Goal: Task Accomplishment & Management: Manage account settings

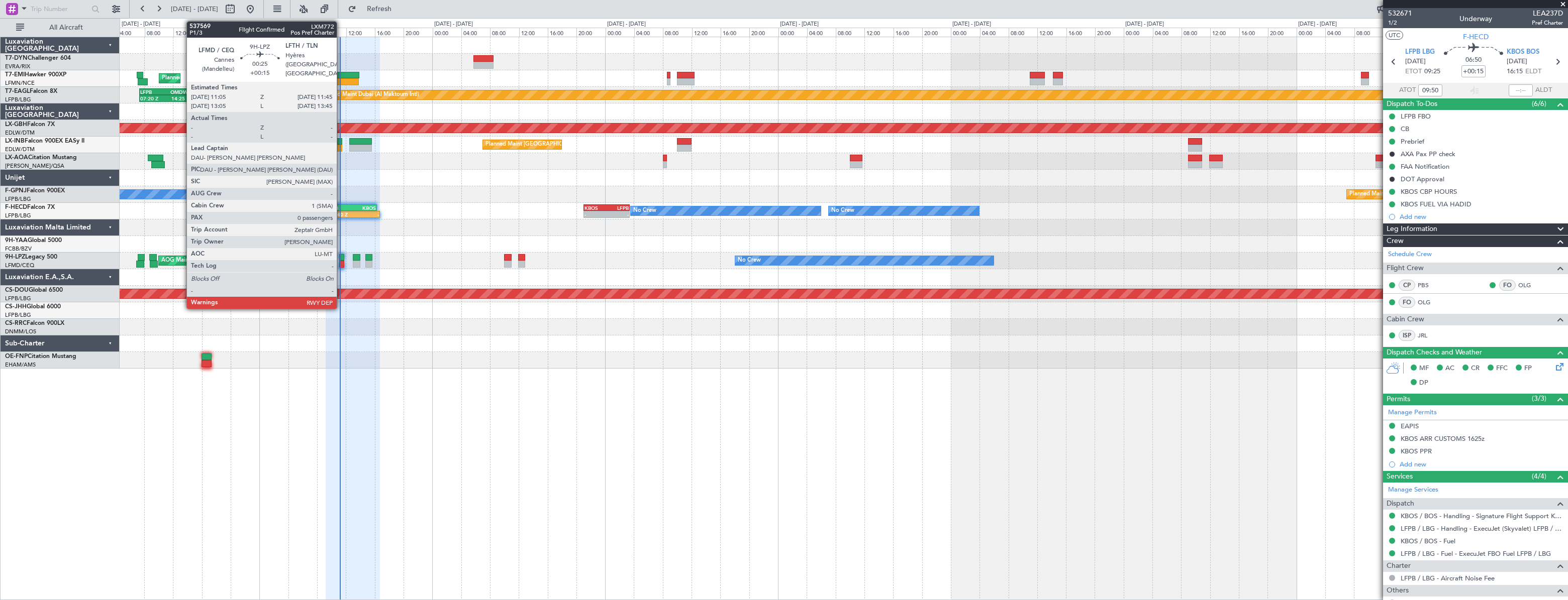
click at [341, 258] on div at bounding box center [341, 257] width 5 height 7
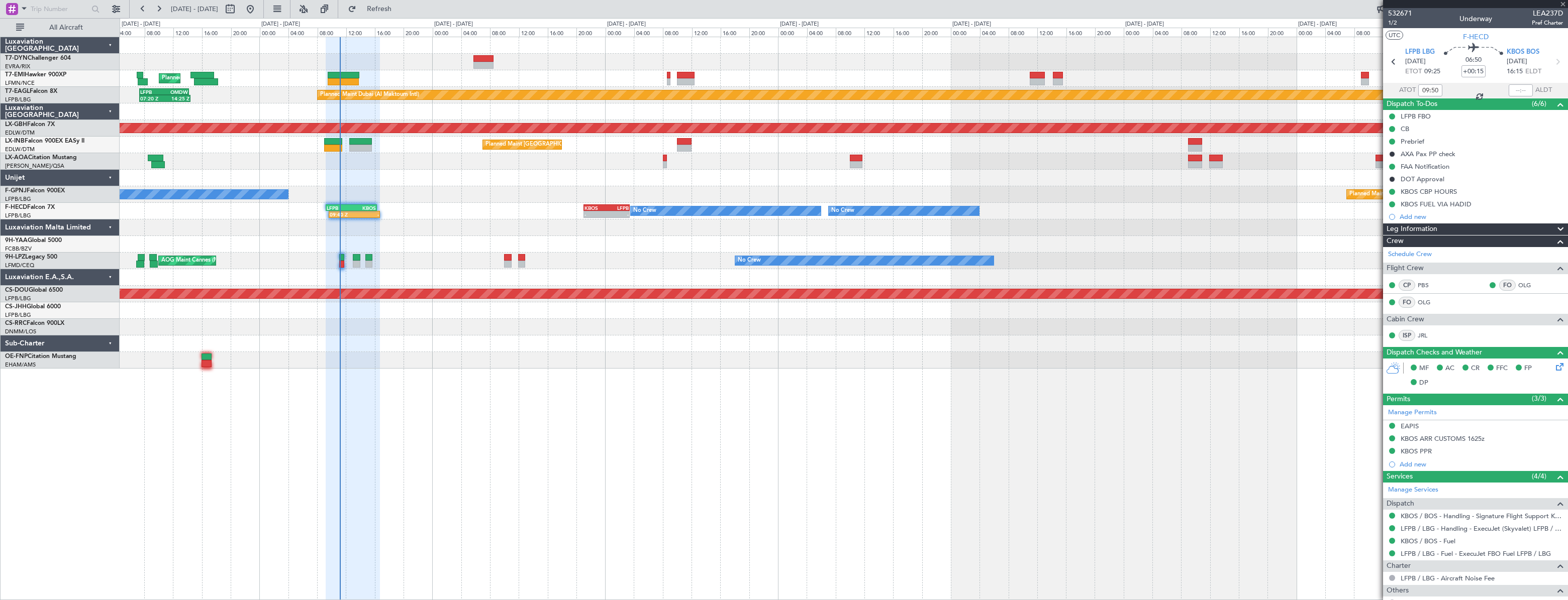
type input "0"
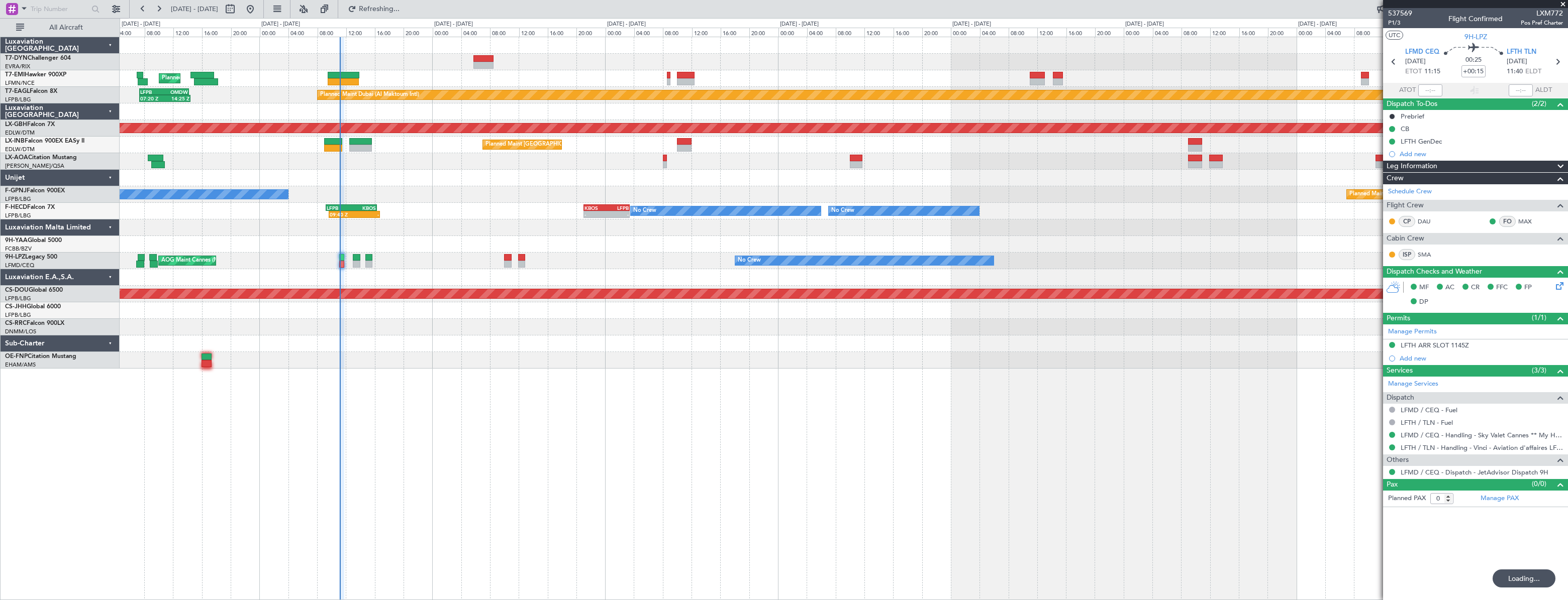
type input "11:08"
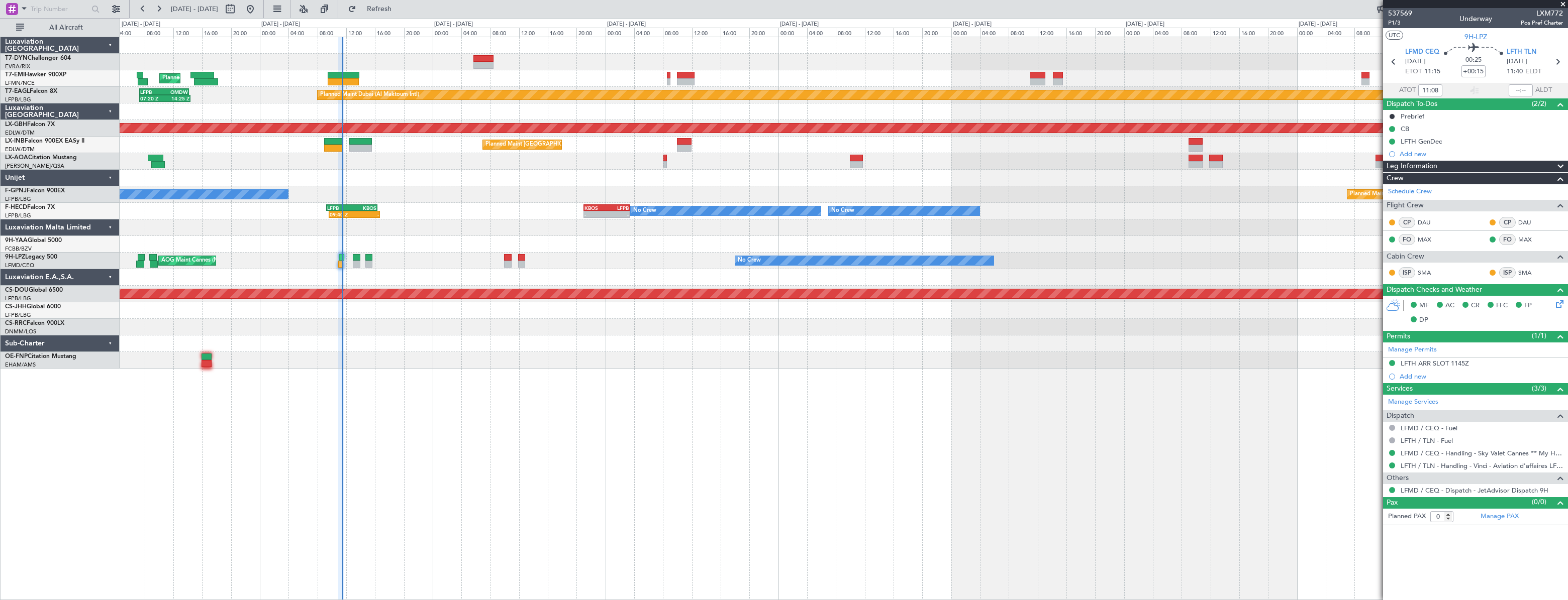
type input "11:22"
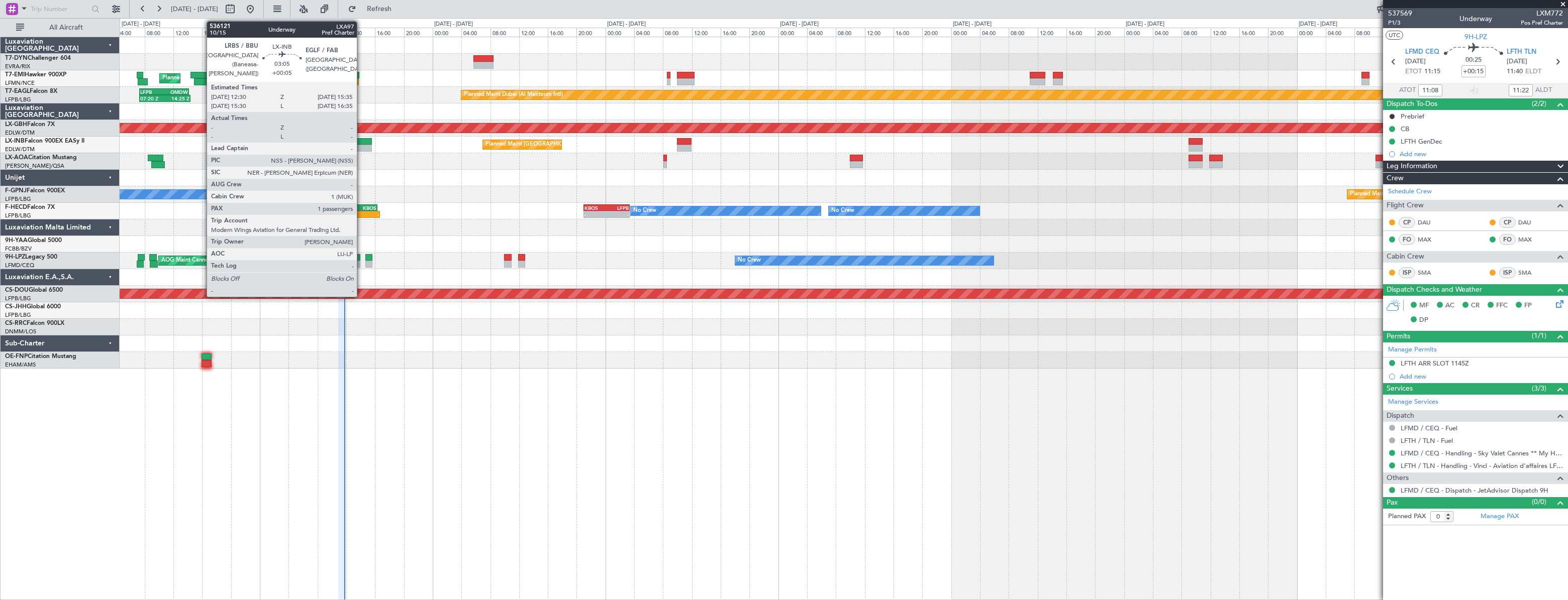
click at [361, 140] on div at bounding box center [361, 141] width 23 height 7
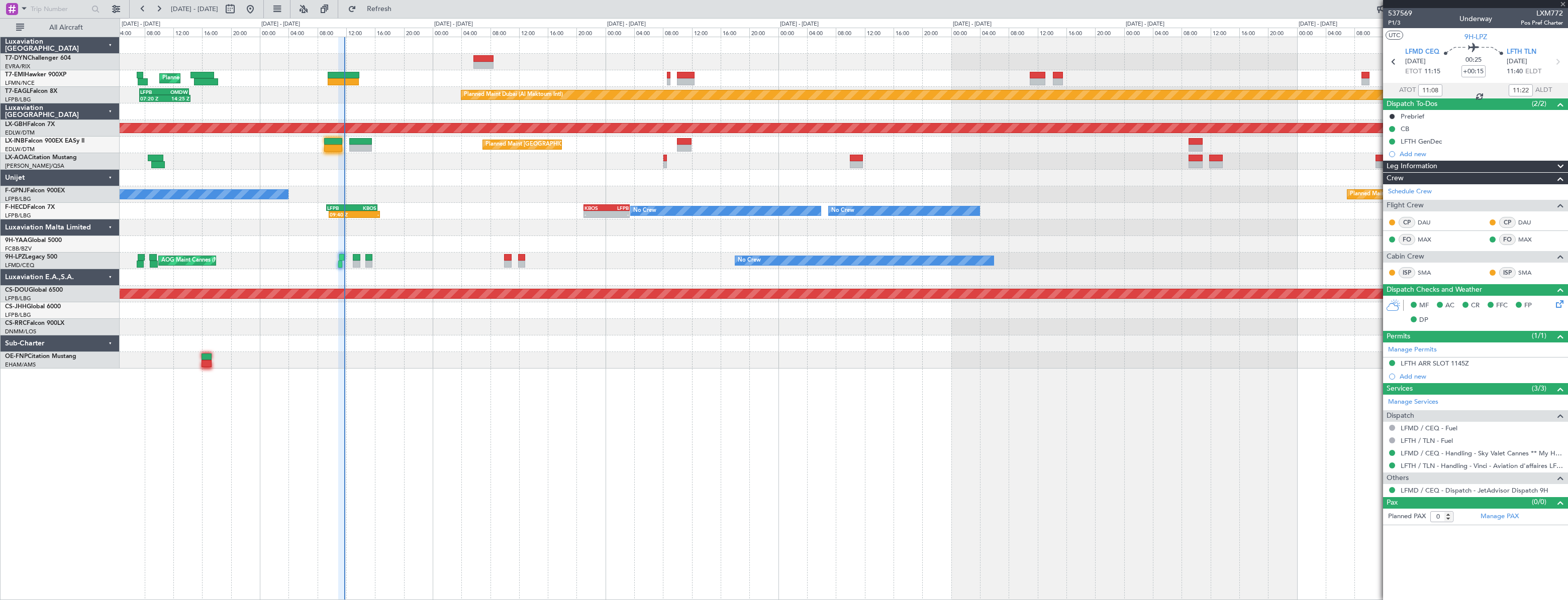
type input "+00:05"
type input "1"
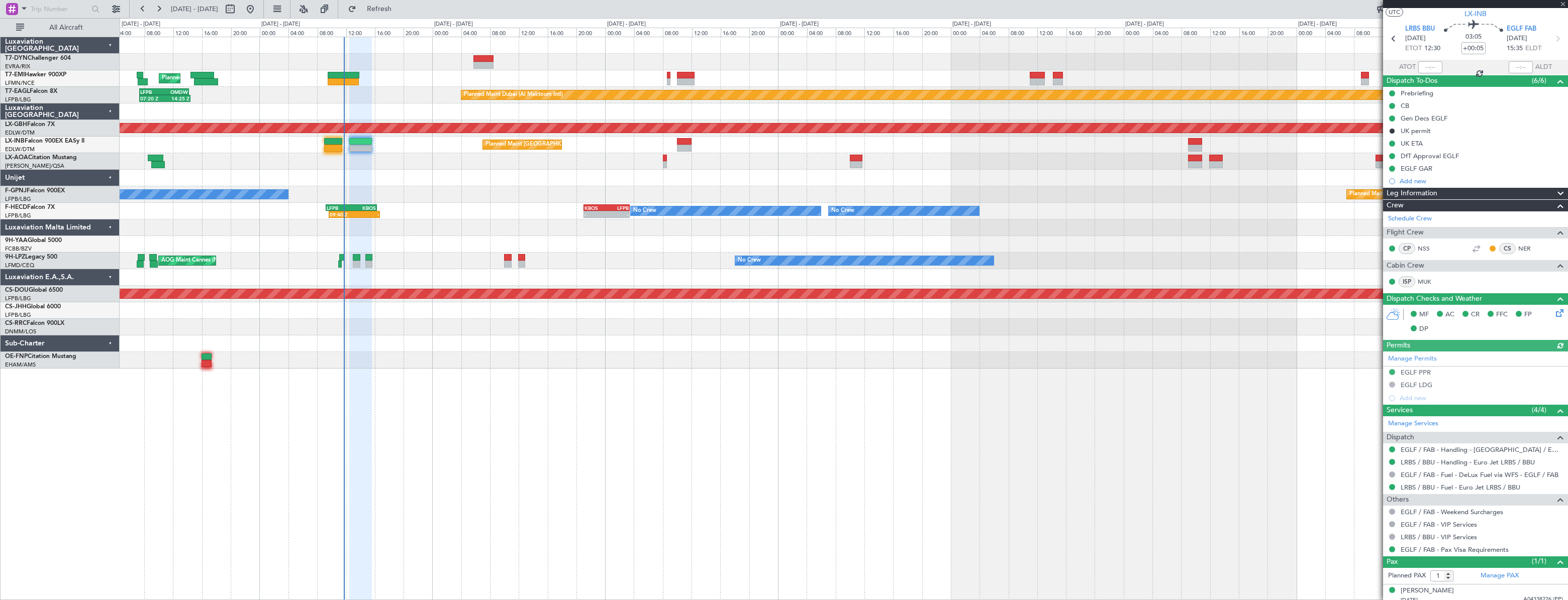
scroll to position [29, 0]
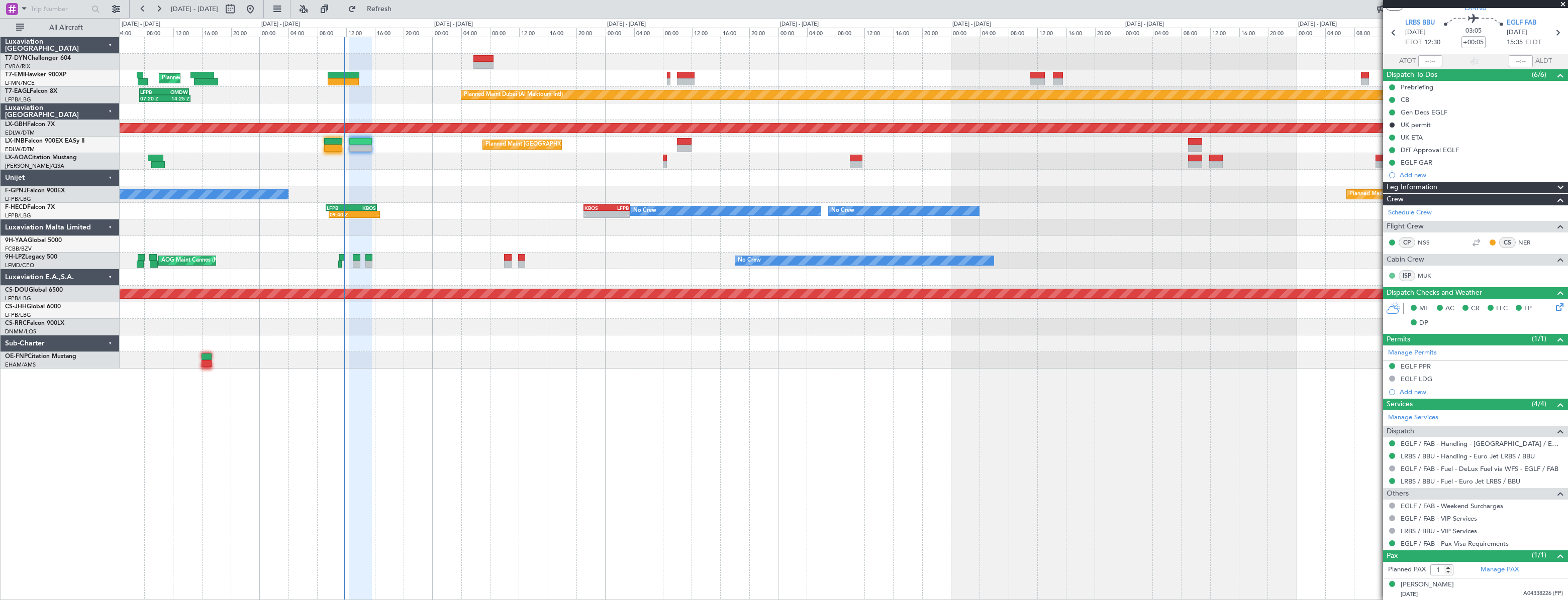
click at [1102, 369] on div "Planned Maint Zurich Planned Maint Dubai (Al Maktoum Intl) 07:20 Z 14:25 Z LFPB…" at bounding box center [844, 318] width 1448 height 564
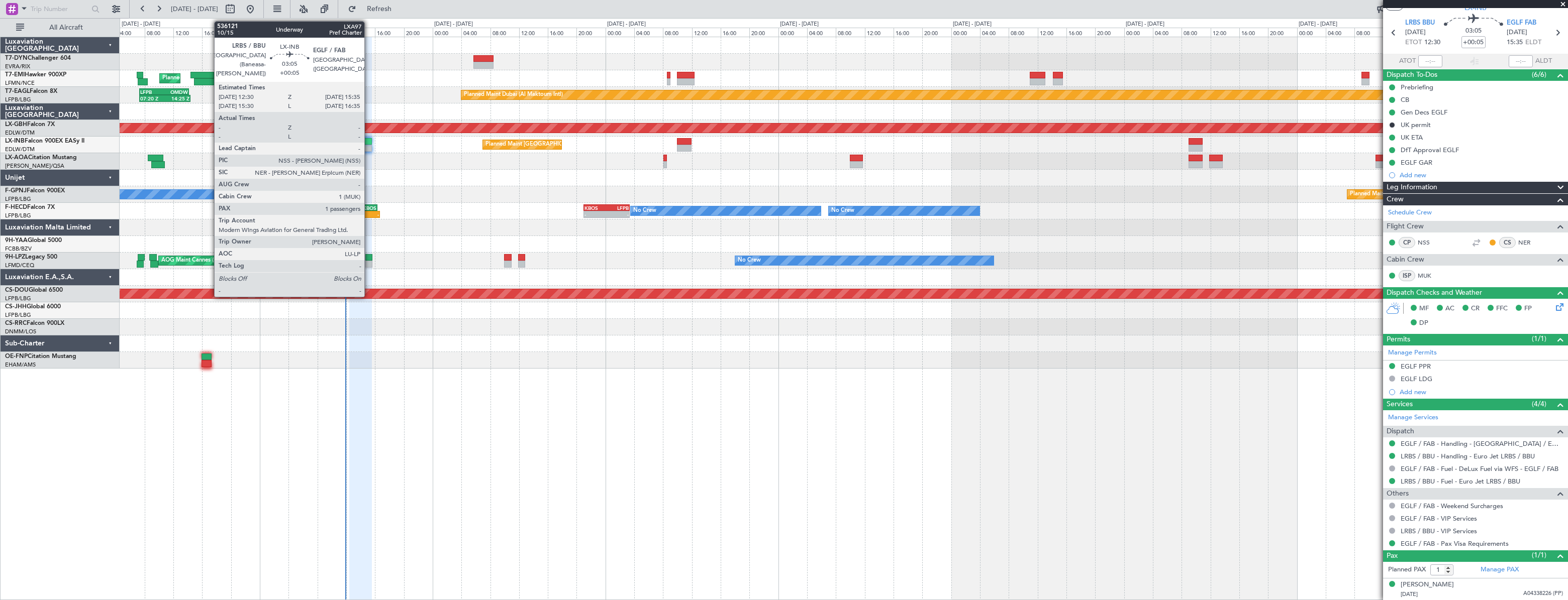
click at [369, 138] on div at bounding box center [361, 141] width 23 height 7
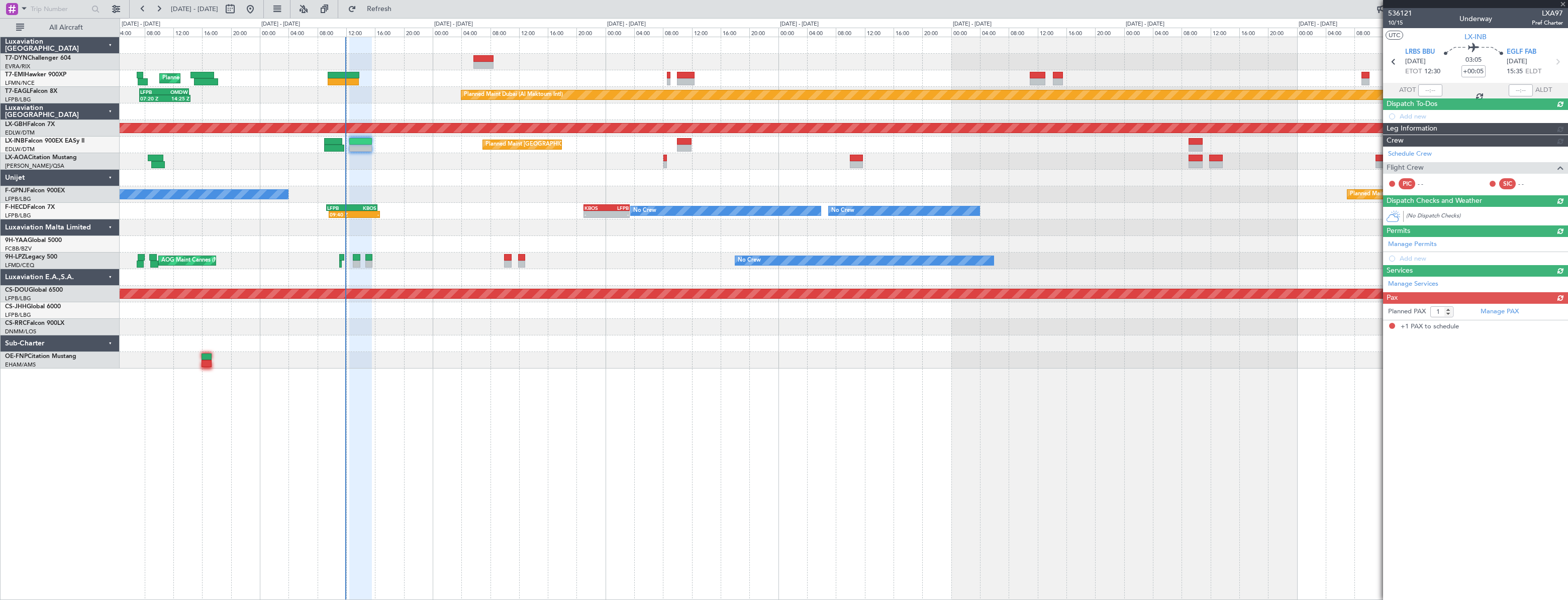
scroll to position [0, 0]
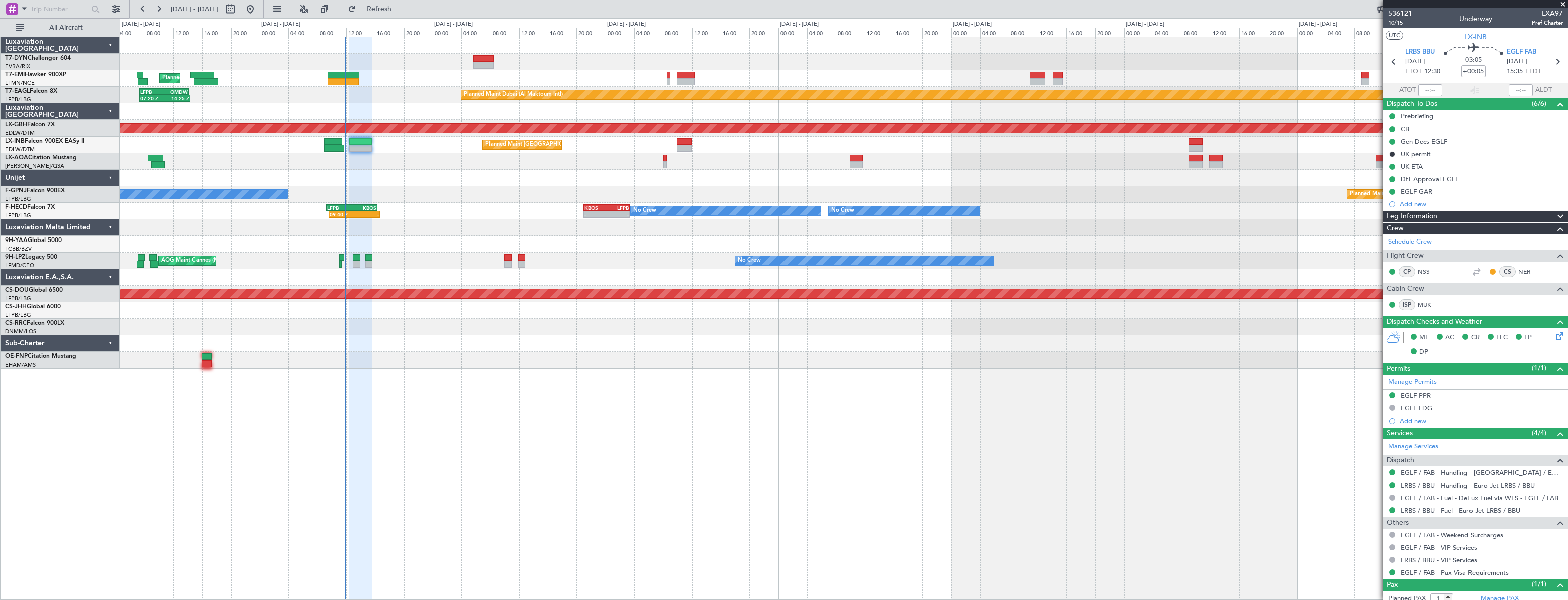
click at [425, 161] on div "No Crew Nice ([GEOGRAPHIC_DATA])" at bounding box center [844, 161] width 1448 height 16
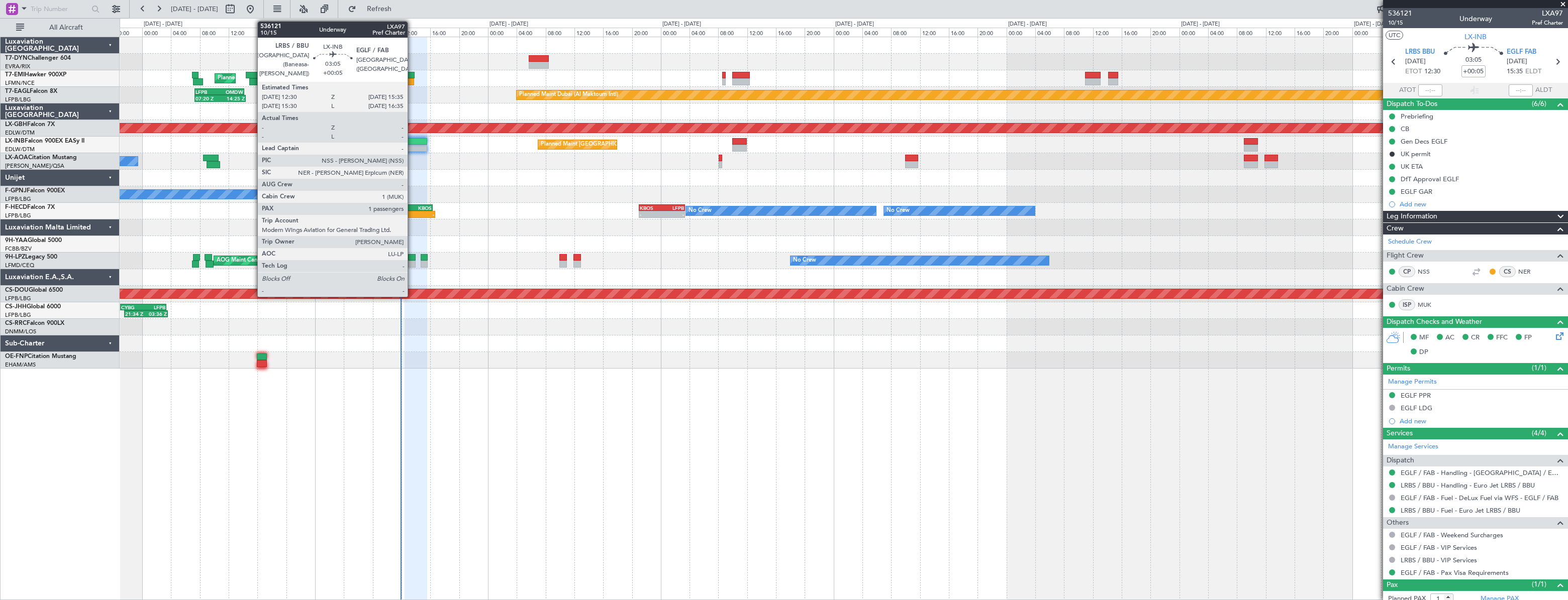
click at [412, 146] on div at bounding box center [416, 148] width 23 height 7
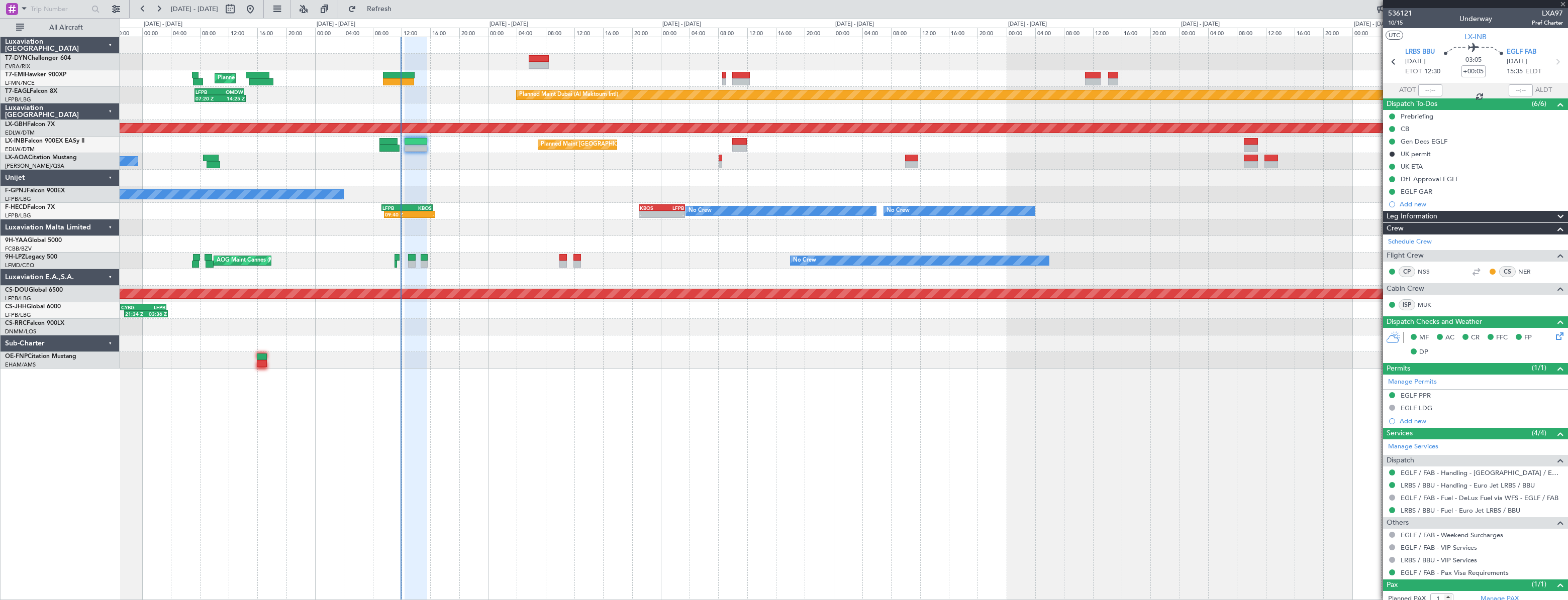
click at [412, 146] on div at bounding box center [416, 148] width 23 height 7
click at [379, 9] on button "Refresh" at bounding box center [373, 9] width 61 height 16
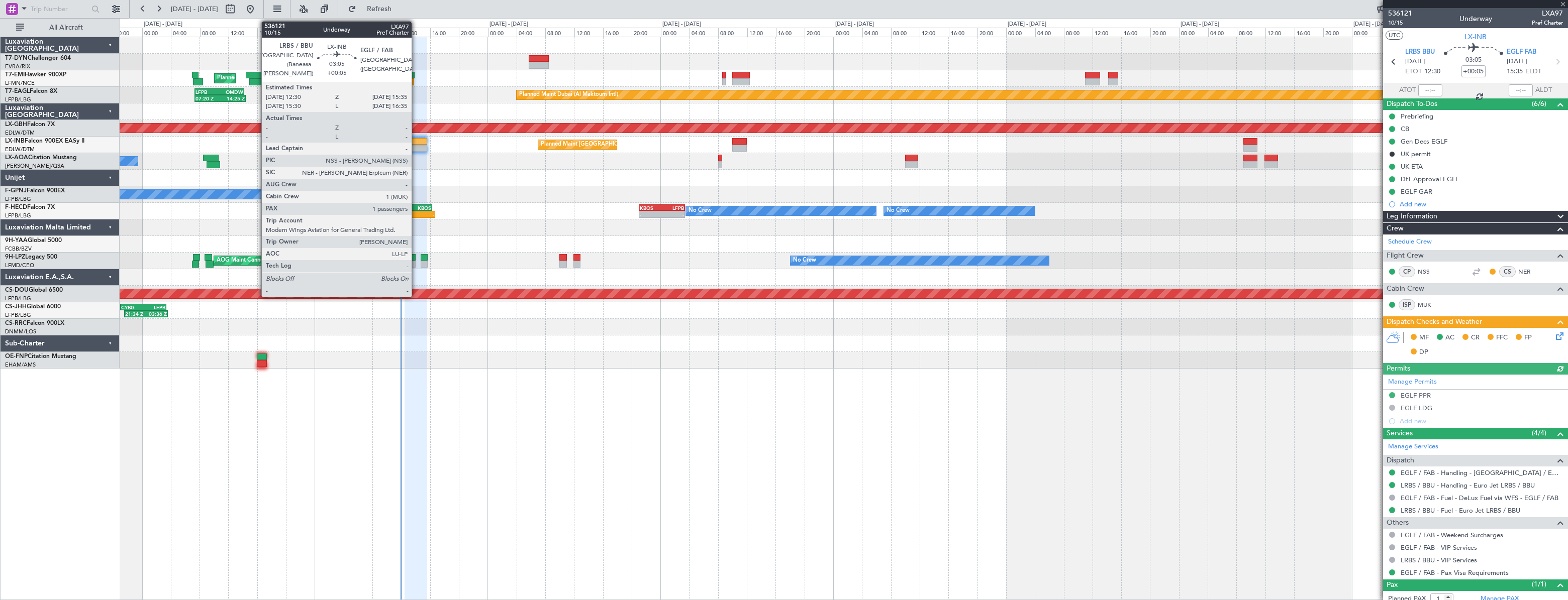
click at [416, 144] on div at bounding box center [416, 141] width 23 height 7
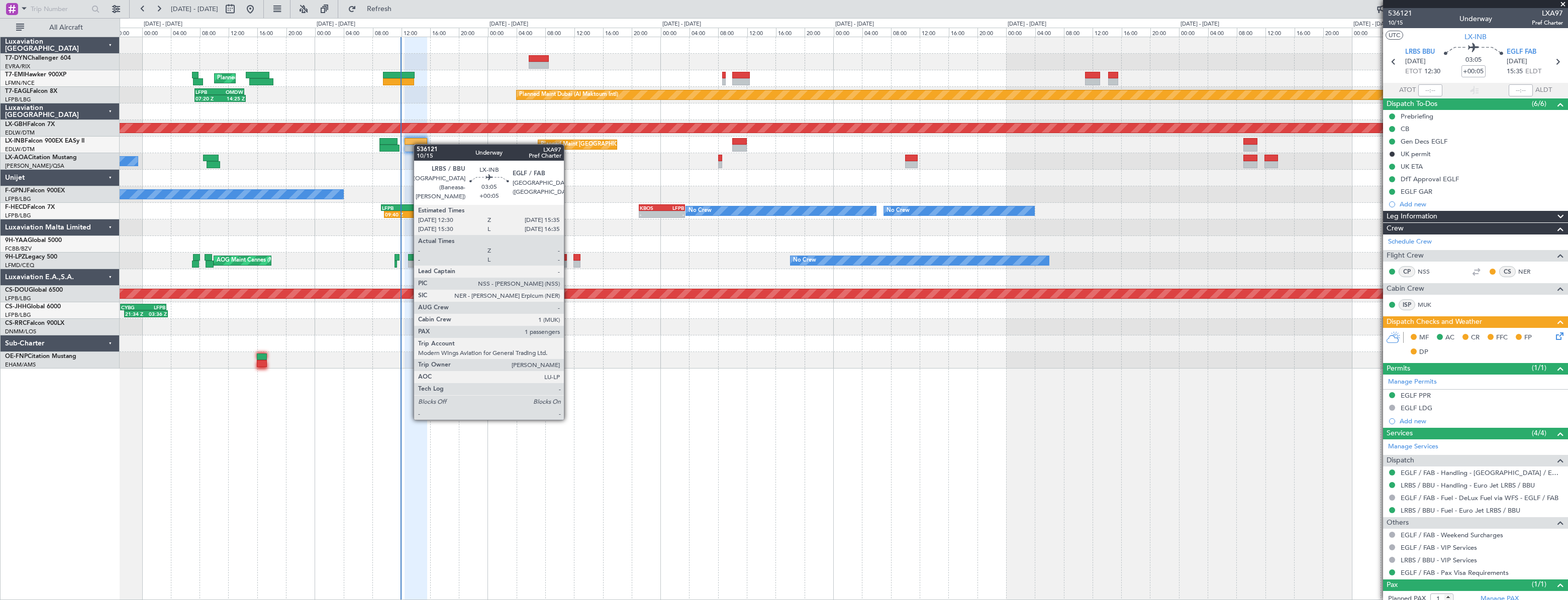
click at [419, 144] on div "Planned Maint [GEOGRAPHIC_DATA] ([GEOGRAPHIC_DATA])" at bounding box center [844, 144] width 1448 height 16
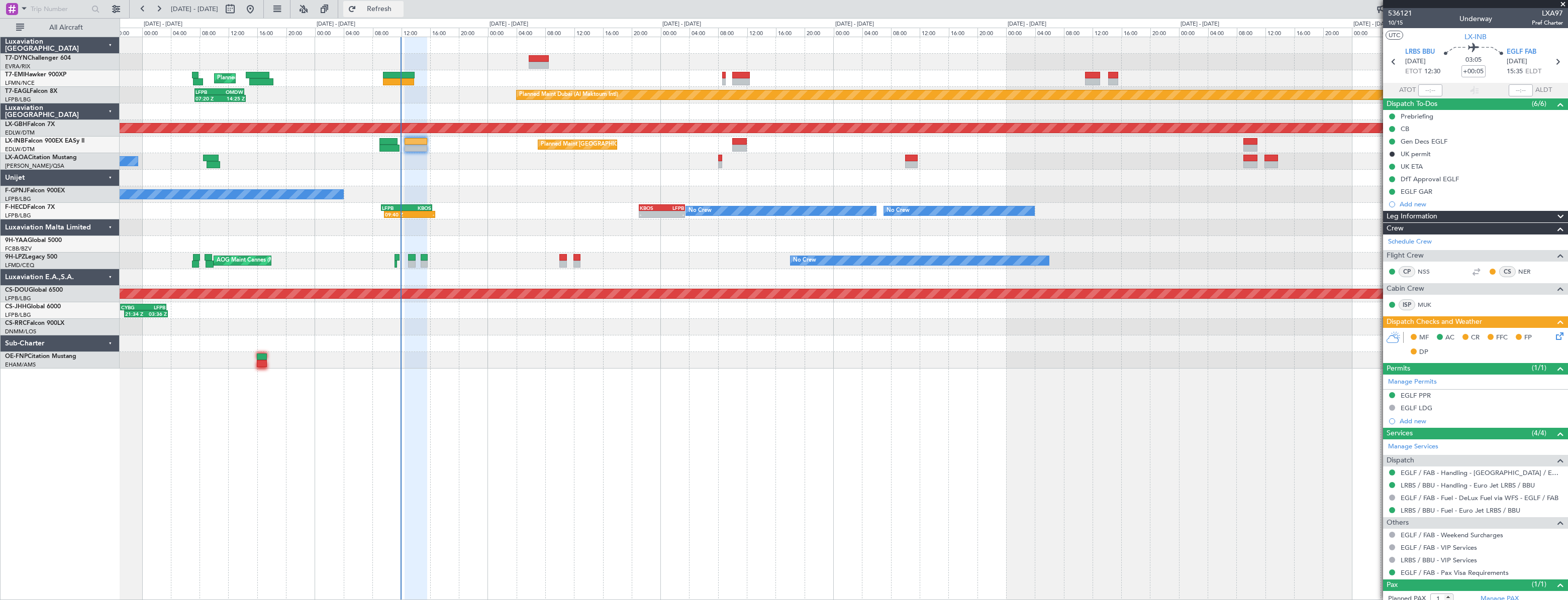
click at [404, 3] on button "Refresh" at bounding box center [373, 9] width 61 height 16
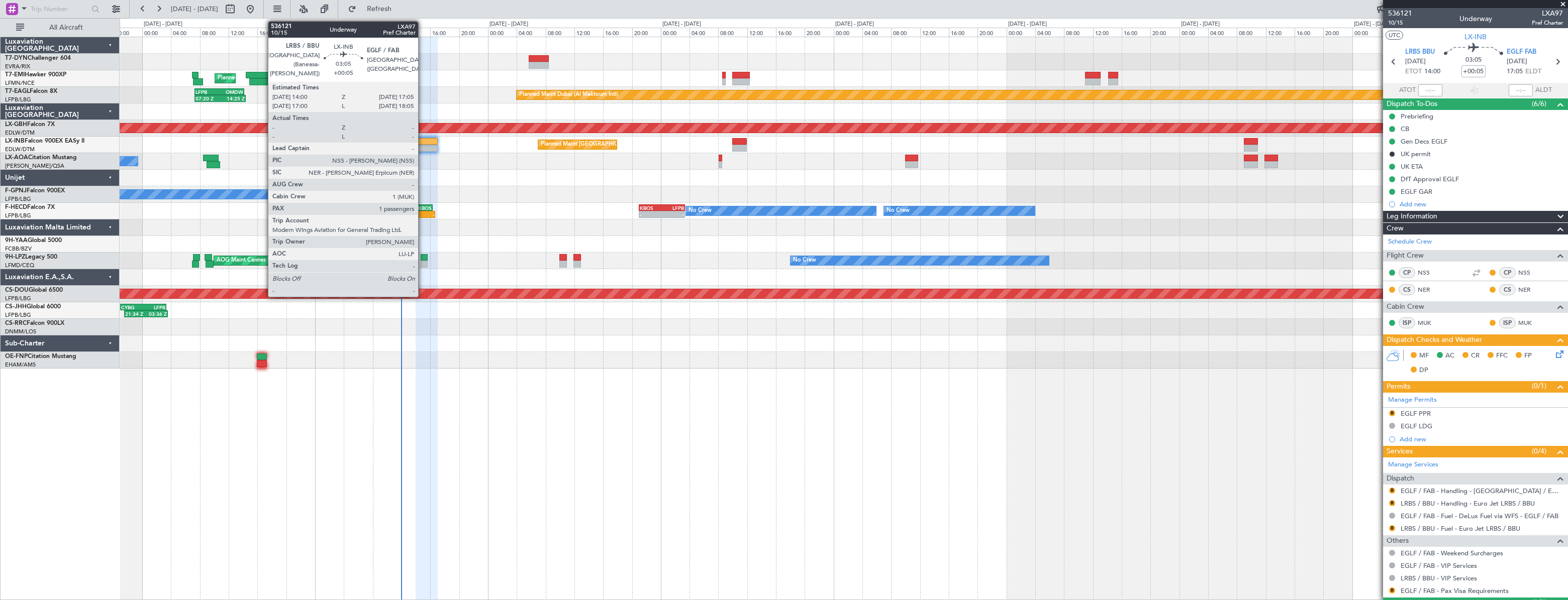
click at [423, 144] on div at bounding box center [428, 141] width 23 height 7
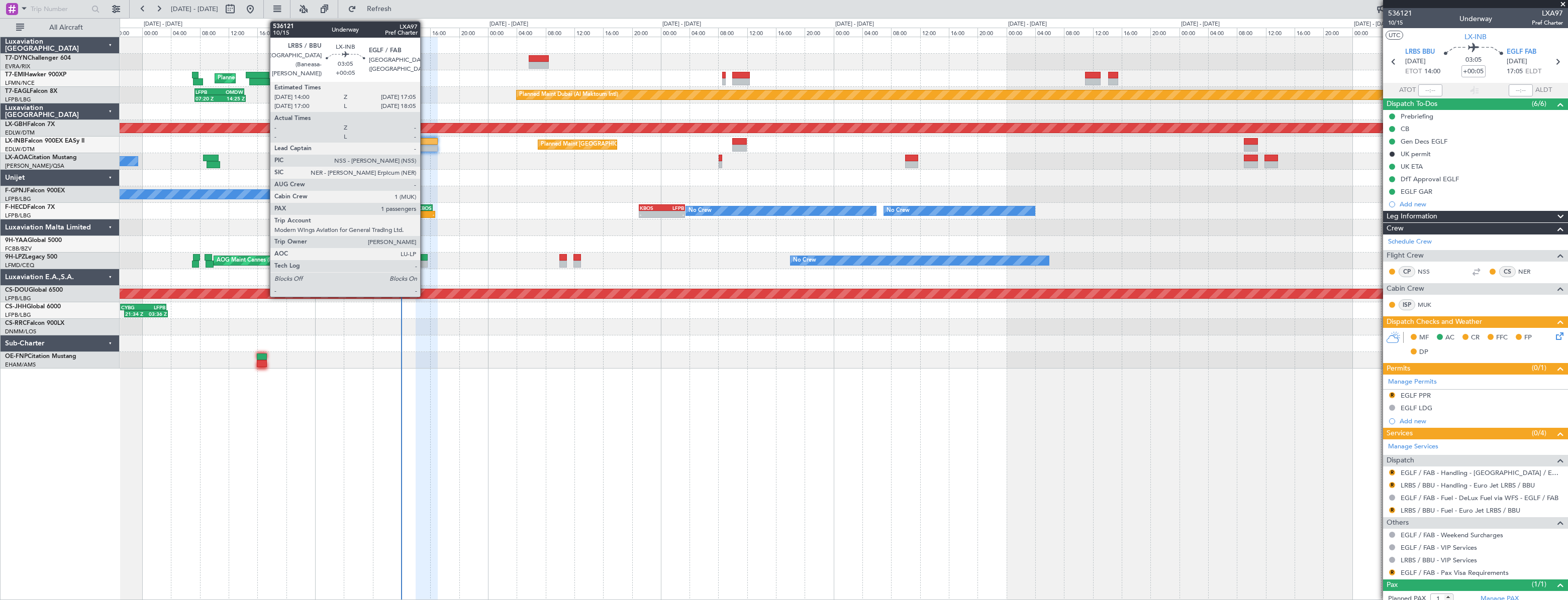
click at [425, 145] on div at bounding box center [428, 148] width 23 height 7
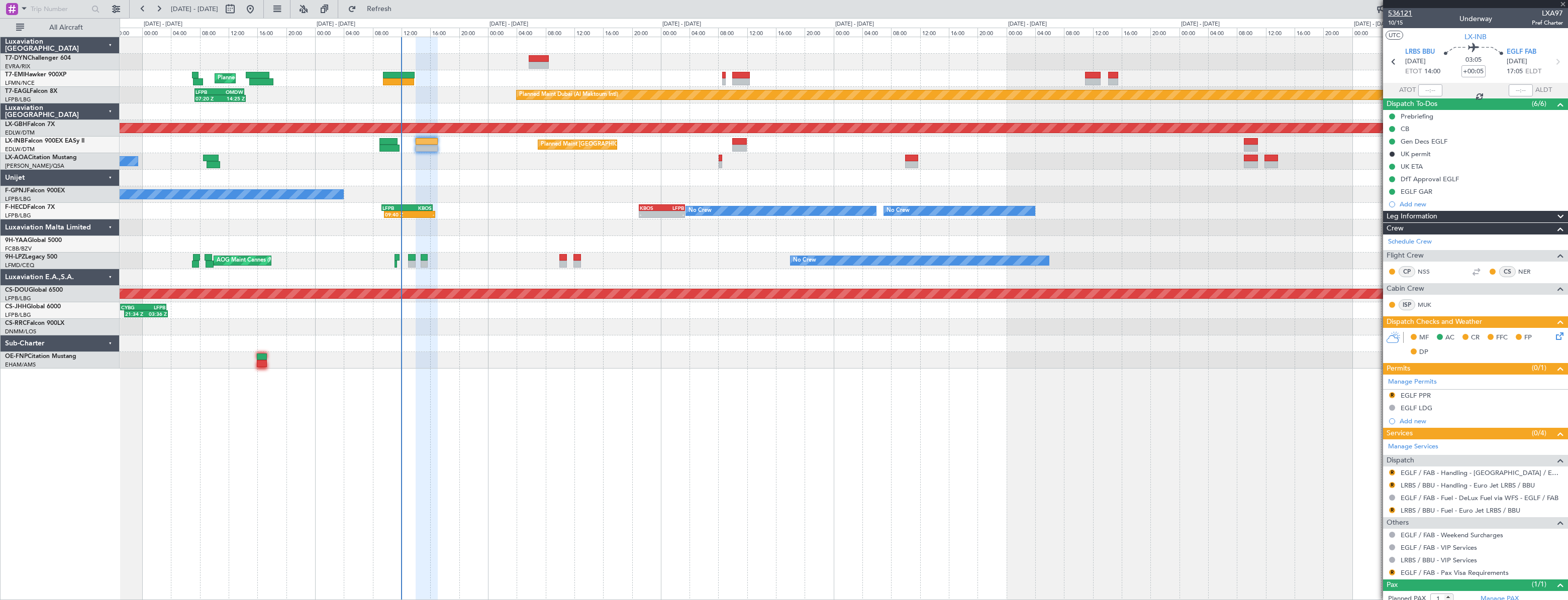
click at [1395, 24] on mat-tooltip-component "Trip Number" at bounding box center [1401, 32] width 50 height 27
click at [1392, 22] on span "10/15" at bounding box center [1400, 22] width 24 height 9
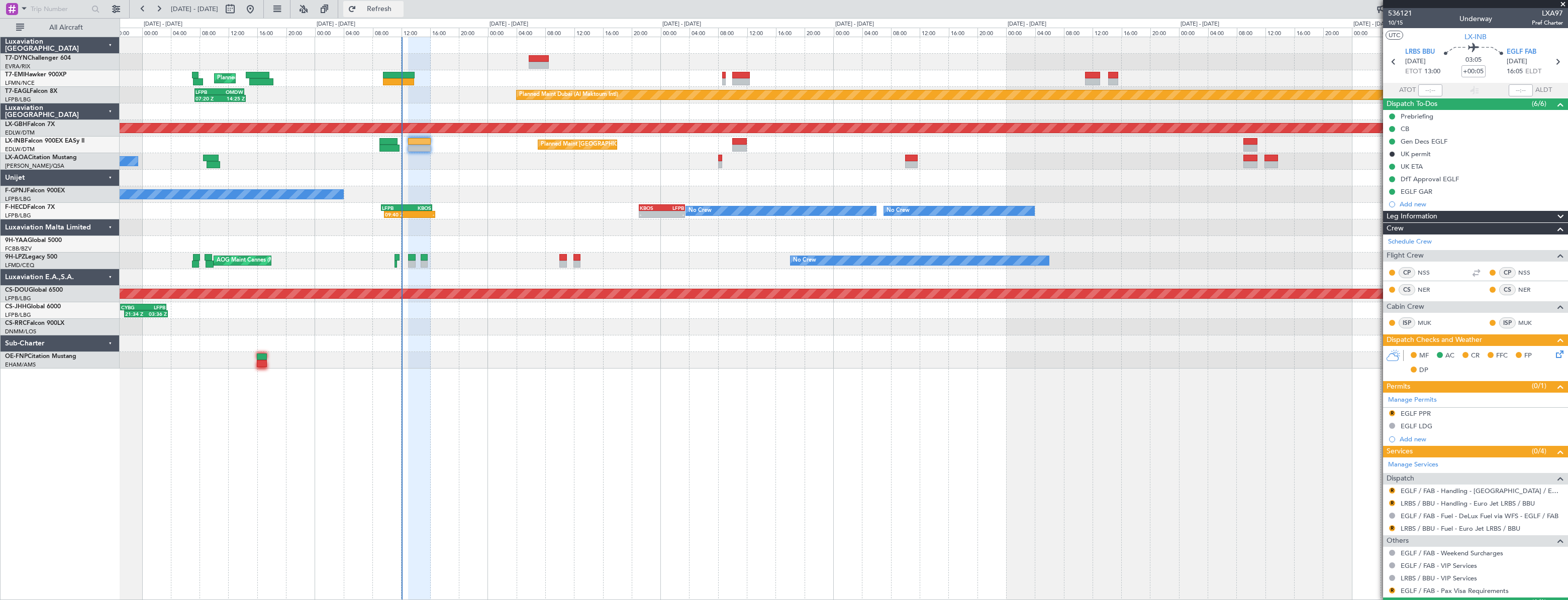
click at [401, 7] on span "Refresh" at bounding box center [380, 9] width 42 height 7
click at [401, 10] on span "Refresh" at bounding box center [380, 9] width 42 height 7
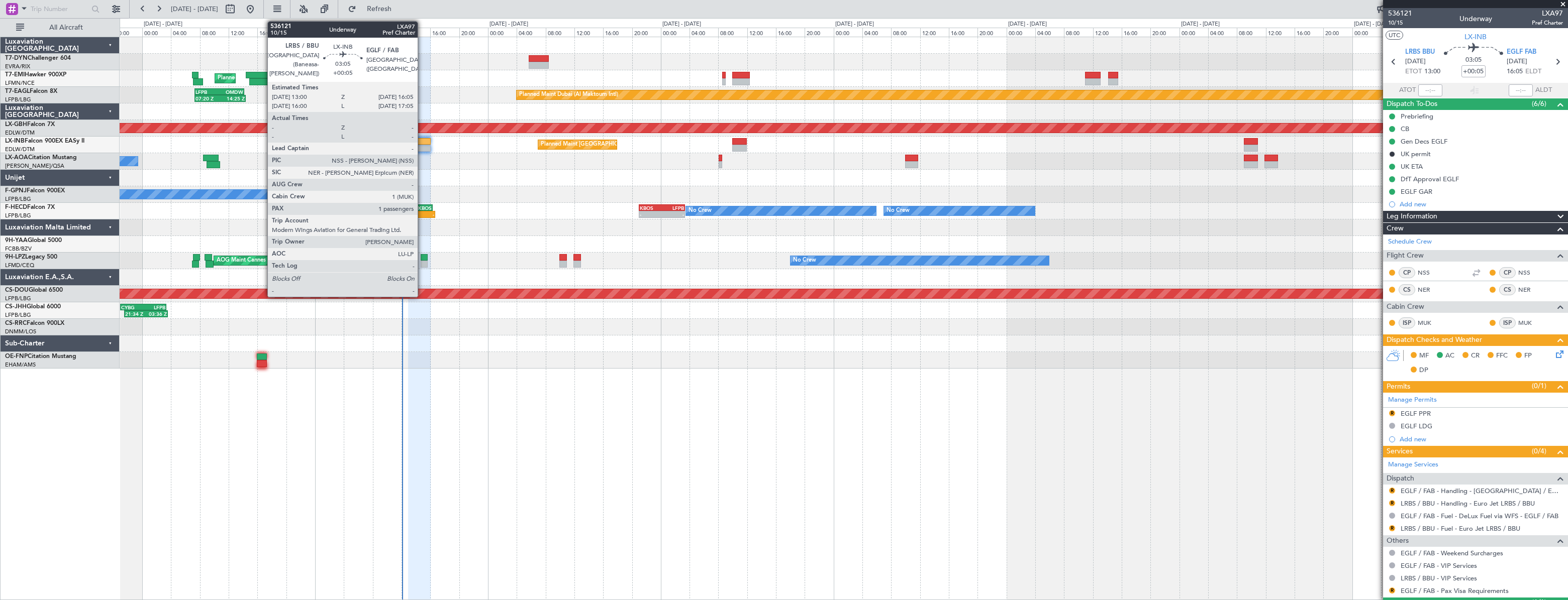
click at [423, 142] on div at bounding box center [420, 141] width 23 height 7
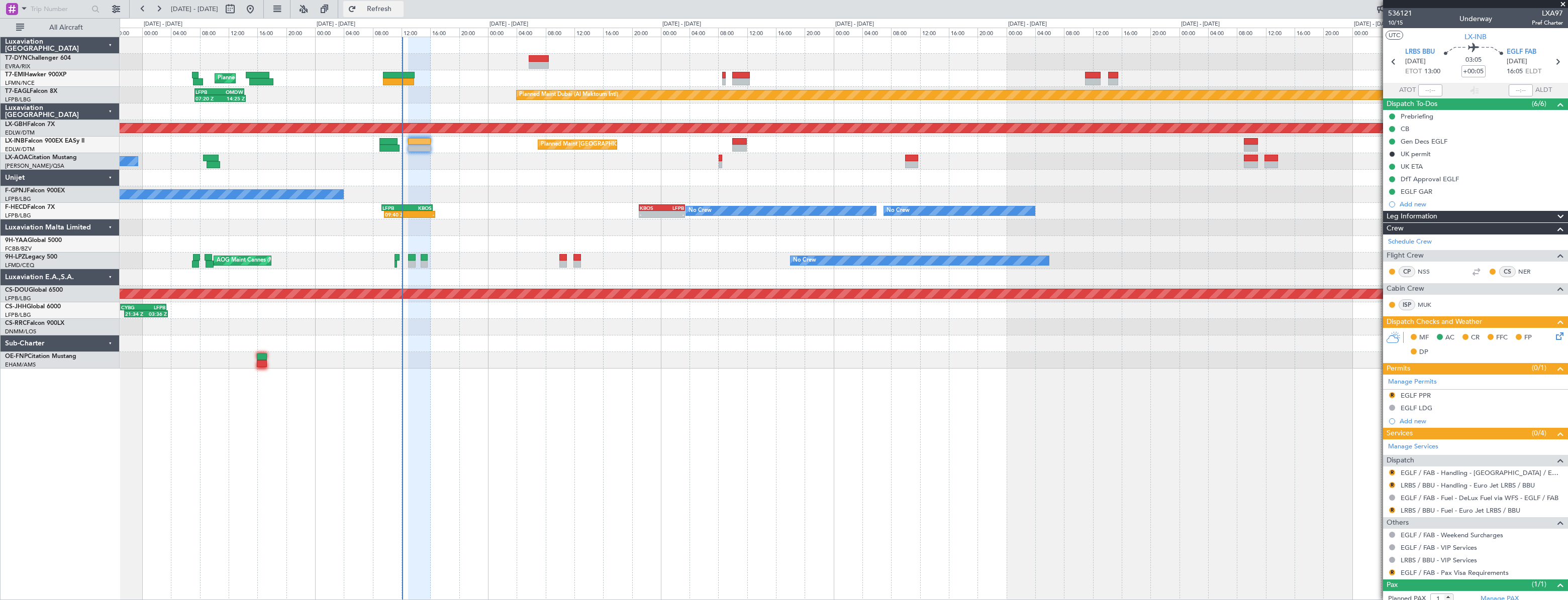
click at [401, 12] on span "Refresh" at bounding box center [380, 9] width 42 height 7
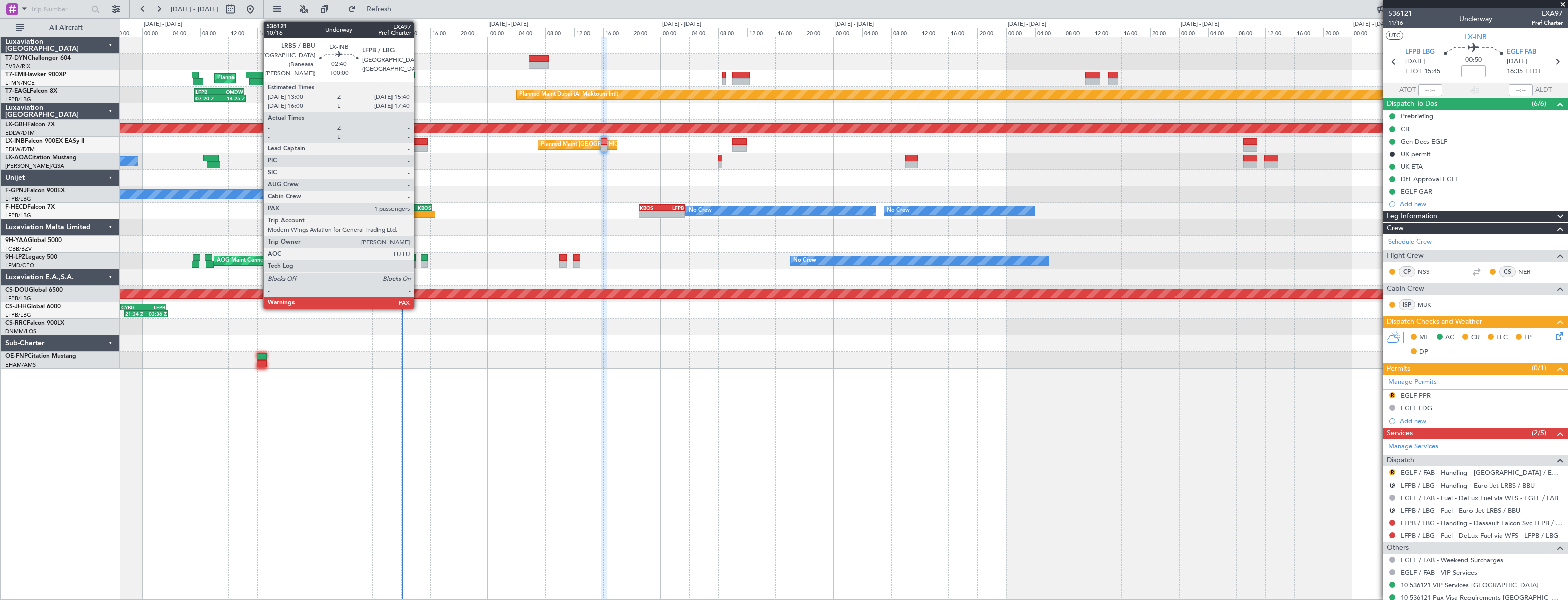
click at [418, 145] on div at bounding box center [418, 148] width 19 height 7
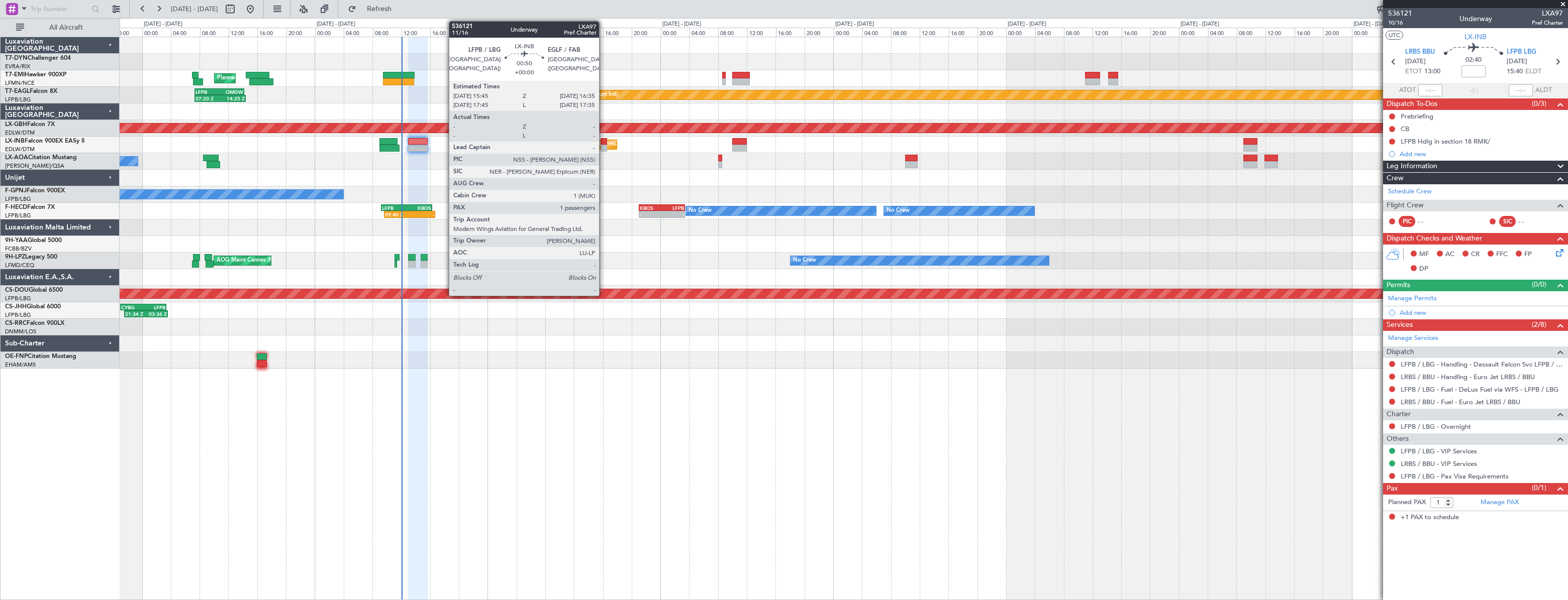
click at [603, 142] on div at bounding box center [603, 141] width 6 height 7
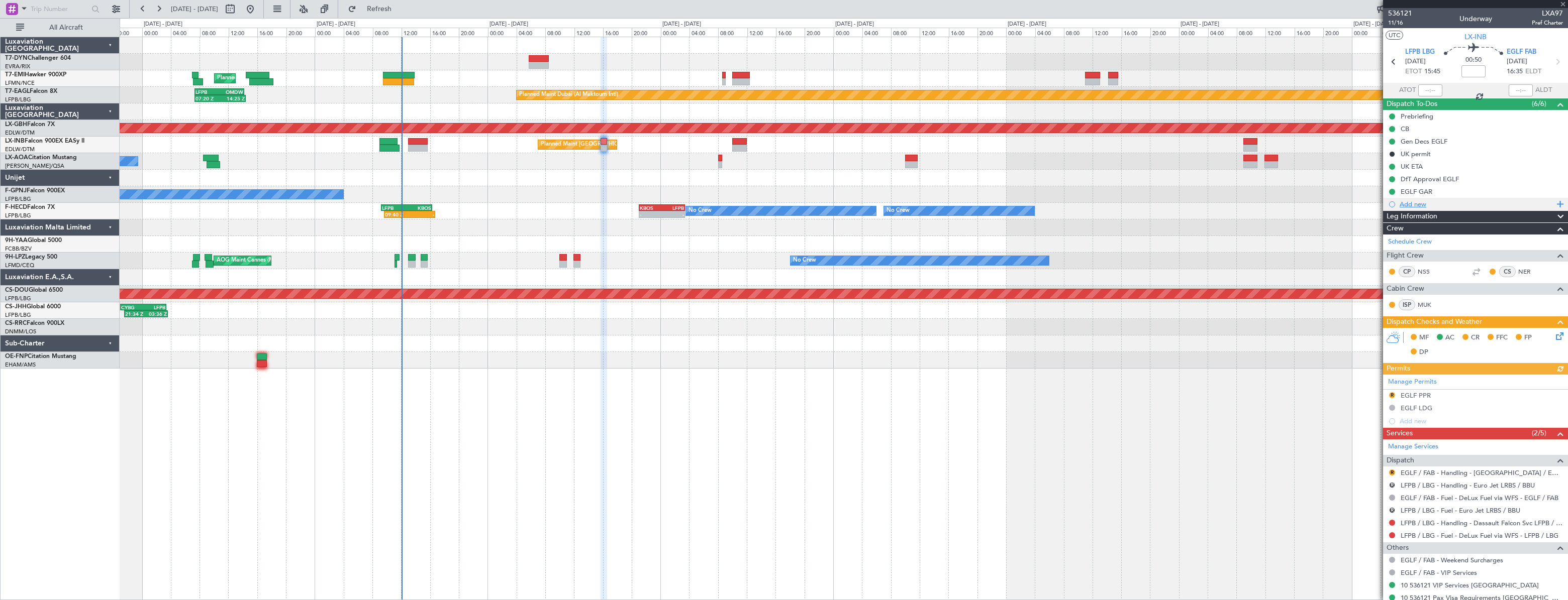
scroll to position [55, 0]
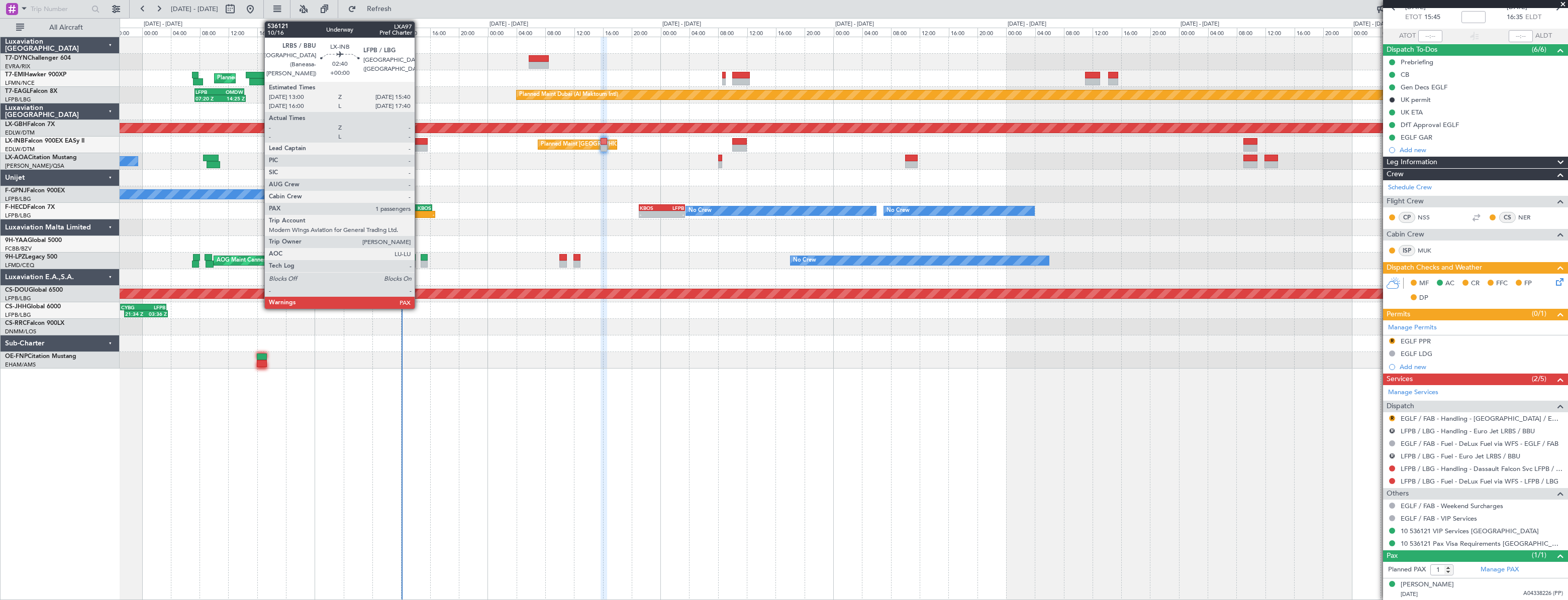
click at [419, 145] on div at bounding box center [418, 148] width 19 height 7
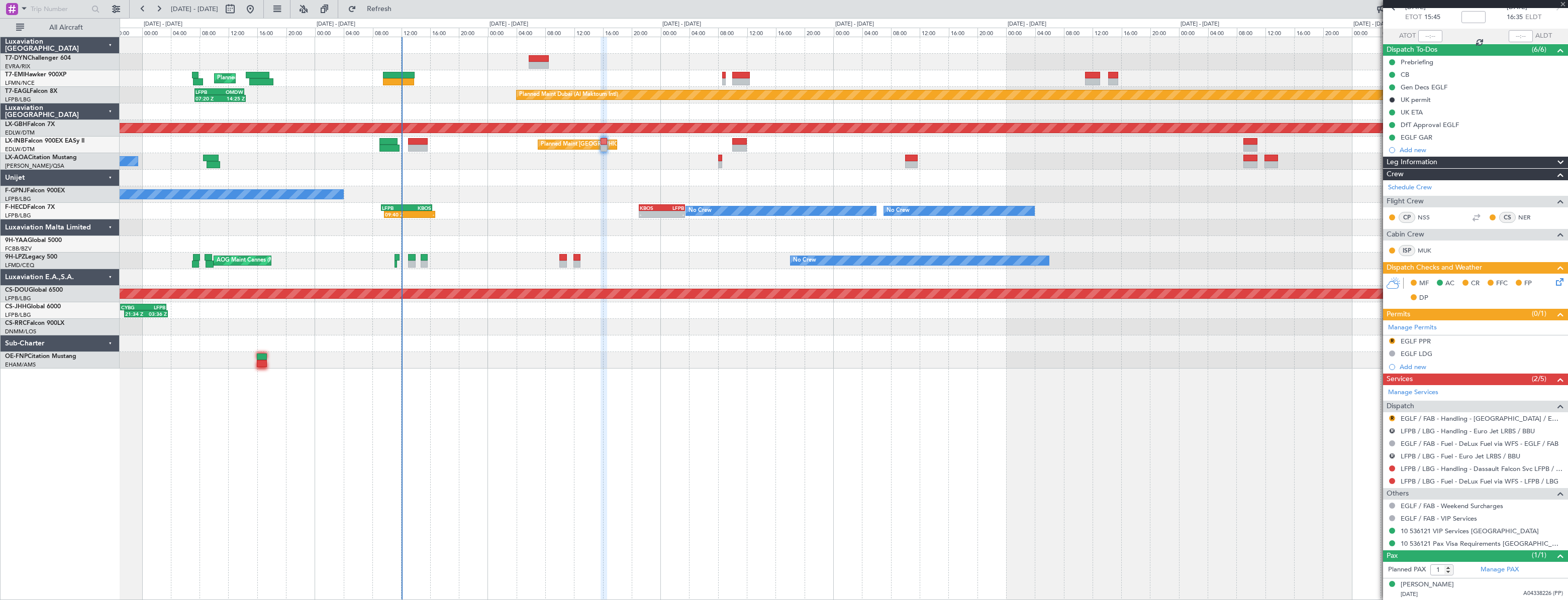
scroll to position [0, 0]
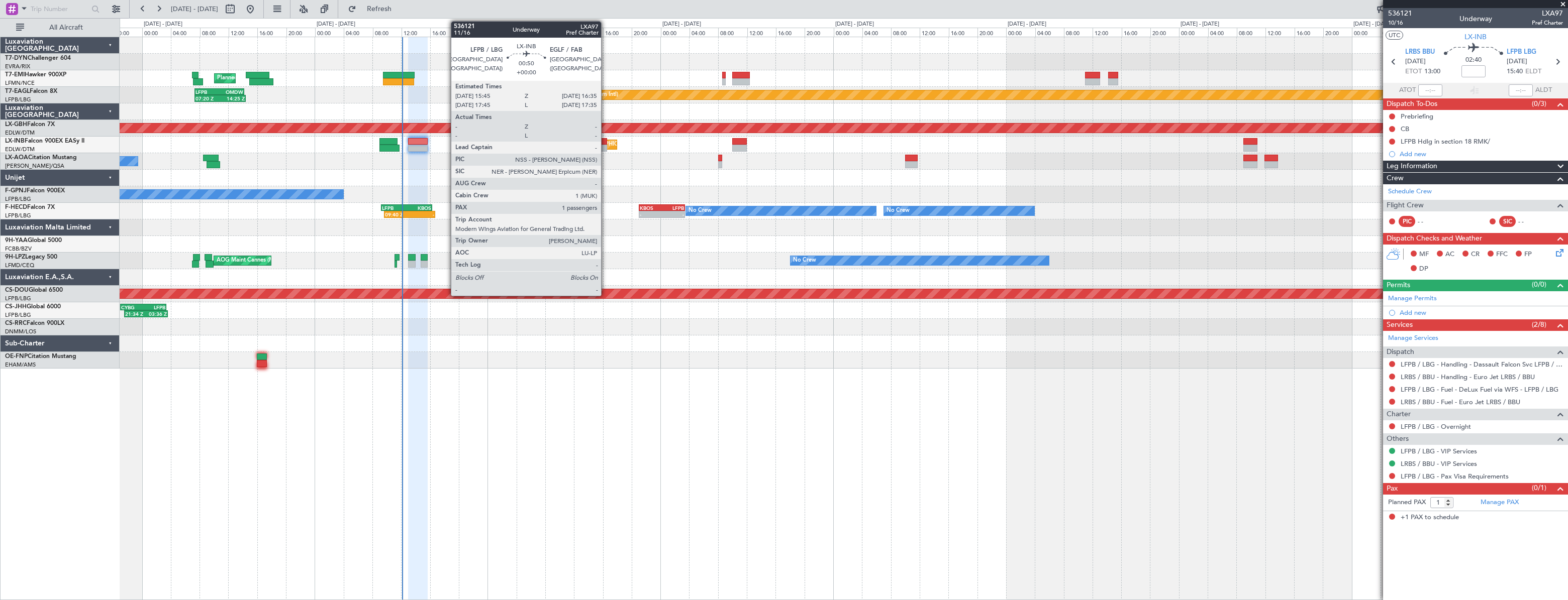
click at [605, 142] on div at bounding box center [603, 141] width 6 height 7
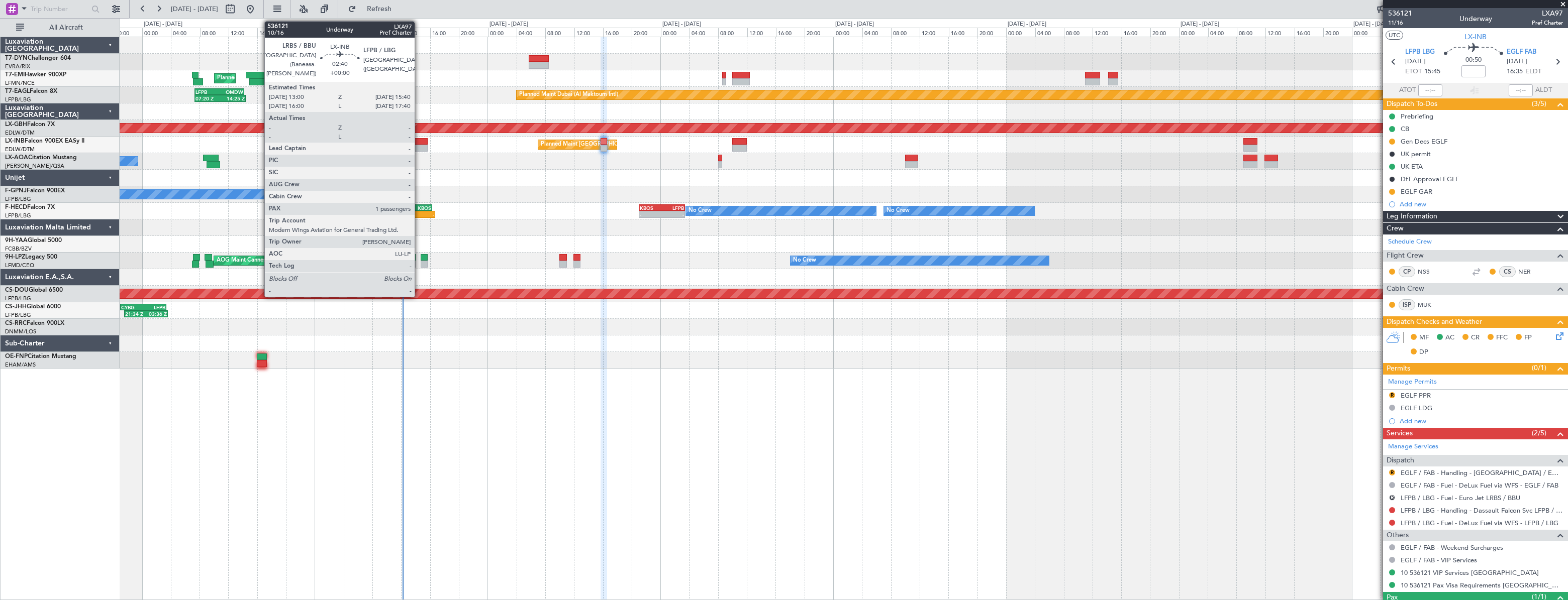
click at [419, 141] on div at bounding box center [418, 141] width 19 height 7
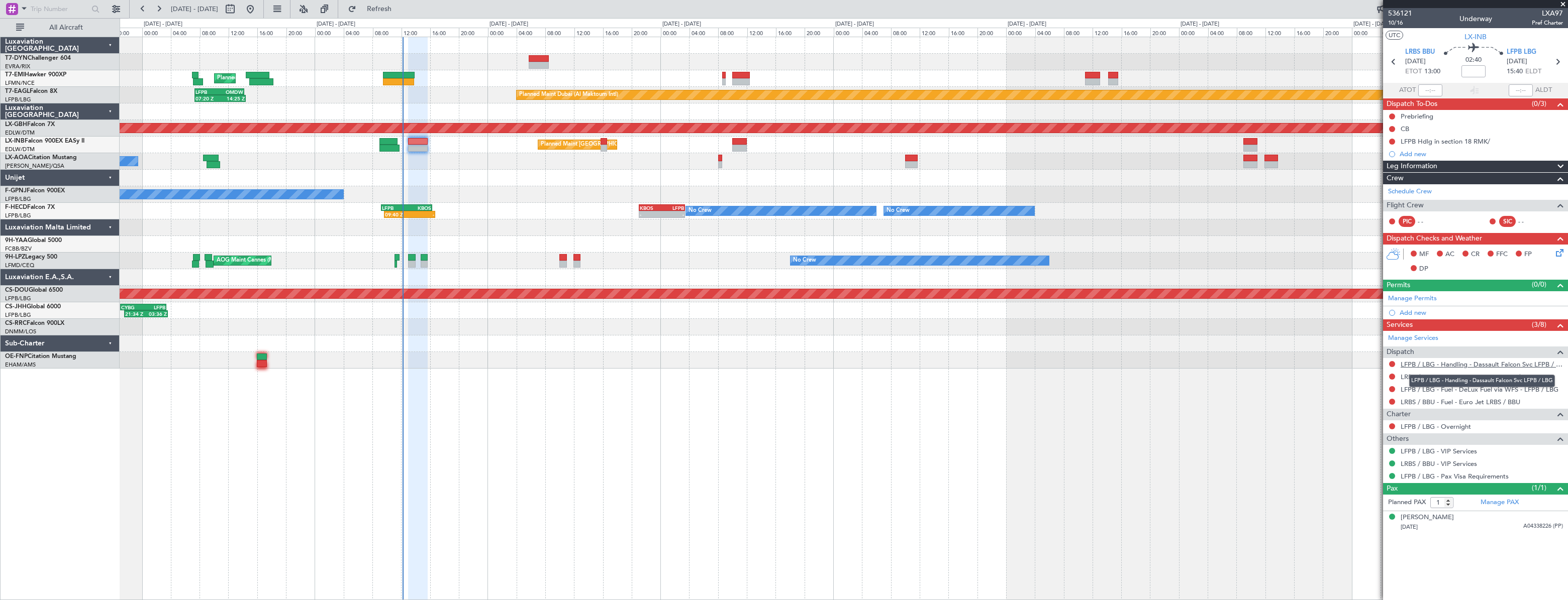
click at [1439, 364] on link "LFPB / LBG - Handling - Dassault Falcon Svc LFPB / LBG" at bounding box center [1482, 364] width 162 height 9
click at [1455, 376] on link "LRBS / BBU - Handling - Euro Jet LRBS / BBU" at bounding box center [1468, 376] width 135 height 9
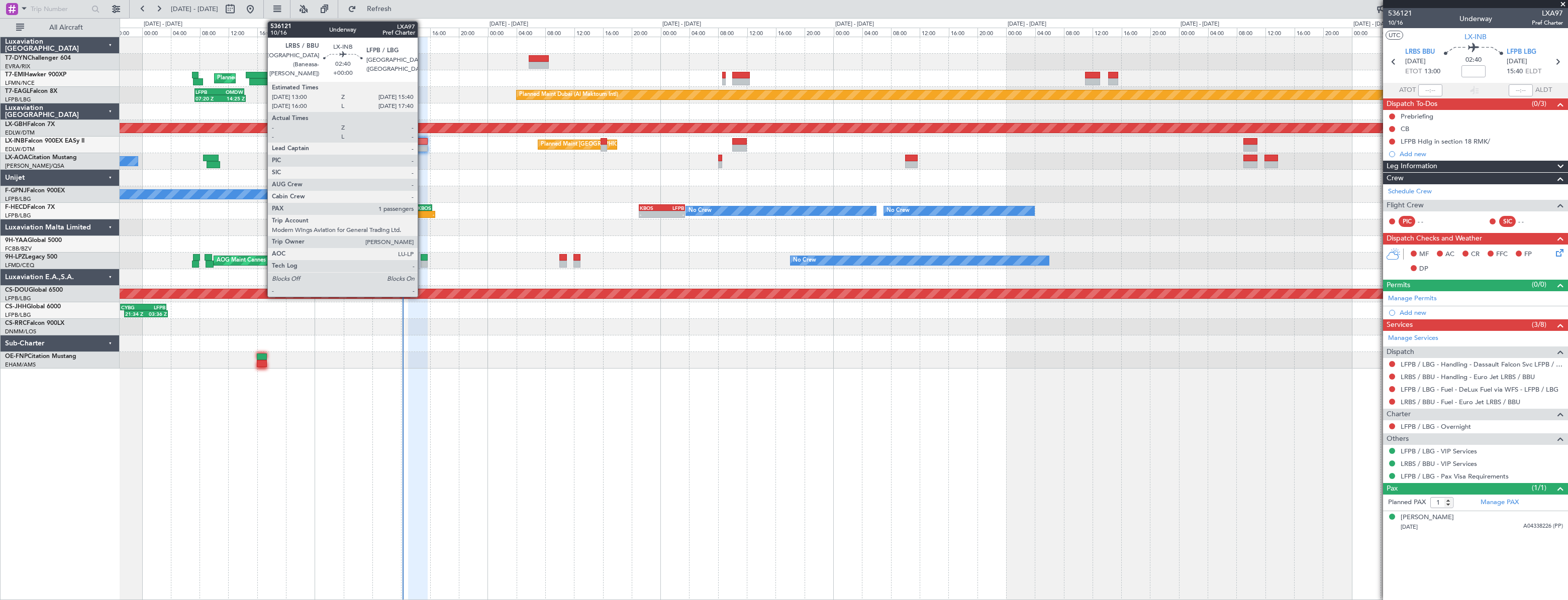
click at [423, 146] on div at bounding box center [418, 148] width 19 height 7
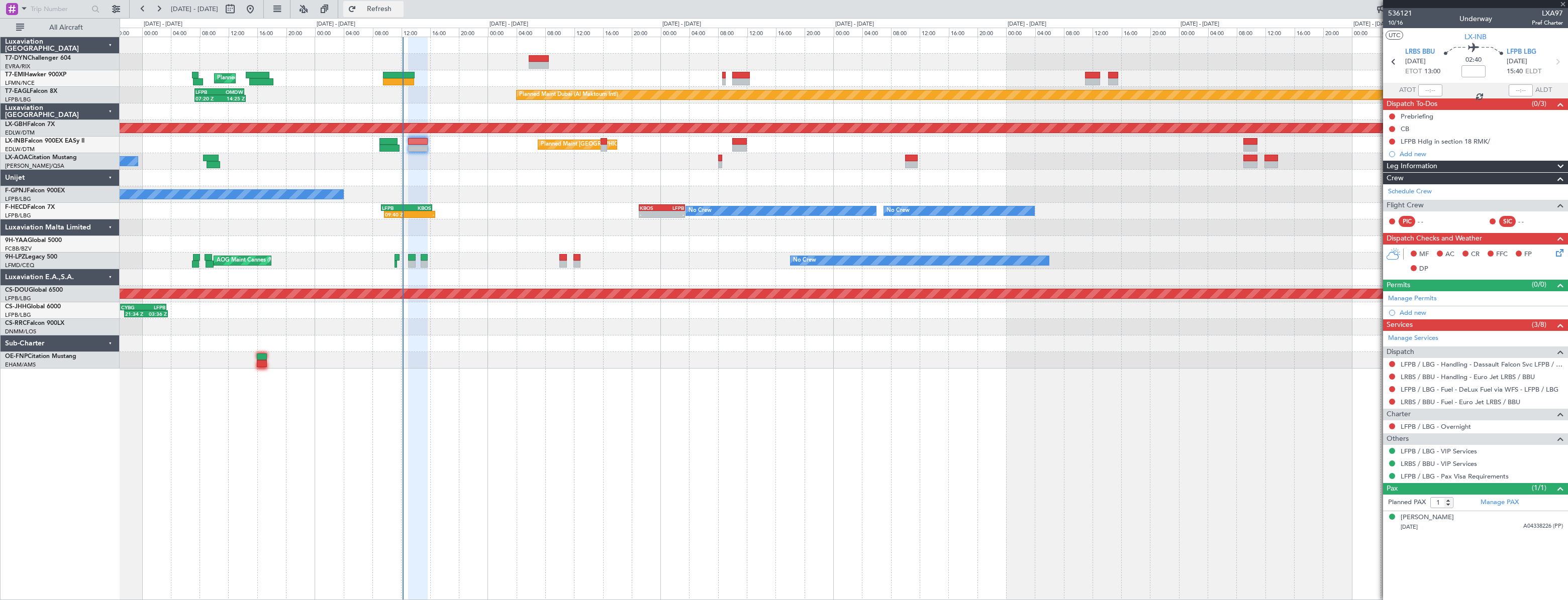
click at [404, 14] on button "Refresh" at bounding box center [373, 9] width 61 height 16
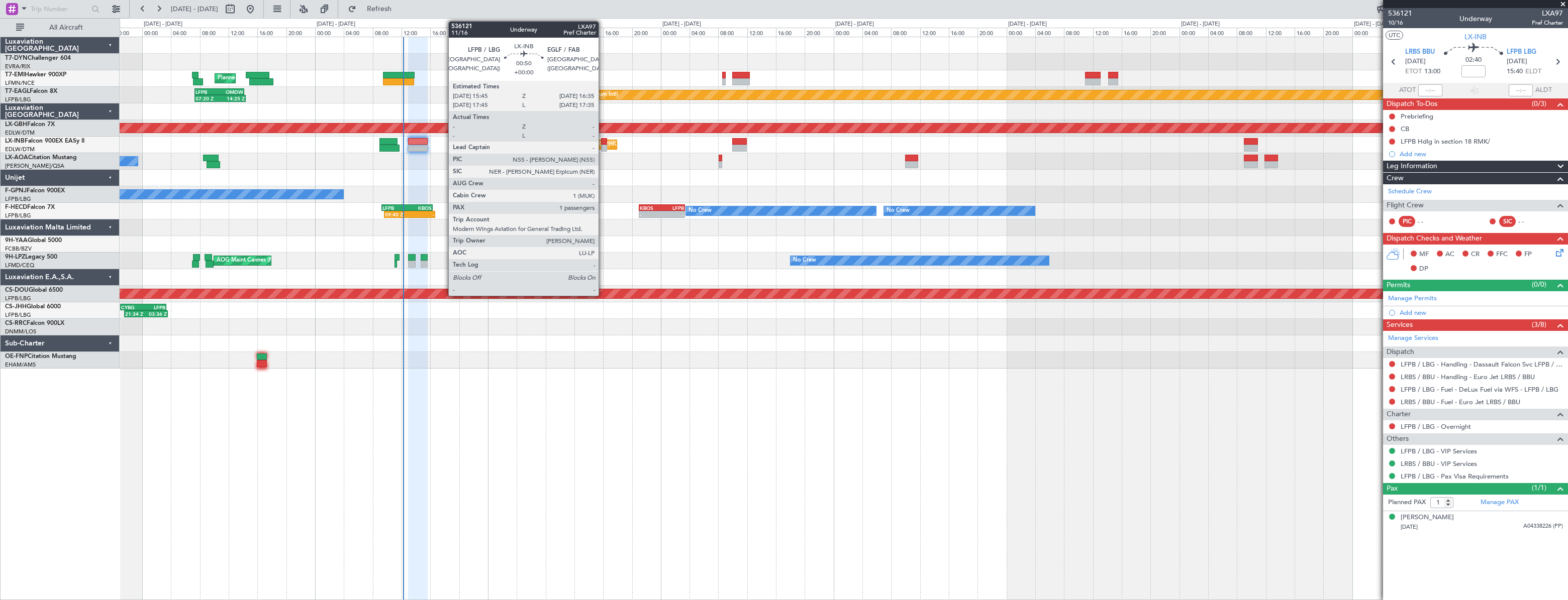
click at [603, 141] on div at bounding box center [604, 141] width 6 height 7
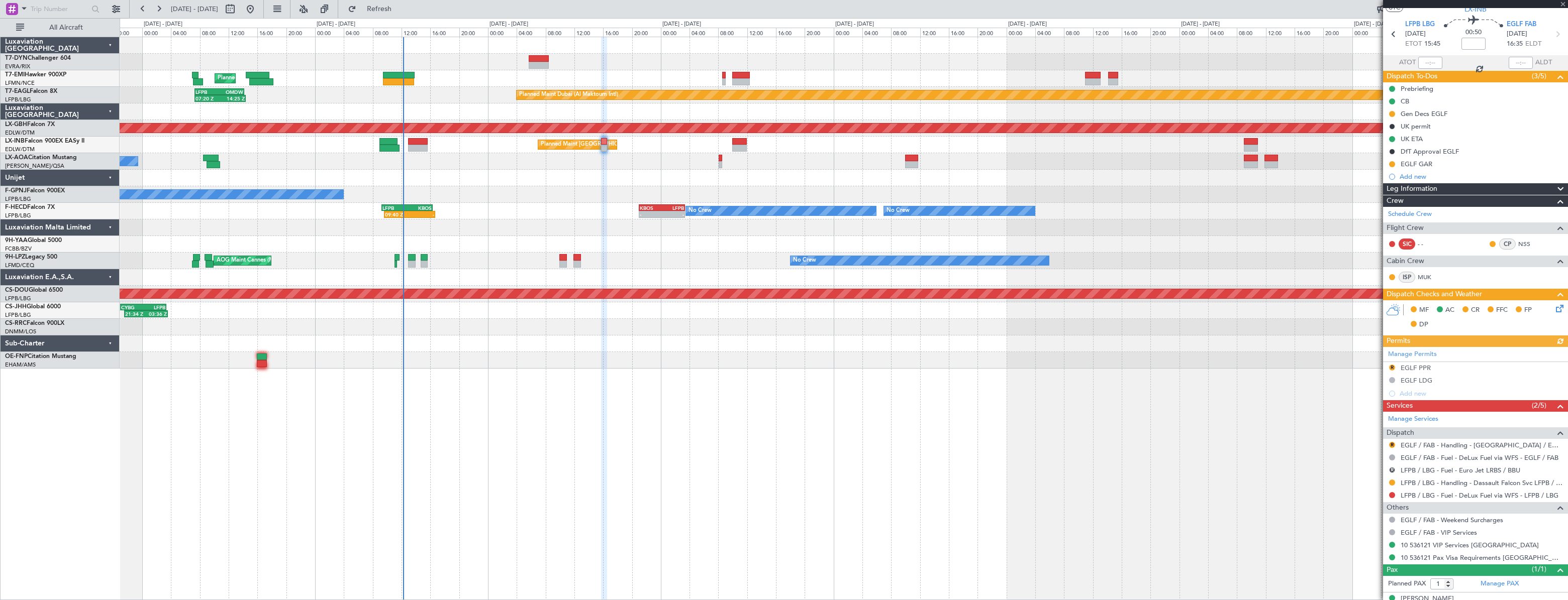
scroll to position [41, 0]
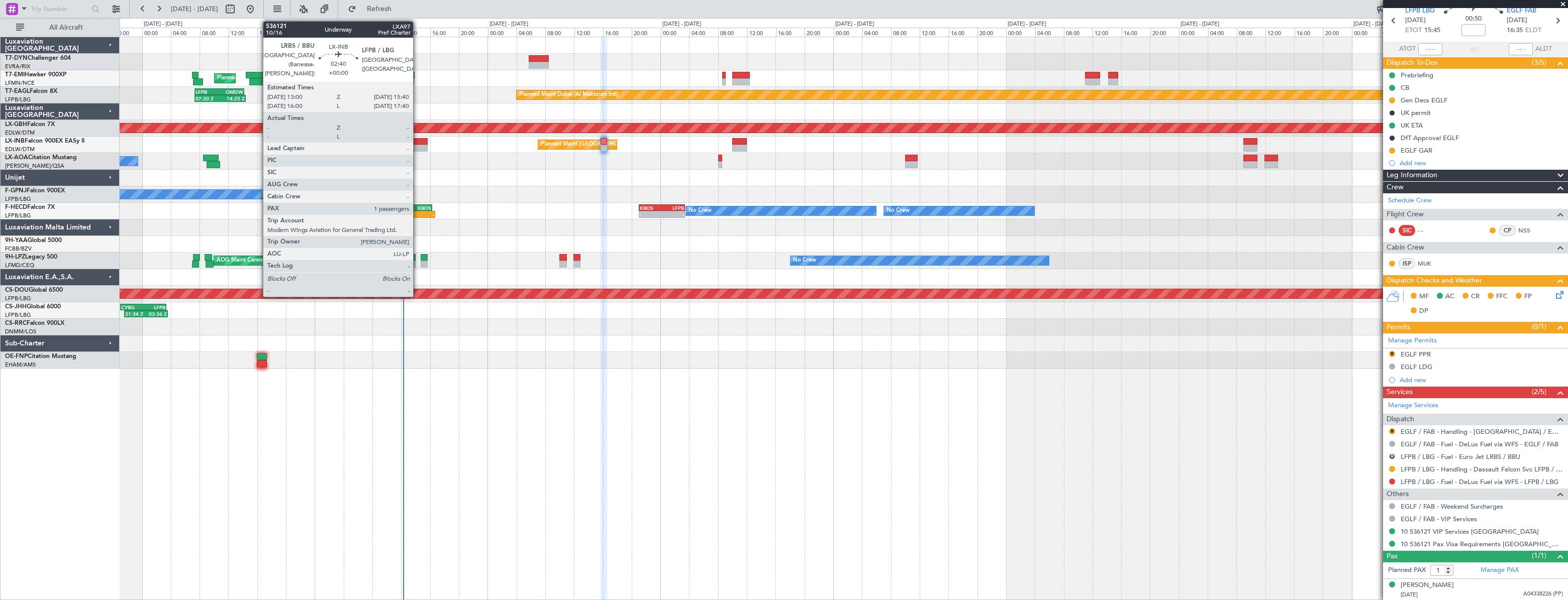
click at [418, 141] on div at bounding box center [418, 141] width 19 height 7
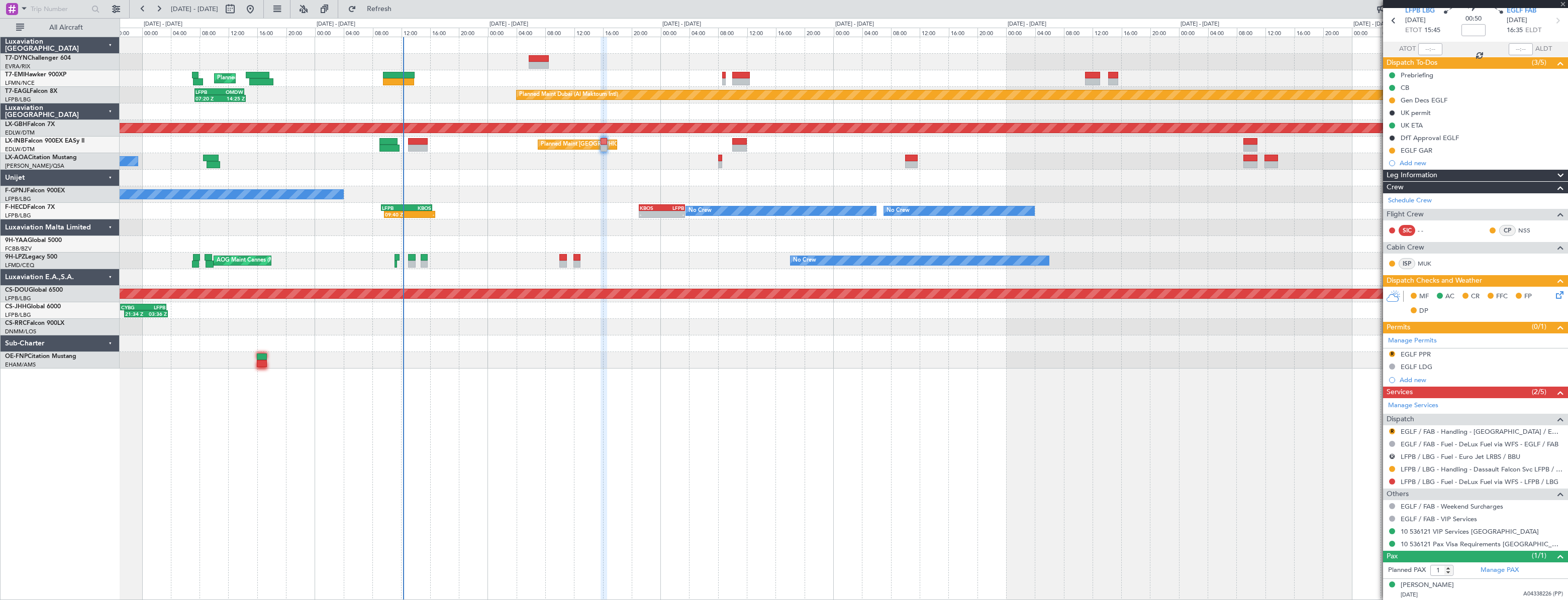
scroll to position [0, 0]
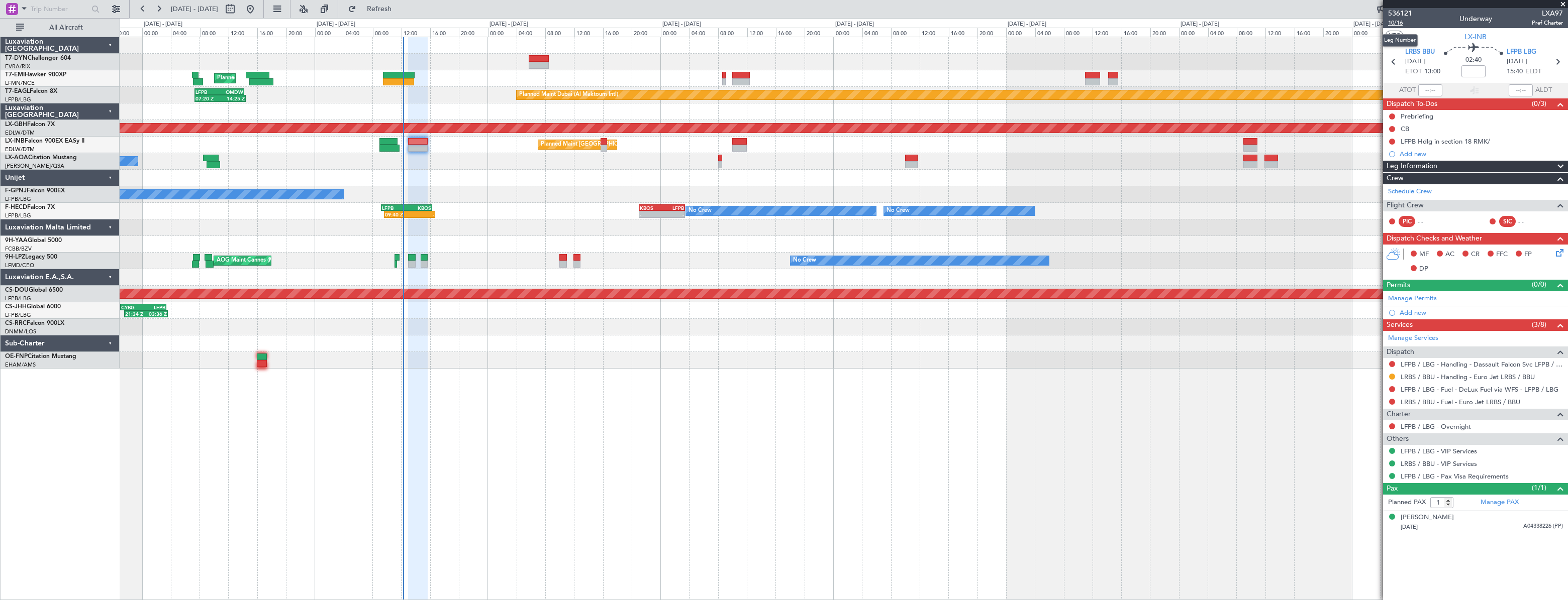
click at [1395, 24] on span "10/16" at bounding box center [1400, 22] width 24 height 9
click at [494, 159] on div "No Crew Nice ([GEOGRAPHIC_DATA])" at bounding box center [844, 161] width 1448 height 16
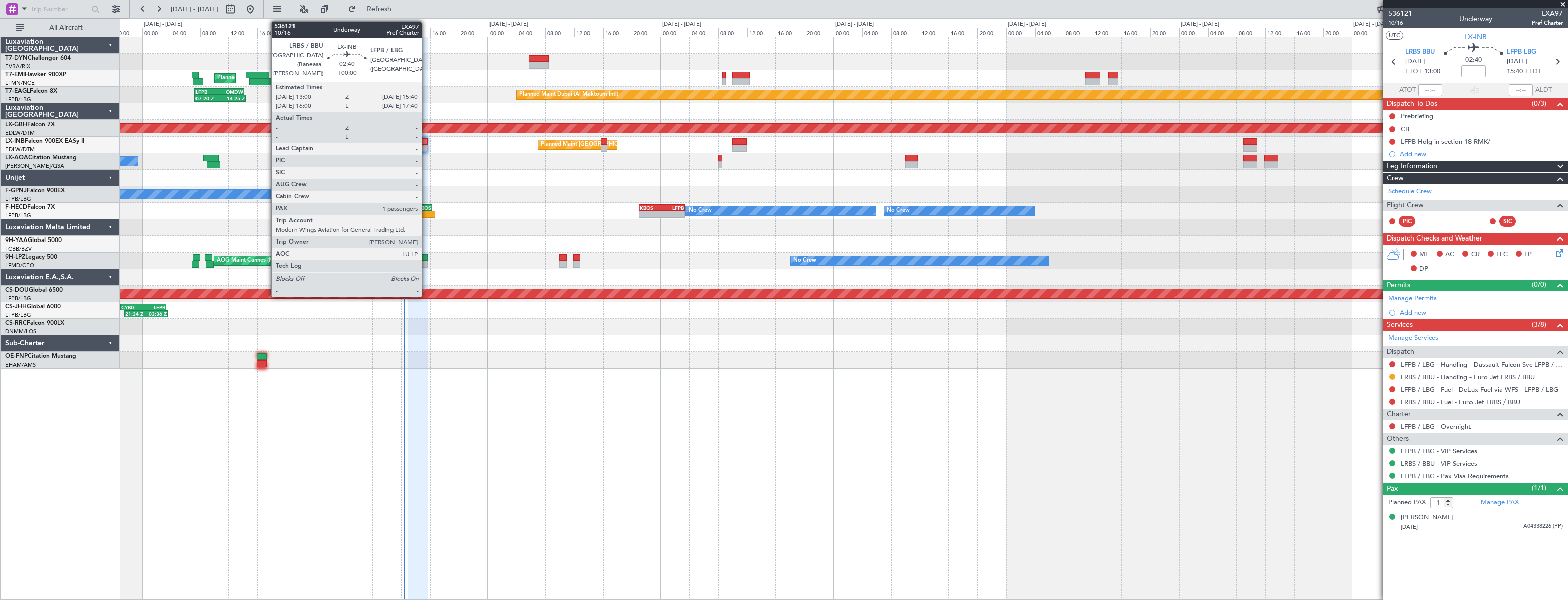
click at [427, 146] on div at bounding box center [418, 148] width 19 height 7
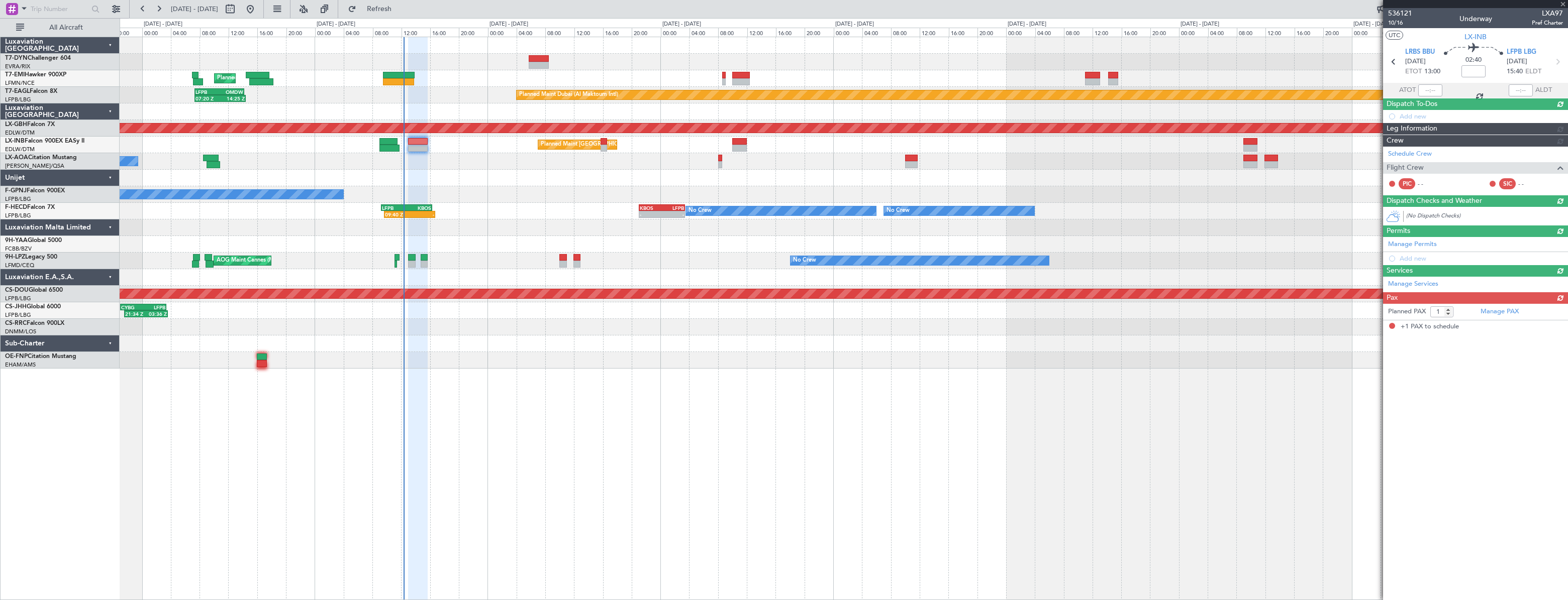
click at [427, 146] on div at bounding box center [418, 148] width 19 height 7
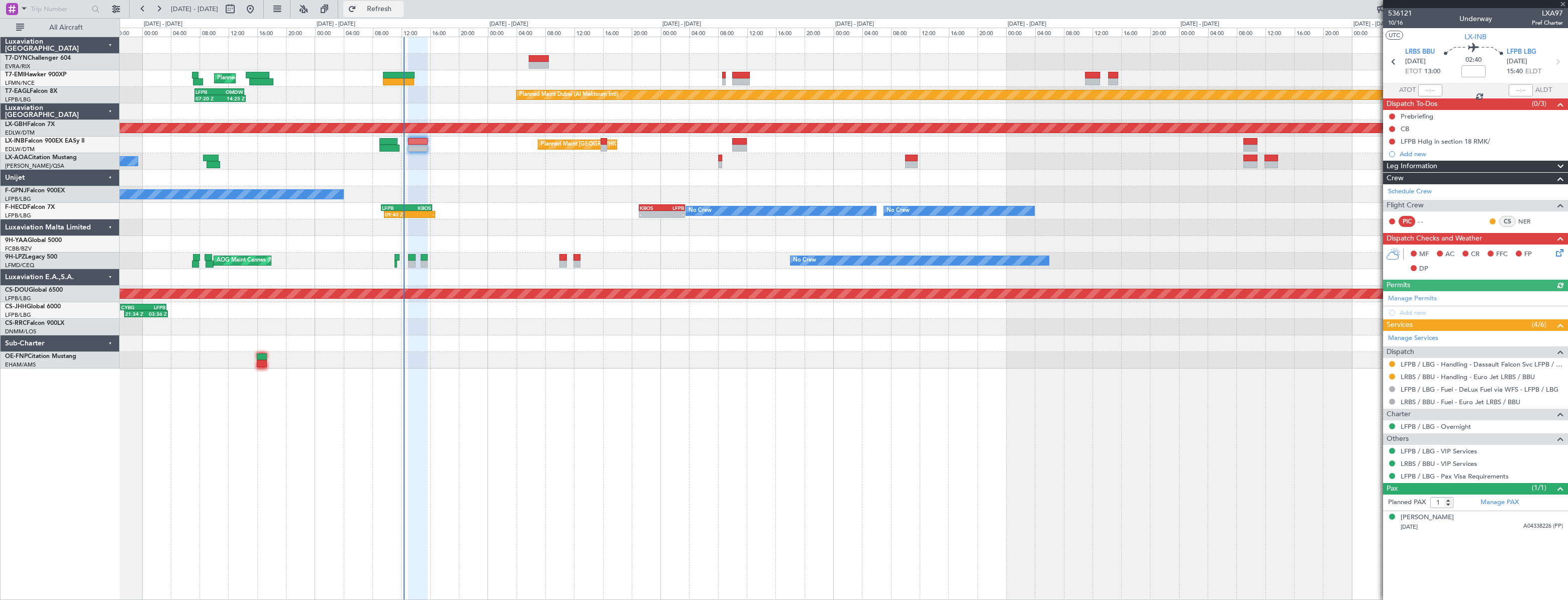
click at [401, 10] on span "Refresh" at bounding box center [380, 9] width 42 height 7
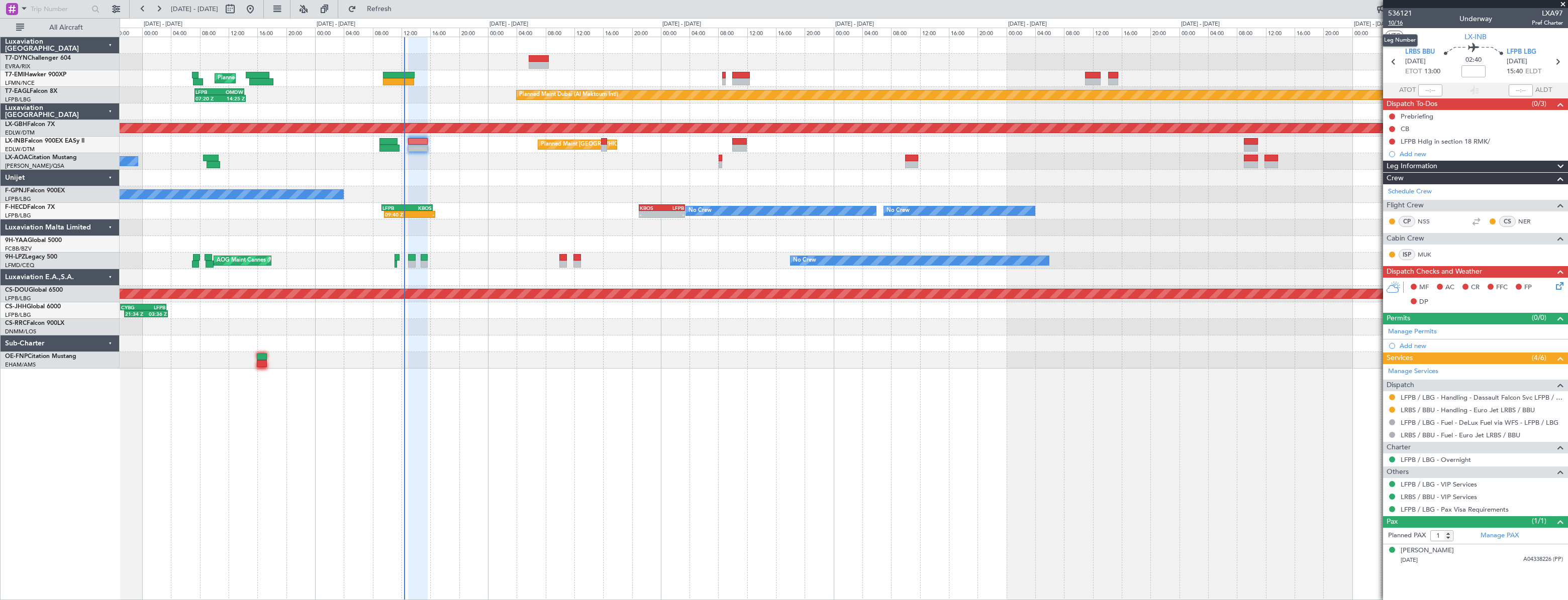
click at [1397, 23] on span "10/16" at bounding box center [1400, 22] width 24 height 9
click at [1560, 286] on icon at bounding box center [1558, 284] width 8 height 8
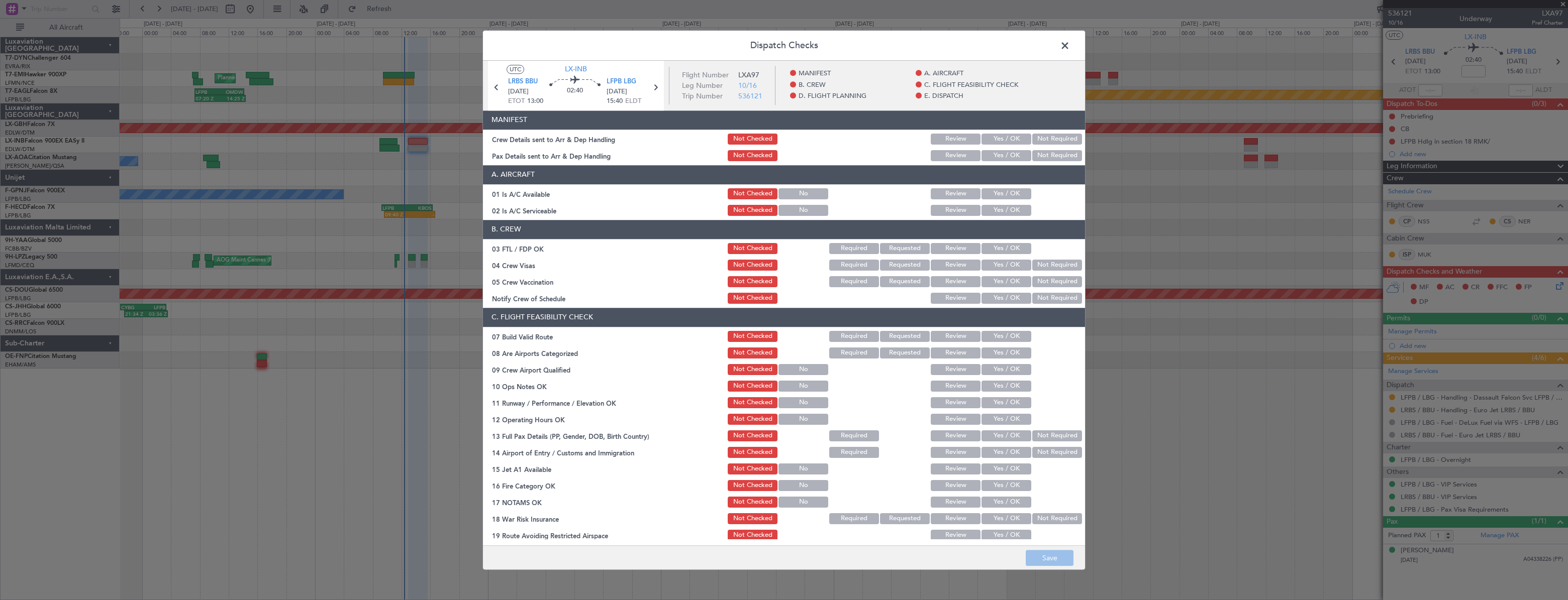
click at [1002, 139] on button "Yes / OK" at bounding box center [1007, 139] width 50 height 12
click at [1001, 156] on button "Yes / OK" at bounding box center [1007, 156] width 50 height 12
click at [1045, 559] on button "Save" at bounding box center [1050, 558] width 48 height 16
click at [1070, 50] on span at bounding box center [1070, 48] width 0 height 20
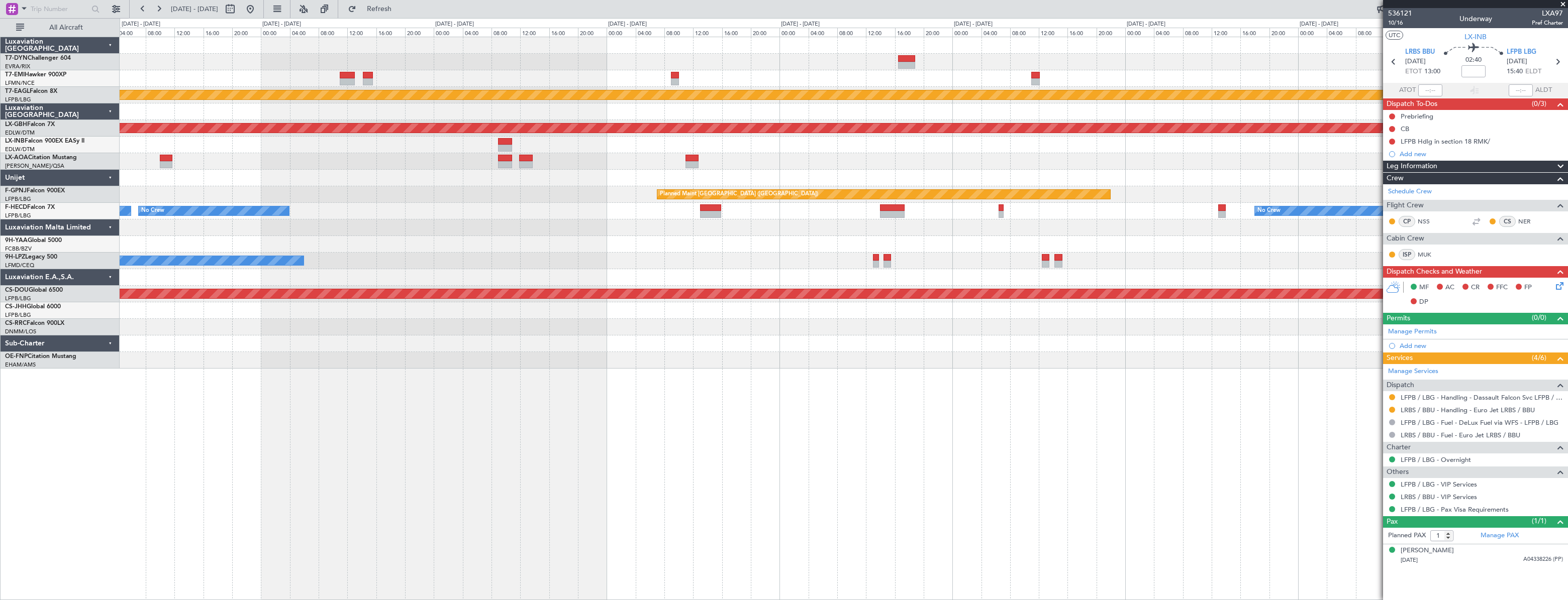
click at [431, 207] on div "No Crew Planned Maint Paris (Le Bourget) No Crew No Crew KBOS 21:00 Z LFPB 03:2…" at bounding box center [844, 210] width 1448 height 16
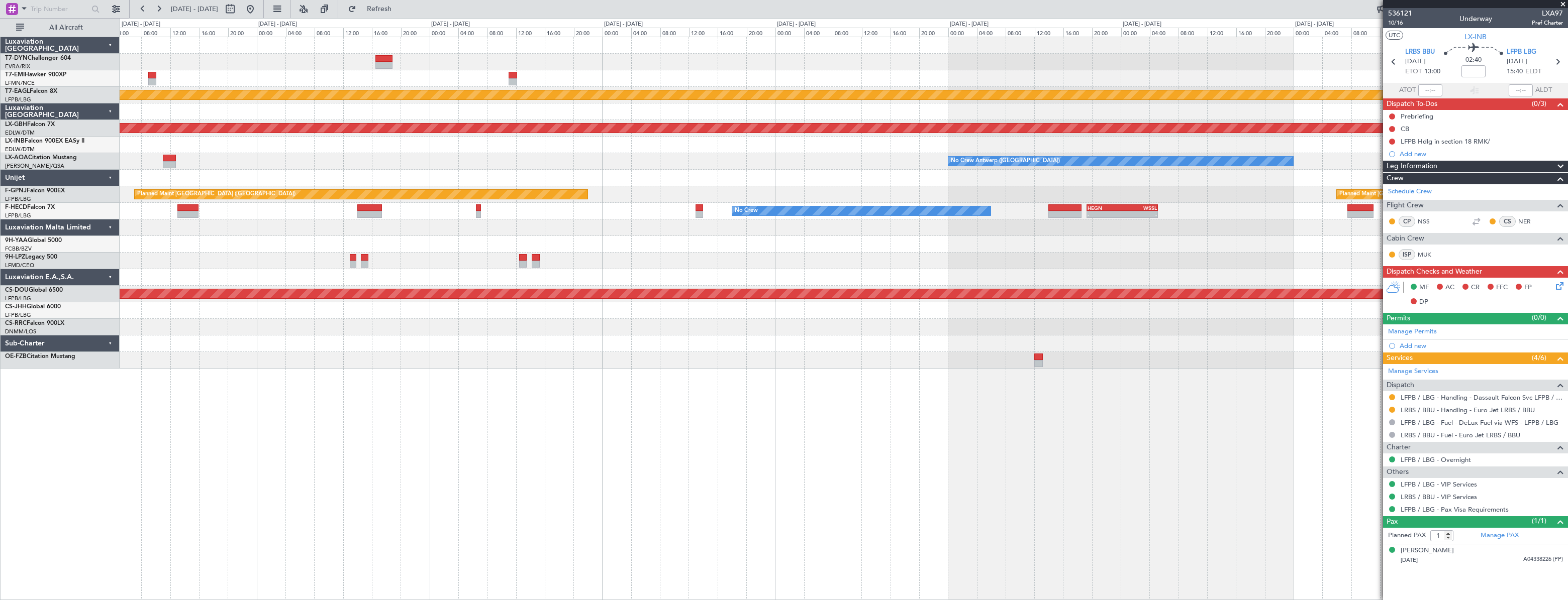
click at [207, 225] on div "Planned Maint Dubai (Al Maktoum Intl) Planned Maint Nurnberg No Crew Antwerp (D…" at bounding box center [844, 203] width 1448 height 331
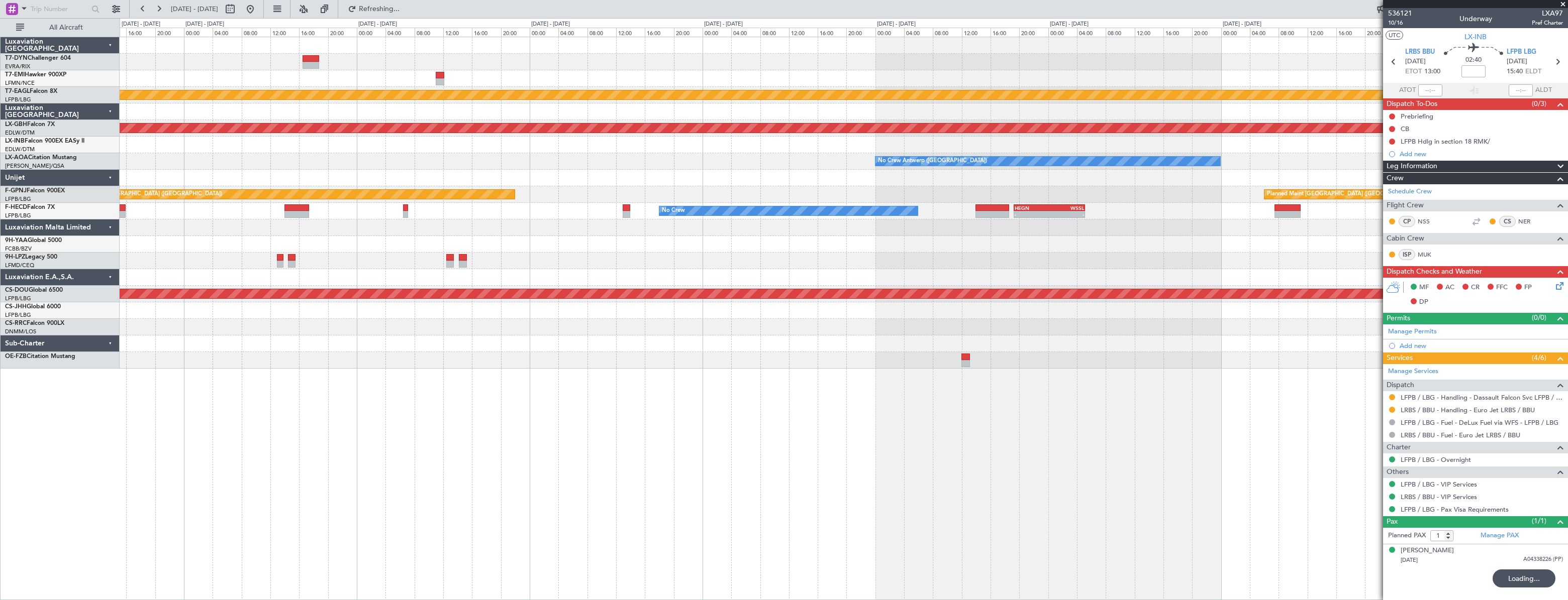
click at [477, 190] on div "Planned Maint Dubai (Al Maktoum Intl) Planned Maint Nurnberg No Crew Antwerp (D…" at bounding box center [844, 203] width 1448 height 331
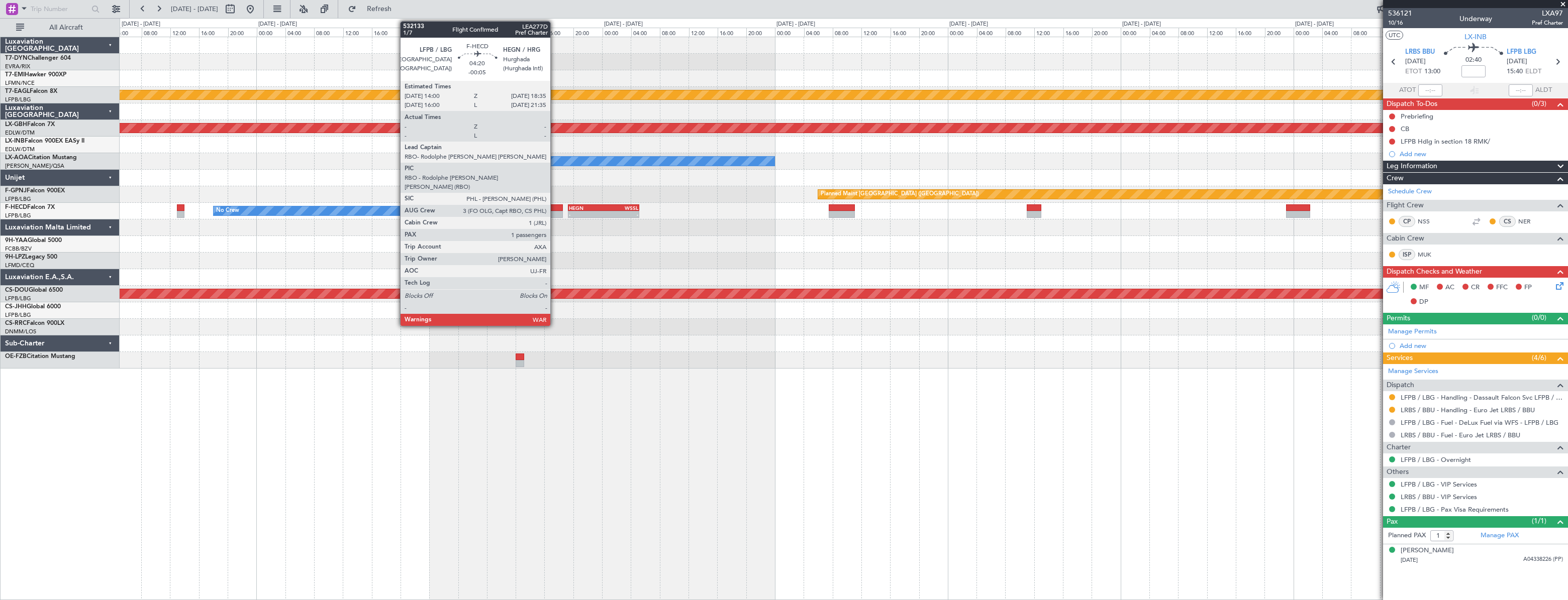
click at [555, 208] on div at bounding box center [546, 207] width 34 height 7
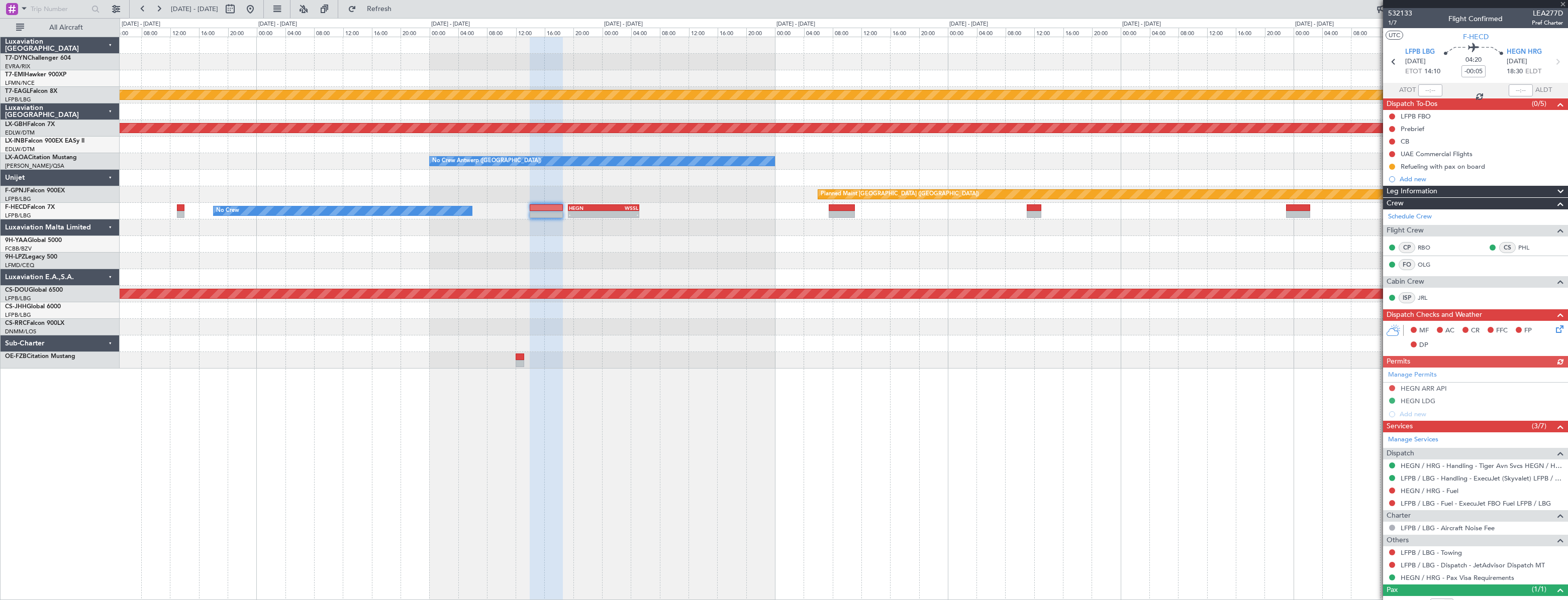
scroll to position [34, 0]
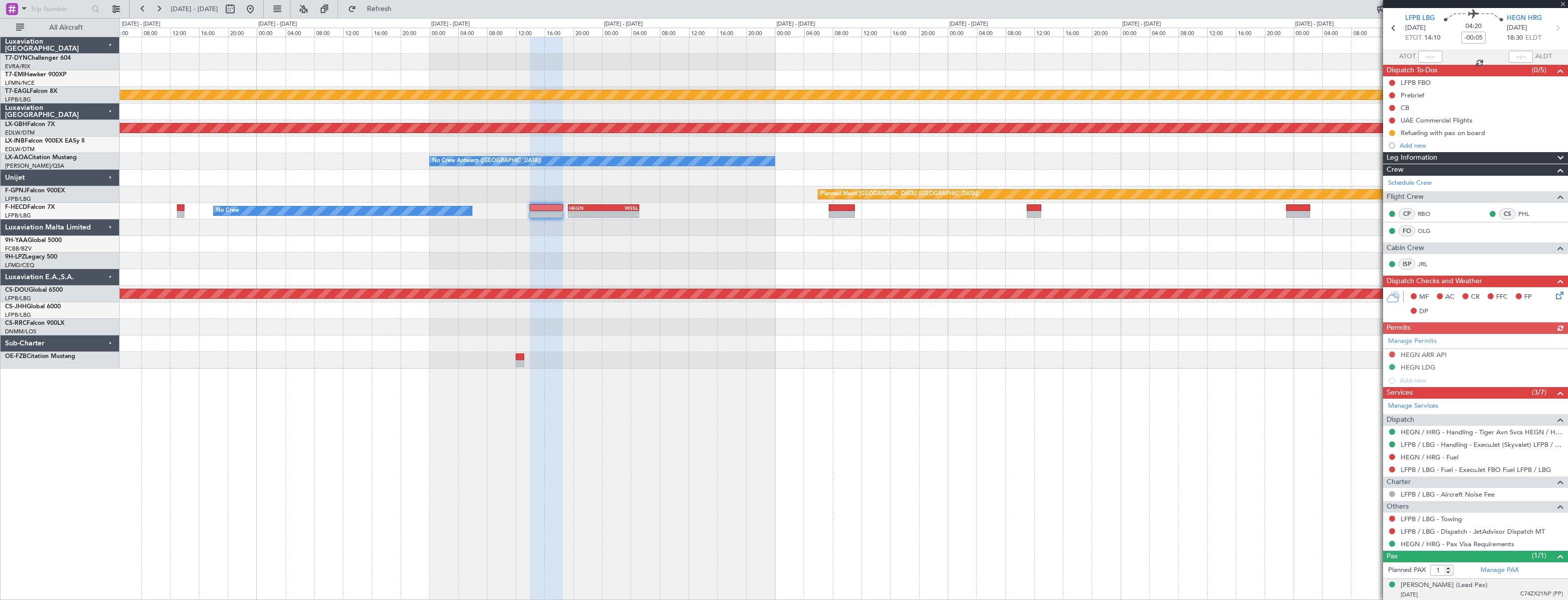
click at [1498, 590] on div "24/03/1973 C74ZX21NP (PP)" at bounding box center [1482, 595] width 162 height 10
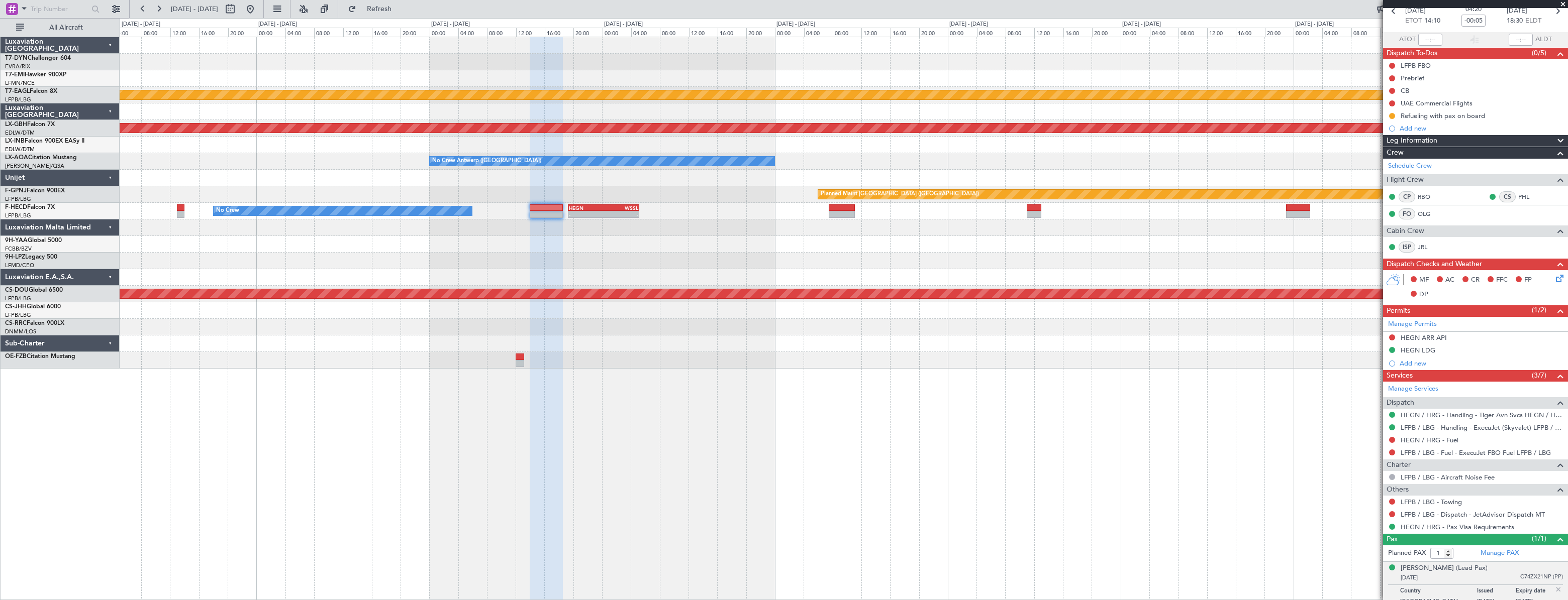
scroll to position [59, 0]
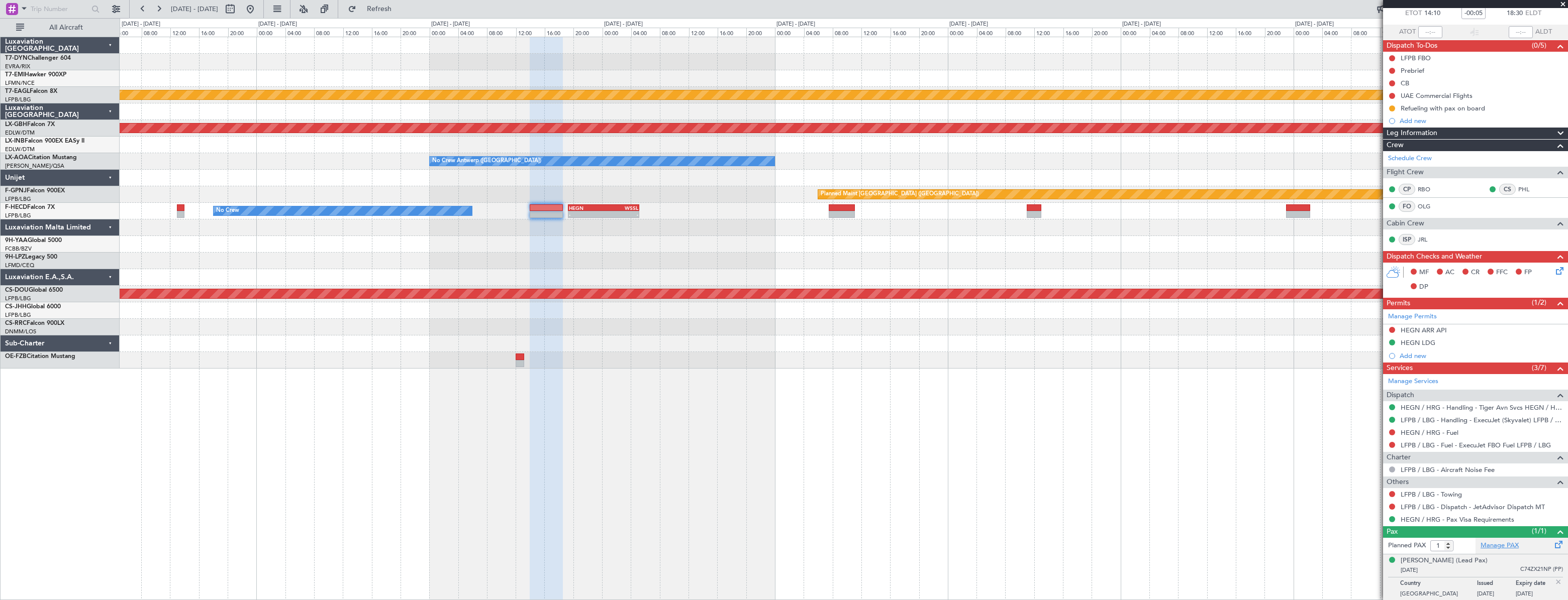
click at [1489, 547] on link "Manage PAX" at bounding box center [1500, 546] width 38 height 10
click at [401, 9] on span "Refresh" at bounding box center [380, 9] width 42 height 7
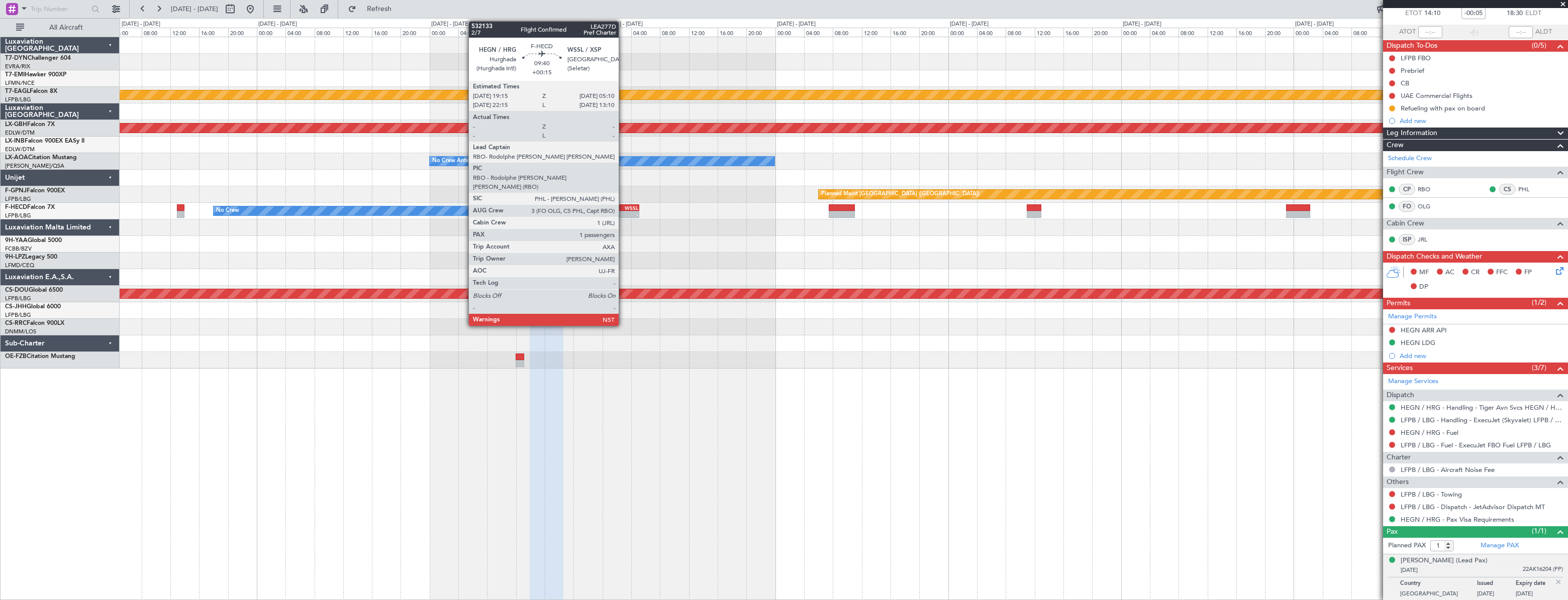
click at [624, 211] on div "- -" at bounding box center [603, 214] width 72 height 7
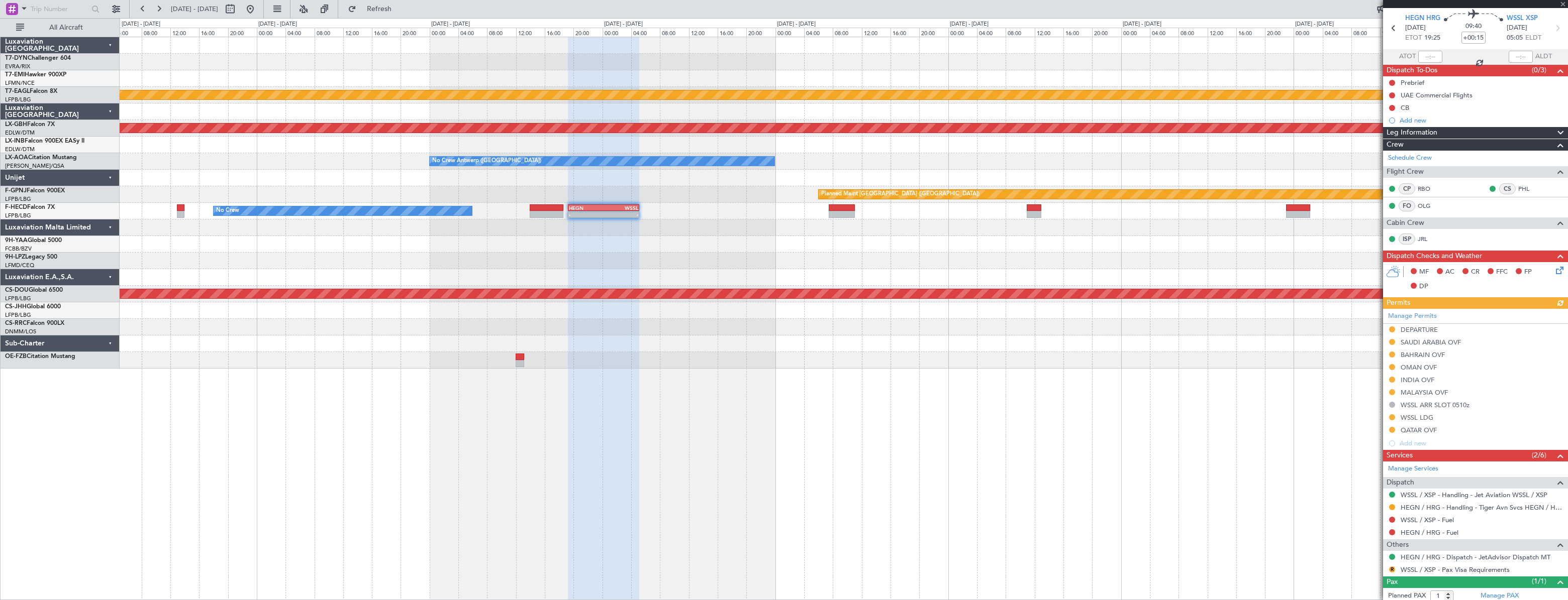
scroll to position [60, 0]
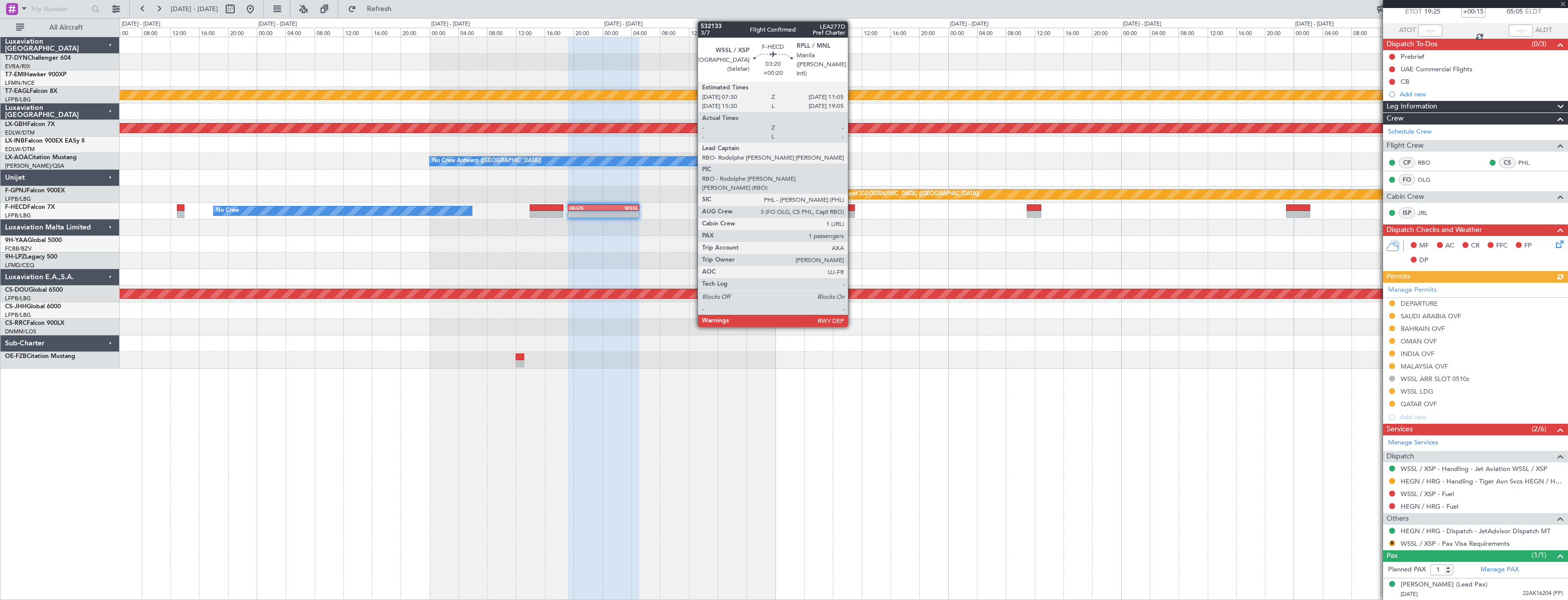
click at [852, 209] on div at bounding box center [842, 207] width 26 height 7
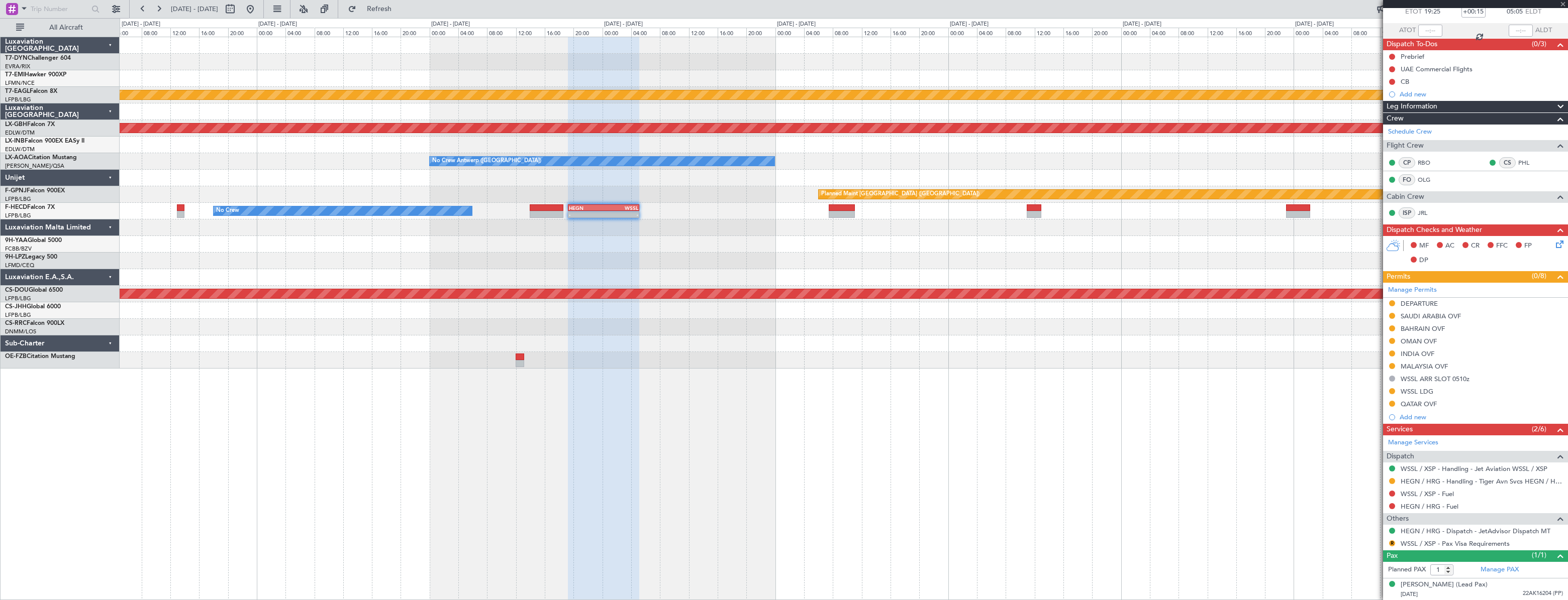
type input "+00:20"
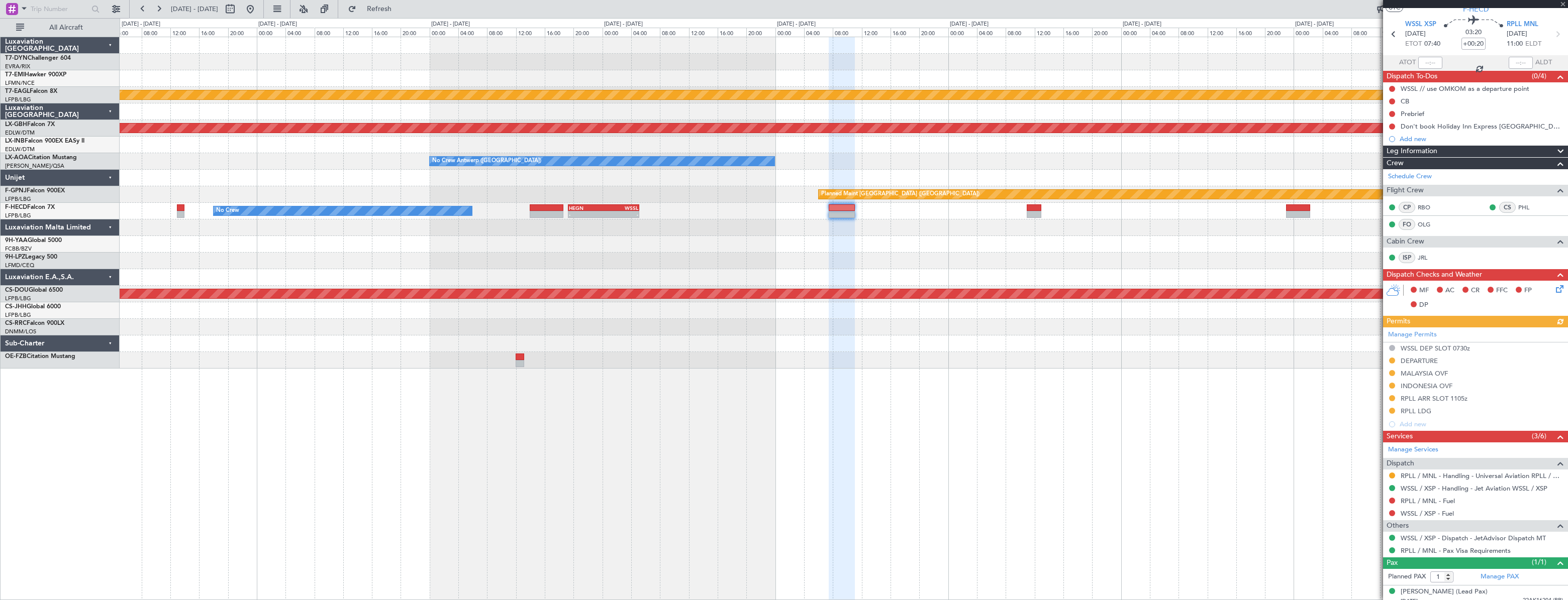
scroll to position [35, 0]
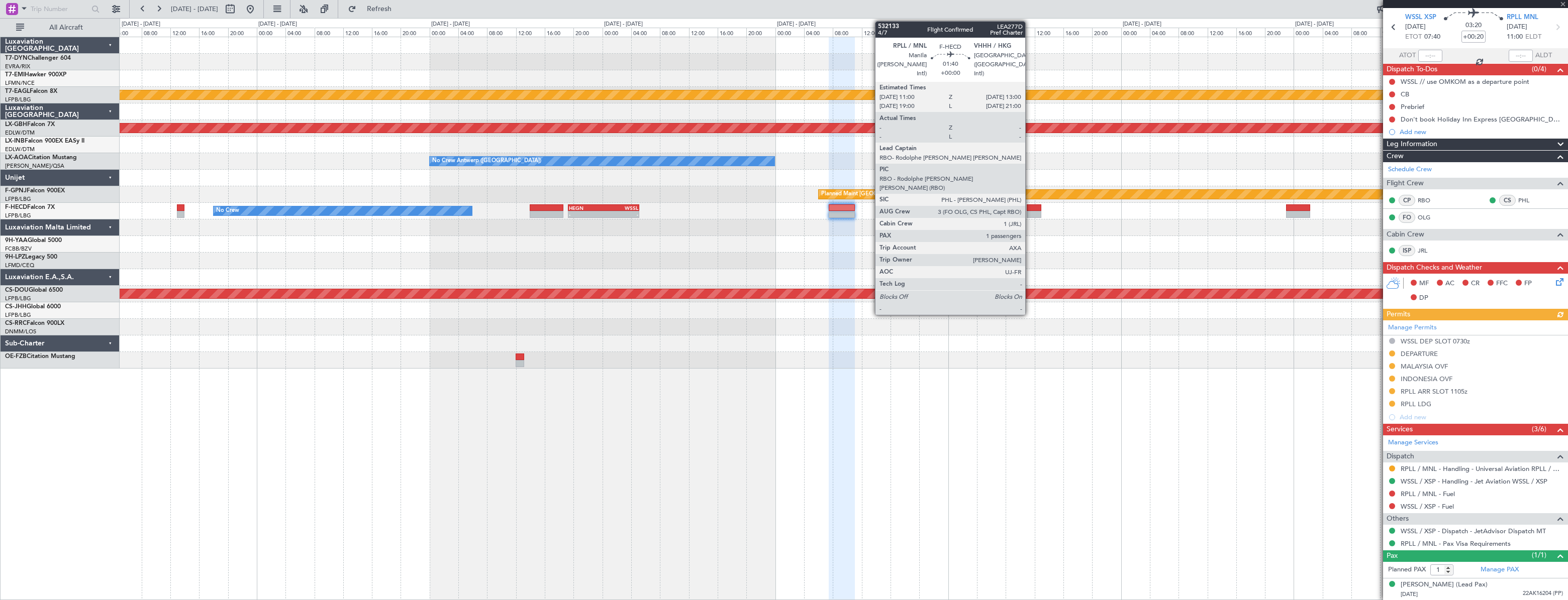
click at [1030, 211] on div at bounding box center [1034, 214] width 14 height 7
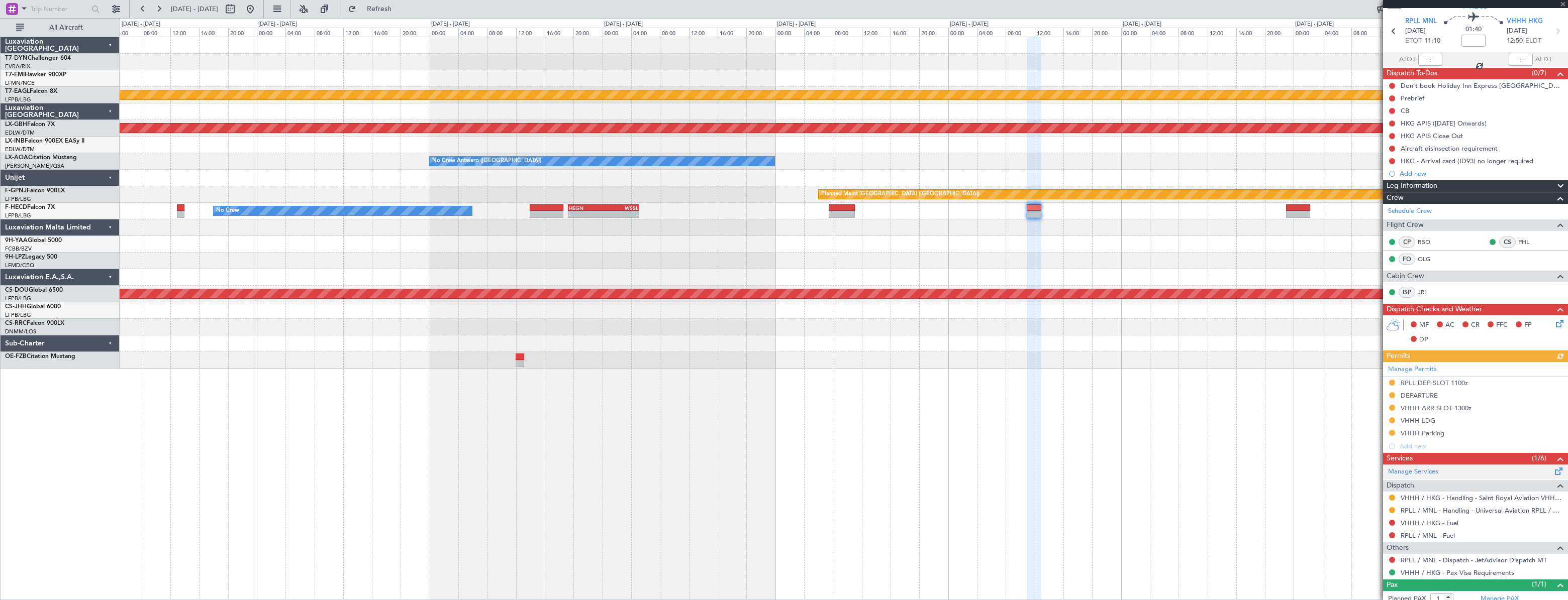
scroll to position [60, 0]
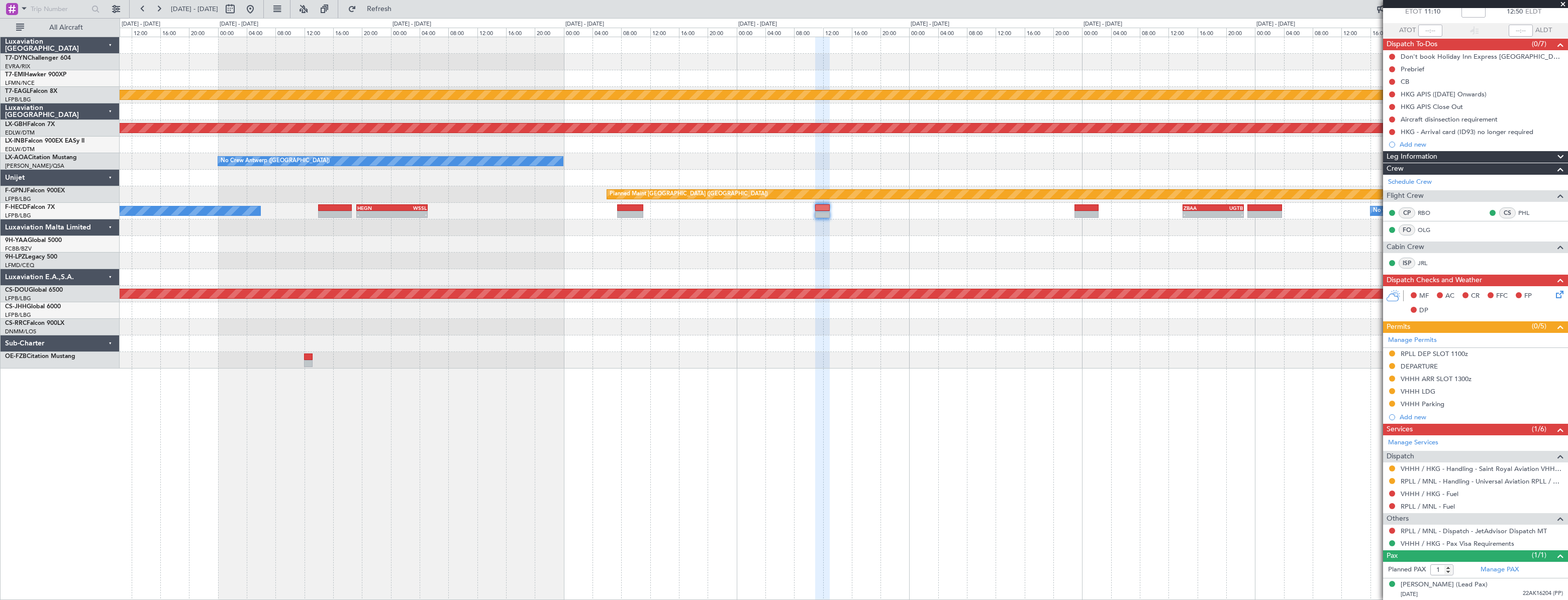
click at [968, 222] on div at bounding box center [844, 228] width 1448 height 16
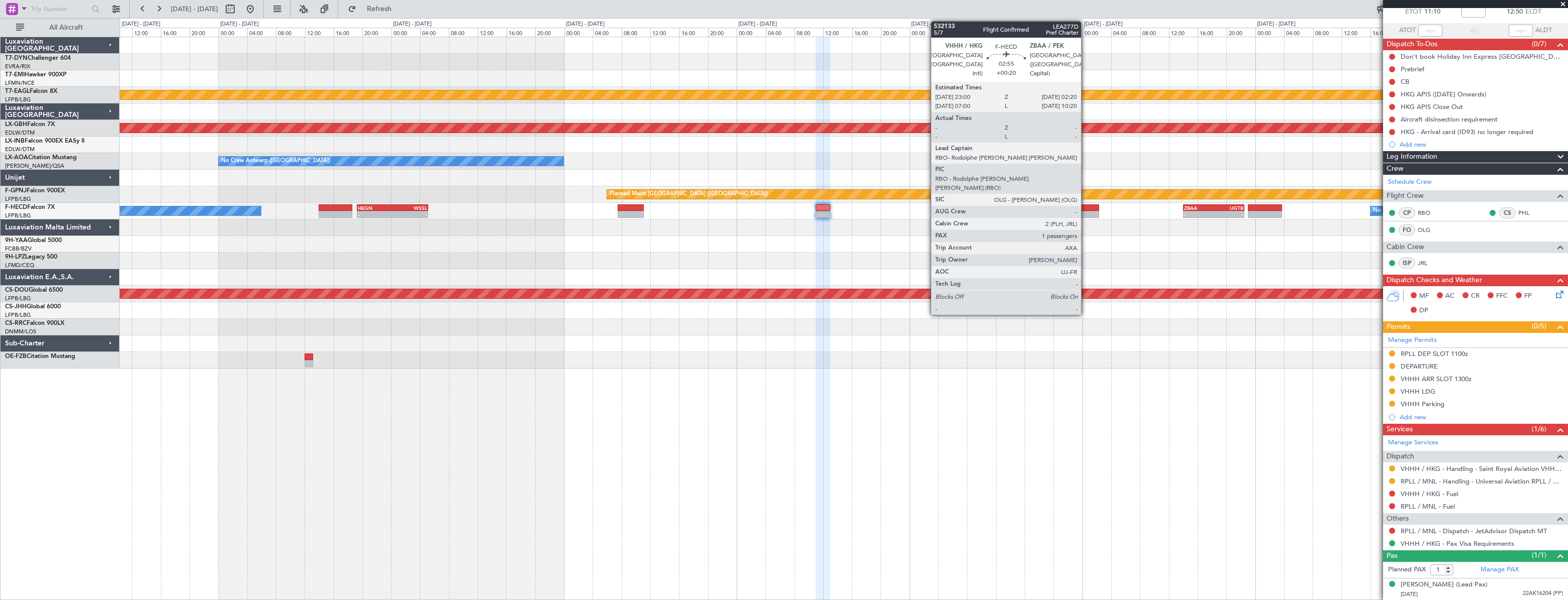
click at [1086, 209] on div at bounding box center [1087, 207] width 24 height 7
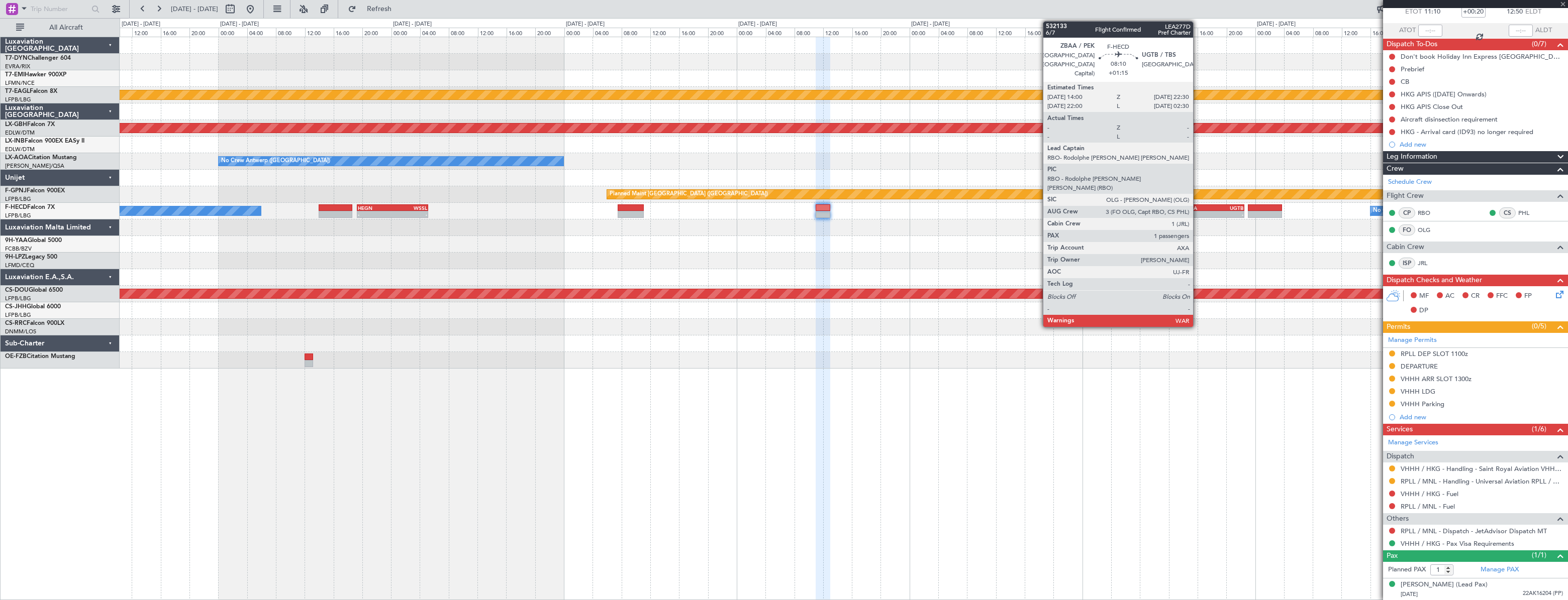
scroll to position [0, 0]
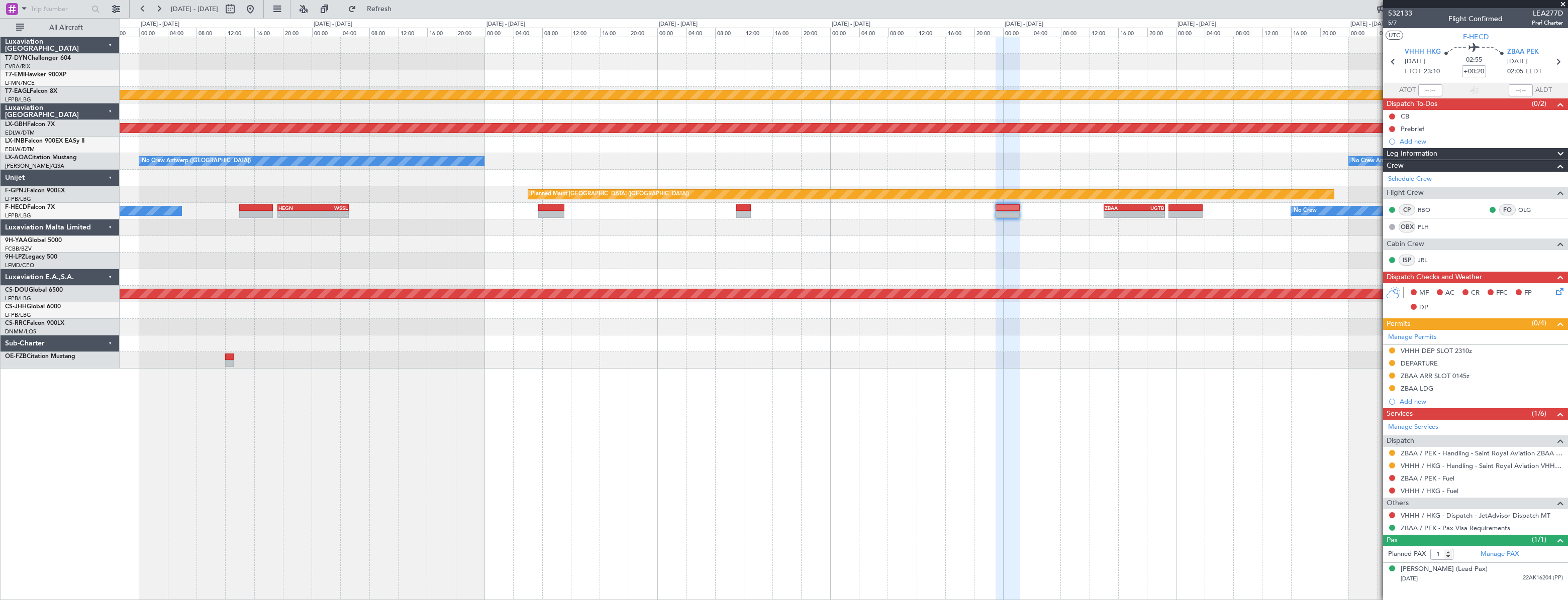
click at [517, 281] on div "Planned Maint Dubai (Al Maktoum Intl) Planned Maint Nurnberg No Crew Antwerp (D…" at bounding box center [844, 203] width 1448 height 331
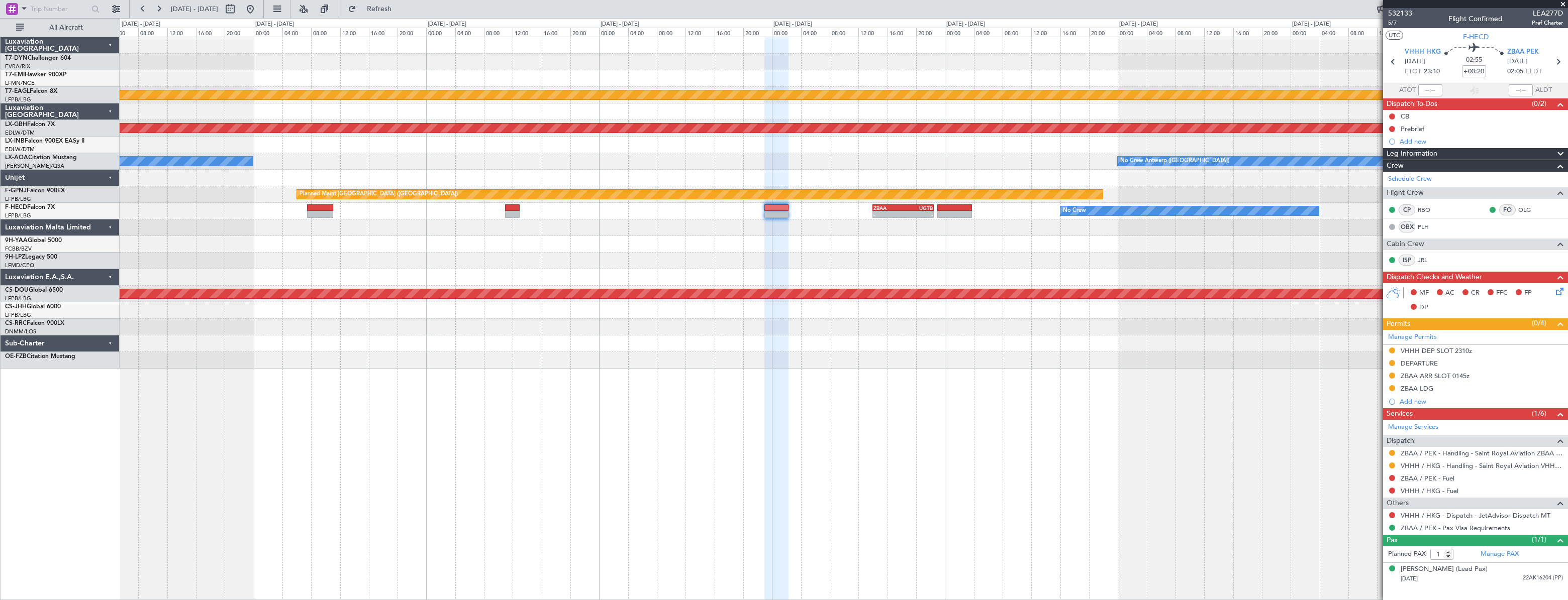
click at [658, 251] on div at bounding box center [844, 244] width 1448 height 16
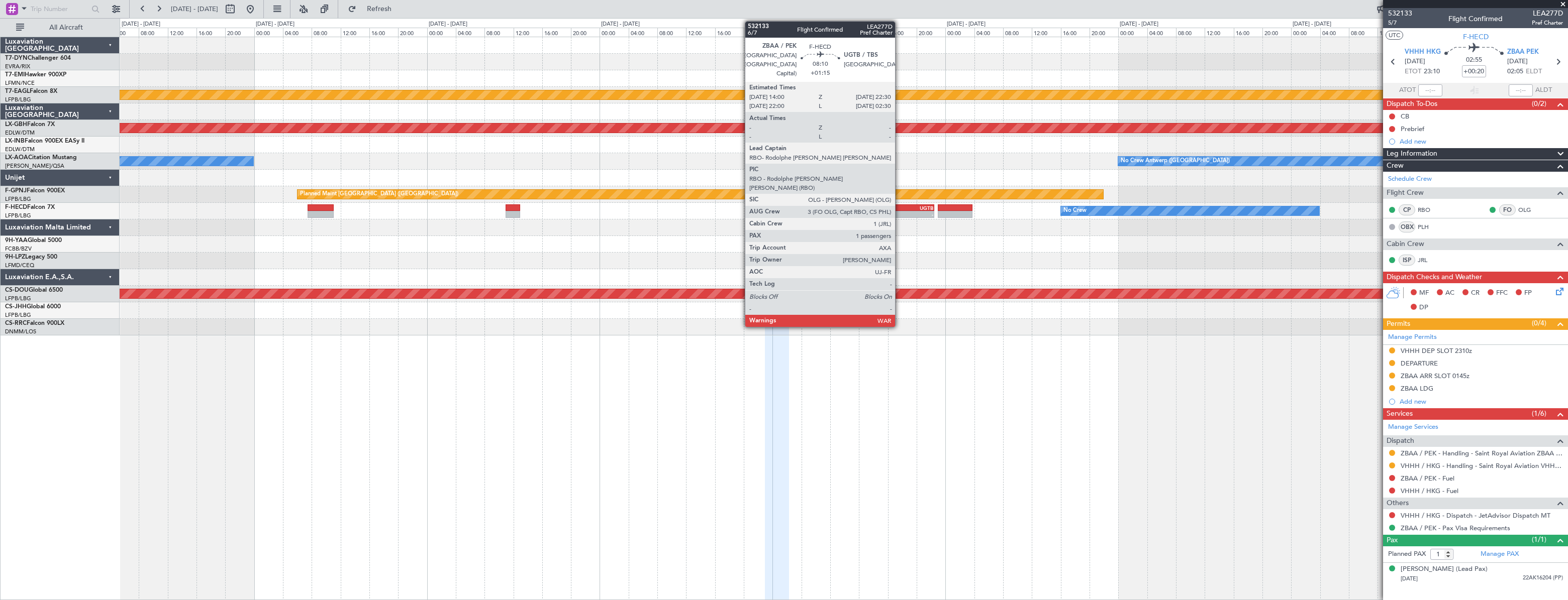
click at [900, 206] on div "ZBAA" at bounding box center [889, 207] width 30 height 6
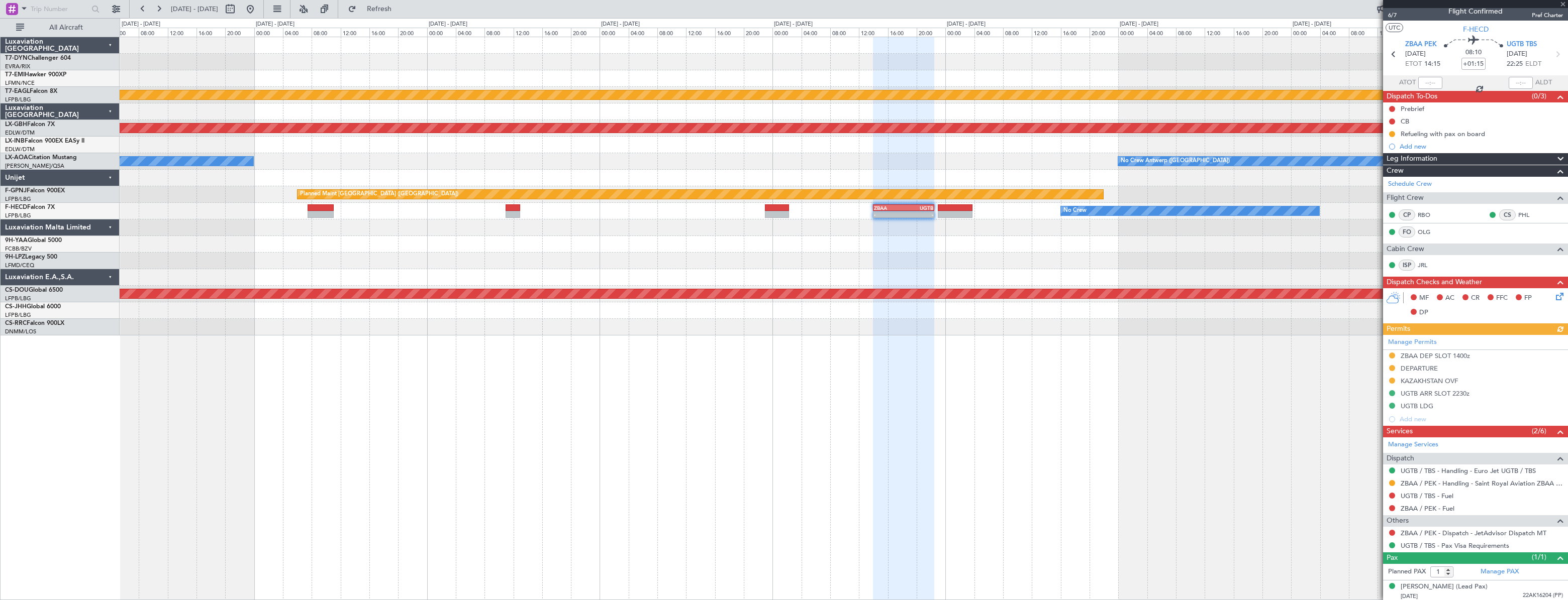
scroll to position [10, 0]
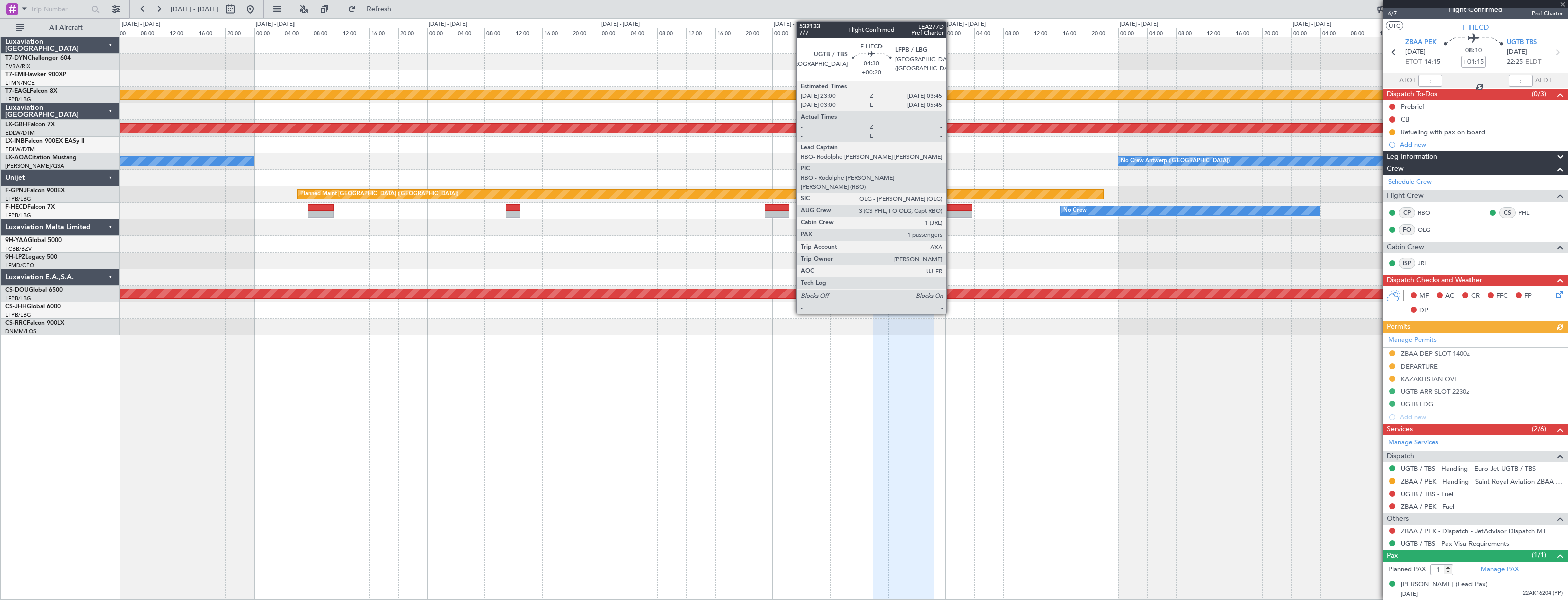
click at [951, 207] on div at bounding box center [955, 207] width 35 height 7
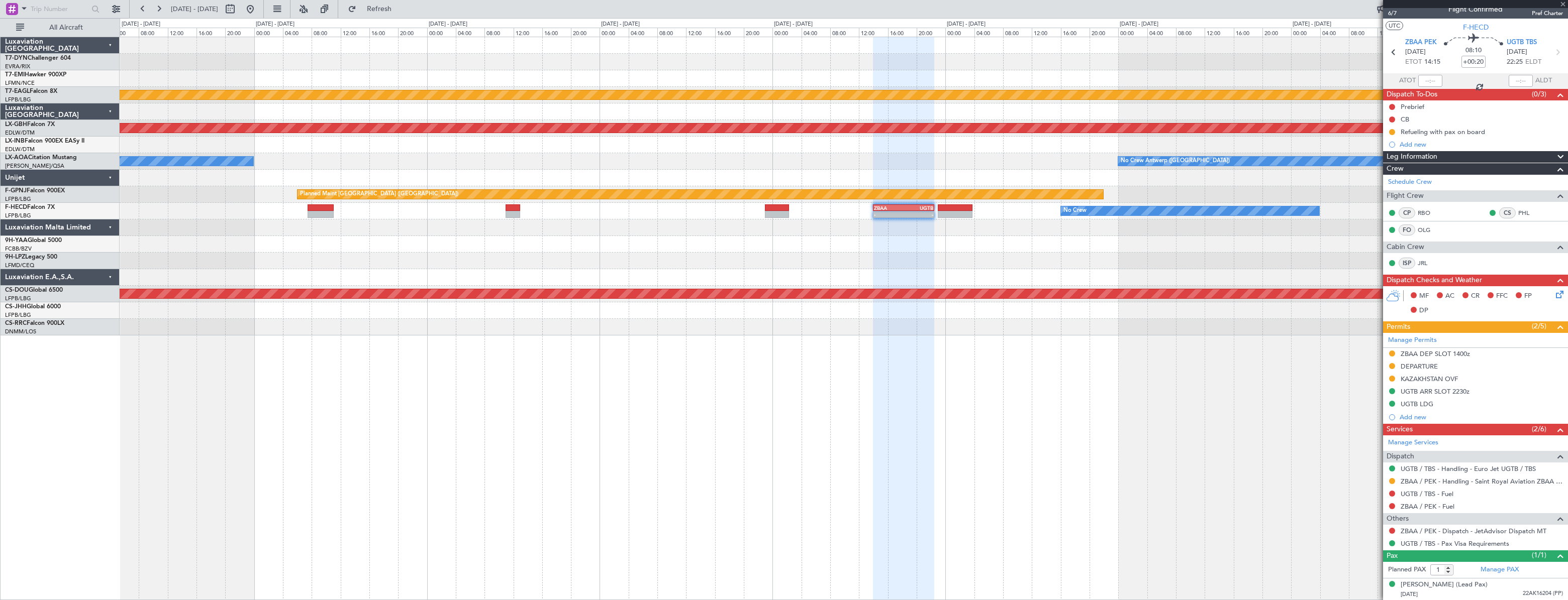
scroll to position [0, 0]
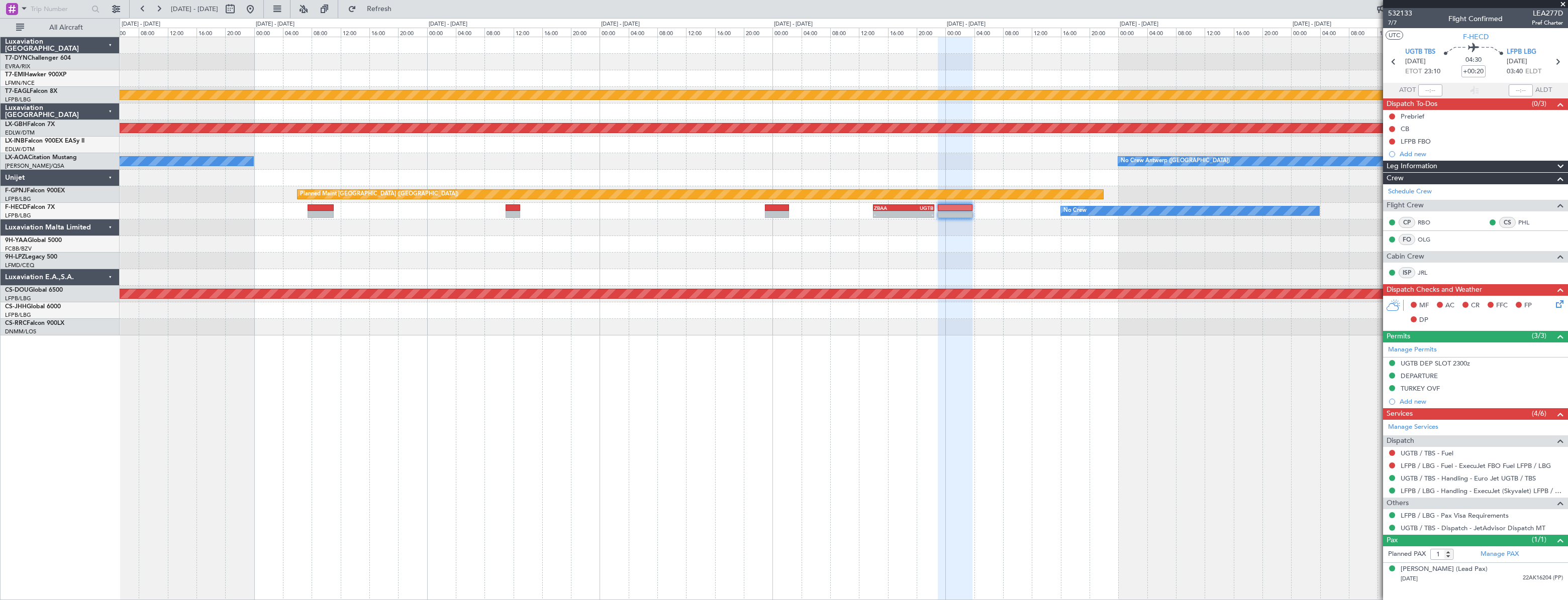
click at [663, 257] on div at bounding box center [844, 260] width 1448 height 16
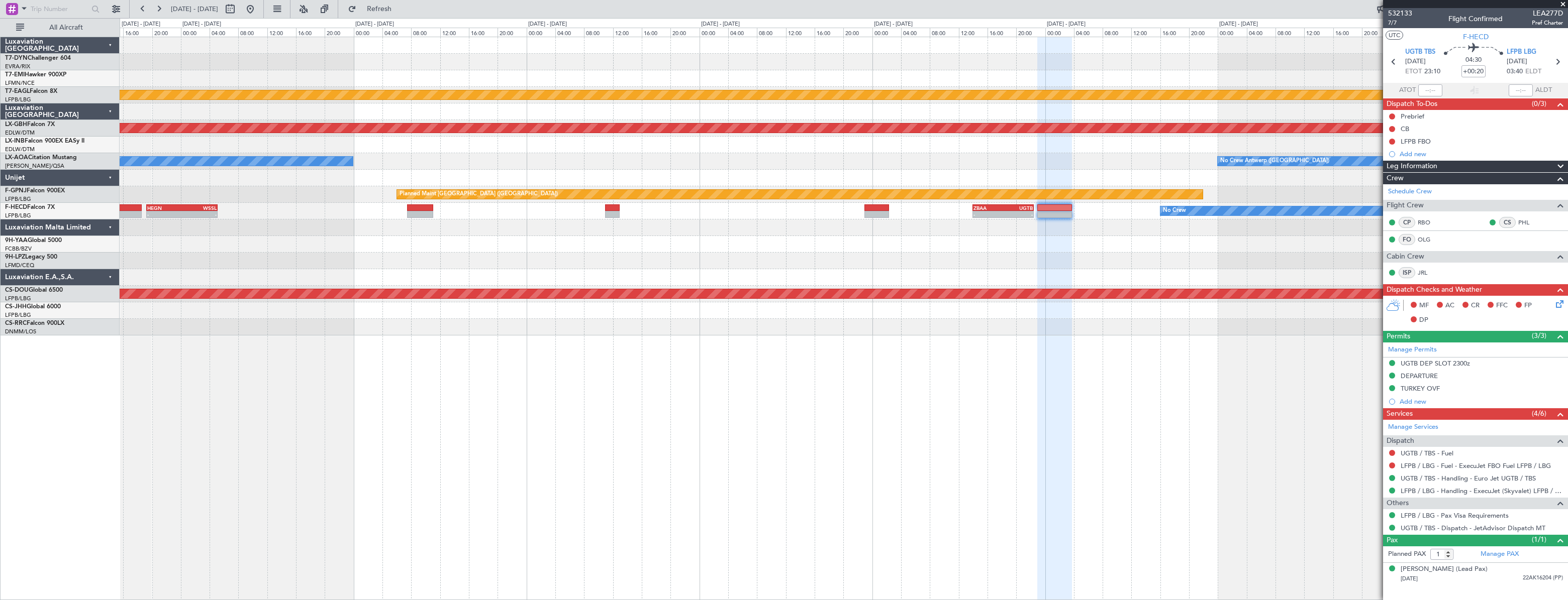
click at [1088, 241] on div "Planned Maint Dubai (Al Maktoum Intl) Planned Maint Nurnberg No Crew Antwerp (D…" at bounding box center [844, 186] width 1448 height 299
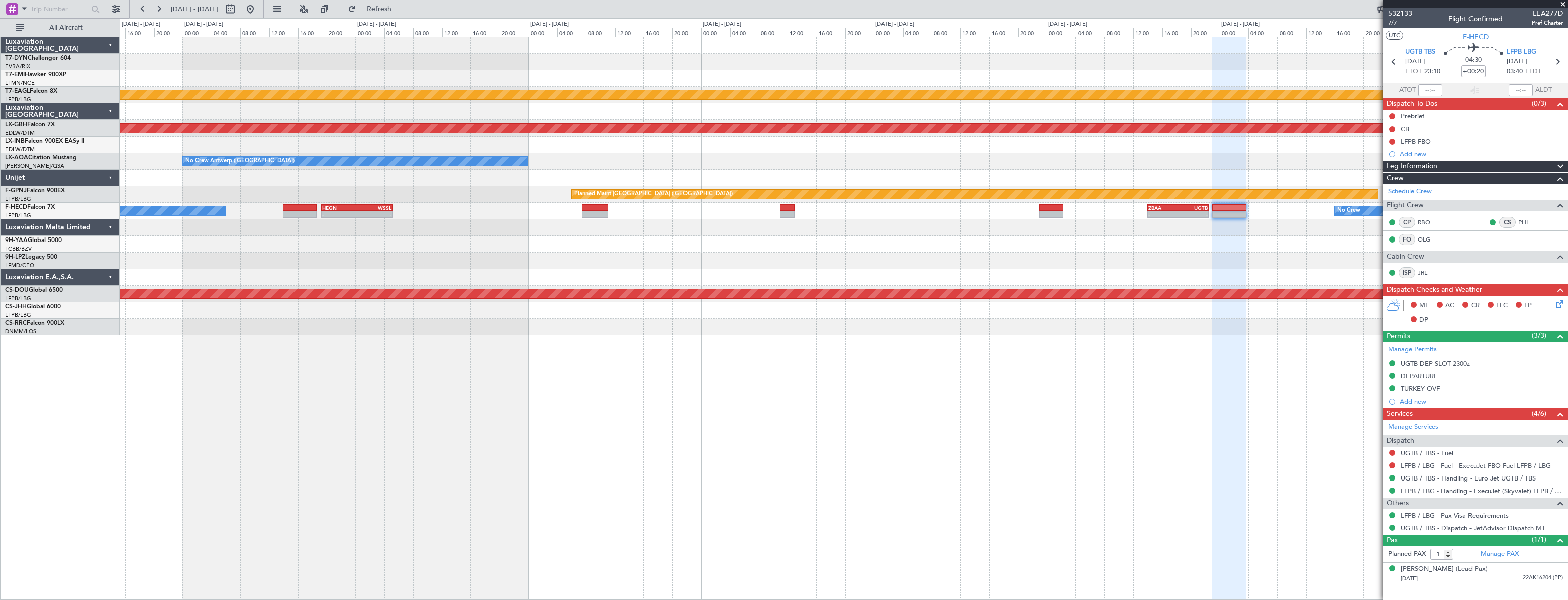
click at [901, 266] on div "Planned Maint Dubai (Al Maktoum Intl) Planned Maint Nurnberg No Crew Antwerp (D…" at bounding box center [844, 186] width 1448 height 299
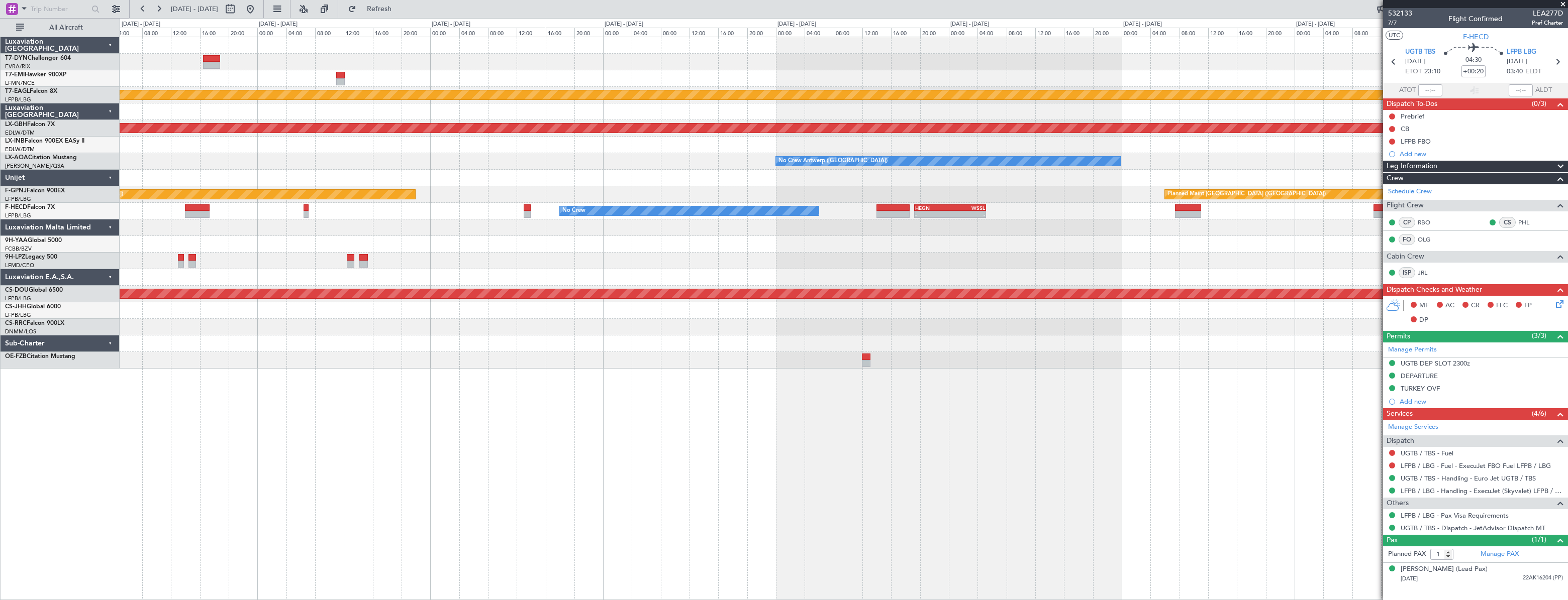
click at [880, 226] on div at bounding box center [844, 228] width 1448 height 16
click at [417, 263] on div at bounding box center [844, 260] width 1448 height 16
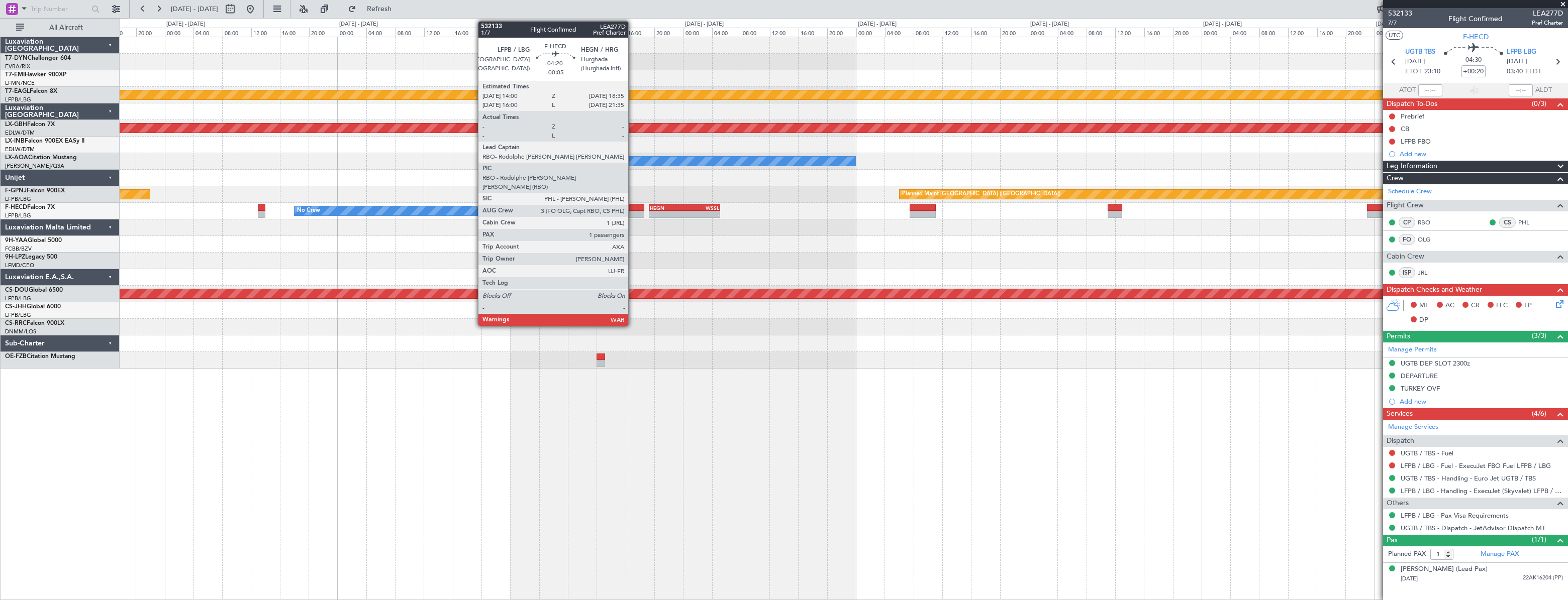
click at [633, 210] on div at bounding box center [627, 207] width 34 height 7
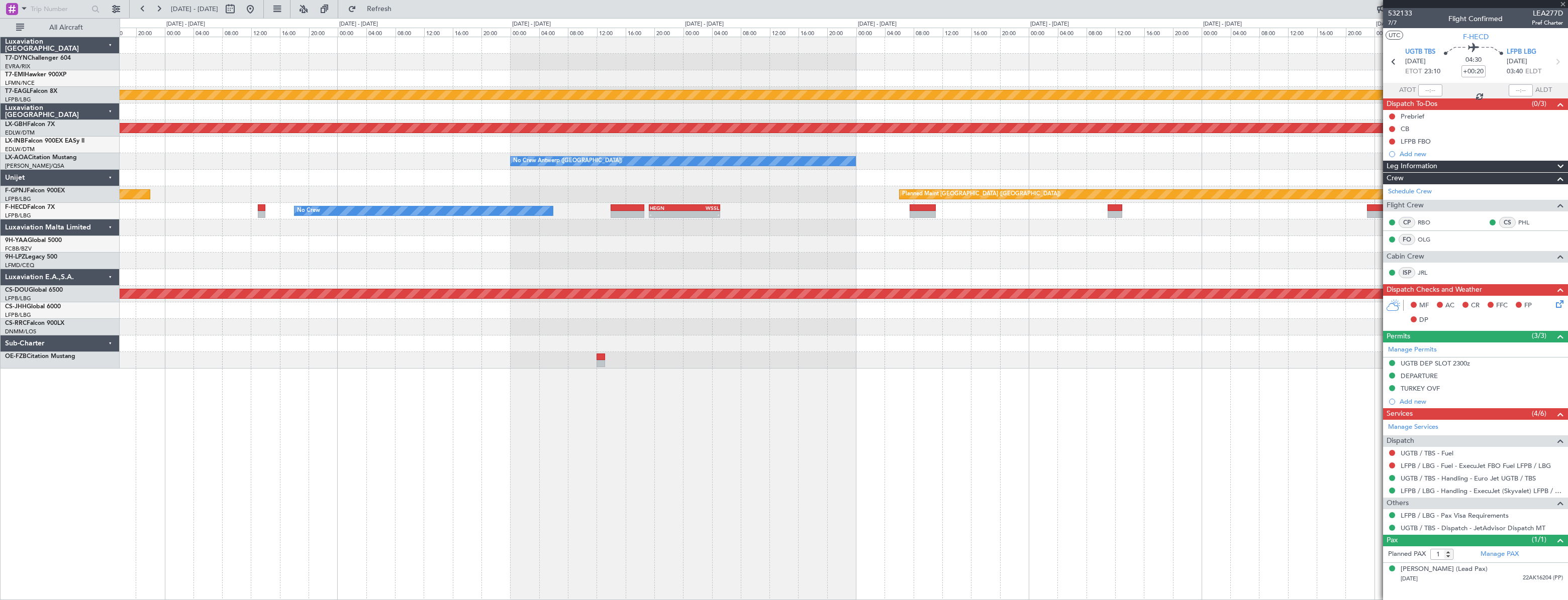
click at [679, 211] on div "-" at bounding box center [668, 214] width 35 height 6
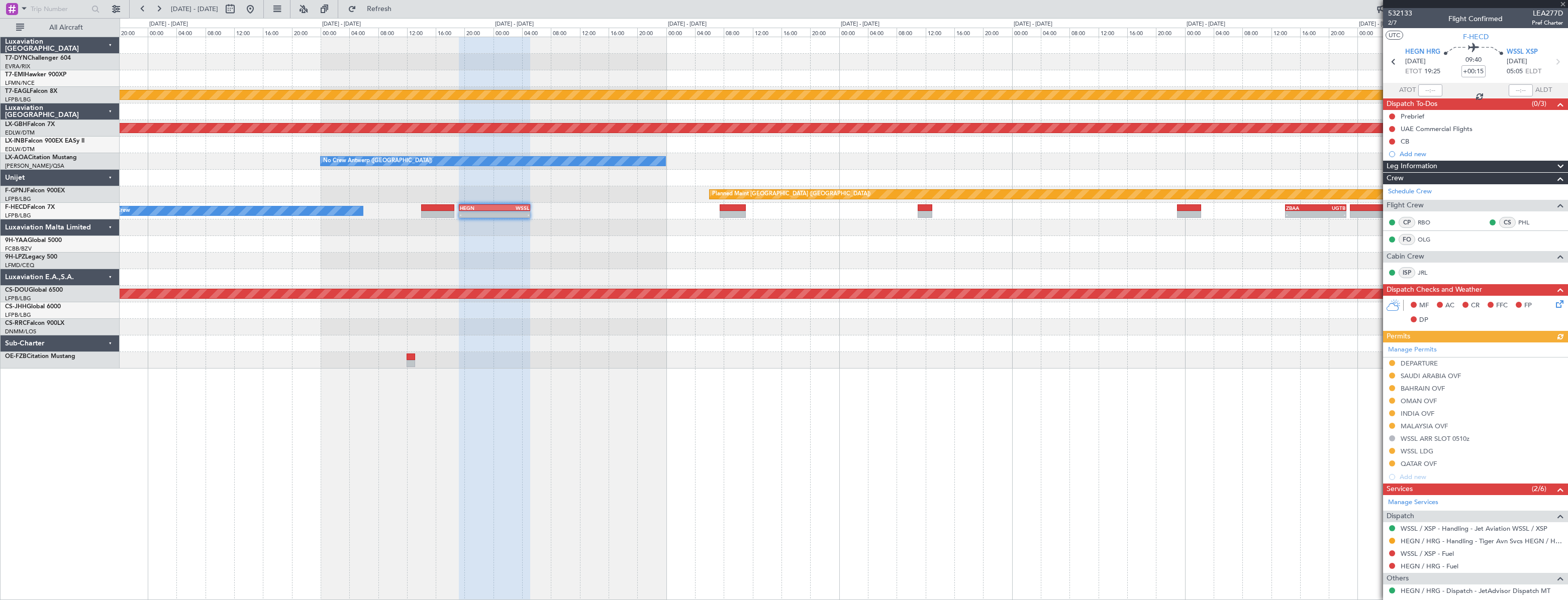
click at [564, 232] on div at bounding box center [844, 228] width 1448 height 16
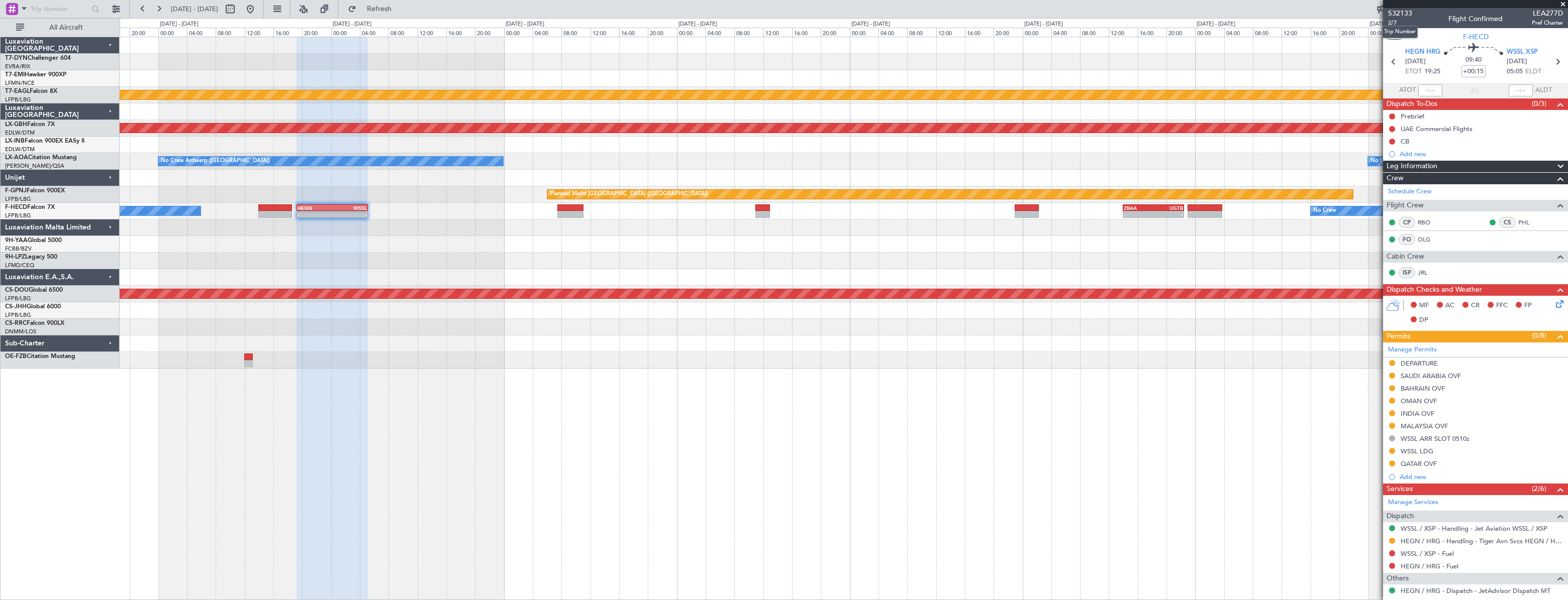
click at [1401, 6] on section "532133 2/7 Flight Confirmed LEA277D Pref Charter UTC F-HECD HEGN HRG 04/10/2025…" at bounding box center [1476, 300] width 185 height 600
click at [1402, 12] on span "532133" at bounding box center [1400, 12] width 24 height 11
click at [258, 7] on button at bounding box center [250, 9] width 16 height 16
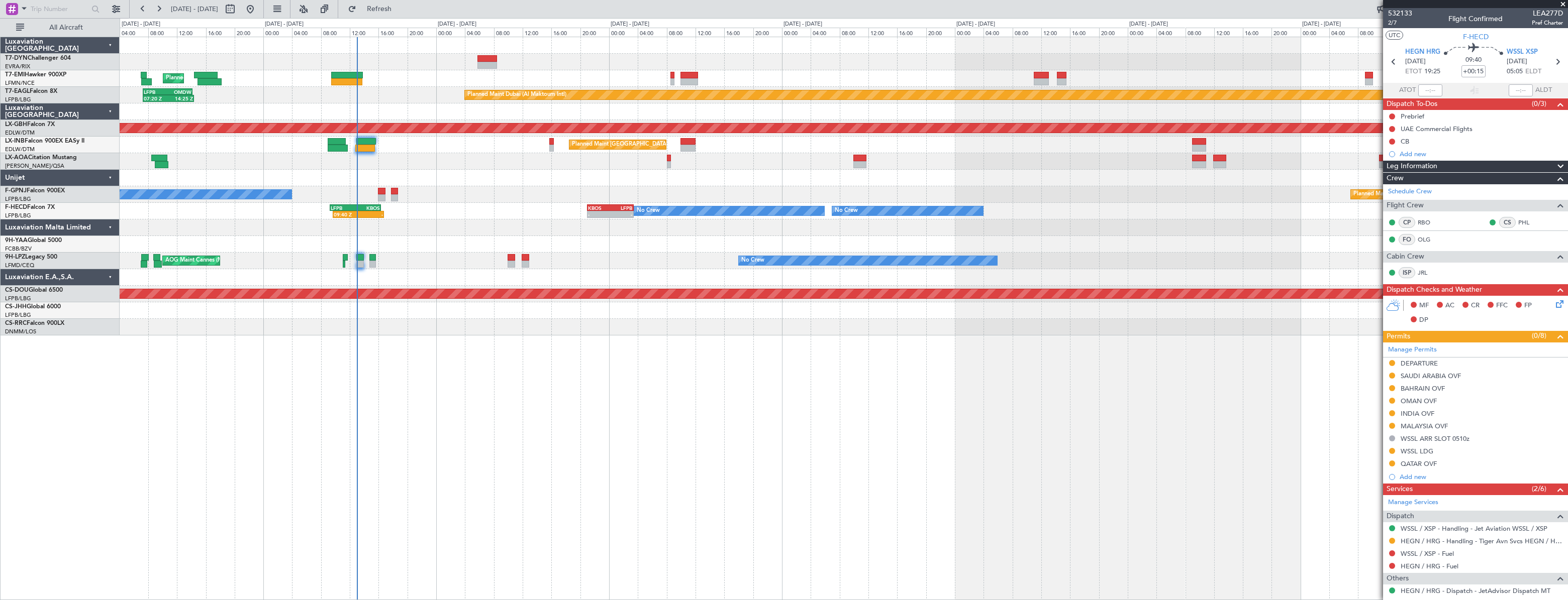
click at [512, 169] on div "Planned Maint Zurich Planned Maint Dubai (Al Maktoum Intl) LFPB 07:20 Z OMDW 14…" at bounding box center [844, 186] width 1448 height 299
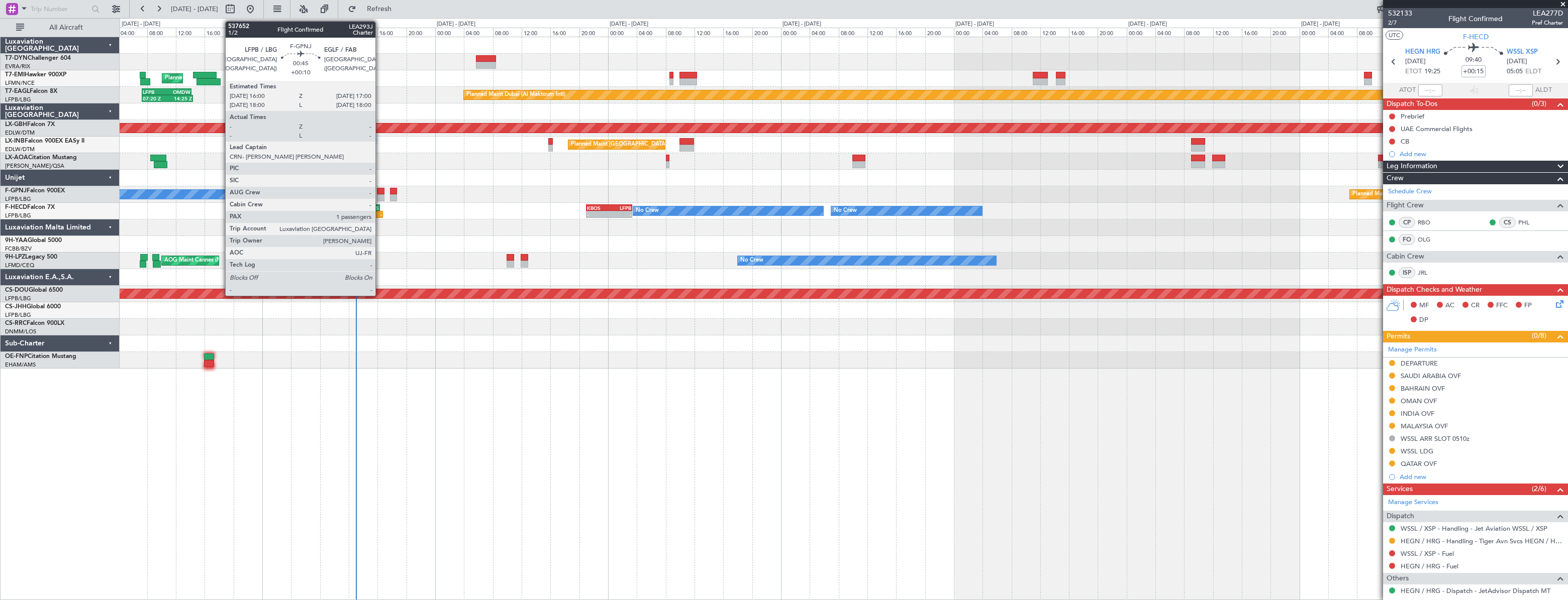
click at [380, 193] on div at bounding box center [380, 191] width 8 height 7
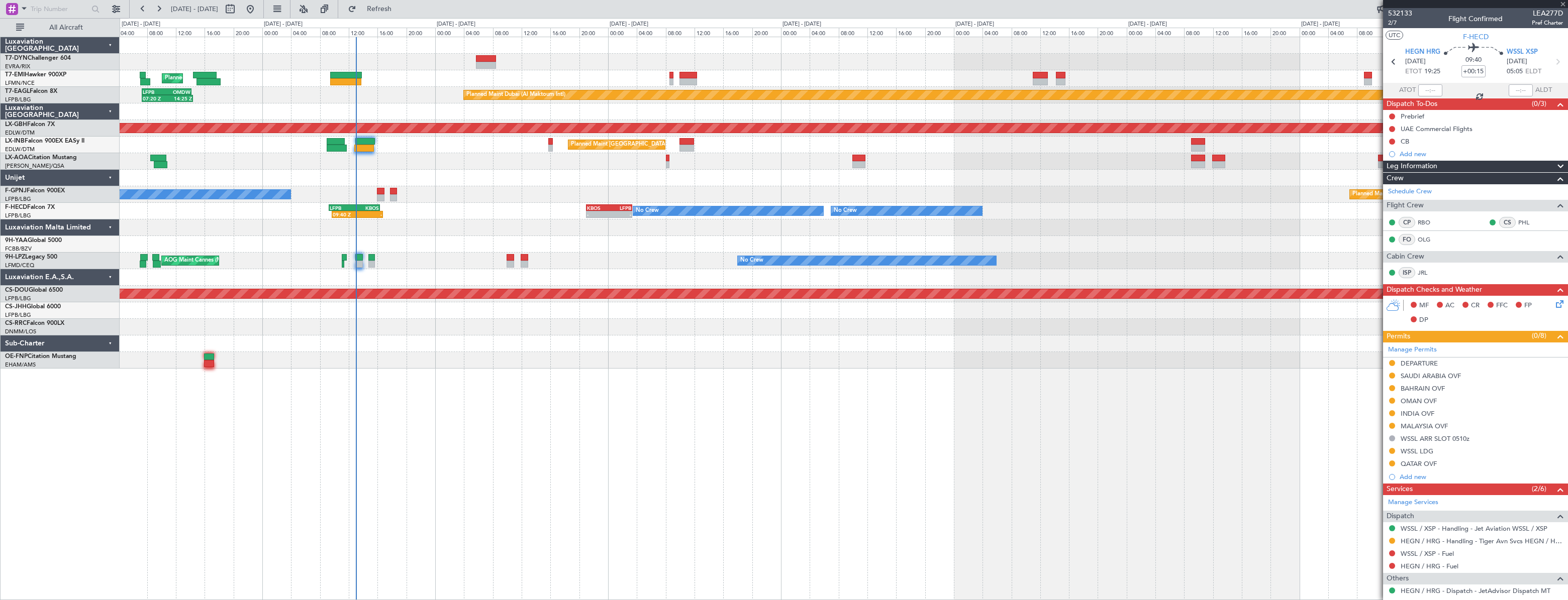
type input "+00:10"
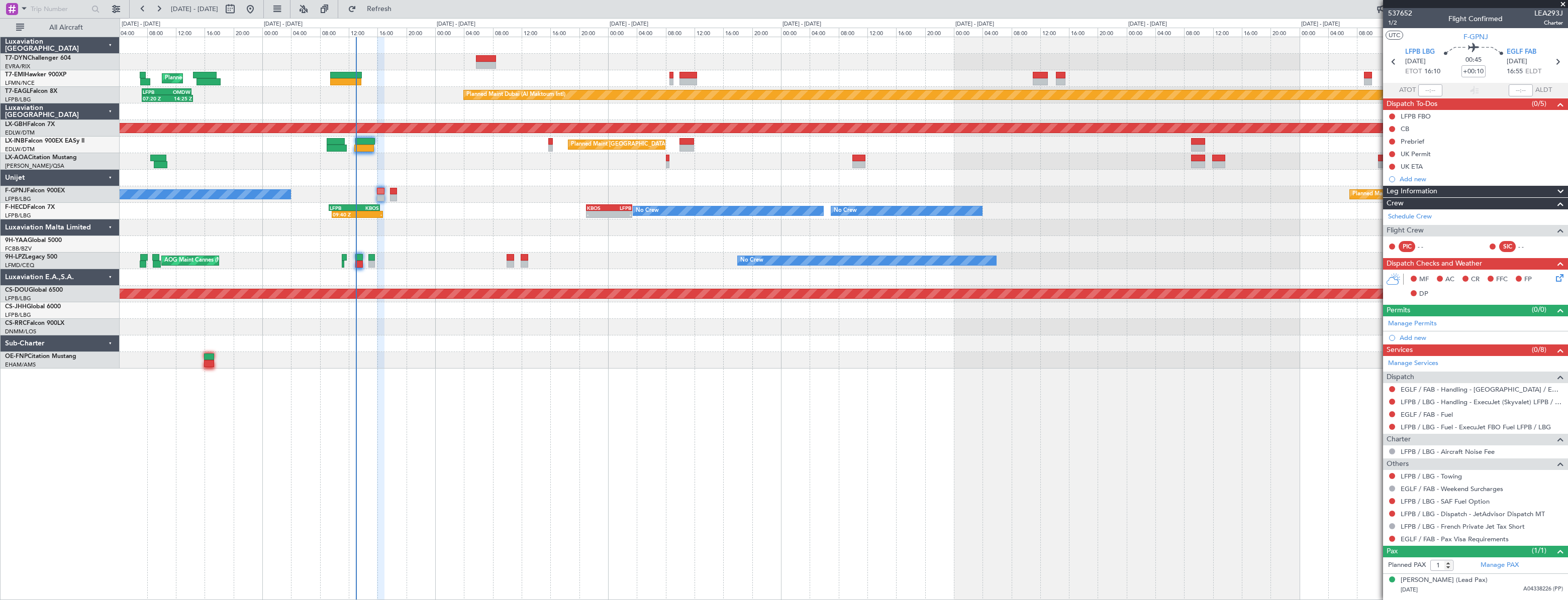
click at [388, 191] on div "No Crew Planned Maint [GEOGRAPHIC_DATA] ([GEOGRAPHIC_DATA])" at bounding box center [844, 194] width 1448 height 16
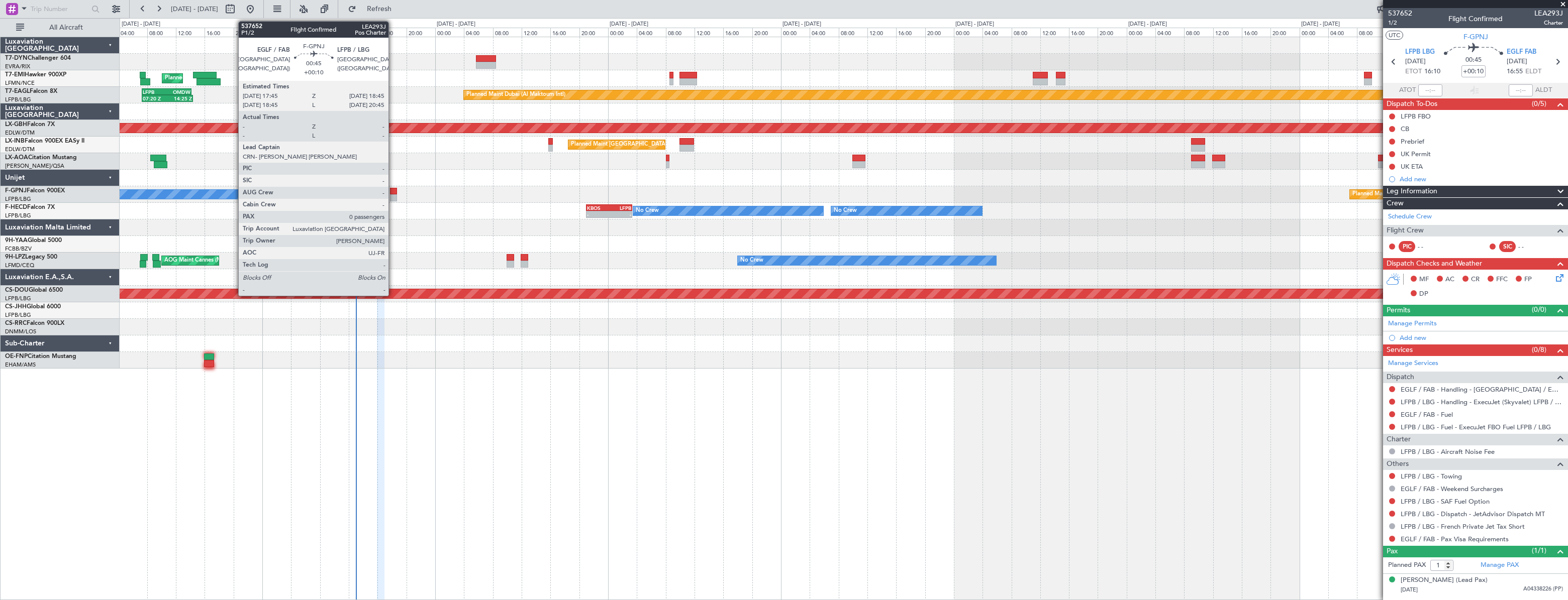
click at [393, 192] on div at bounding box center [394, 191] width 8 height 7
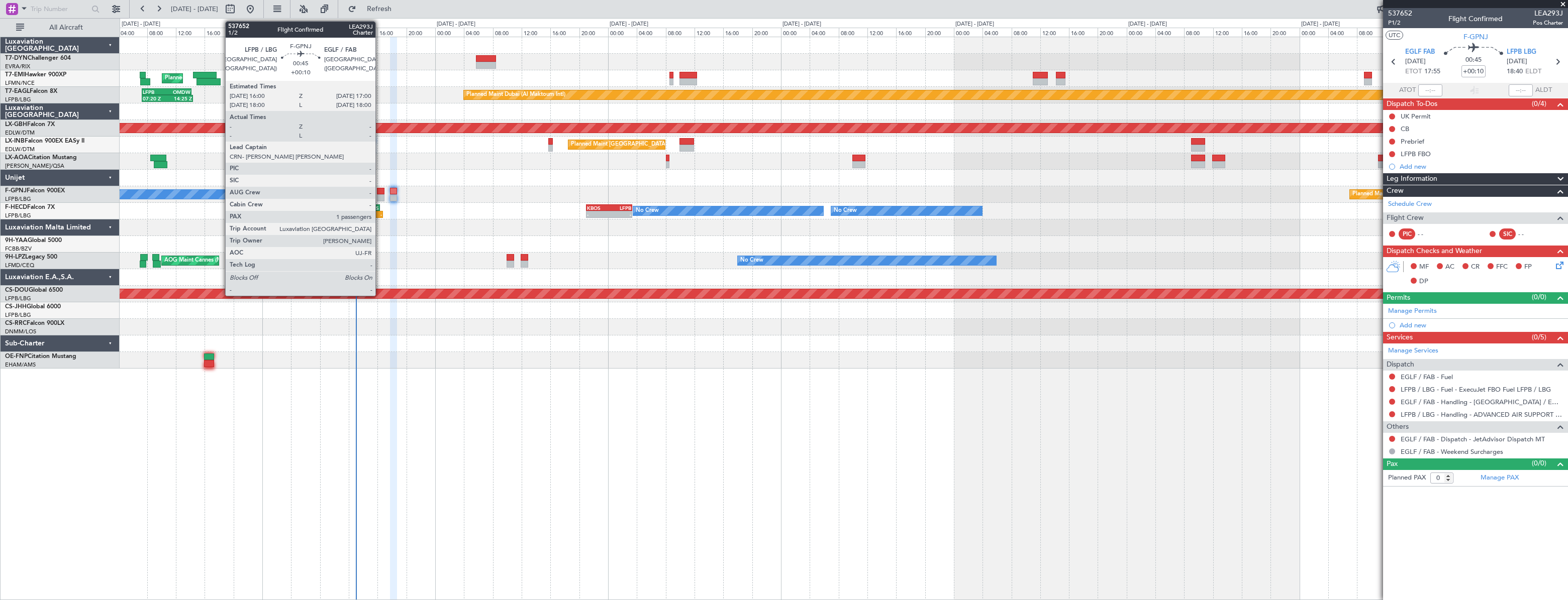
click at [380, 193] on div at bounding box center [380, 191] width 8 height 7
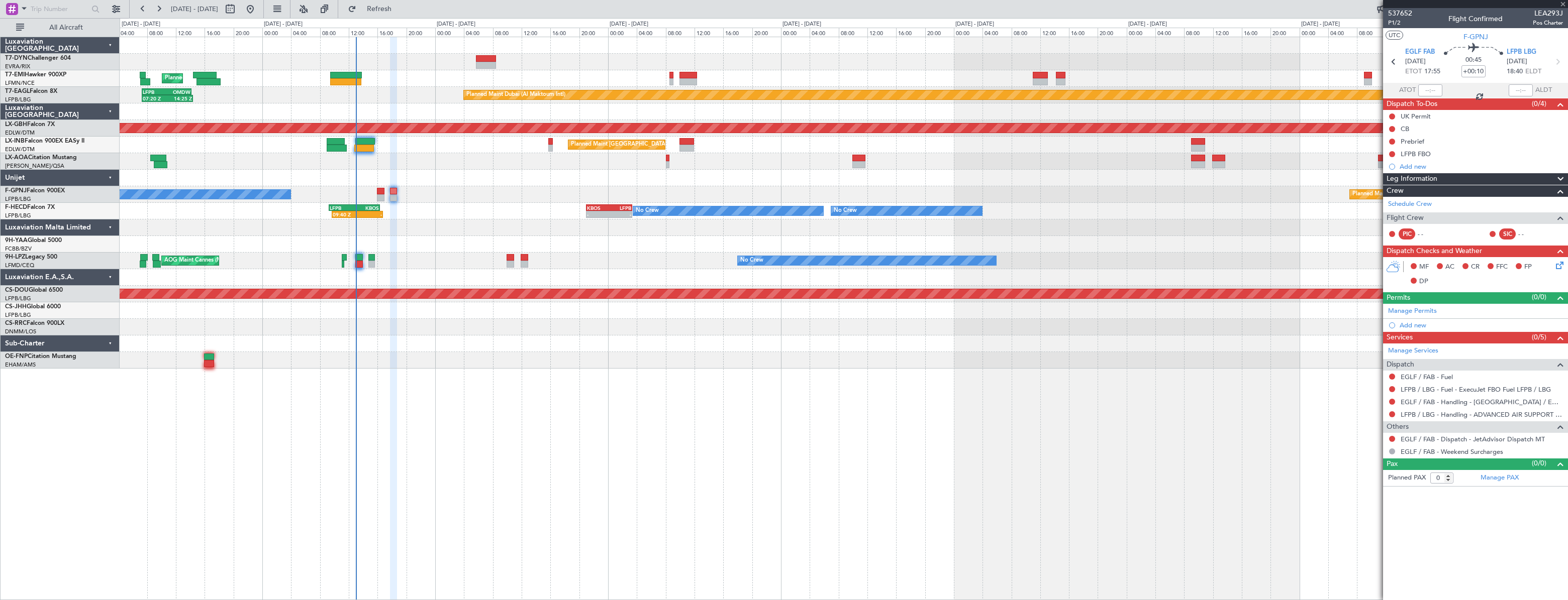
type input "1"
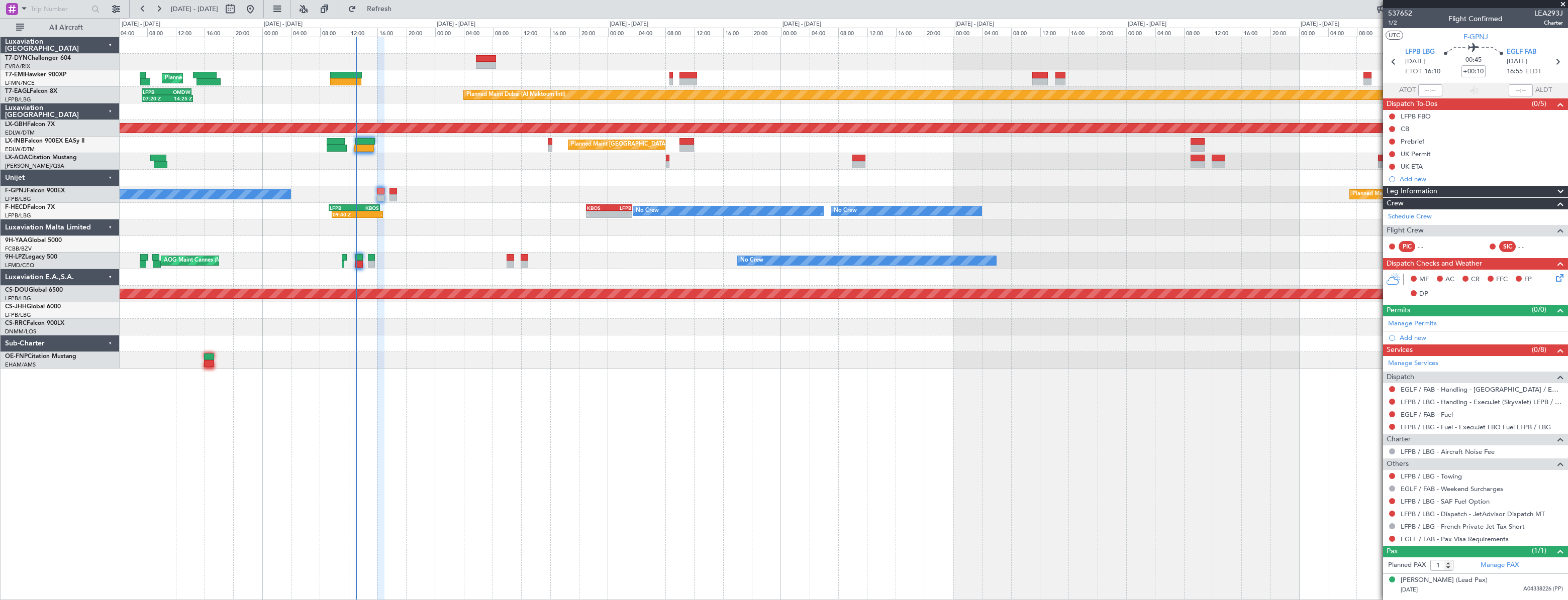
click at [380, 188] on div at bounding box center [380, 191] width 8 height 7
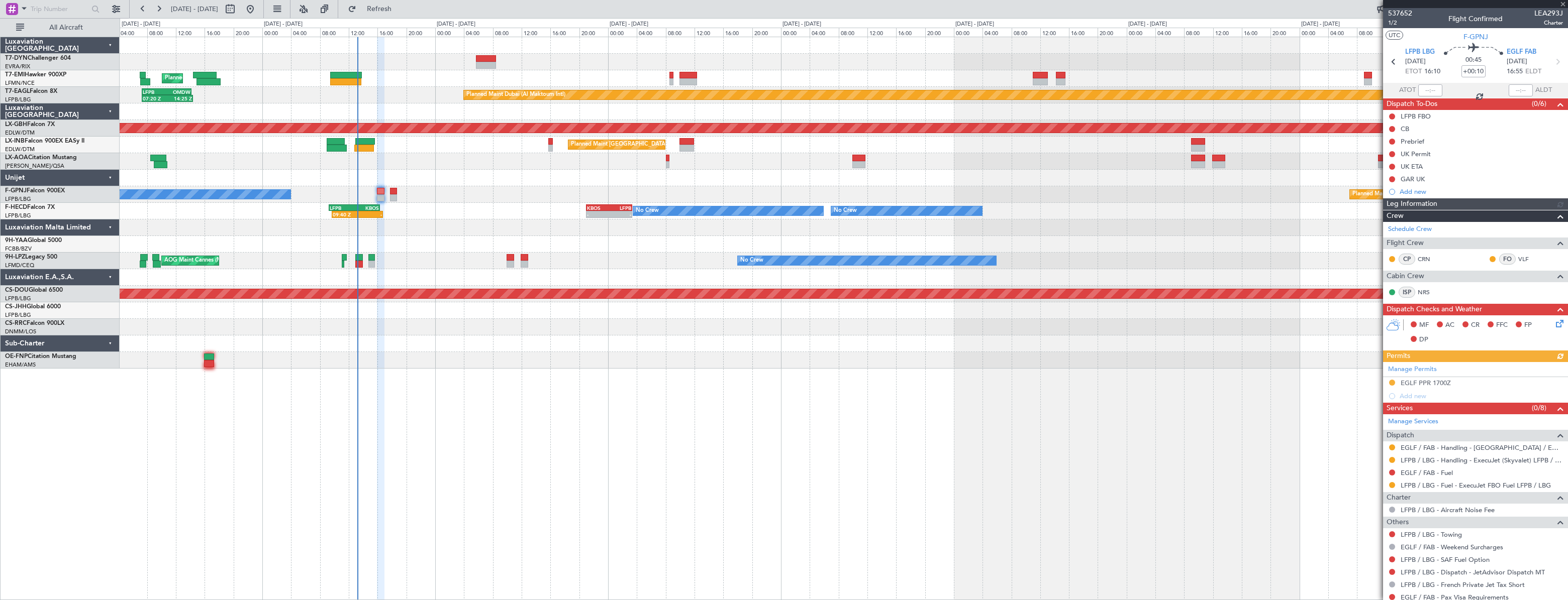
click at [1059, 251] on div "Planned Maint Zurich Planned Maint Dubai (Al Maktoum Intl) 07:20 Z 14:25 Z LFPB…" at bounding box center [844, 203] width 1448 height 331
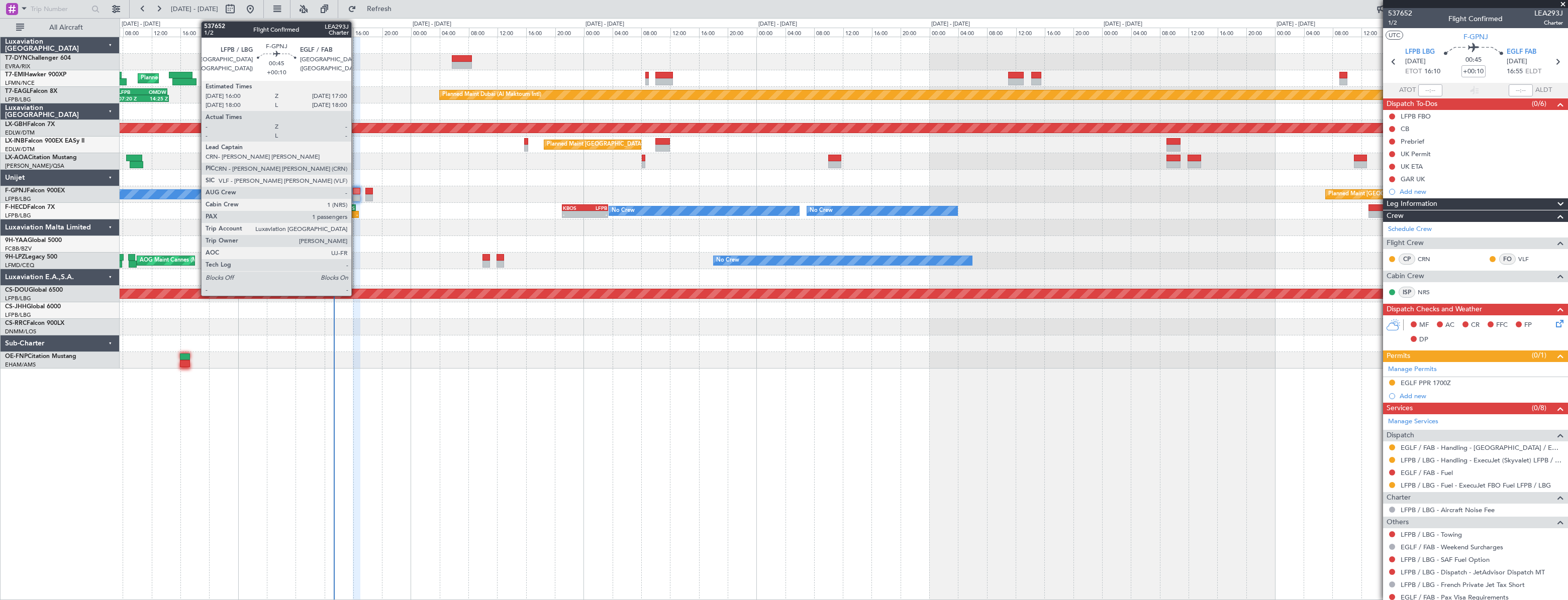
click at [355, 190] on div at bounding box center [356, 191] width 8 height 7
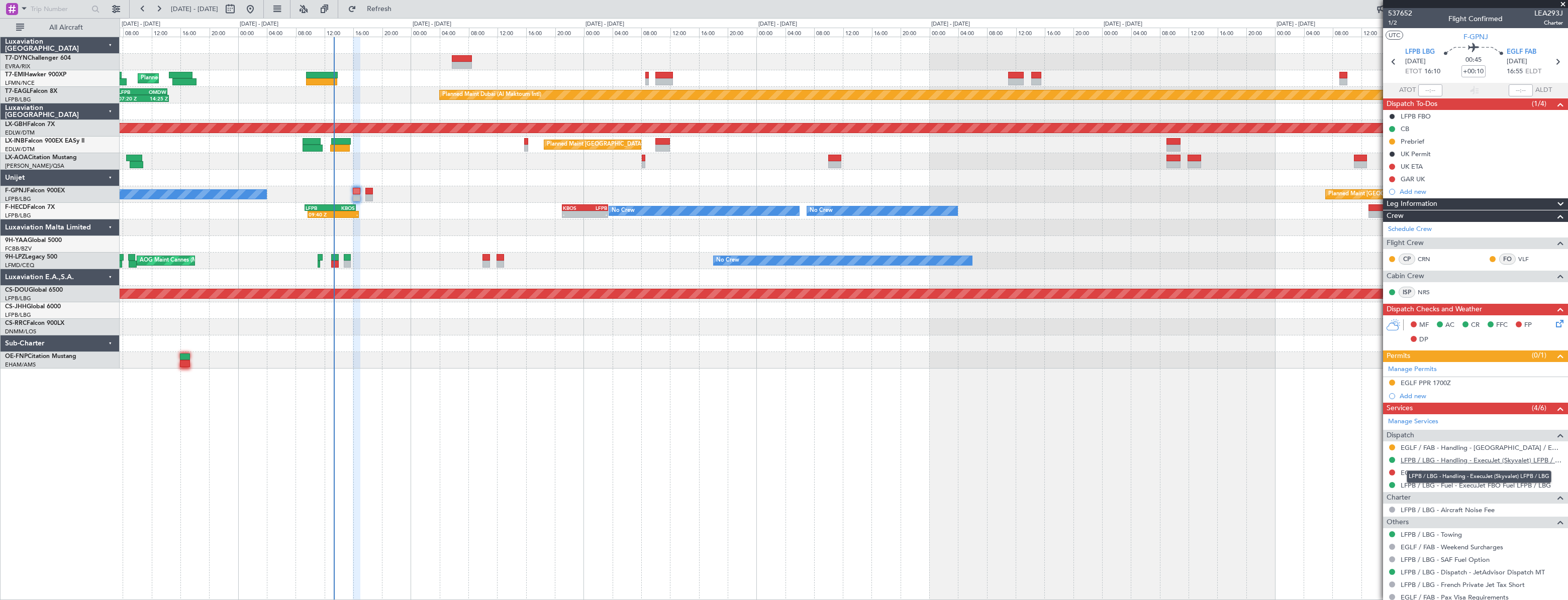
click at [1437, 460] on link "LFPB / LBG - Handling - ExecuJet (Skyvalet) LFPB / LBG" at bounding box center [1482, 460] width 162 height 9
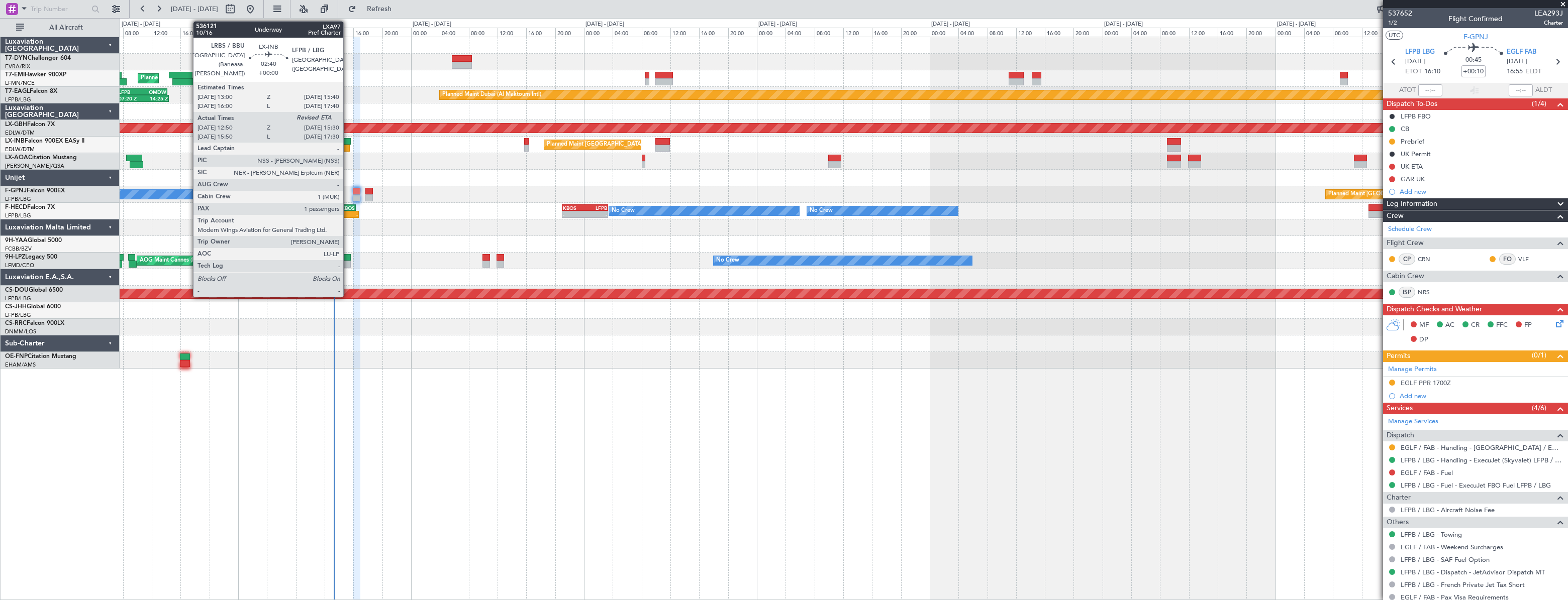
click at [348, 140] on div at bounding box center [341, 141] width 19 height 7
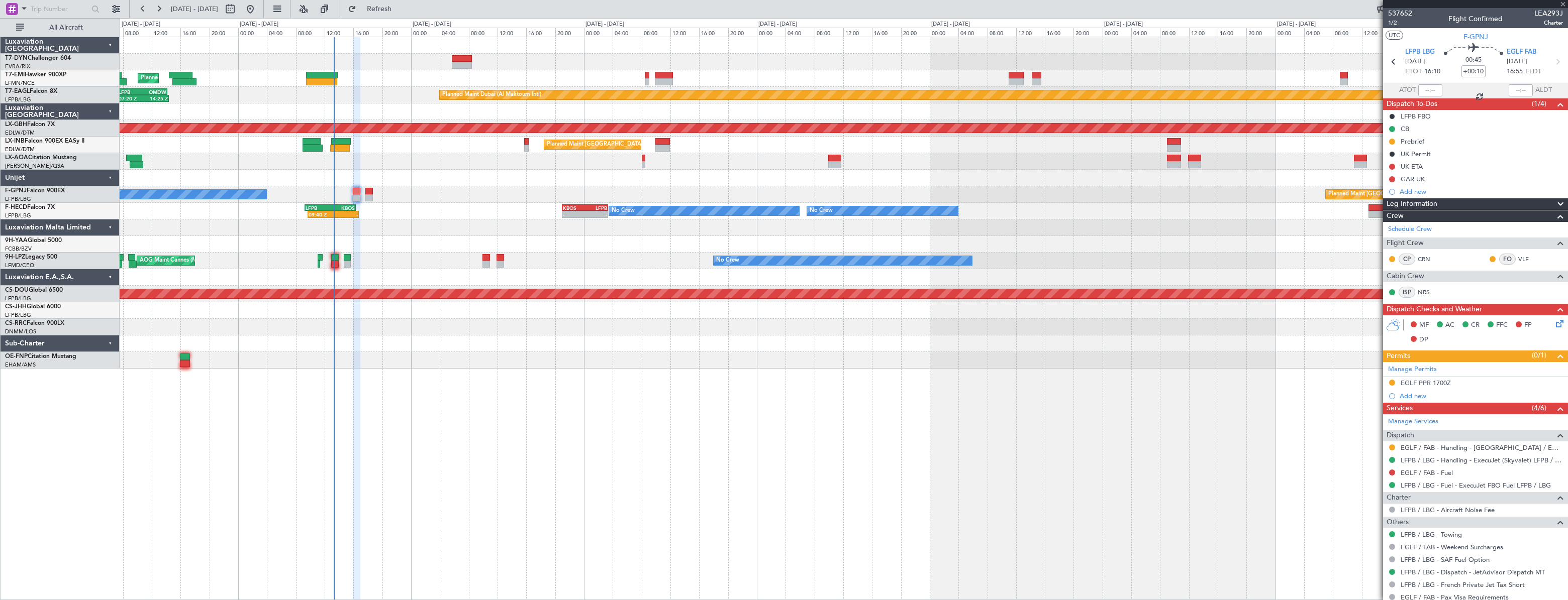
type input "12:50"
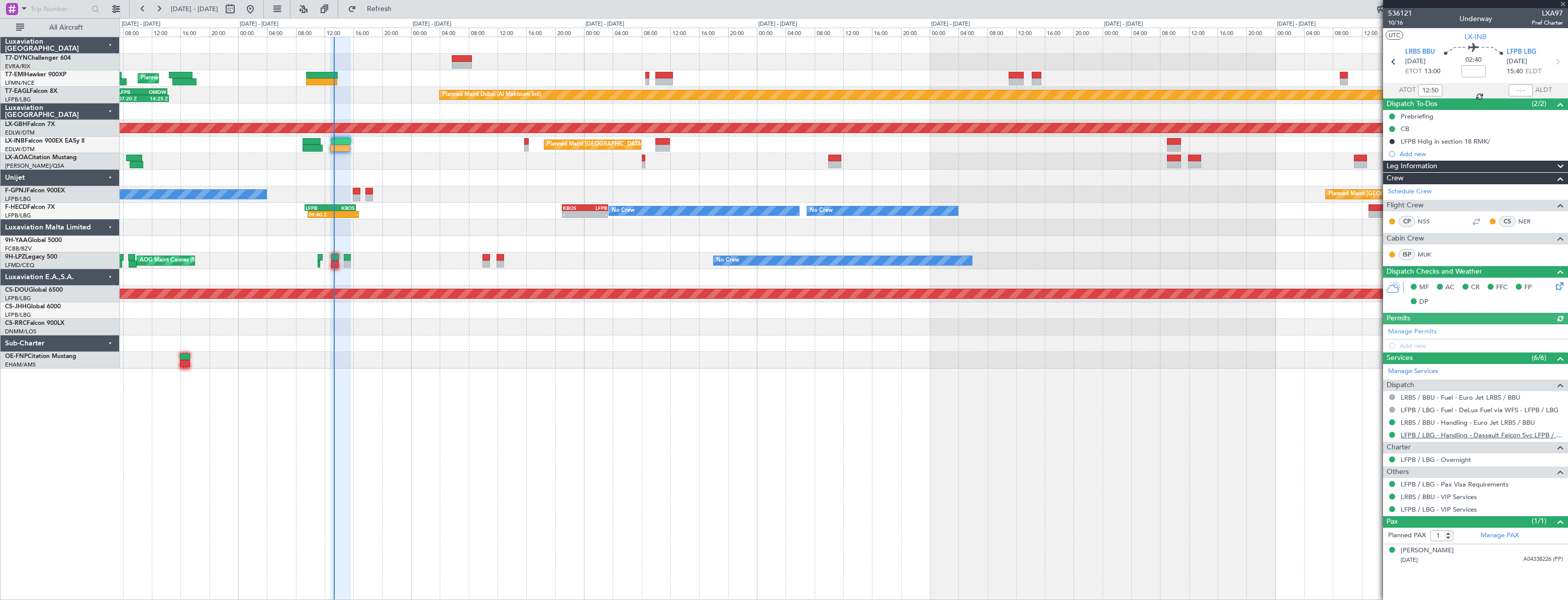
click at [1474, 434] on link "LFPB / LBG - Handling - Dassault Falcon Svc LFPB / LBG" at bounding box center [1482, 435] width 162 height 9
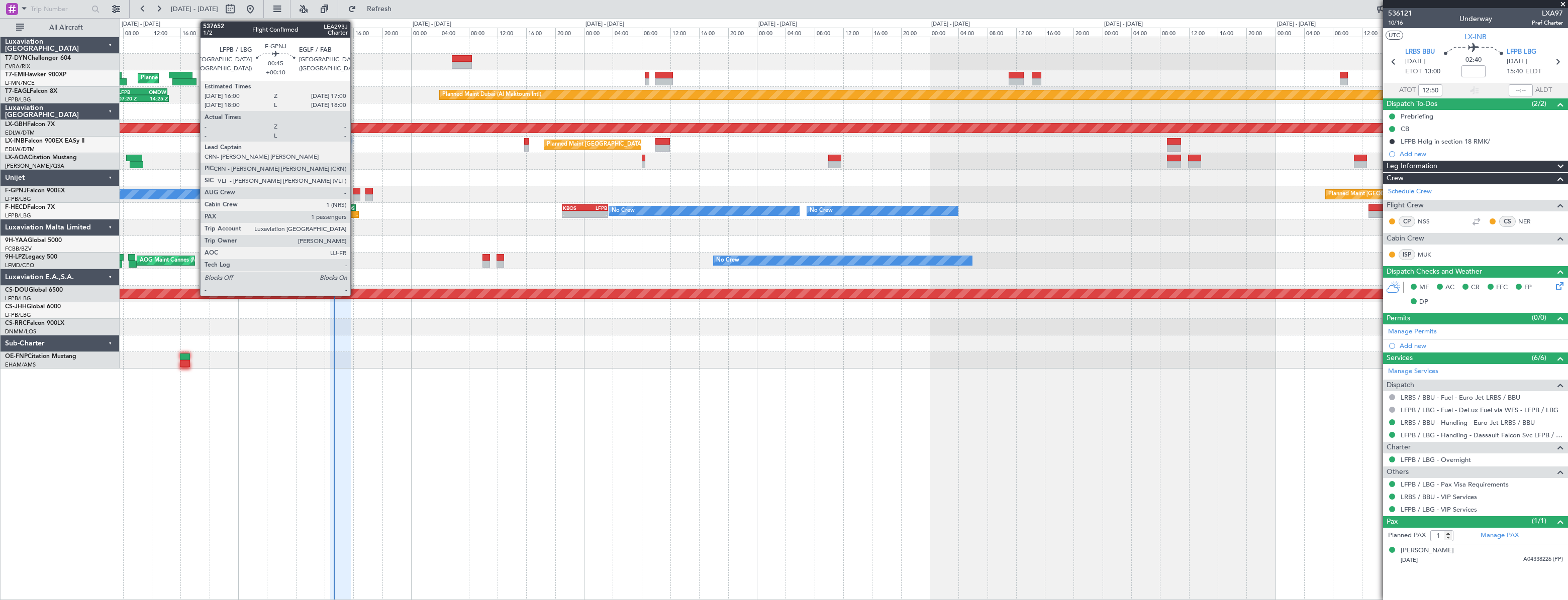
click at [355, 189] on div at bounding box center [356, 191] width 8 height 7
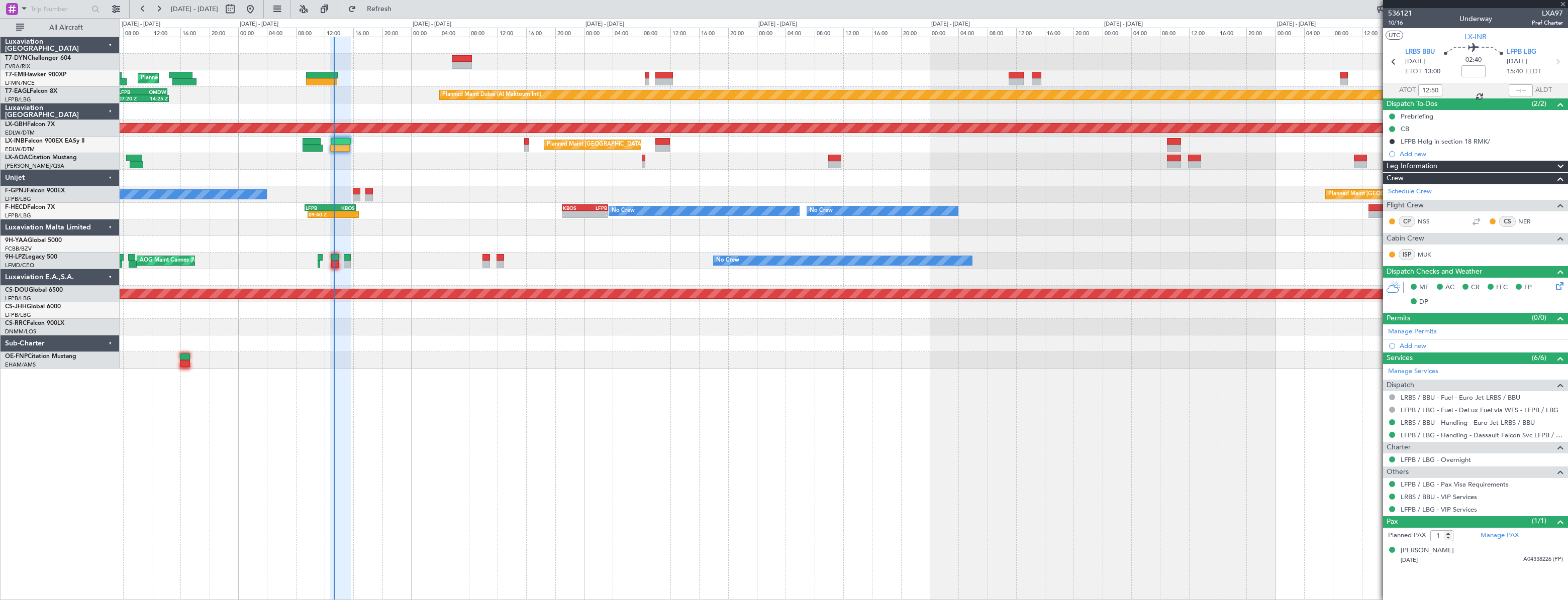
type input "+00:10"
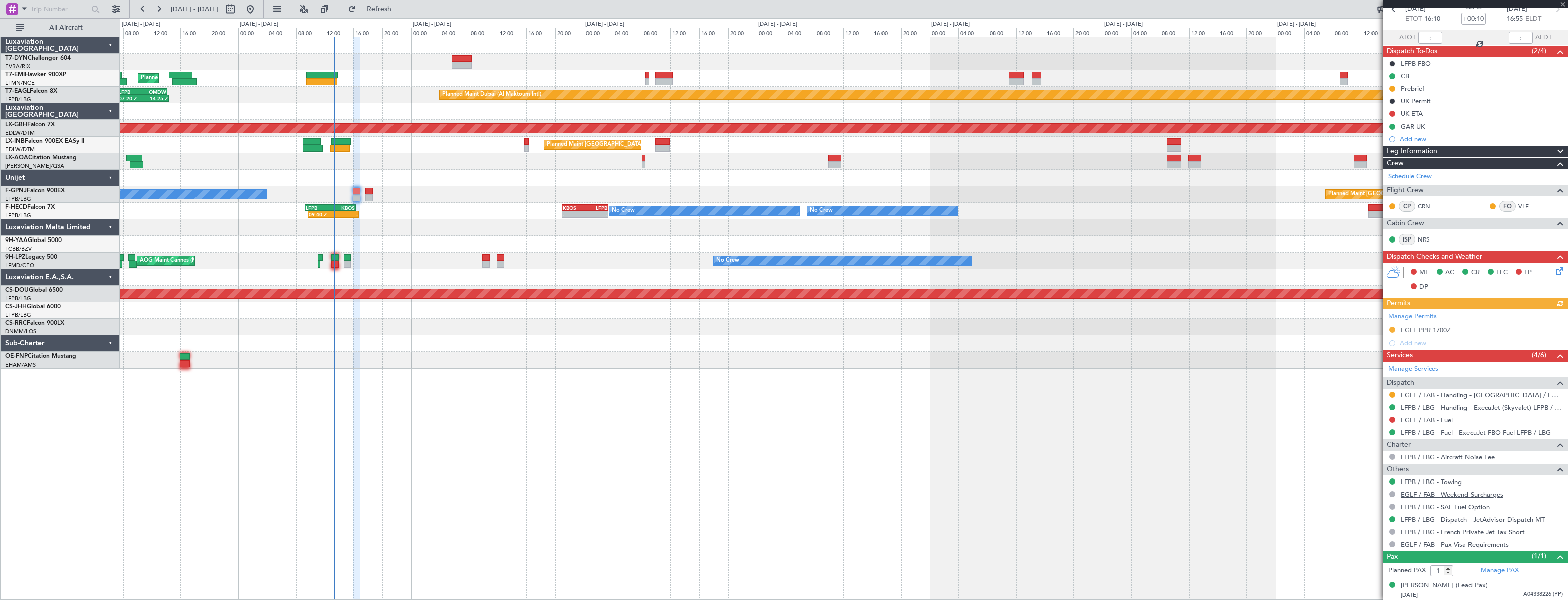
scroll to position [53, 0]
click at [1428, 405] on link "LFPB / LBG - Handling - ExecuJet (Skyvalet) LFPB / LBG" at bounding box center [1482, 407] width 162 height 9
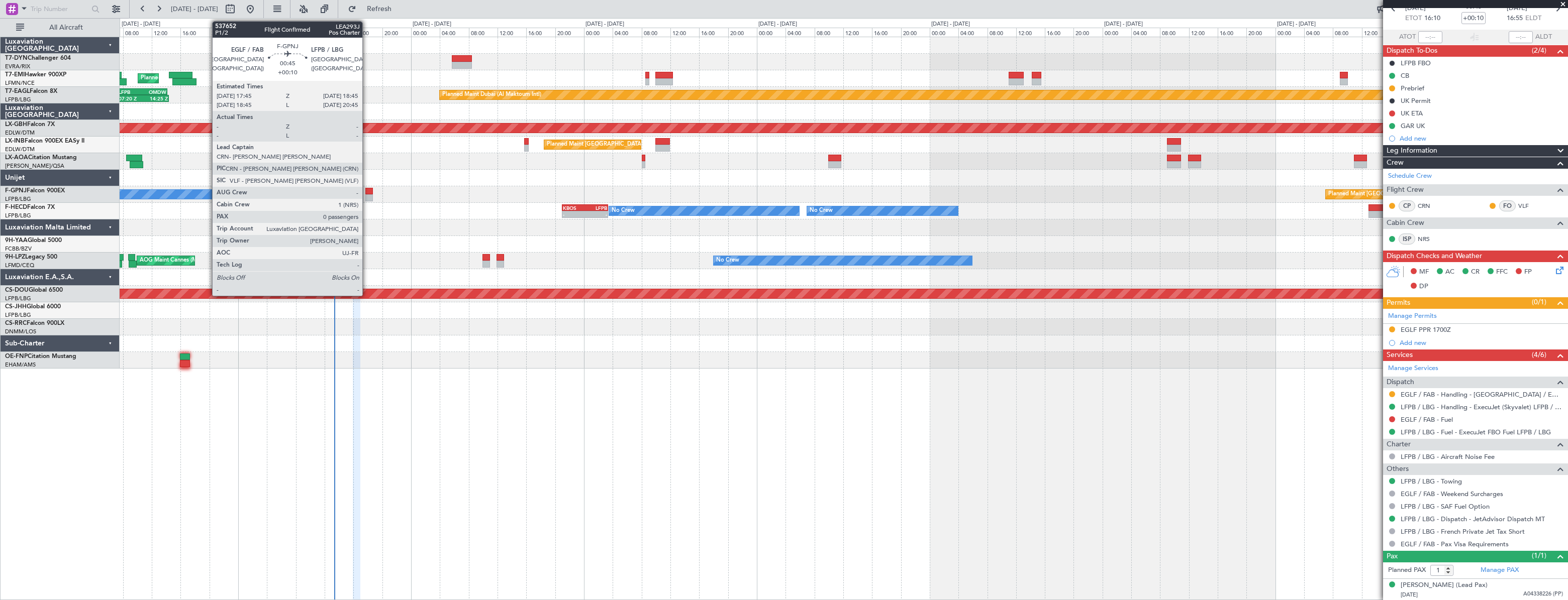
click at [367, 192] on div at bounding box center [369, 191] width 8 height 7
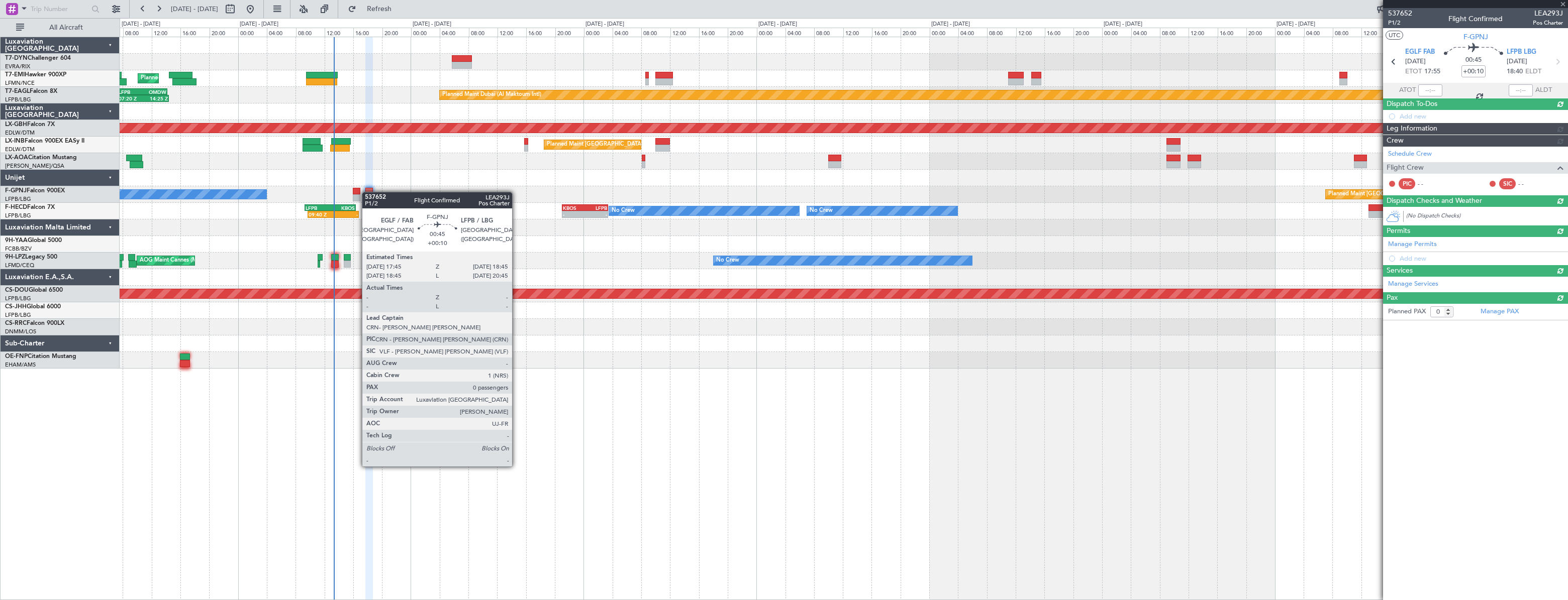
scroll to position [0, 0]
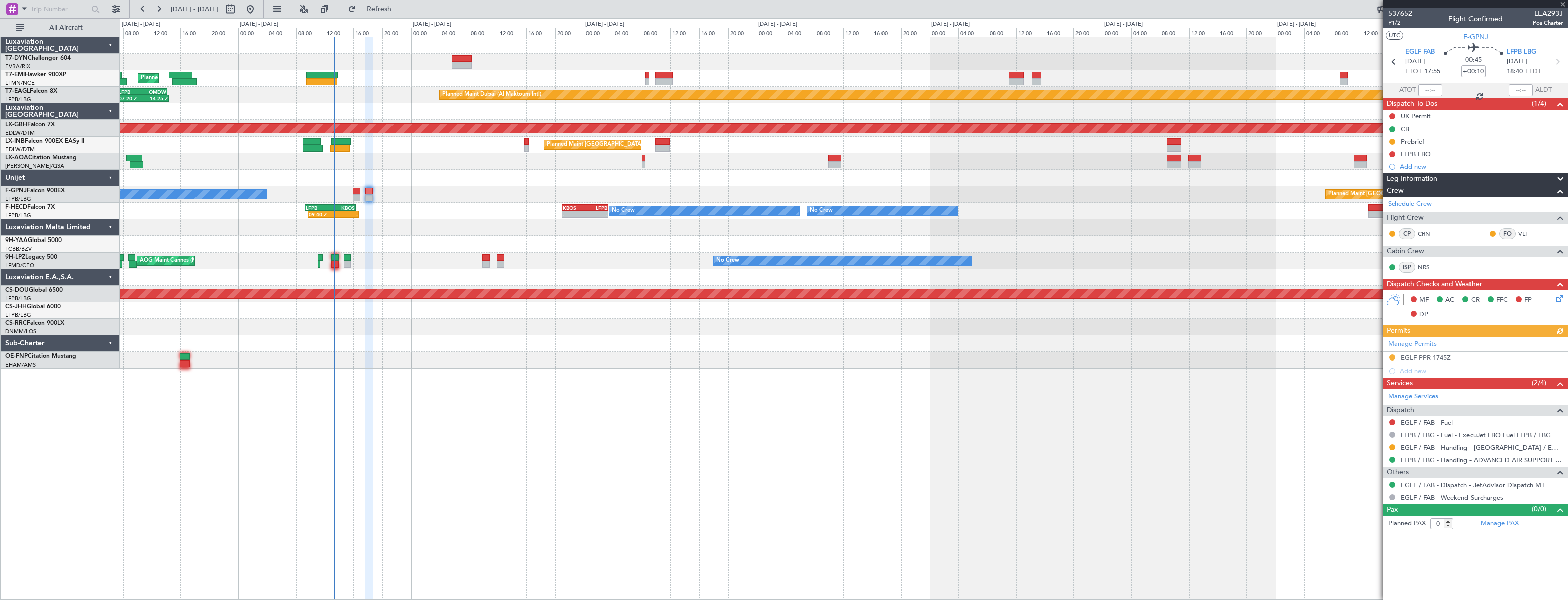
click at [1422, 456] on link "LFPB / LBG - Handling - ADVANCED AIR SUPPORT LFPB" at bounding box center [1482, 460] width 162 height 9
click at [1419, 462] on link "LFPB / LBG - Handling - ADVANCED AIR SUPPORT LFPB" at bounding box center [1482, 460] width 162 height 9
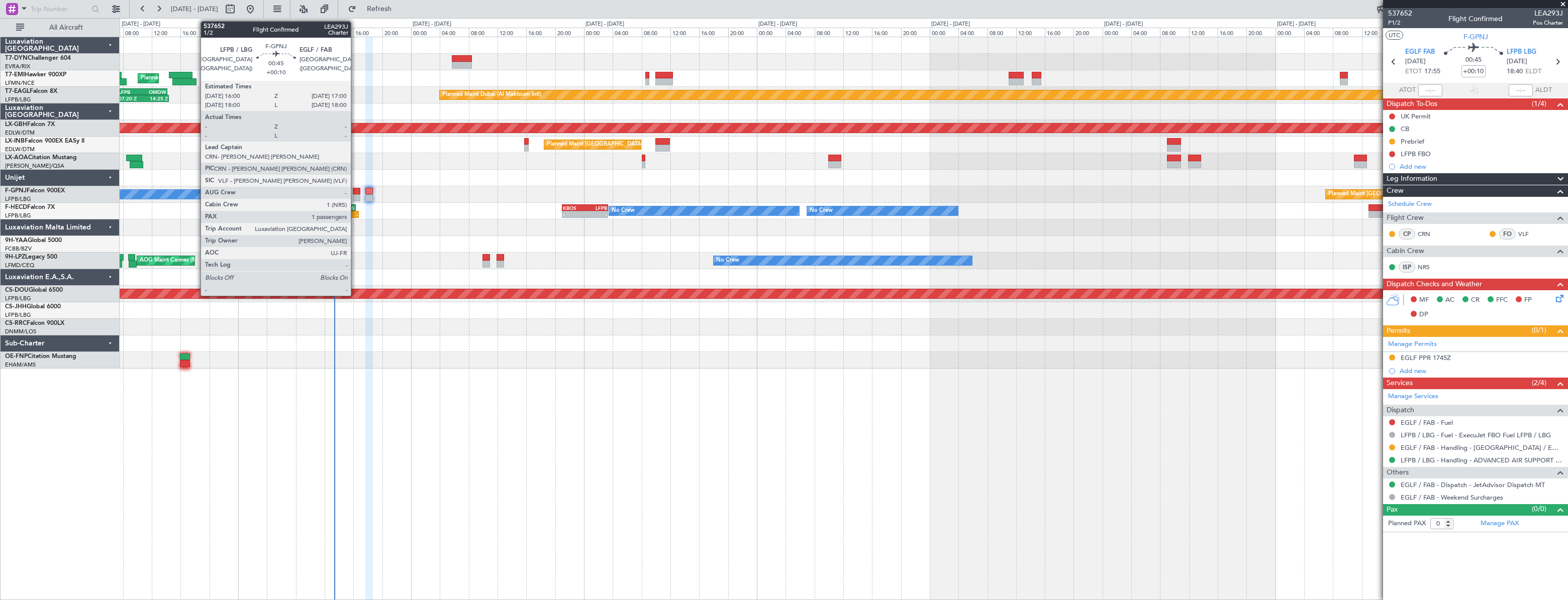
click at [355, 189] on div at bounding box center [356, 191] width 8 height 7
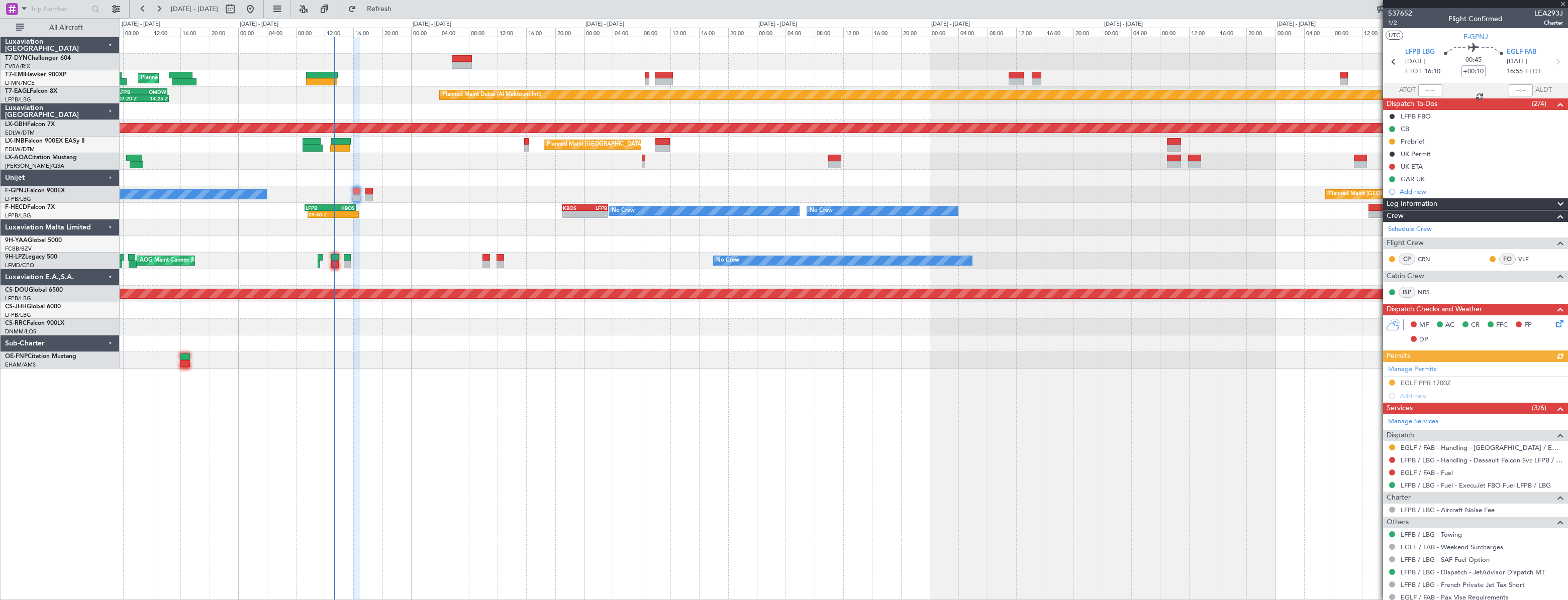
click at [366, 189] on div "No Crew Planned Maint Paris (Le Bourget)" at bounding box center [844, 194] width 1448 height 16
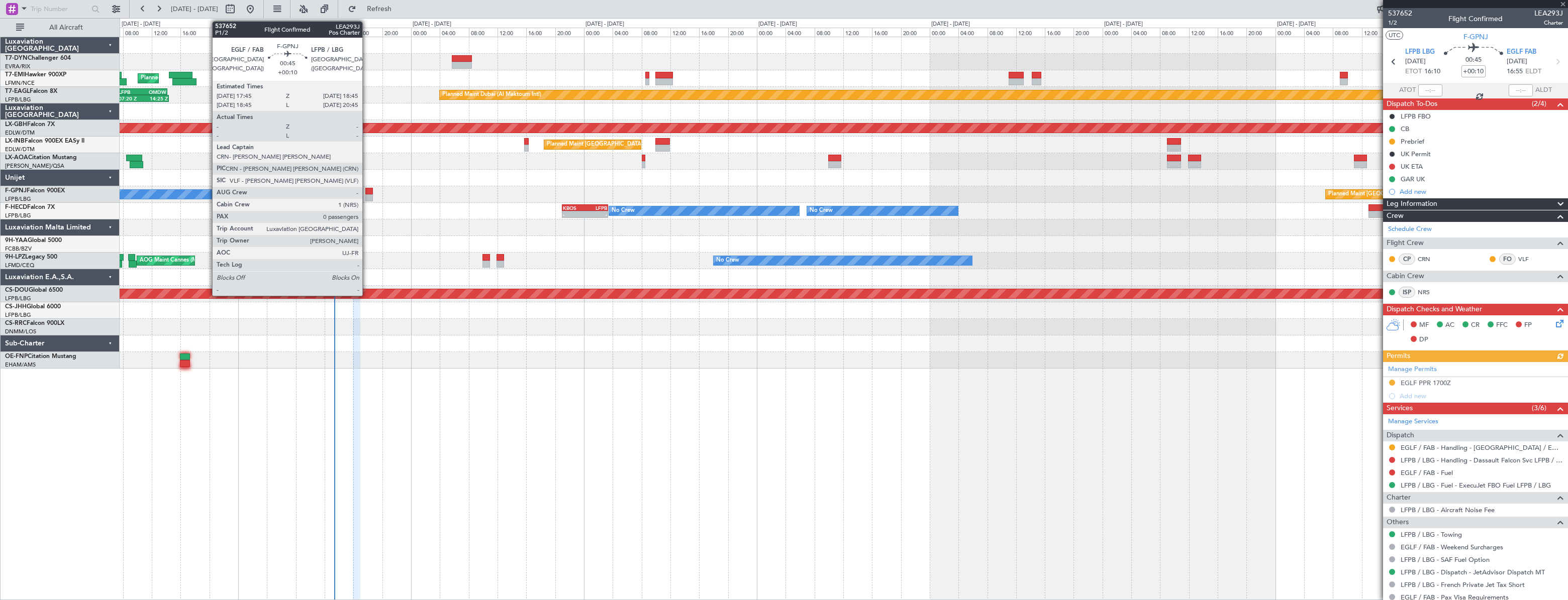
click at [367, 189] on div at bounding box center [369, 191] width 8 height 7
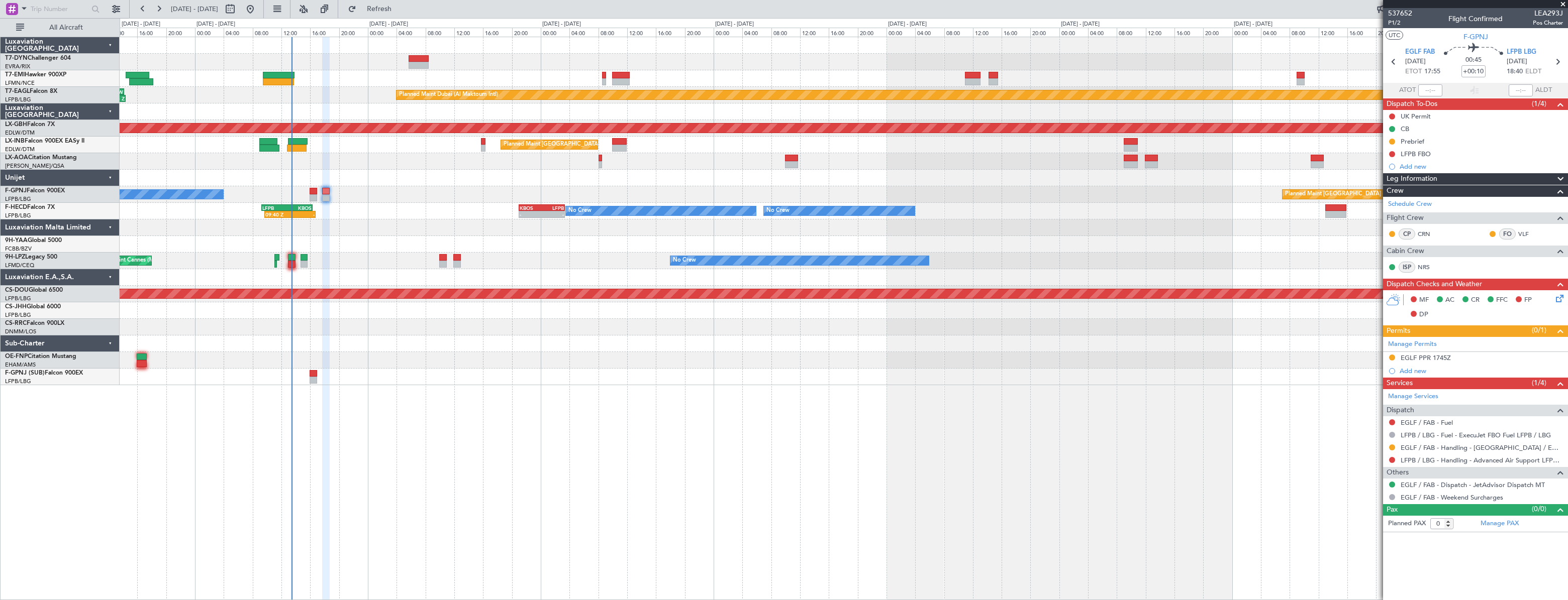
click at [392, 222] on div at bounding box center [844, 228] width 1448 height 16
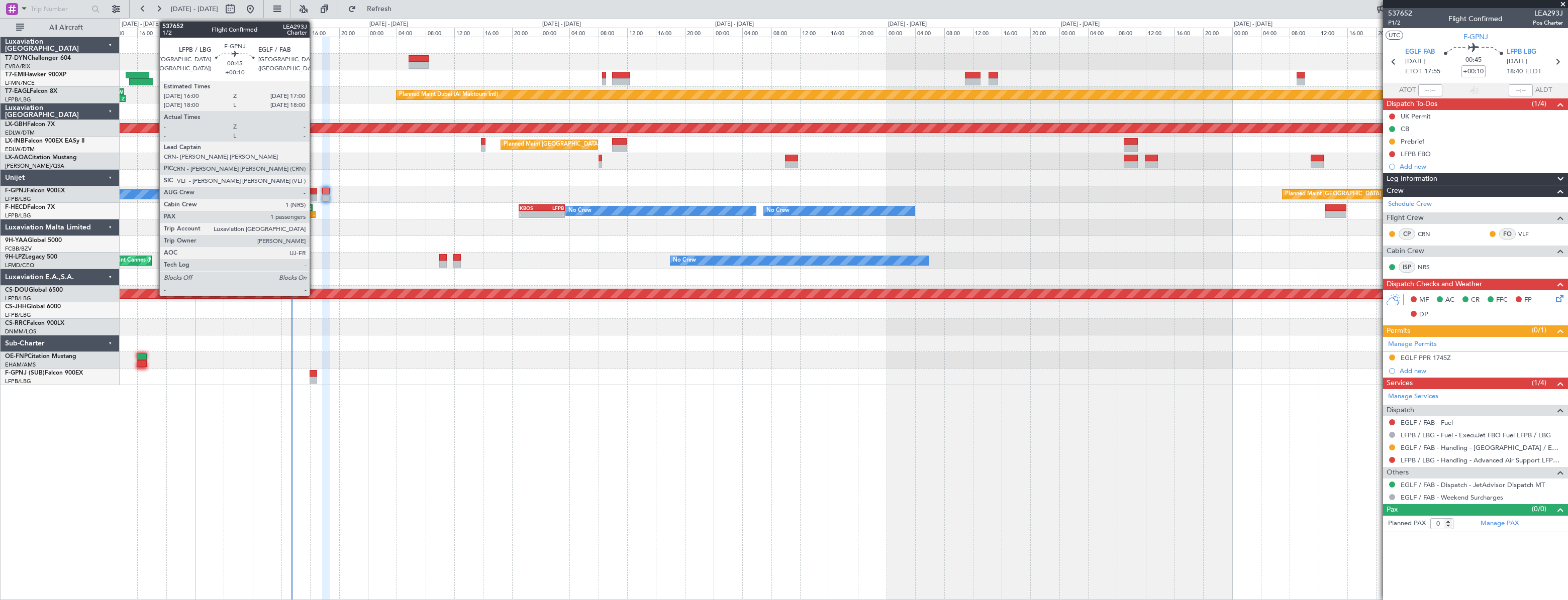
click at [314, 192] on div at bounding box center [313, 191] width 8 height 7
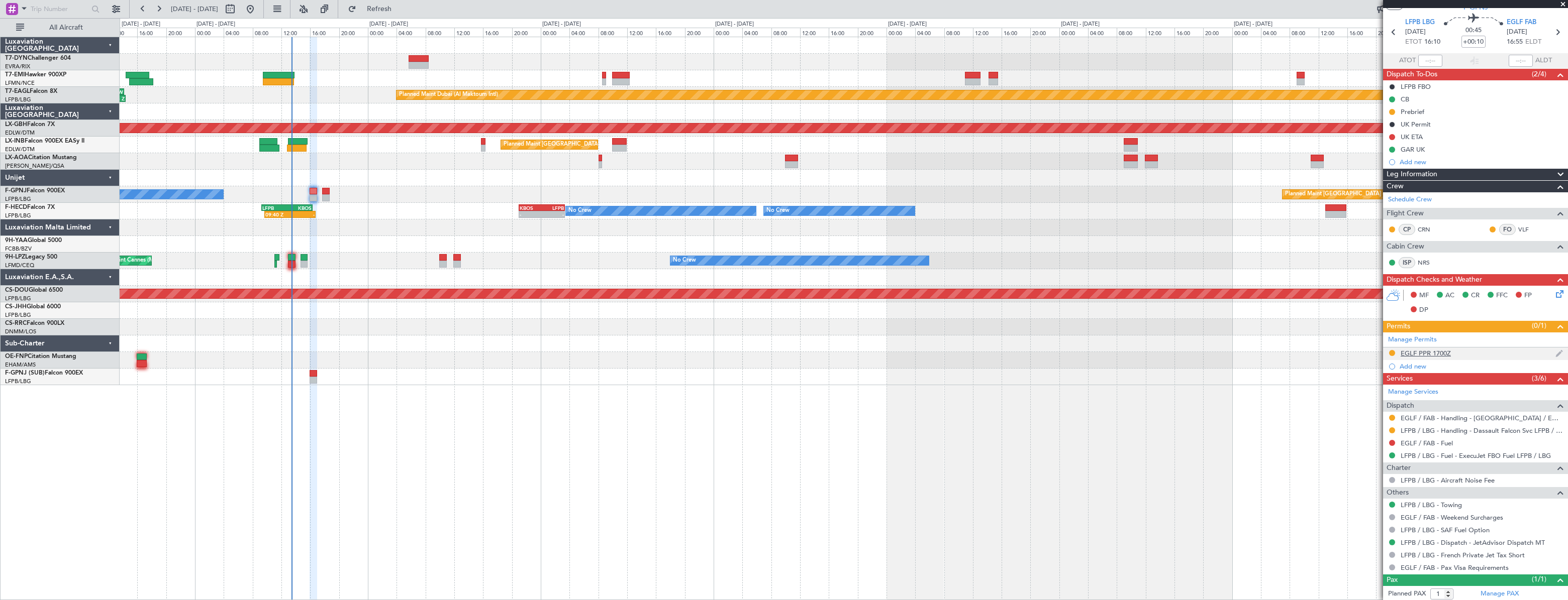
scroll to position [53, 0]
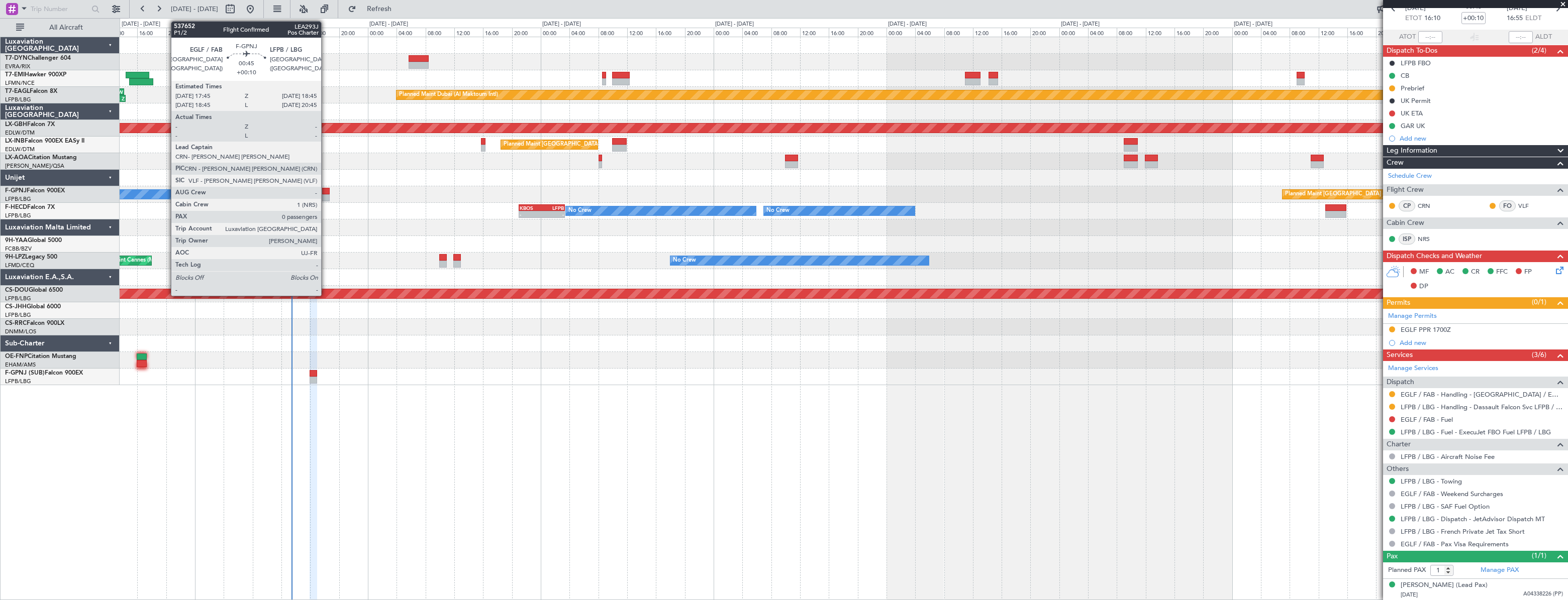
click at [326, 189] on div at bounding box center [326, 191] width 8 height 7
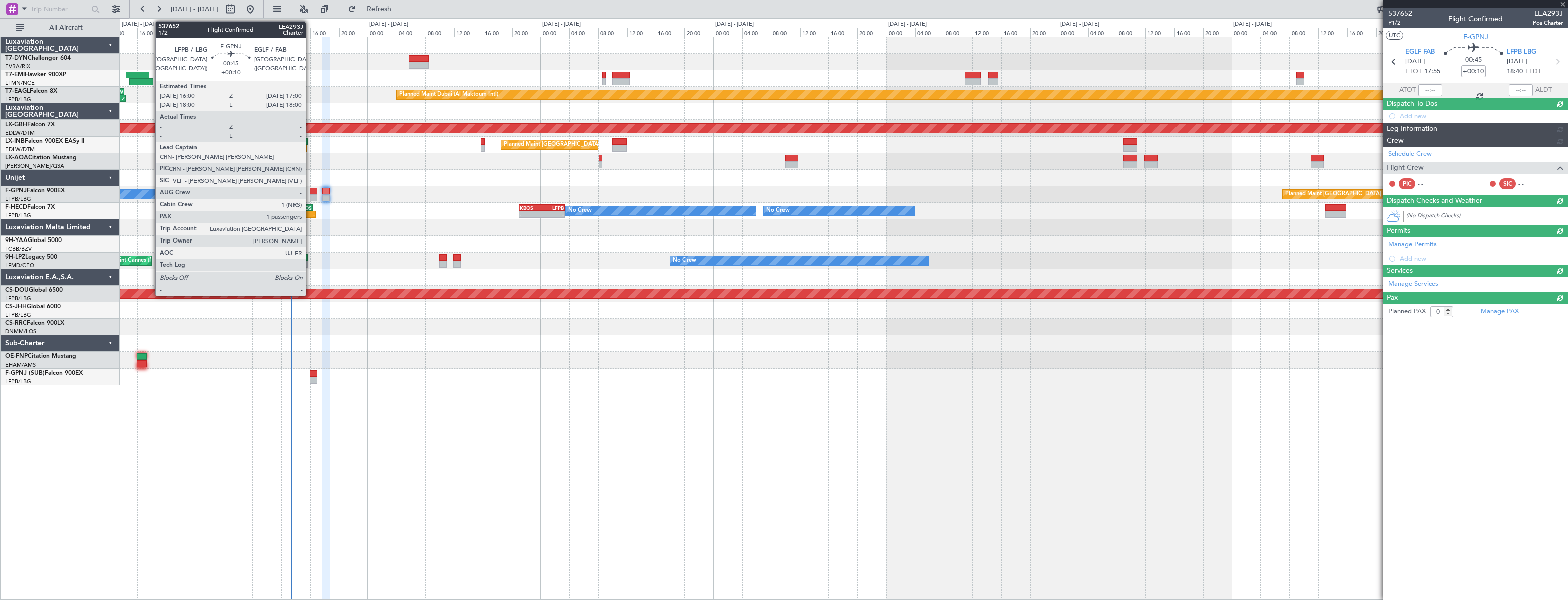
scroll to position [0, 0]
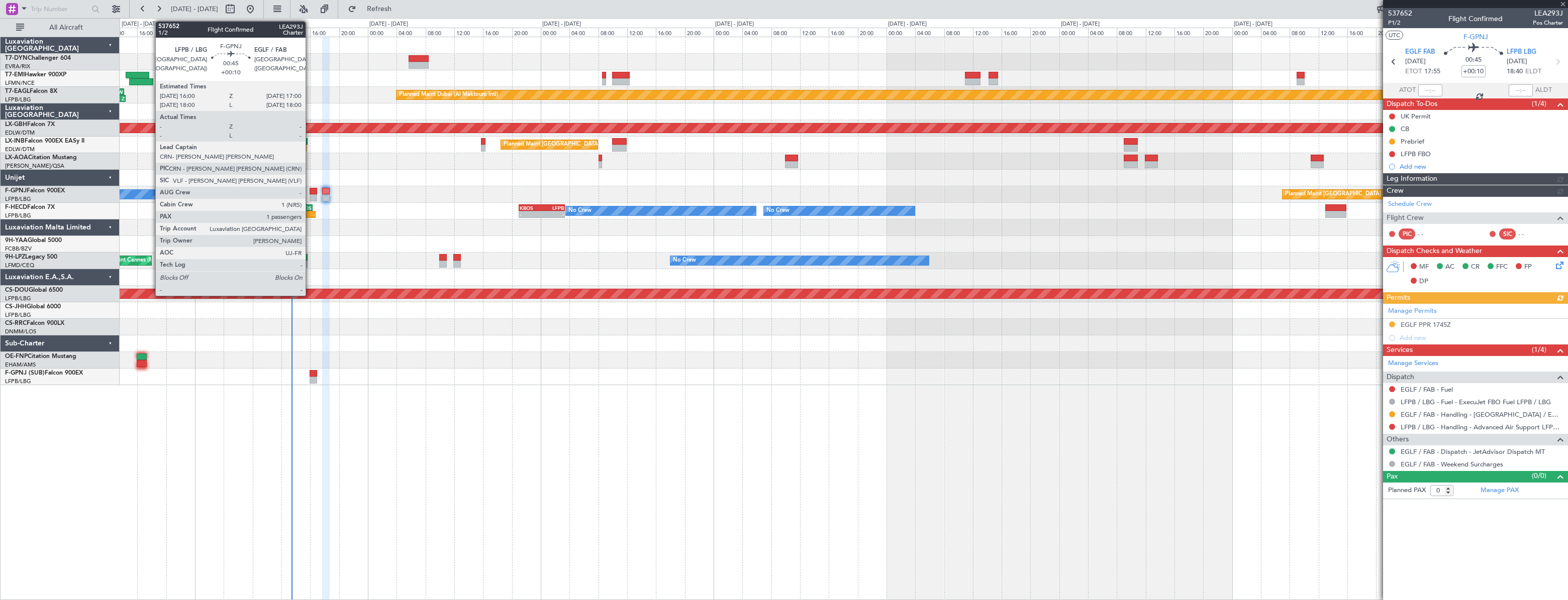
click at [310, 190] on div at bounding box center [313, 191] width 8 height 7
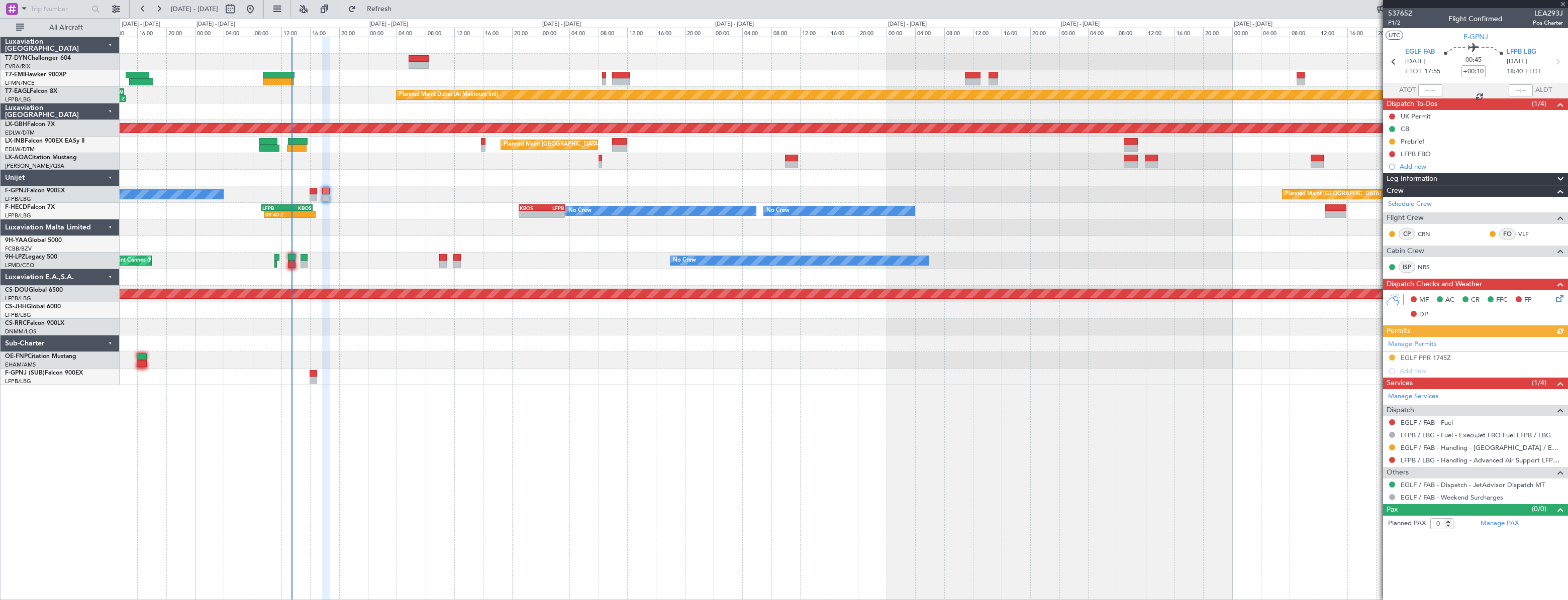
type input "1"
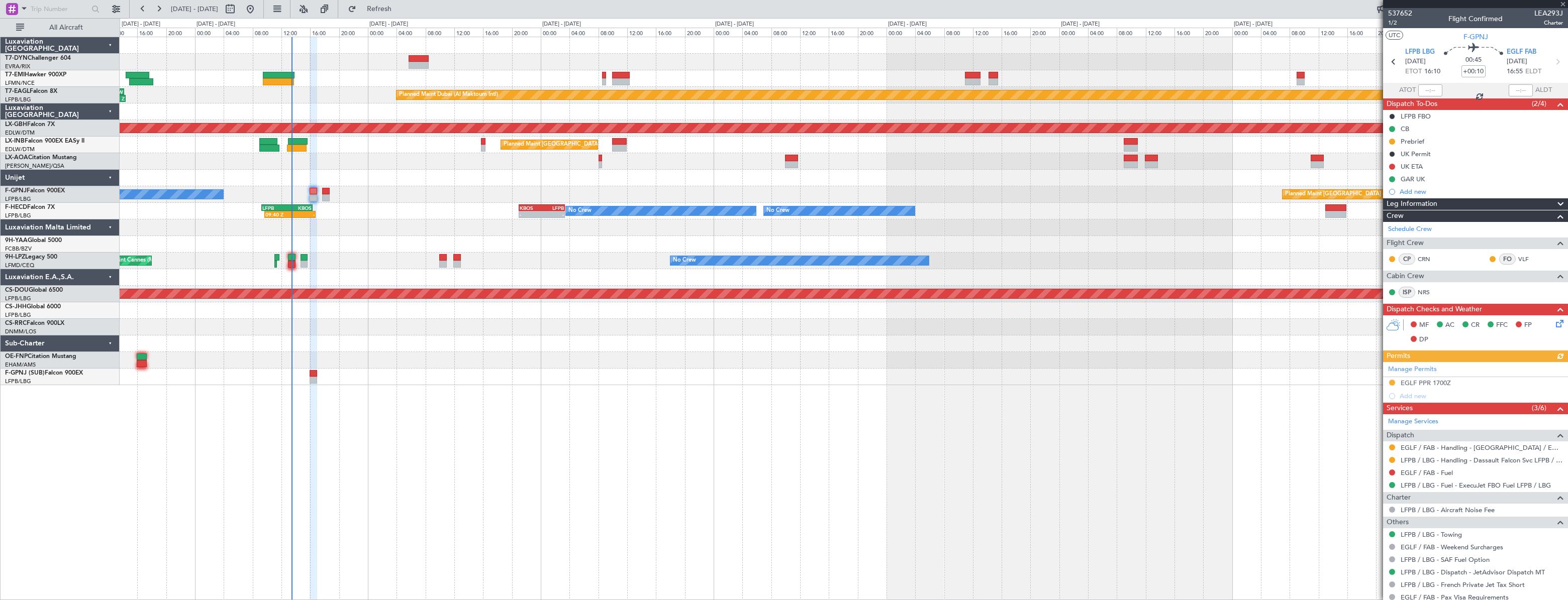
click at [1411, 4] on div at bounding box center [1476, 4] width 185 height 8
click at [1409, 16] on span "537652" at bounding box center [1400, 12] width 24 height 11
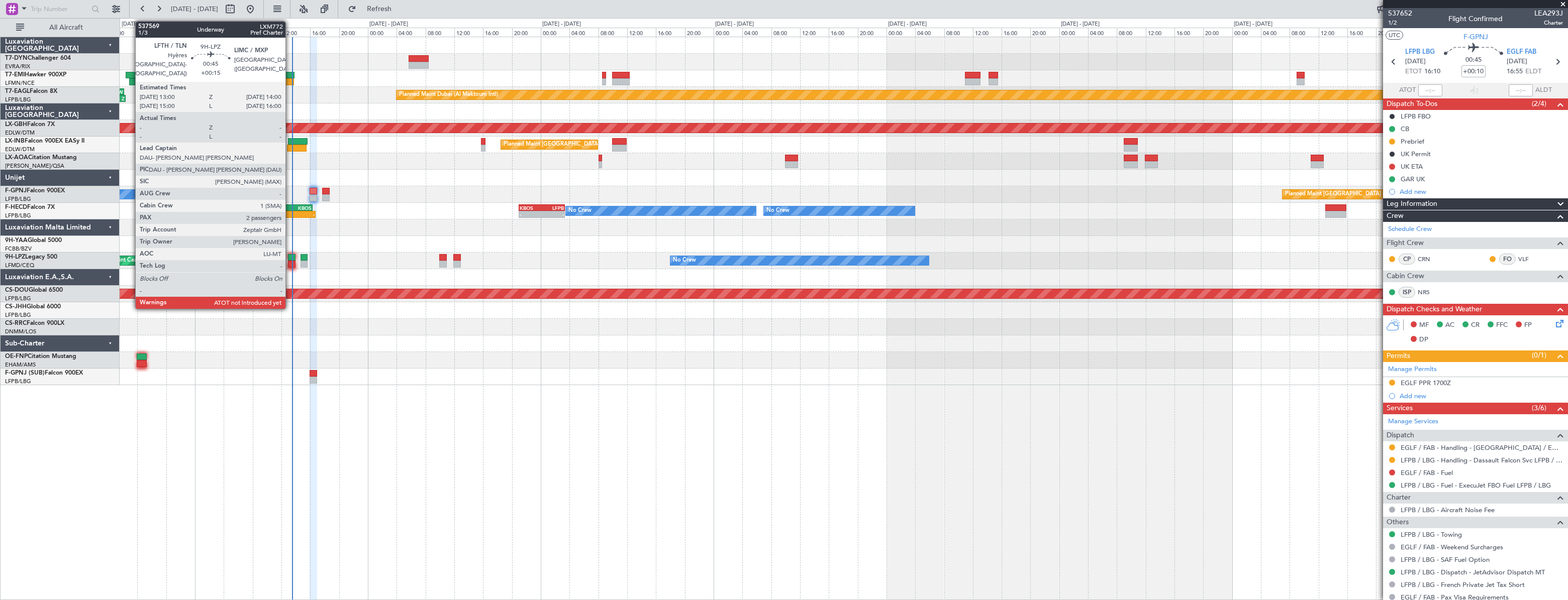
click at [290, 258] on div at bounding box center [292, 257] width 8 height 7
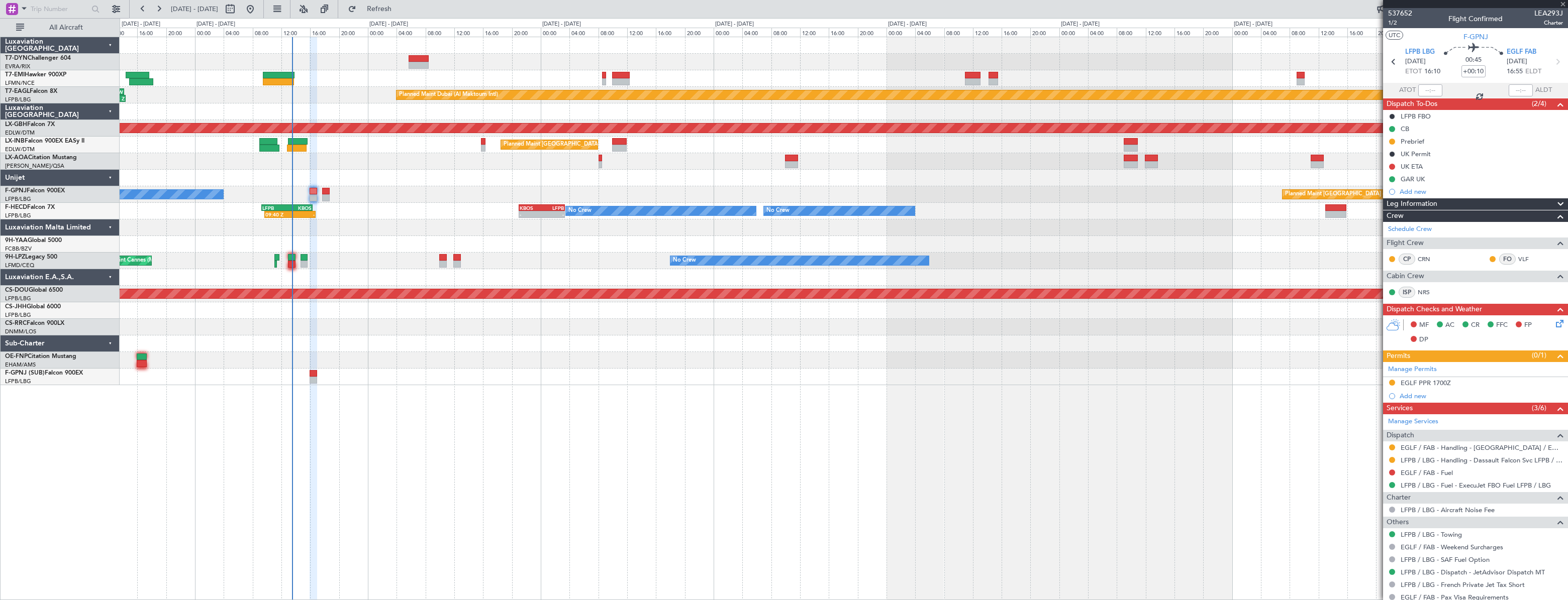
type input "+00:15"
type input "2"
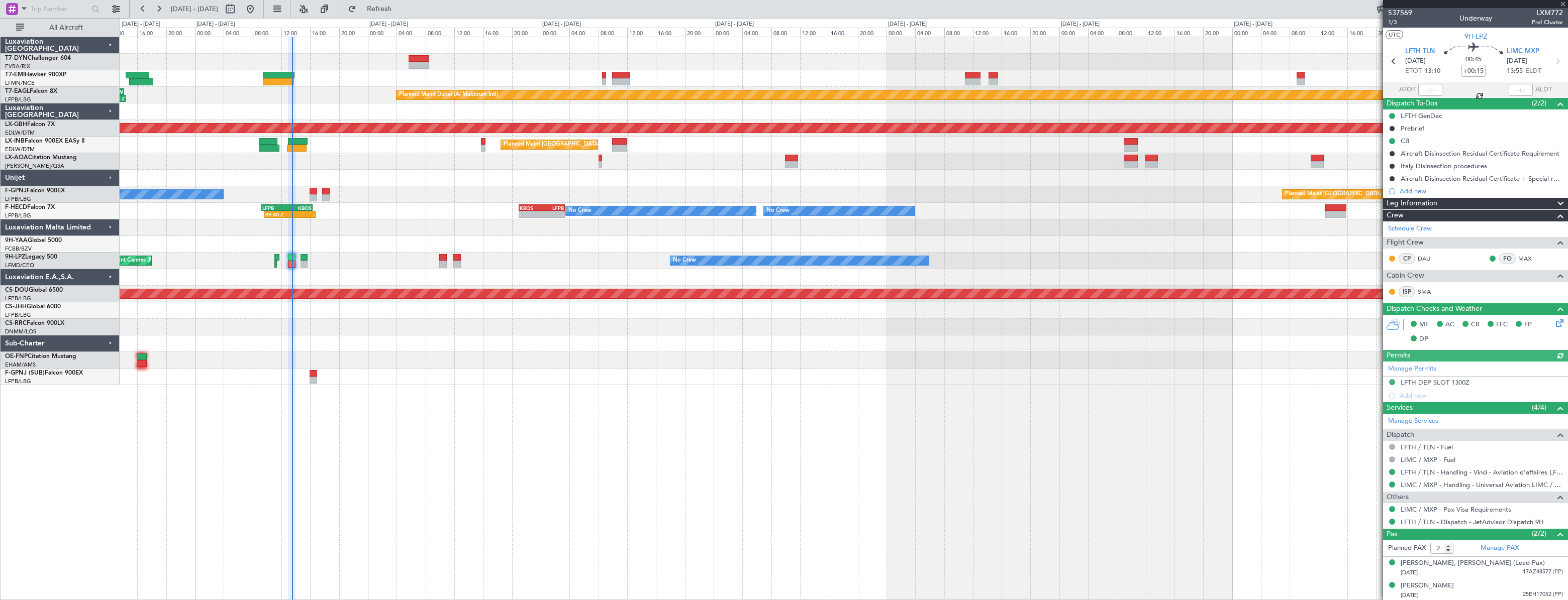
scroll to position [1, 0]
type input "13:20"
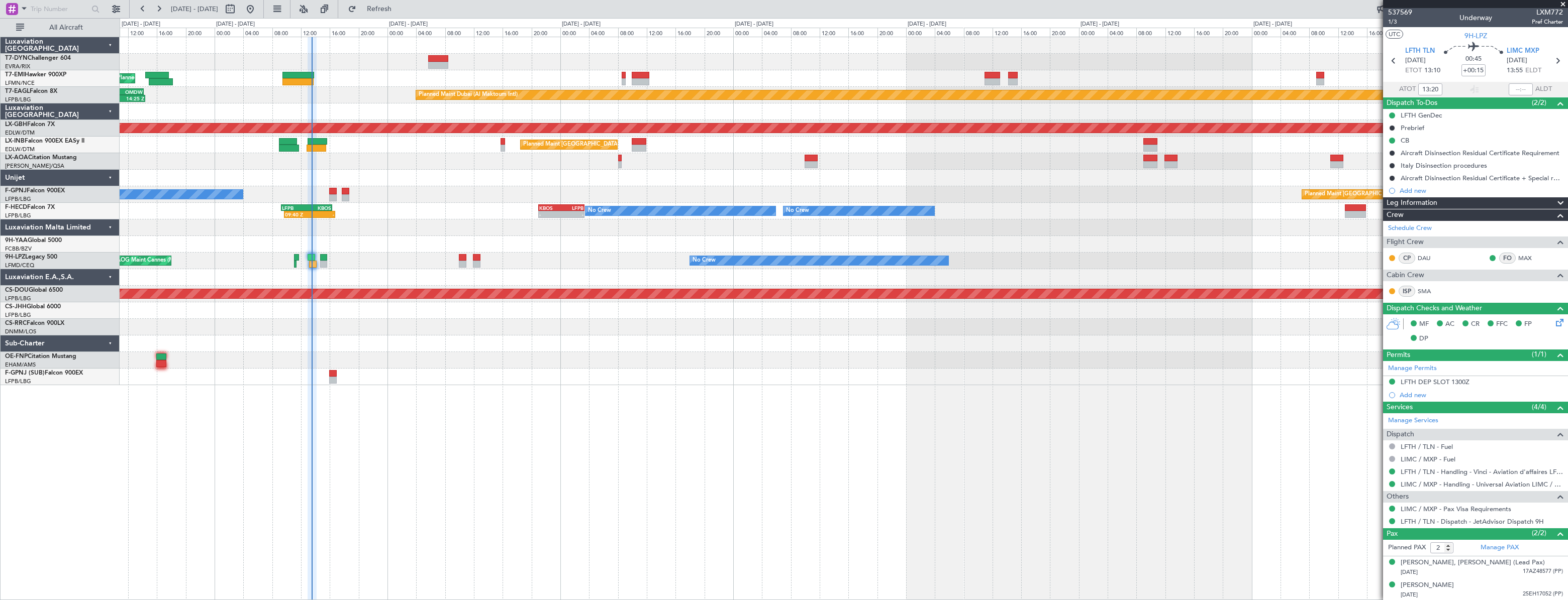
click at [345, 215] on div "Planned Maint Zurich Planned Maint Dubai (Al Maktoum Intl) 07:20 Z 14:25 Z LFPB…" at bounding box center [844, 211] width 1448 height 348
type input "+00:10"
type input "1"
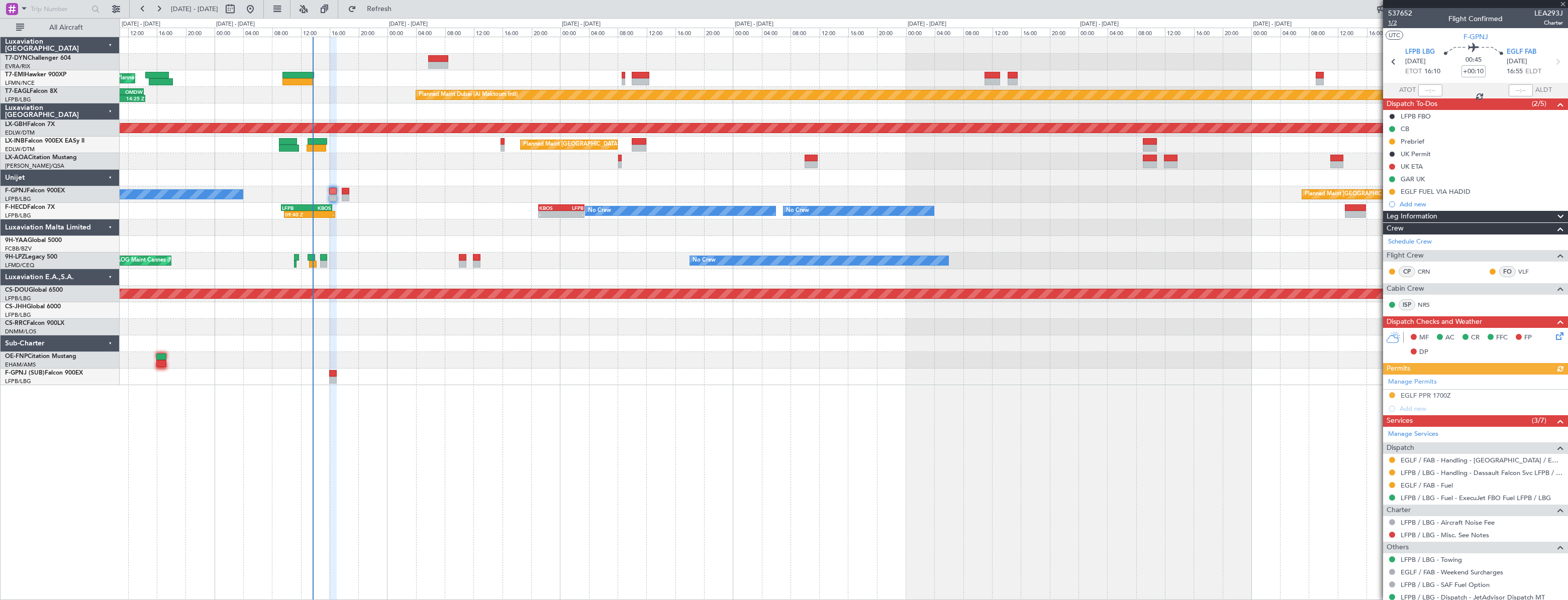
click at [1392, 23] on span "1/2" at bounding box center [1400, 22] width 24 height 9
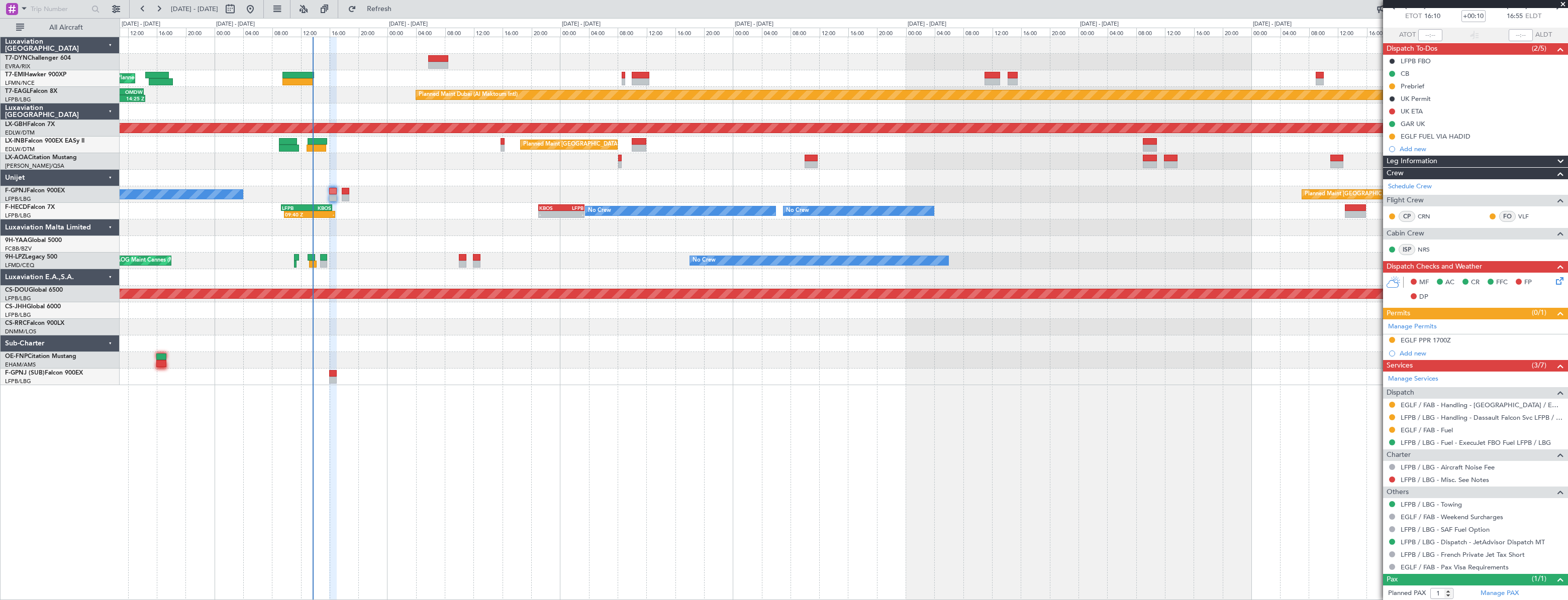
scroll to position [79, 0]
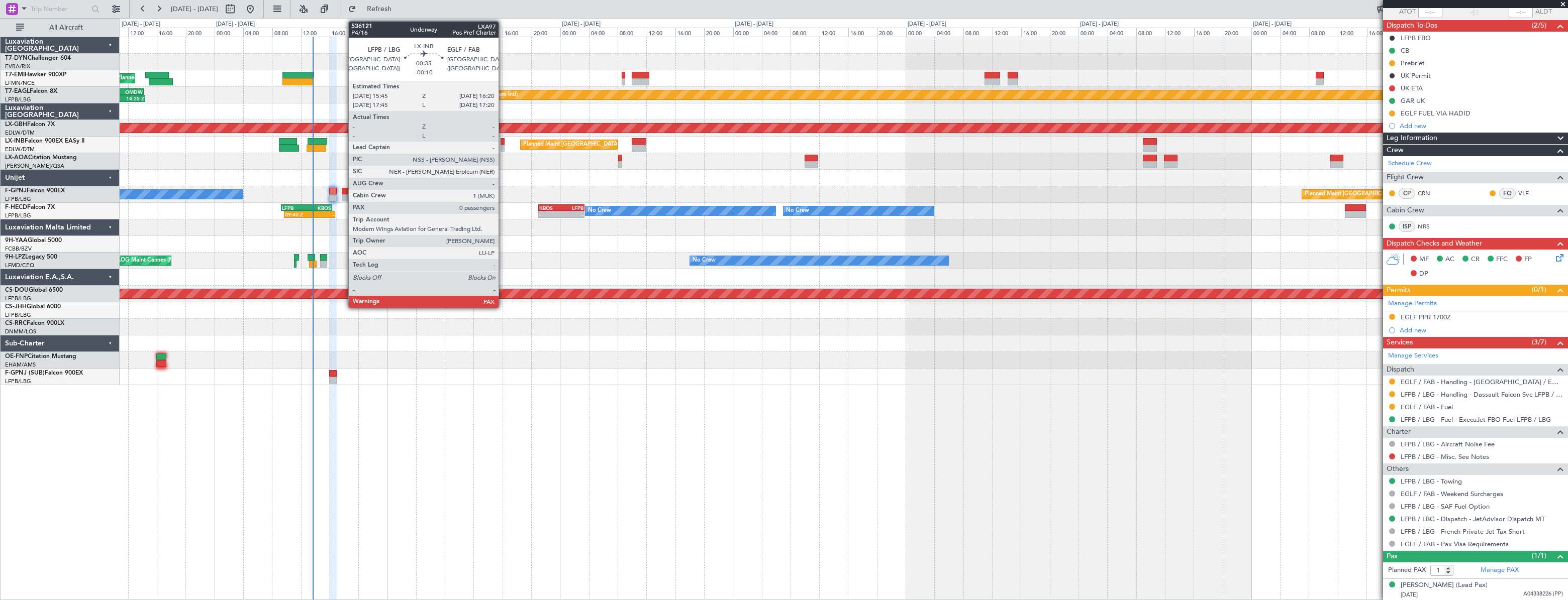
click at [503, 142] on div at bounding box center [502, 141] width 5 height 7
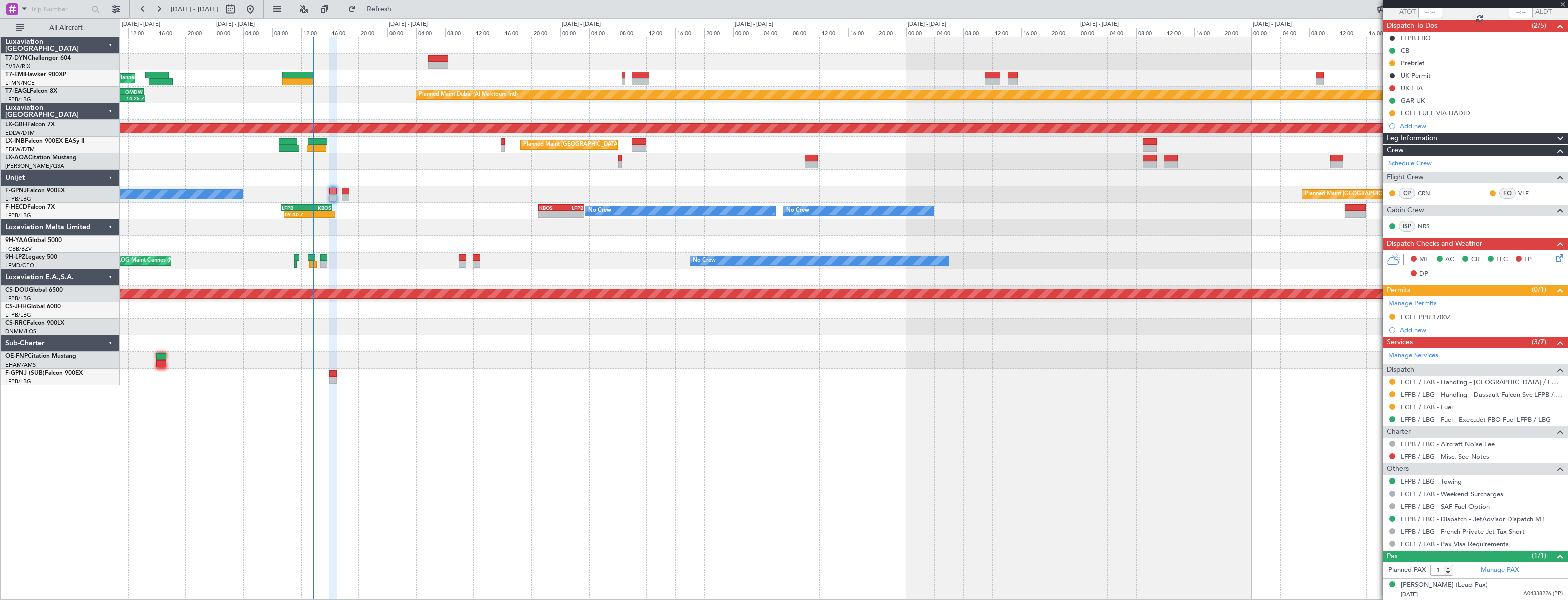
type input "-00:10"
type input "0"
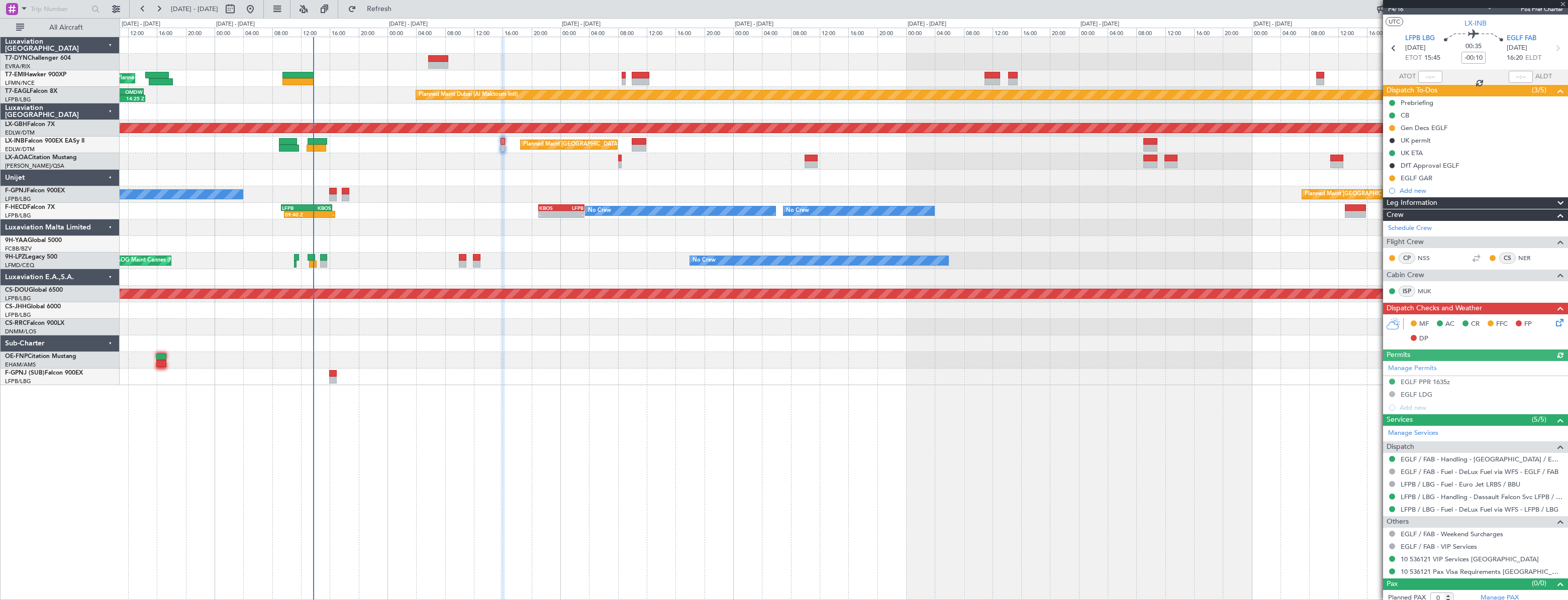
scroll to position [19, 0]
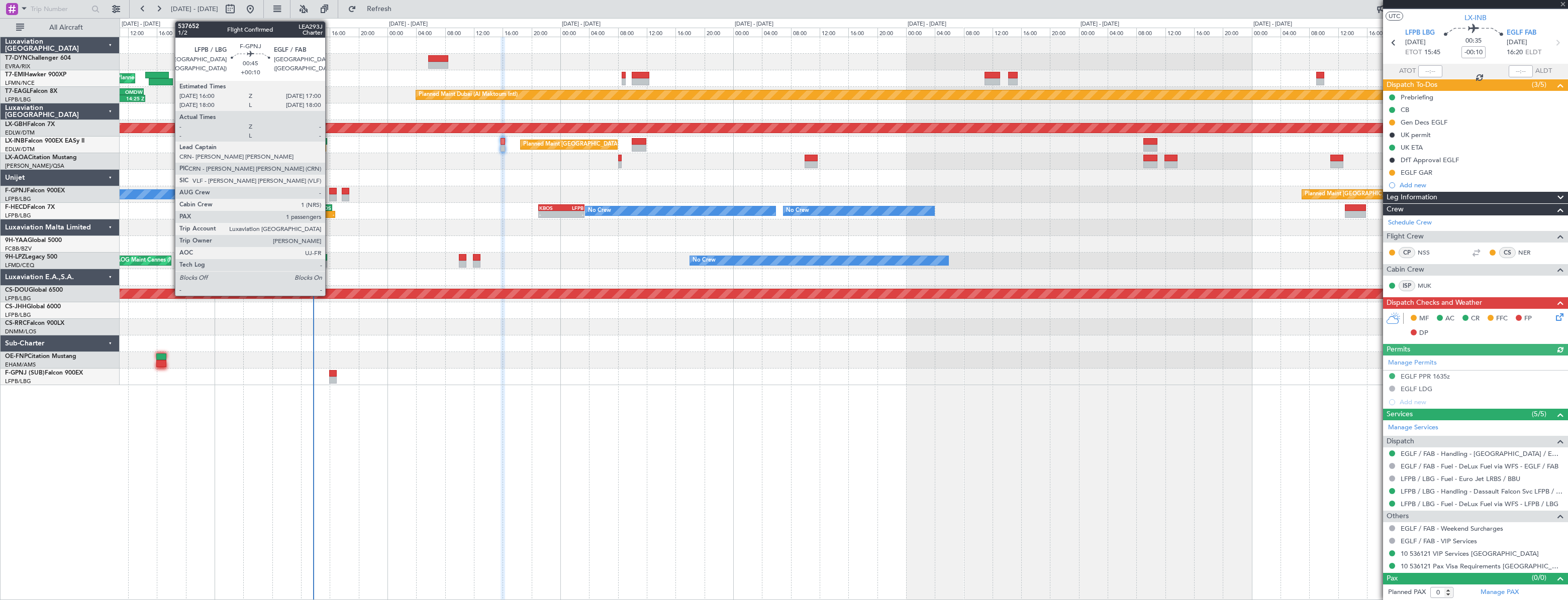
click at [330, 196] on div at bounding box center [333, 197] width 8 height 7
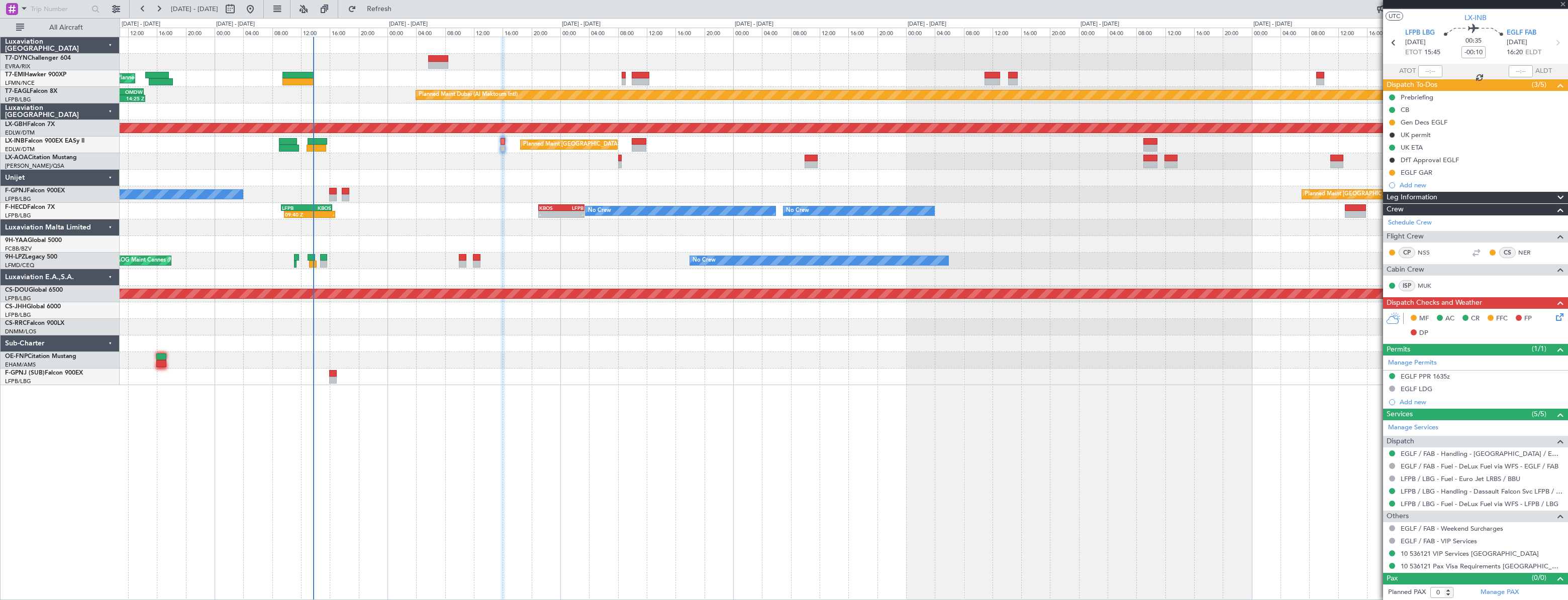
type input "+00:10"
type input "1"
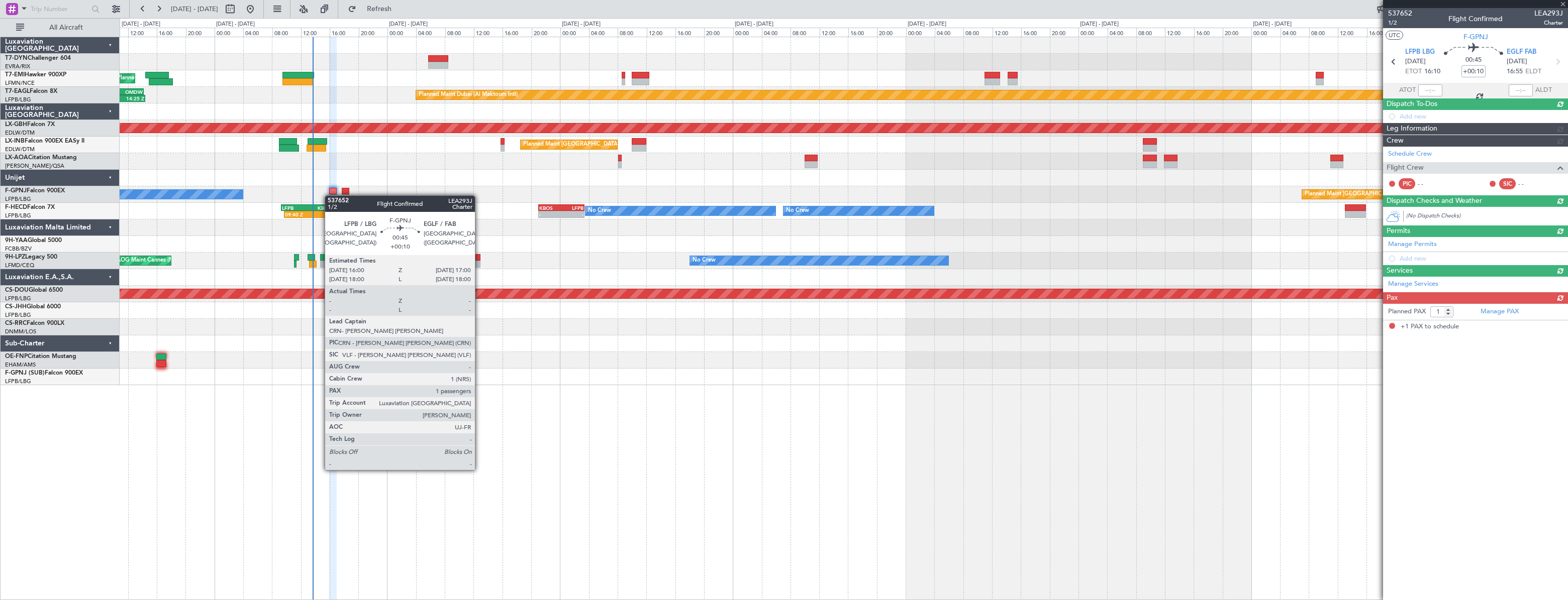
scroll to position [0, 0]
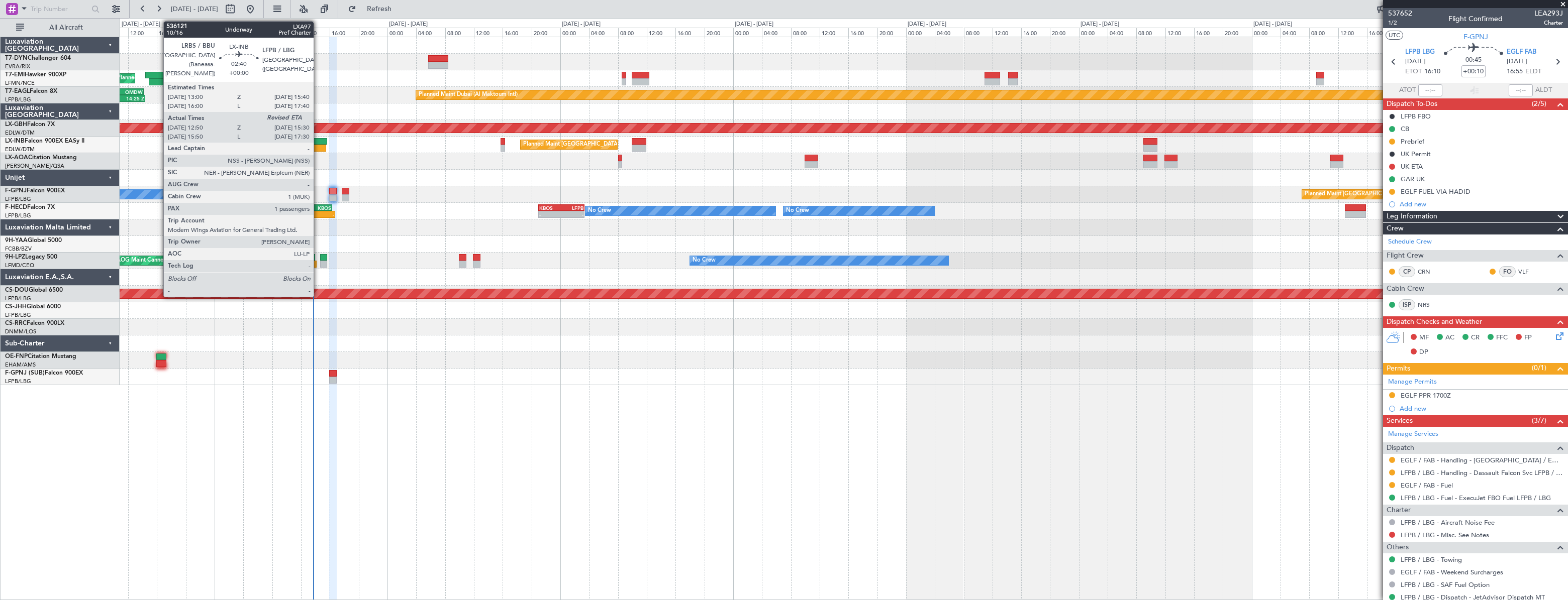
click at [318, 142] on div at bounding box center [317, 141] width 19 height 7
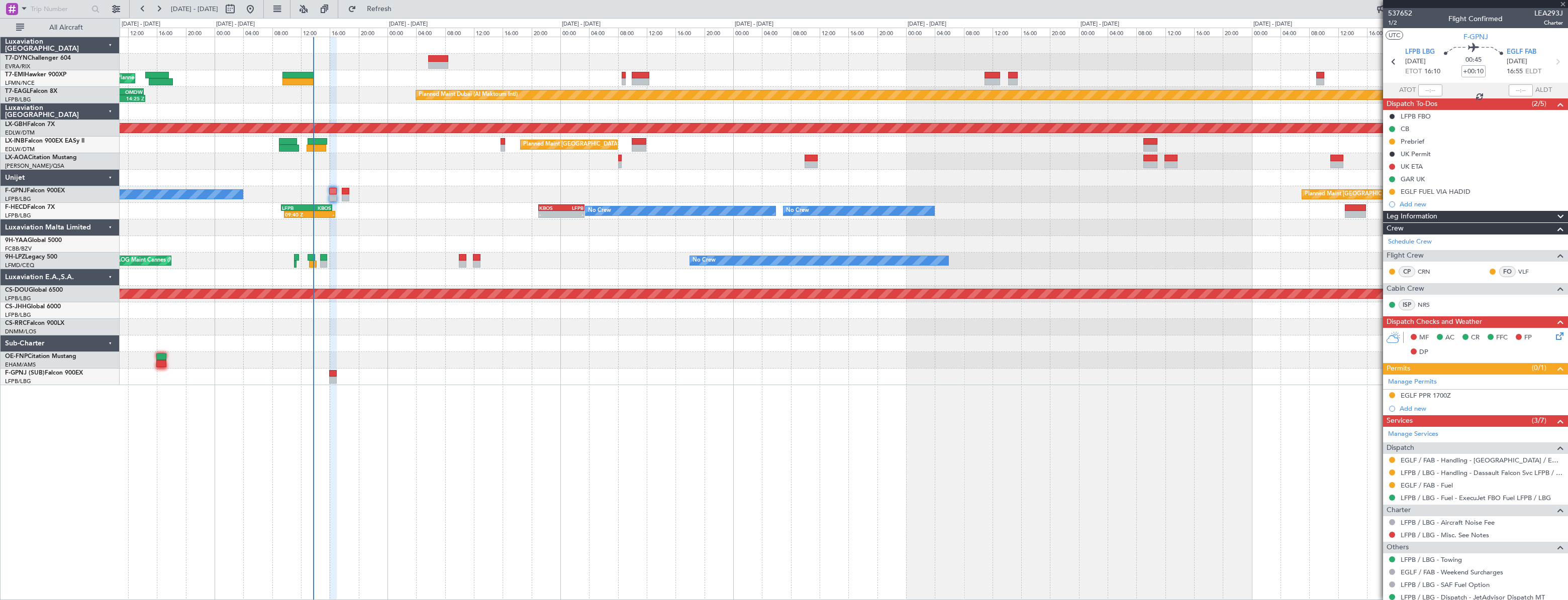
type input "12:50"
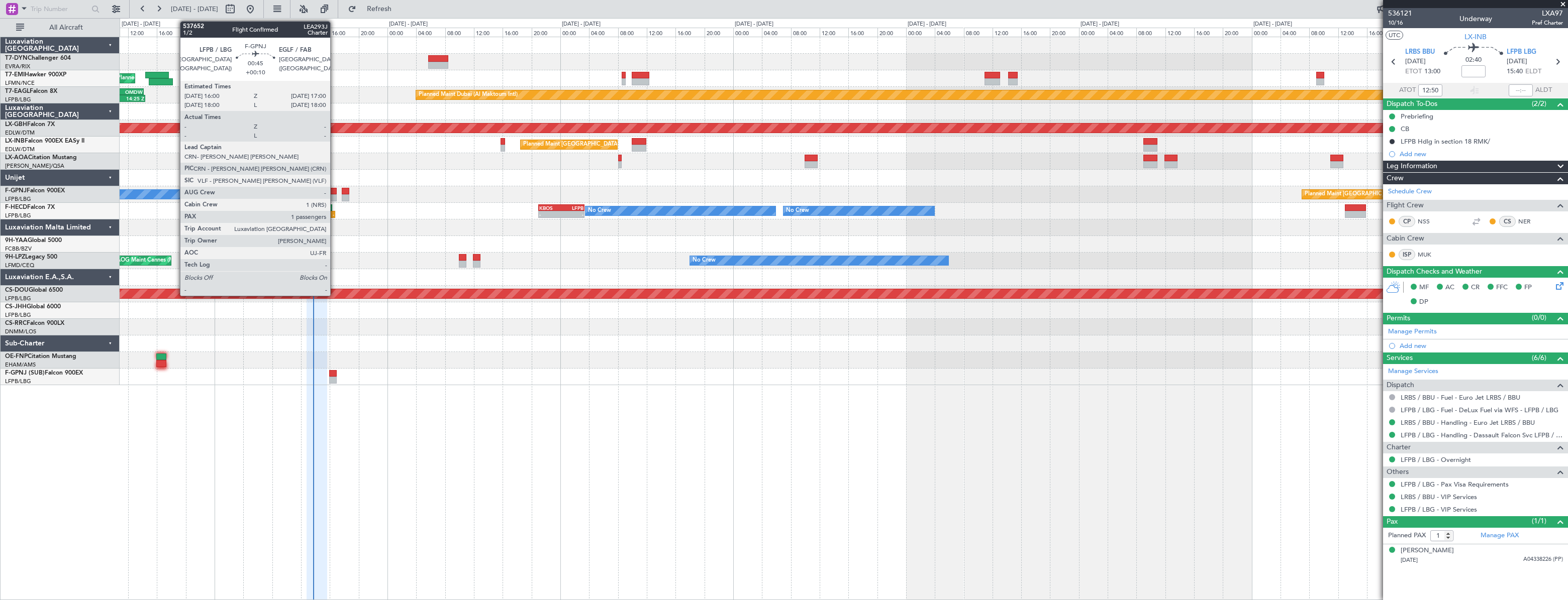
click at [334, 192] on div at bounding box center [333, 191] width 8 height 7
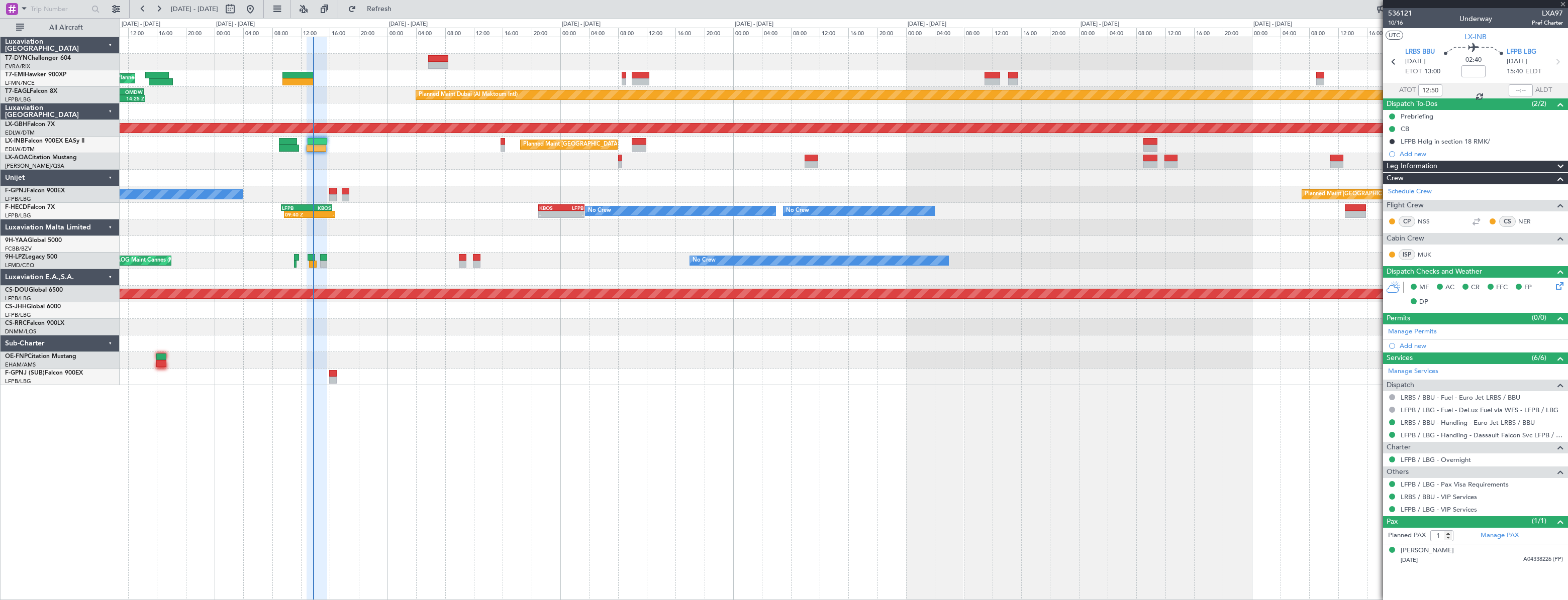
type input "+00:10"
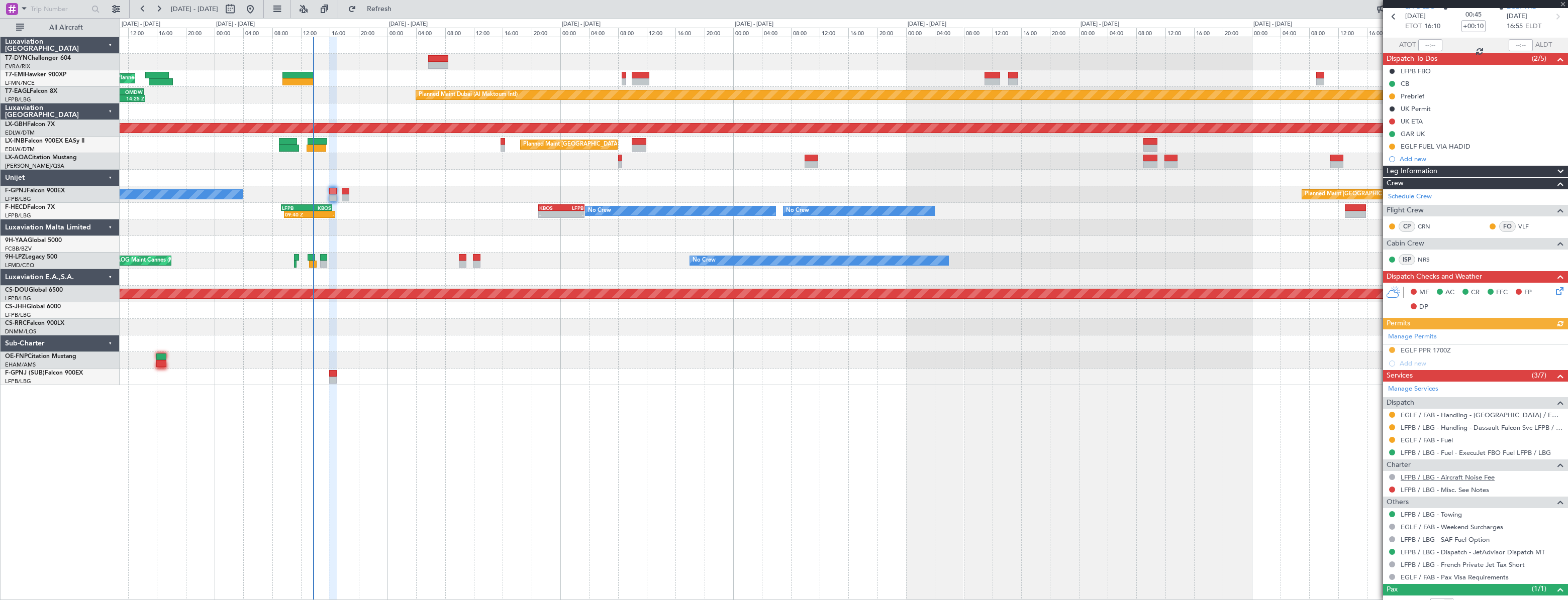
scroll to position [79, 0]
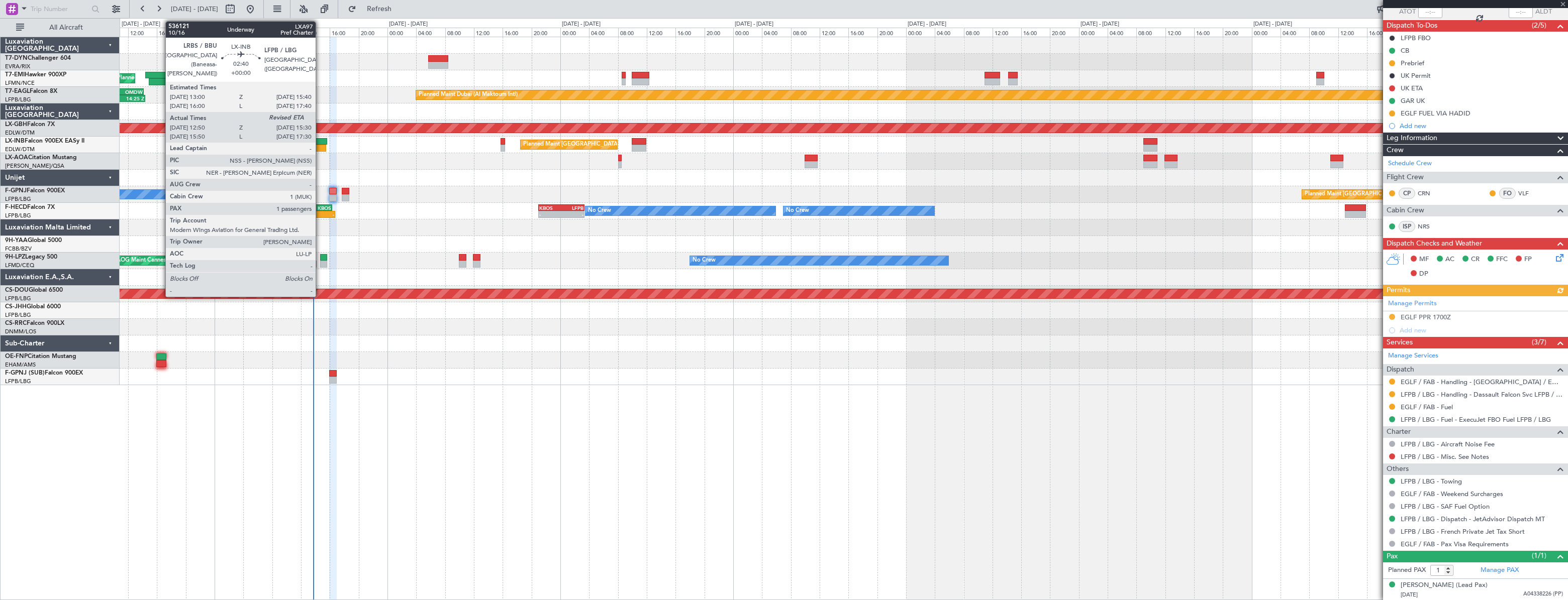
click at [320, 146] on div at bounding box center [316, 148] width 19 height 7
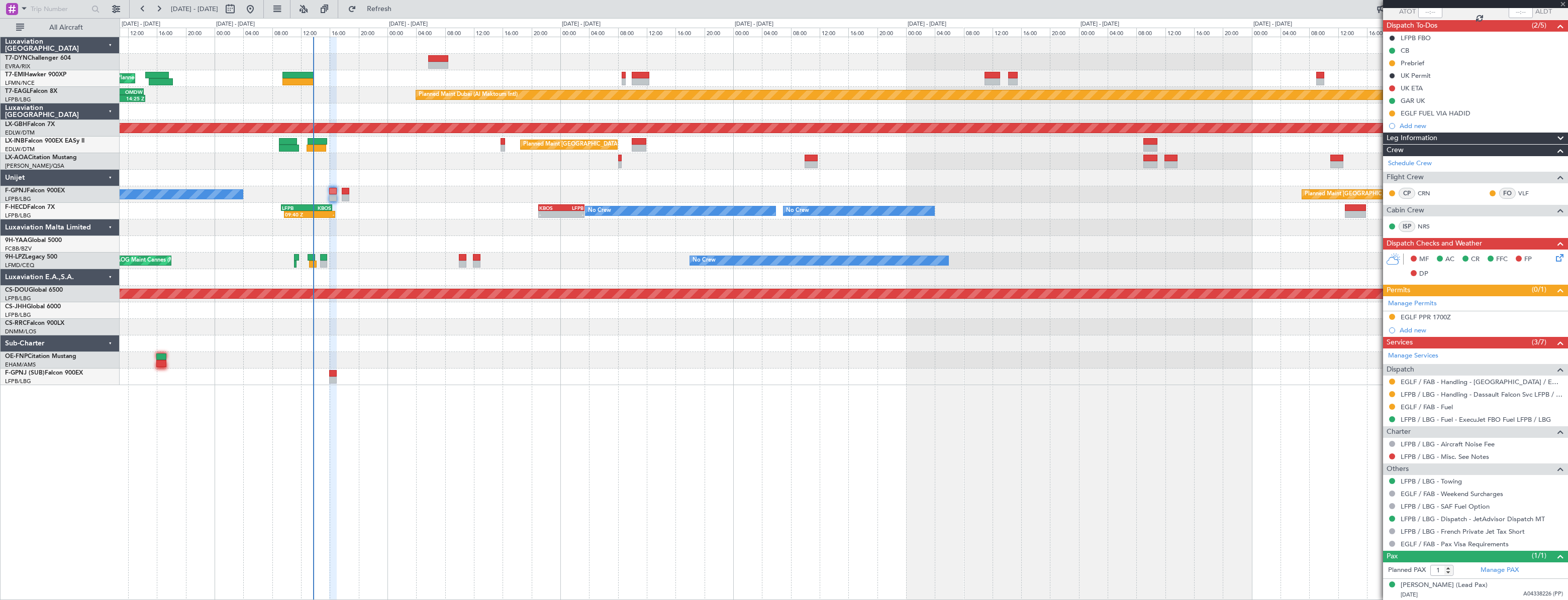
type input "12:50"
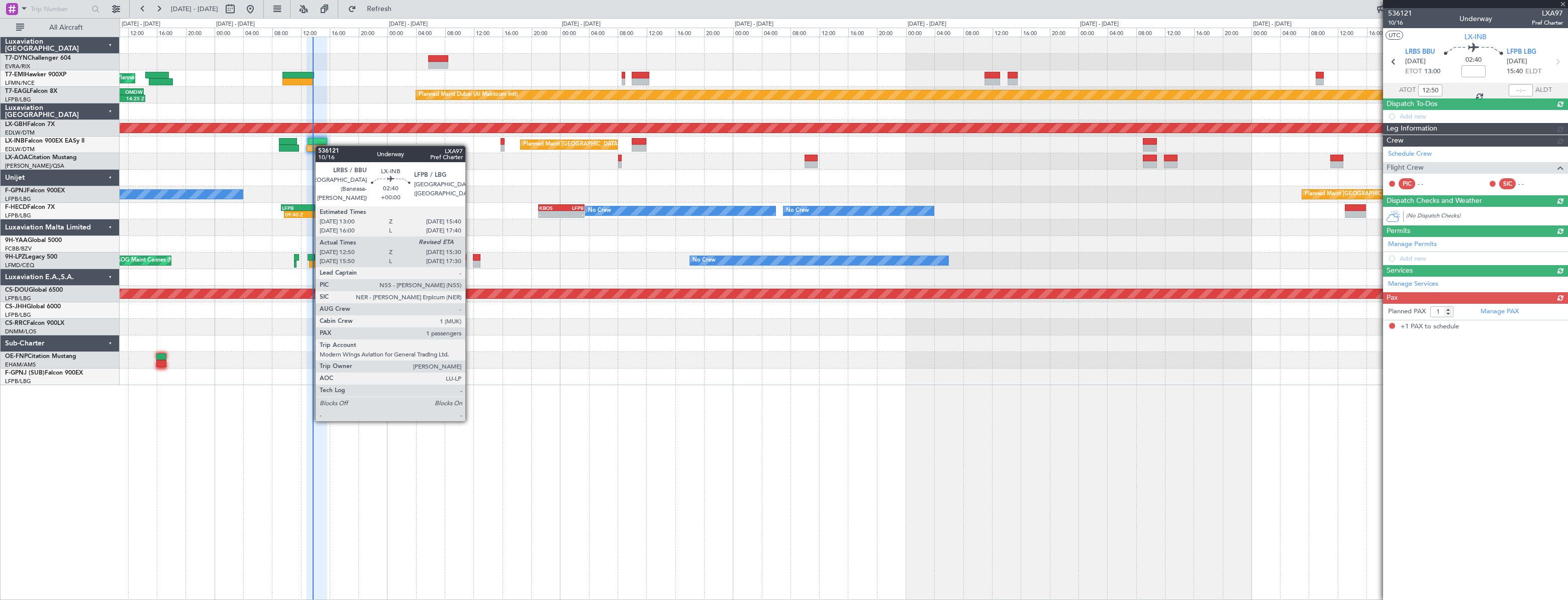
scroll to position [0, 0]
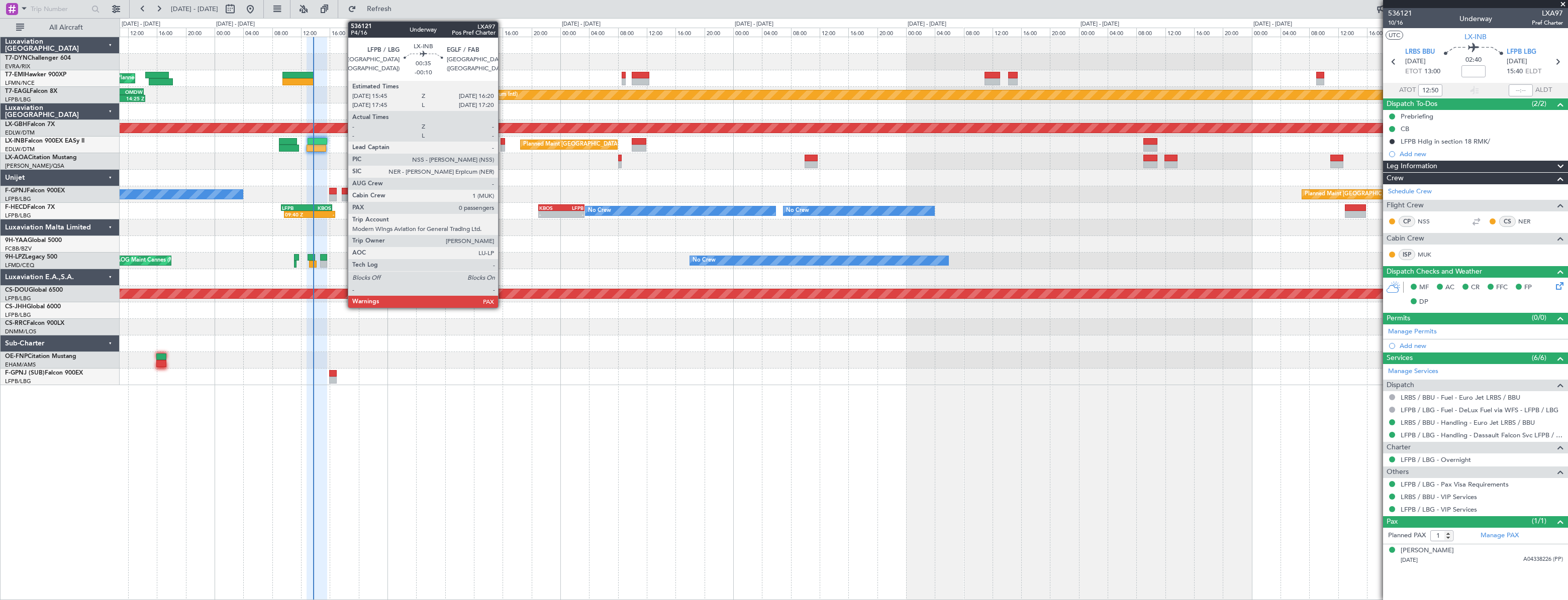
click at [502, 143] on div at bounding box center [502, 141] width 5 height 7
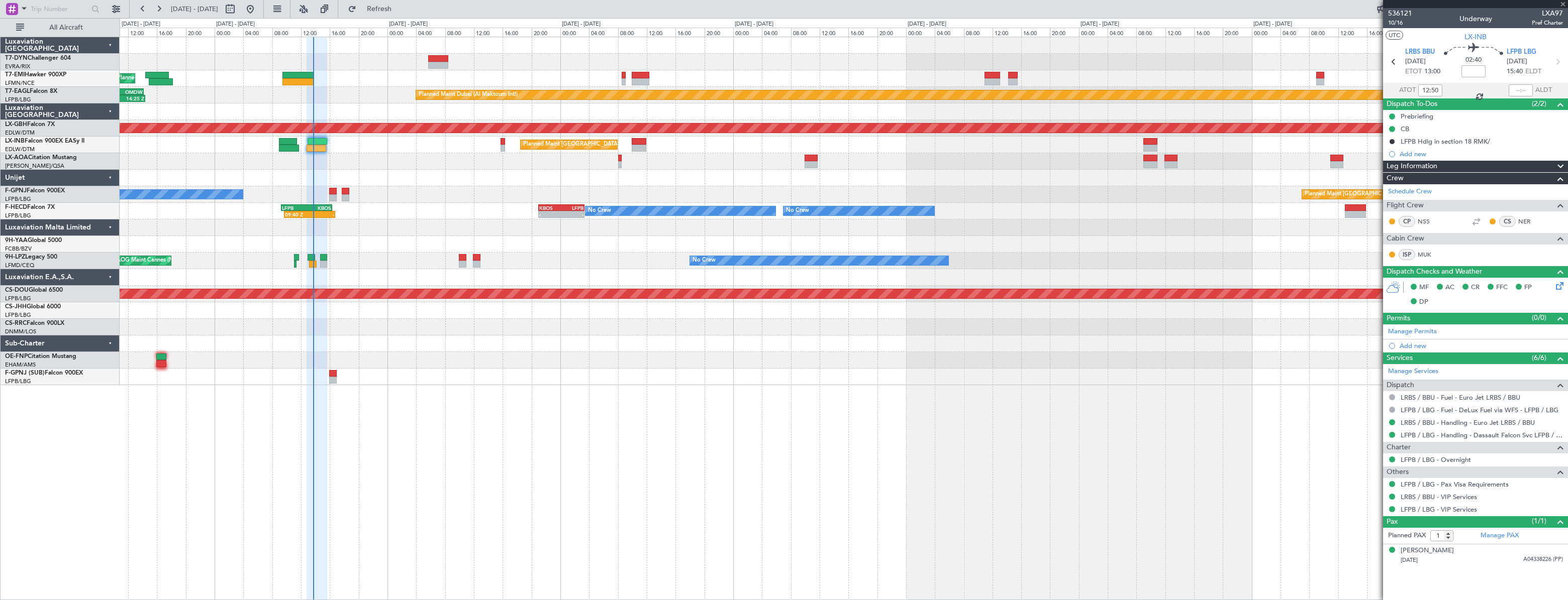
type input "-00:10"
type input "0"
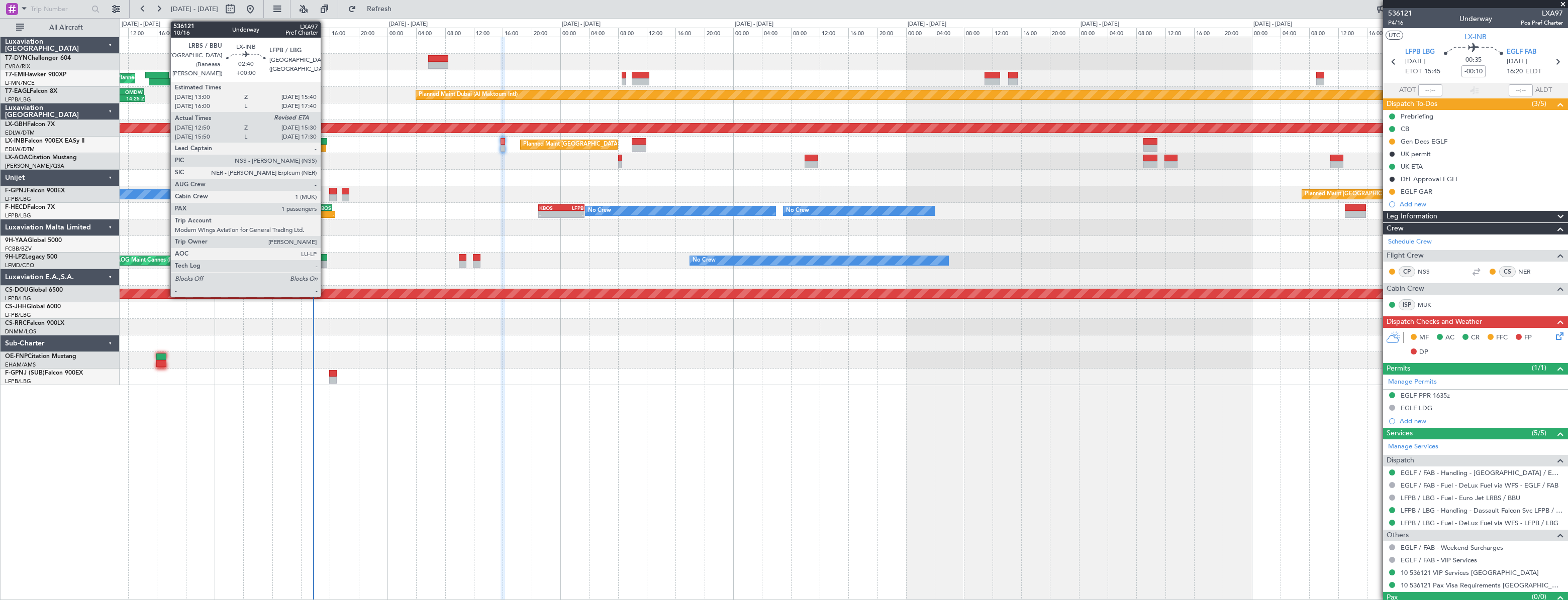
click at [326, 142] on div at bounding box center [317, 141] width 19 height 7
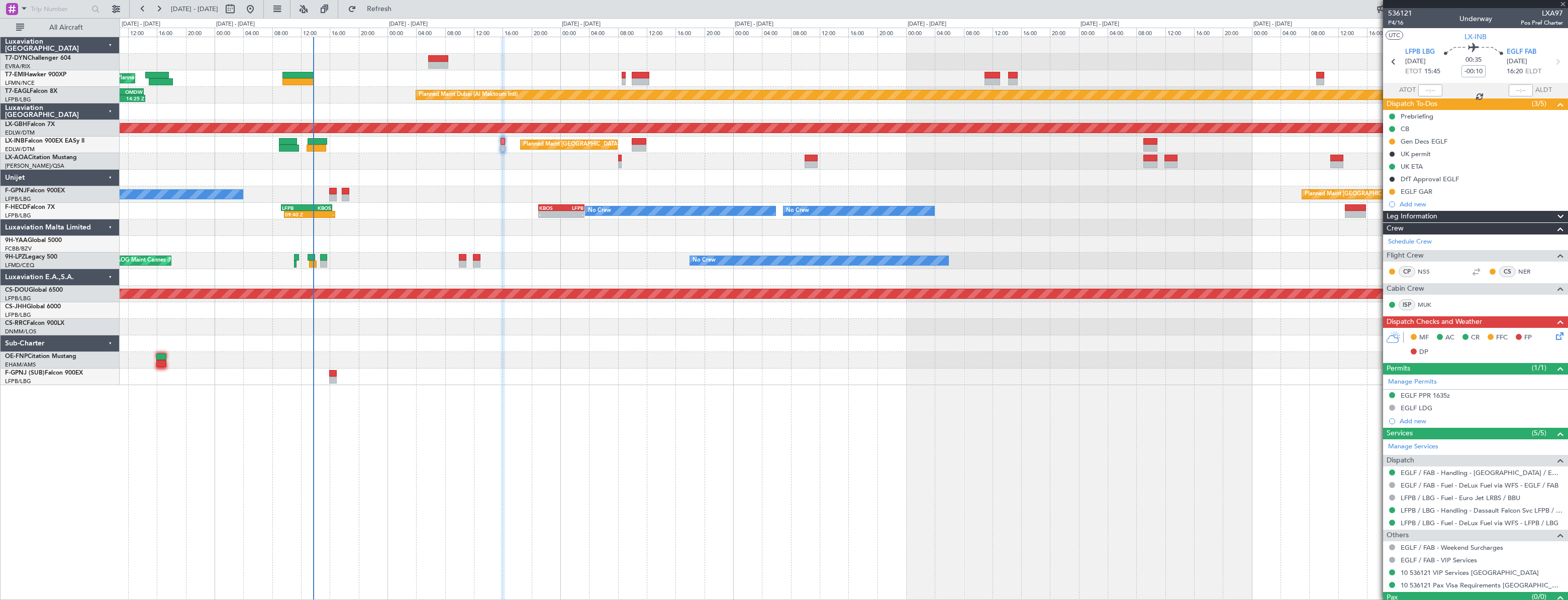
type input "12:50"
type input "1"
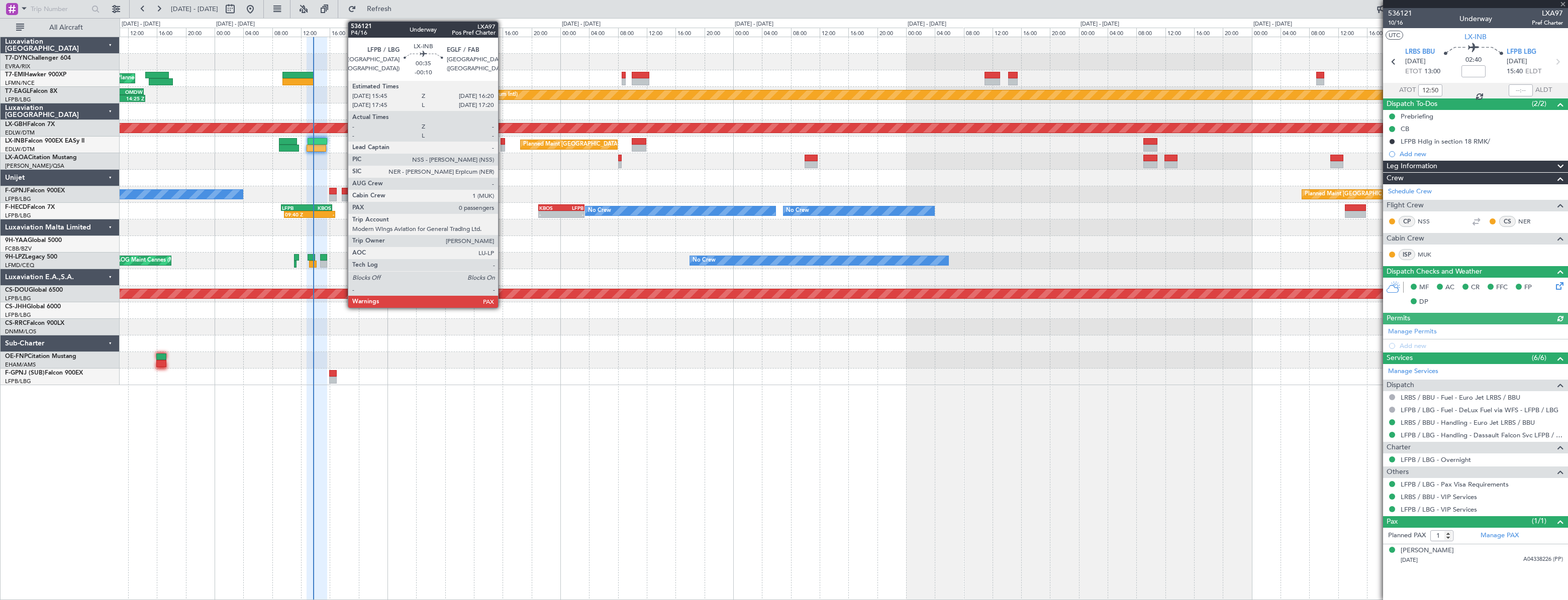
click at [502, 142] on div at bounding box center [502, 141] width 5 height 7
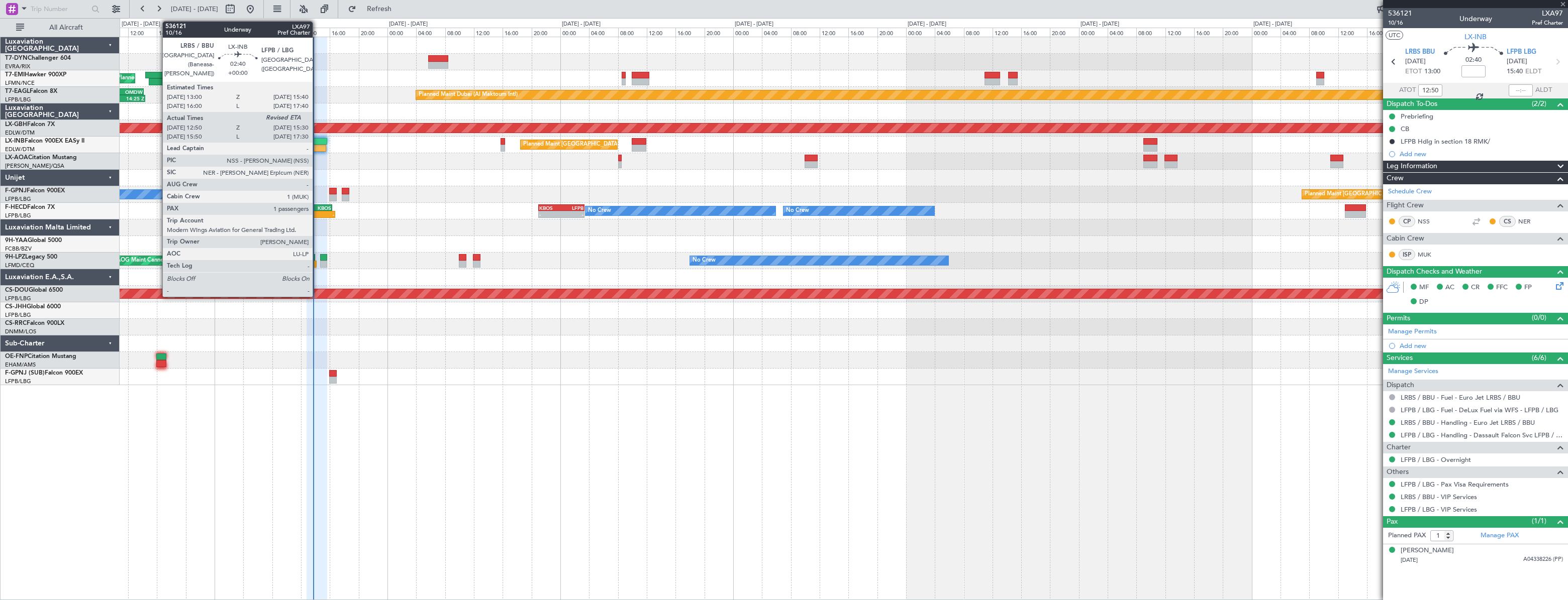
type input "-00:10"
type input "0"
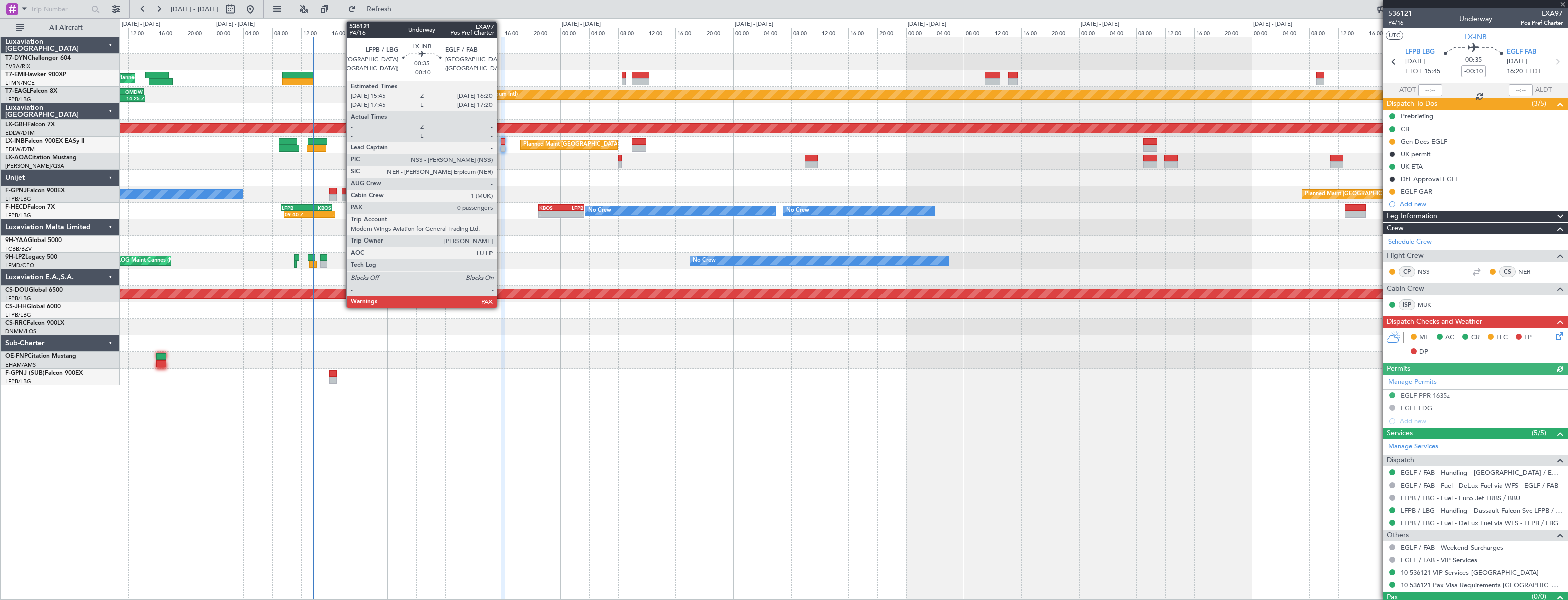
click at [502, 144] on div at bounding box center [502, 141] width 5 height 7
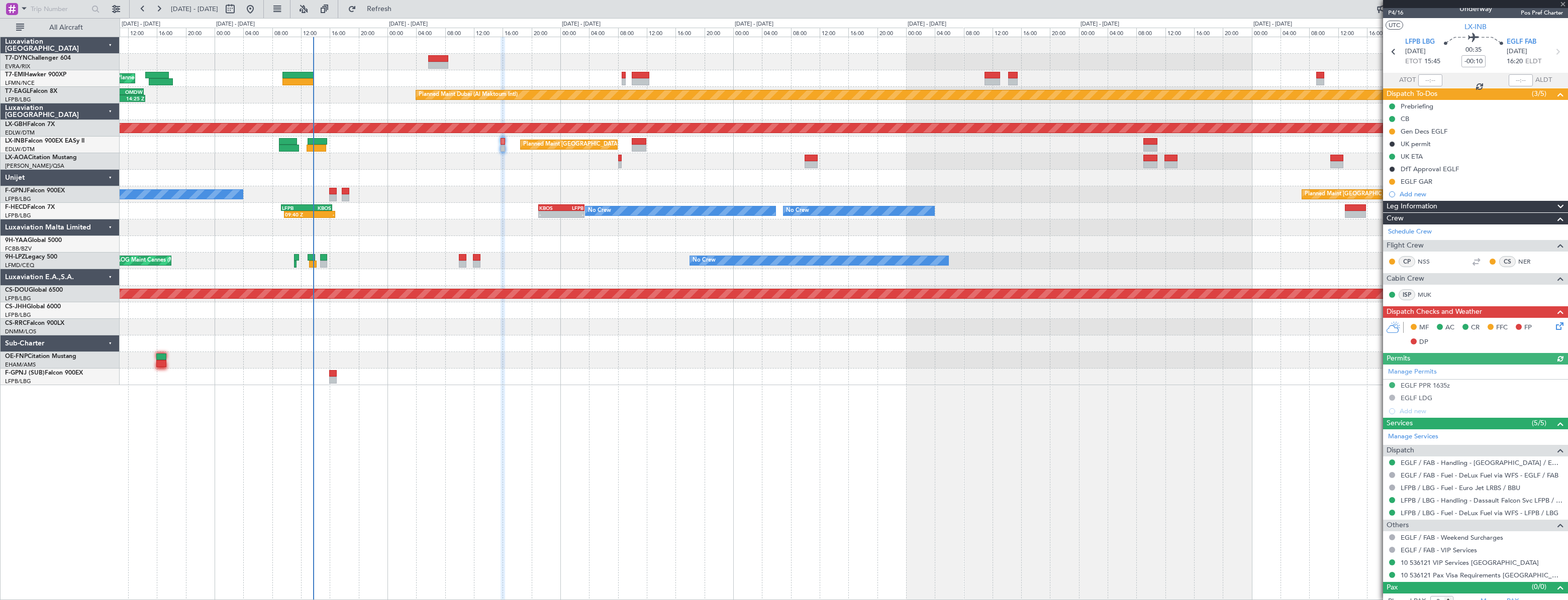
scroll to position [19, 0]
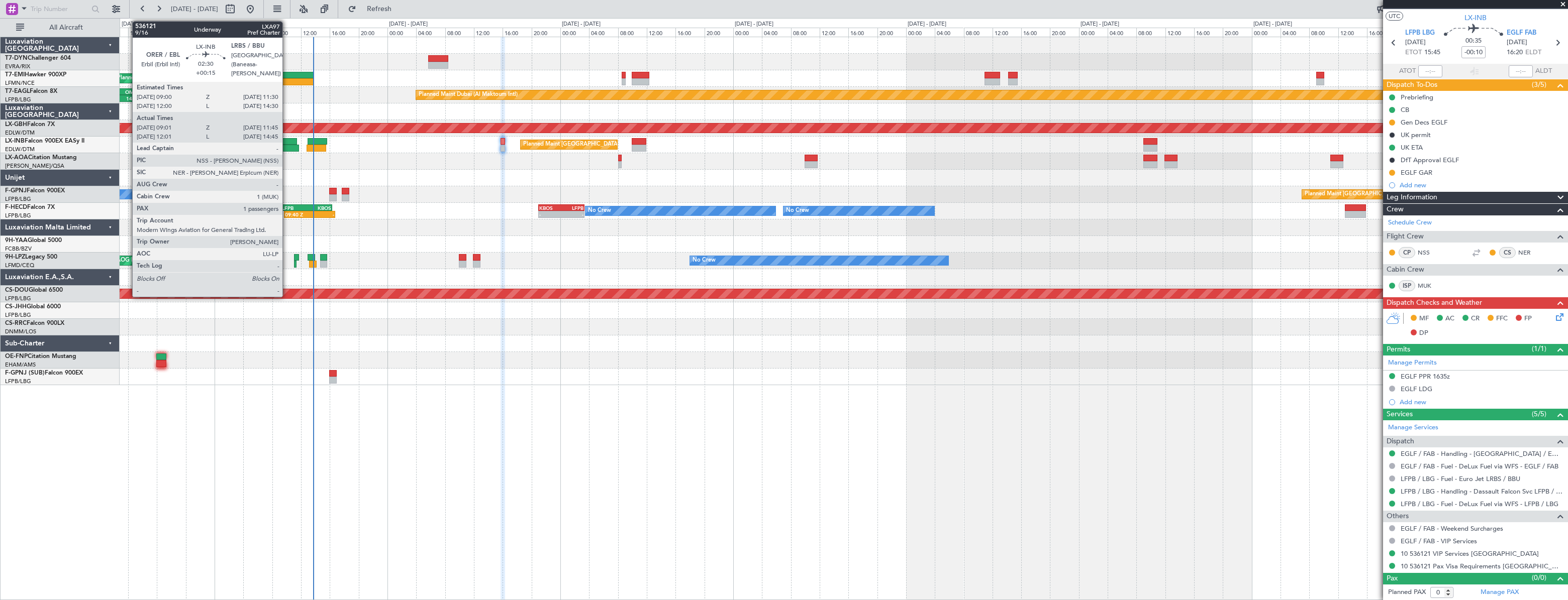
click at [287, 142] on div at bounding box center [287, 141] width 18 height 7
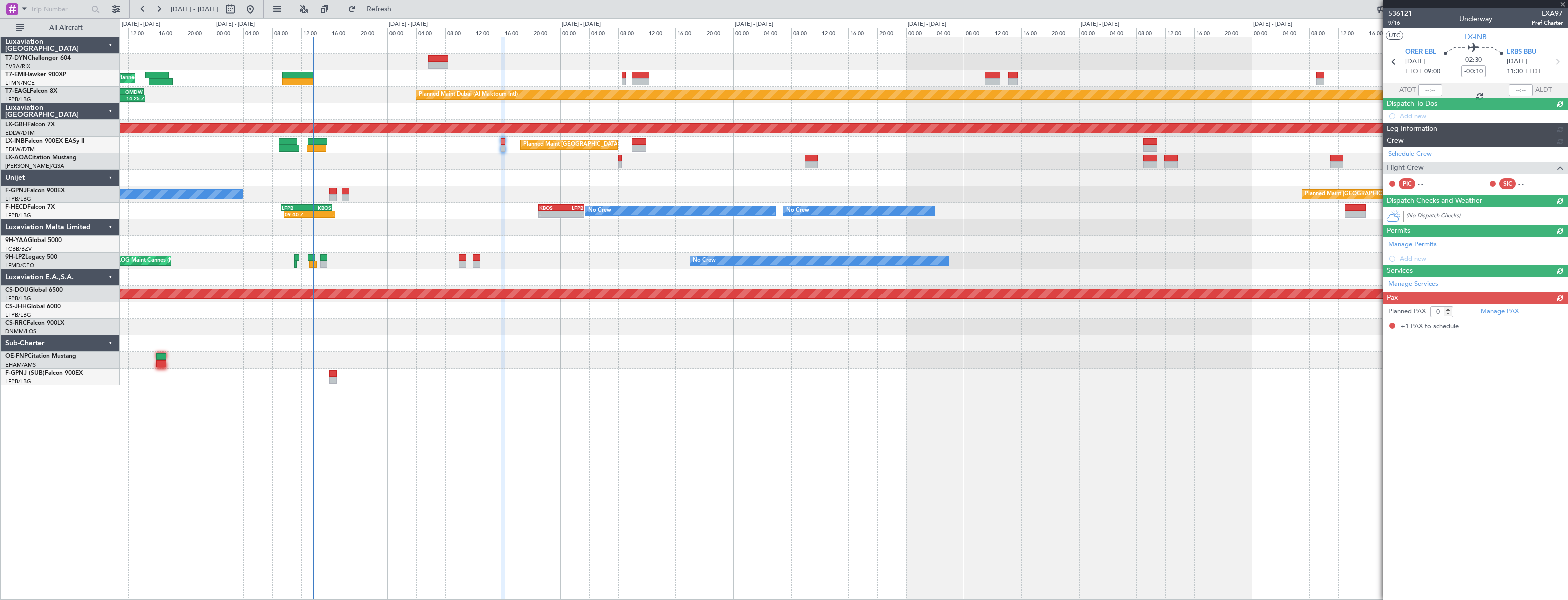
type input "+00:15"
type input "09:01"
type input "11:45"
type input "1"
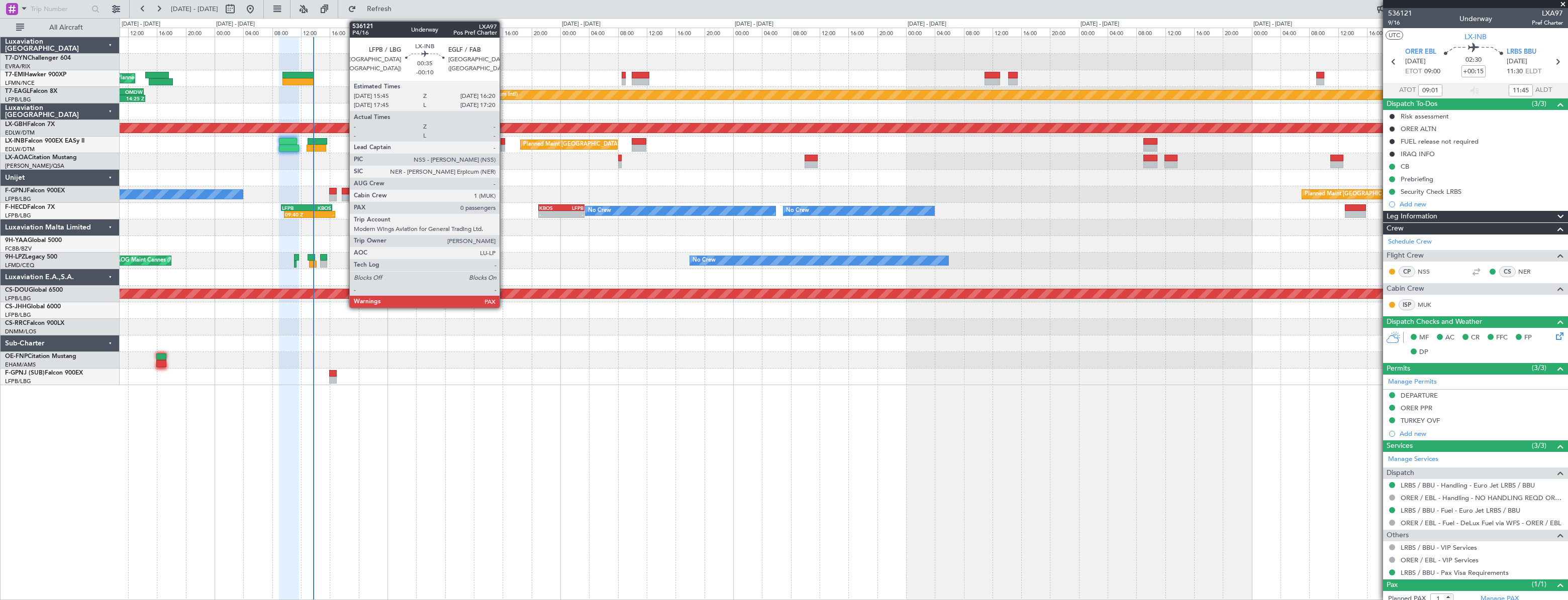
click at [504, 142] on div at bounding box center [502, 141] width 5 height 7
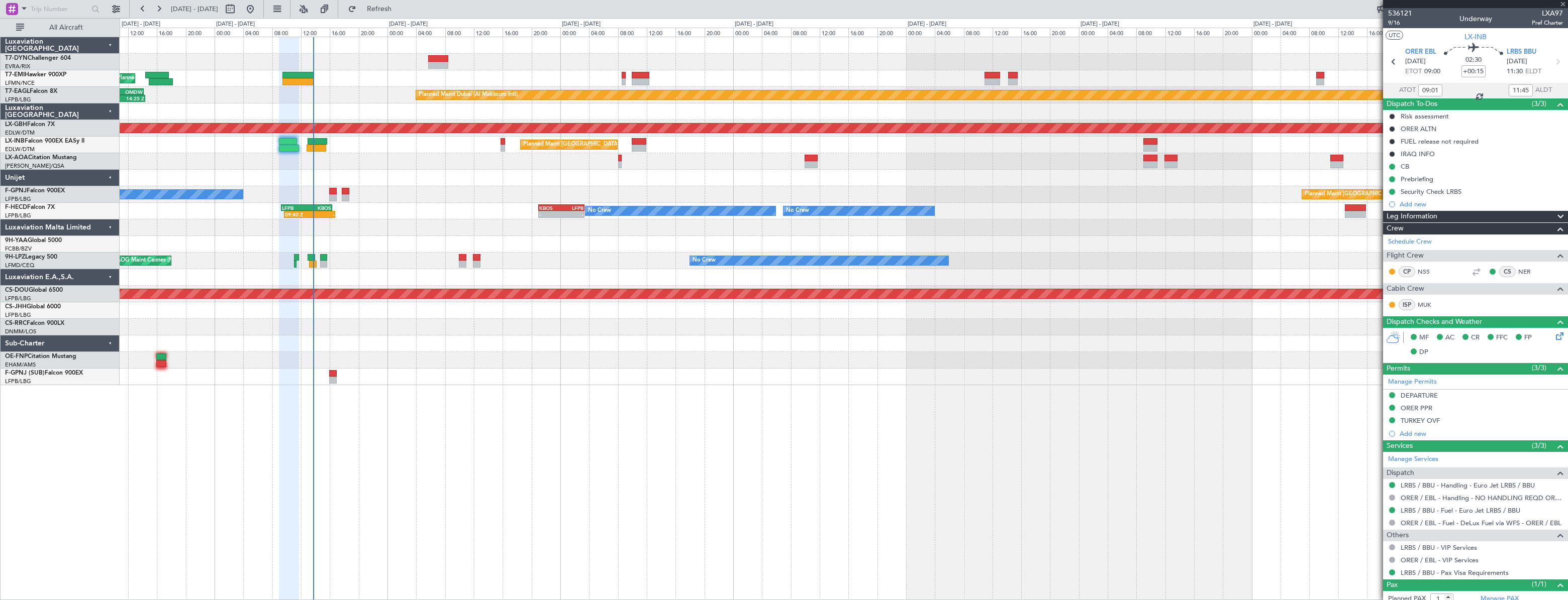
type input "-00:10"
type input "0"
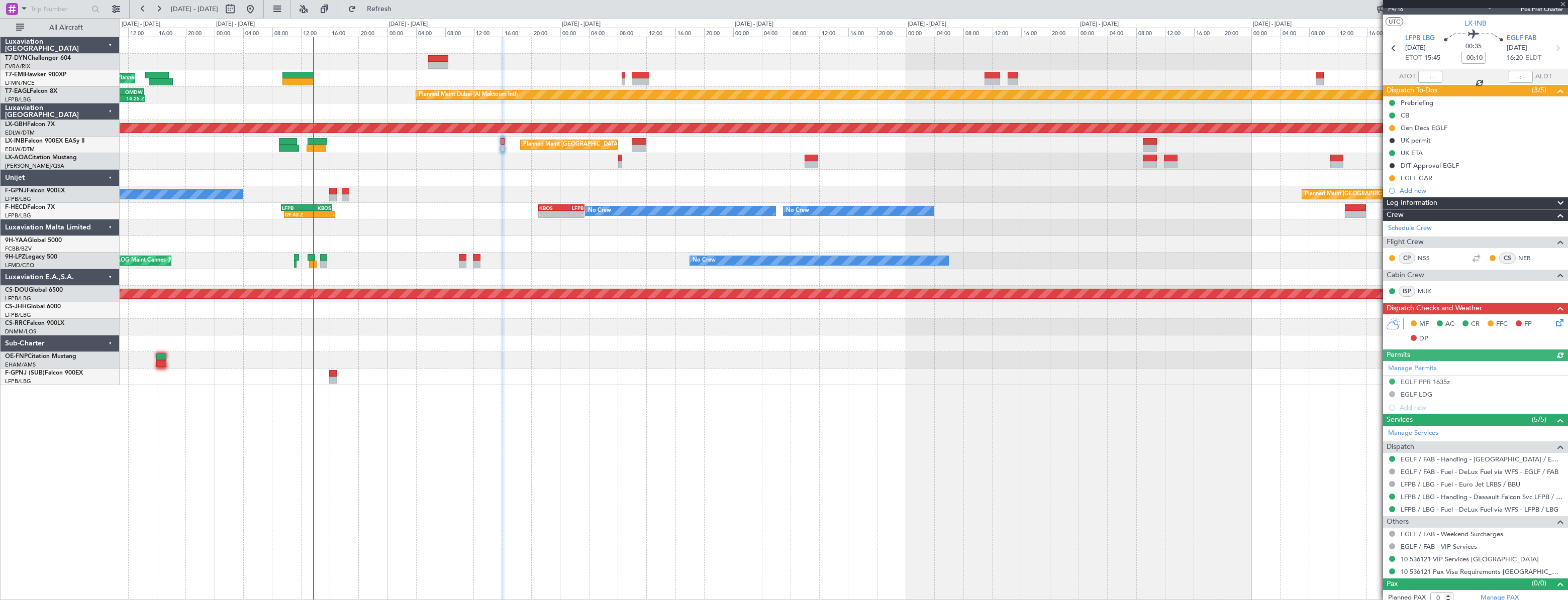
scroll to position [19, 0]
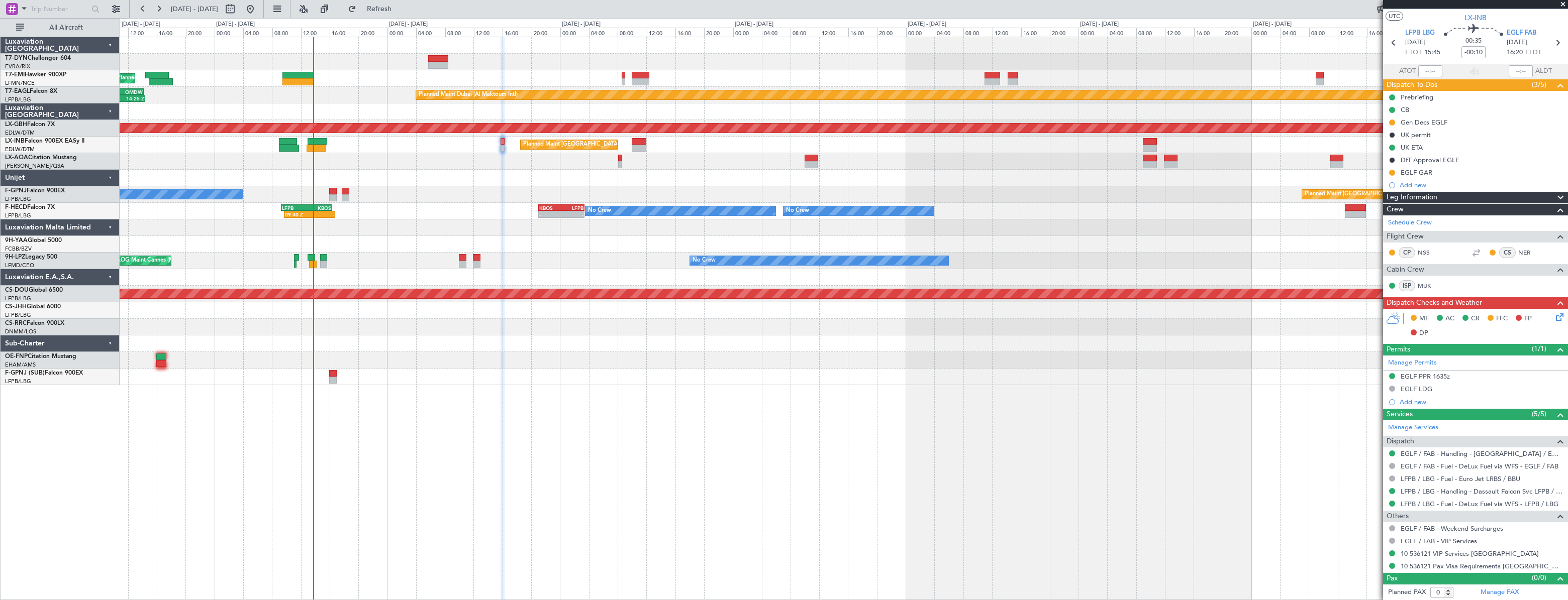
click at [329, 186] on div "Planned Maint Paris (Le Bourget) No Crew" at bounding box center [844, 194] width 1448 height 16
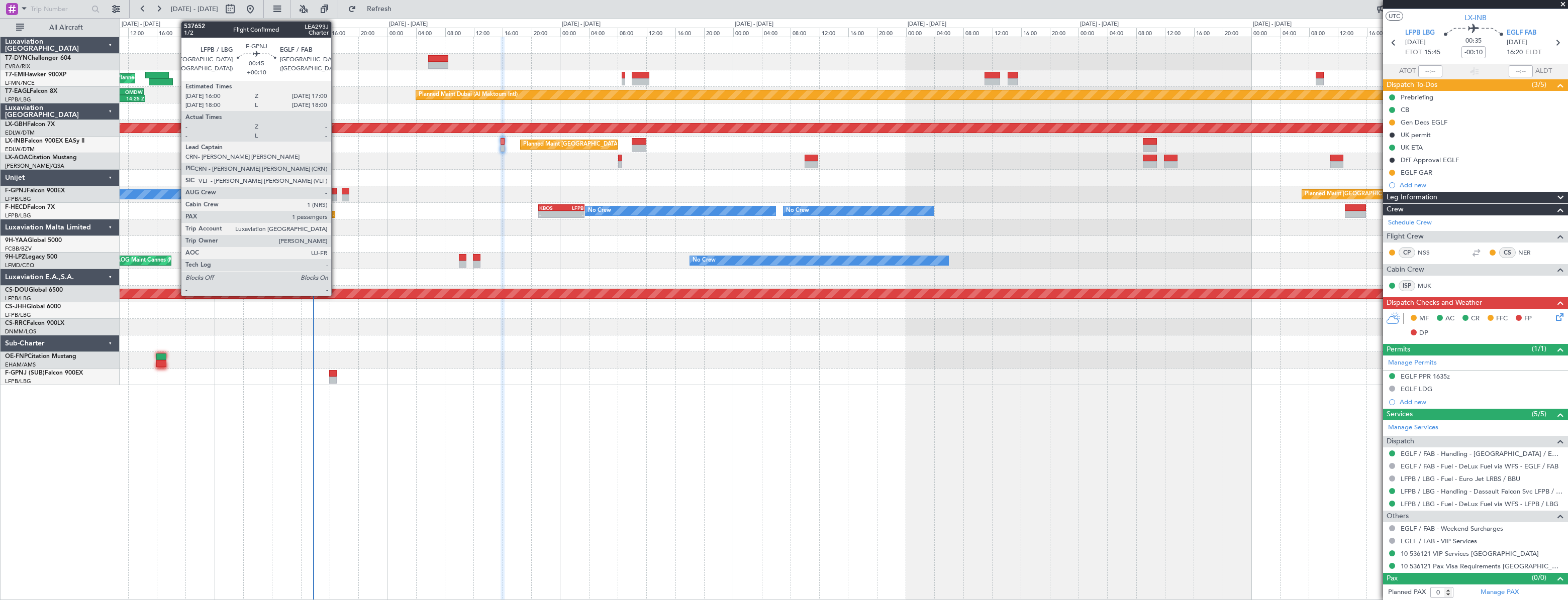
click at [336, 190] on div at bounding box center [333, 191] width 8 height 7
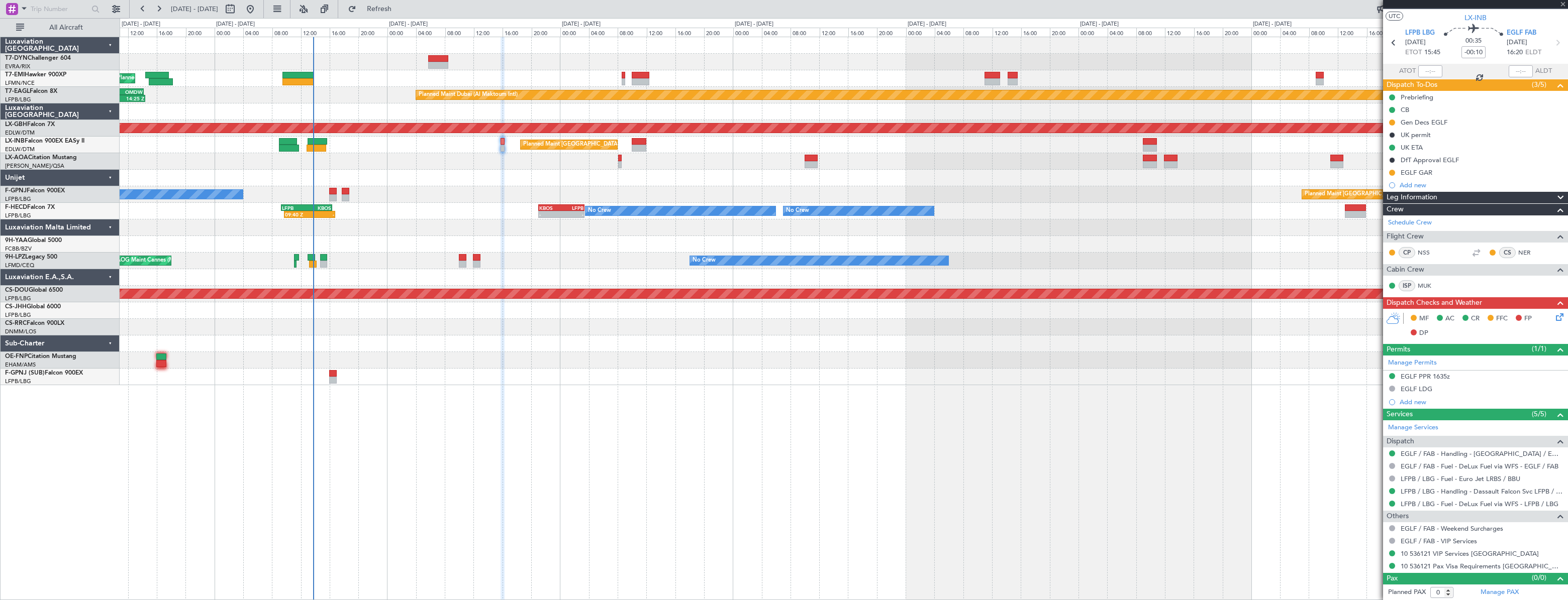
type input "+00:10"
type input "1"
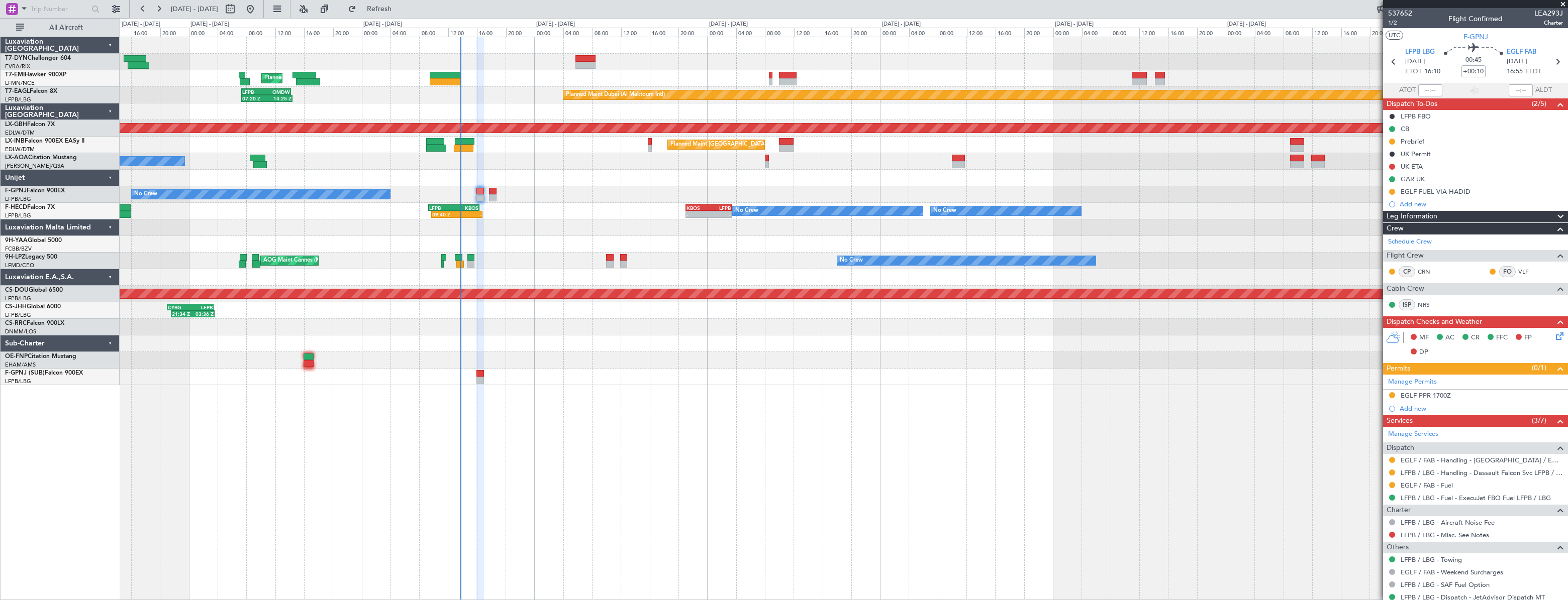
click at [511, 175] on div at bounding box center [844, 178] width 1448 height 16
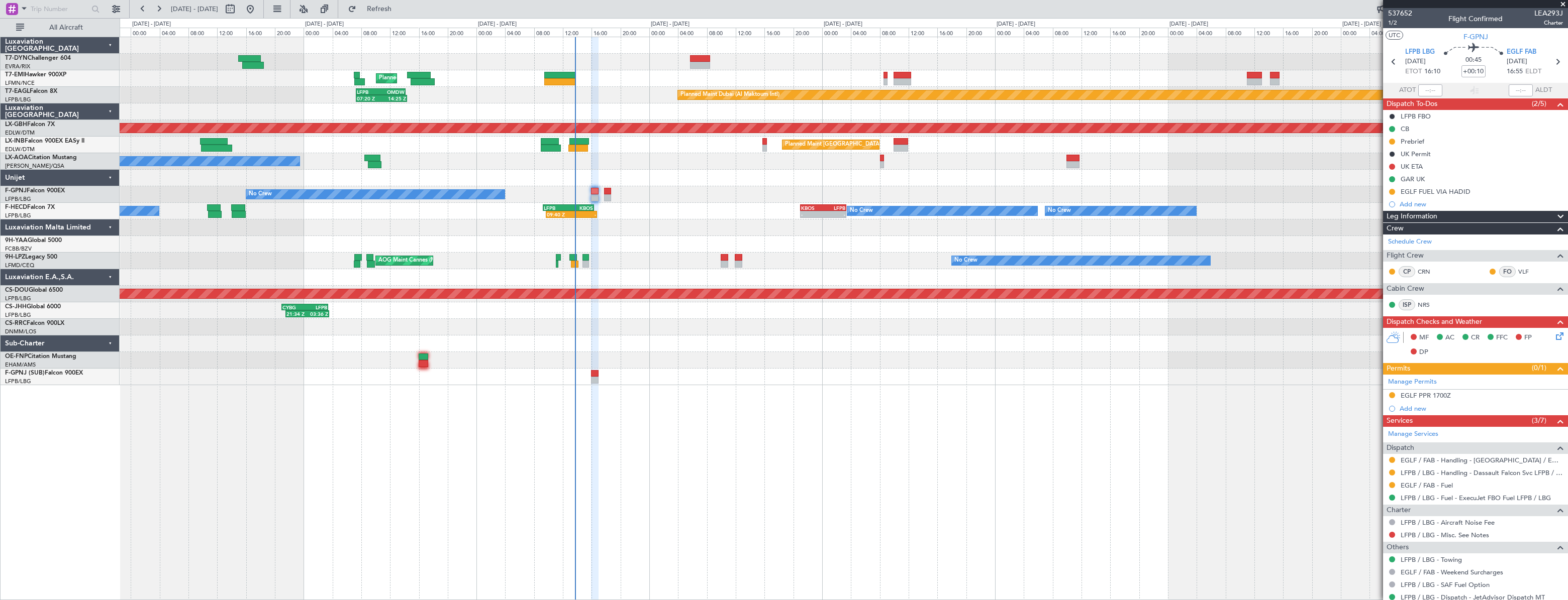
click at [500, 174] on div at bounding box center [844, 178] width 1448 height 16
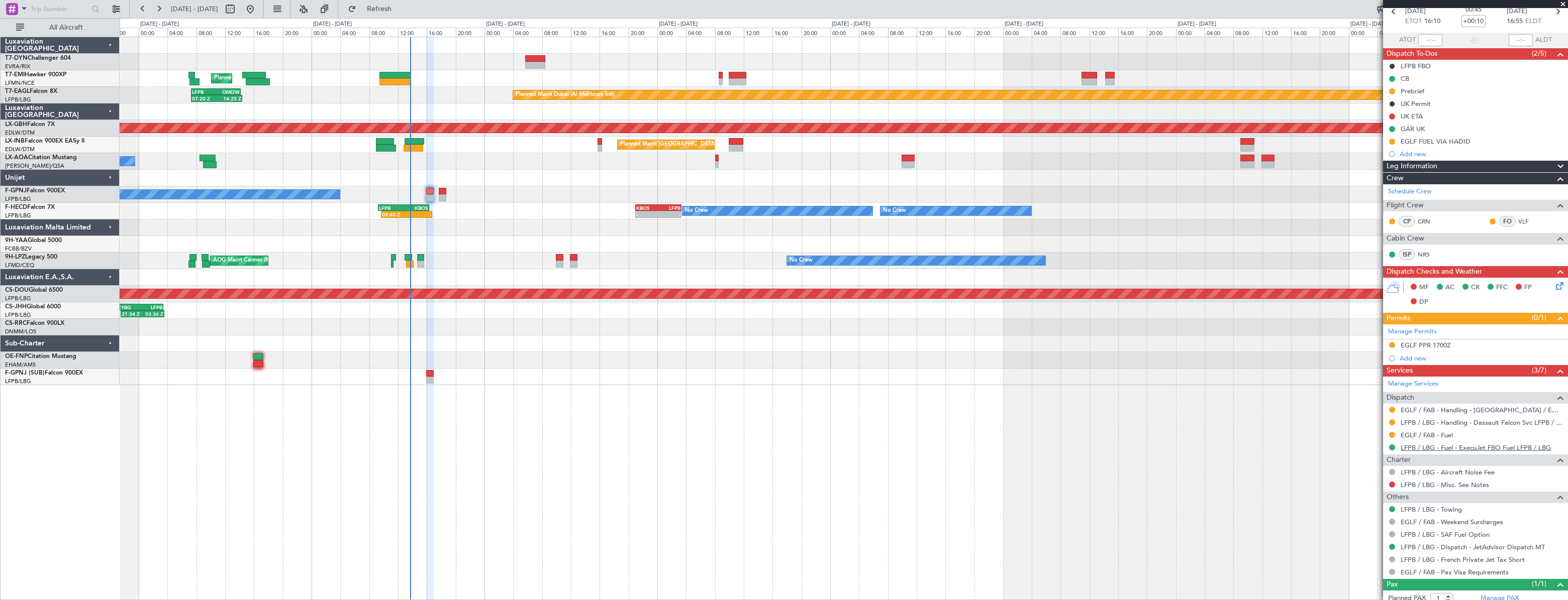
scroll to position [79, 0]
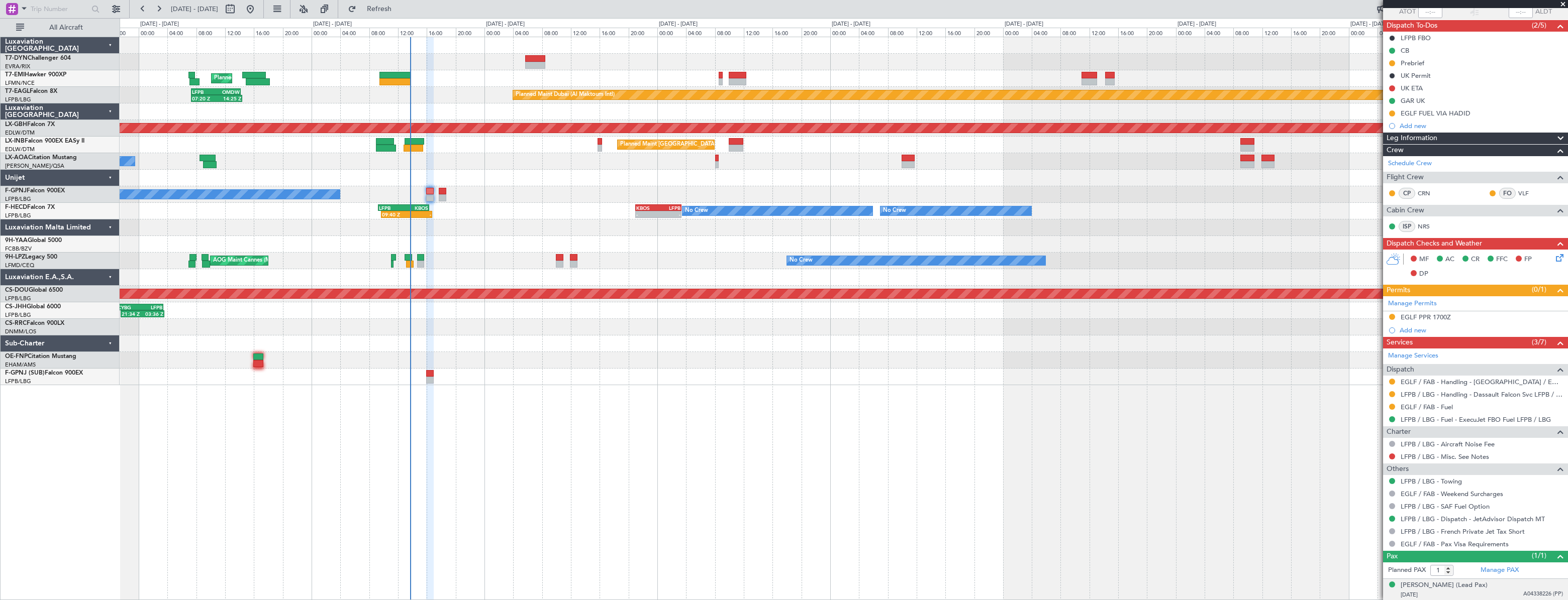
click at [1453, 598] on div "07/09/2007 A04338226 (PP)" at bounding box center [1482, 595] width 162 height 10
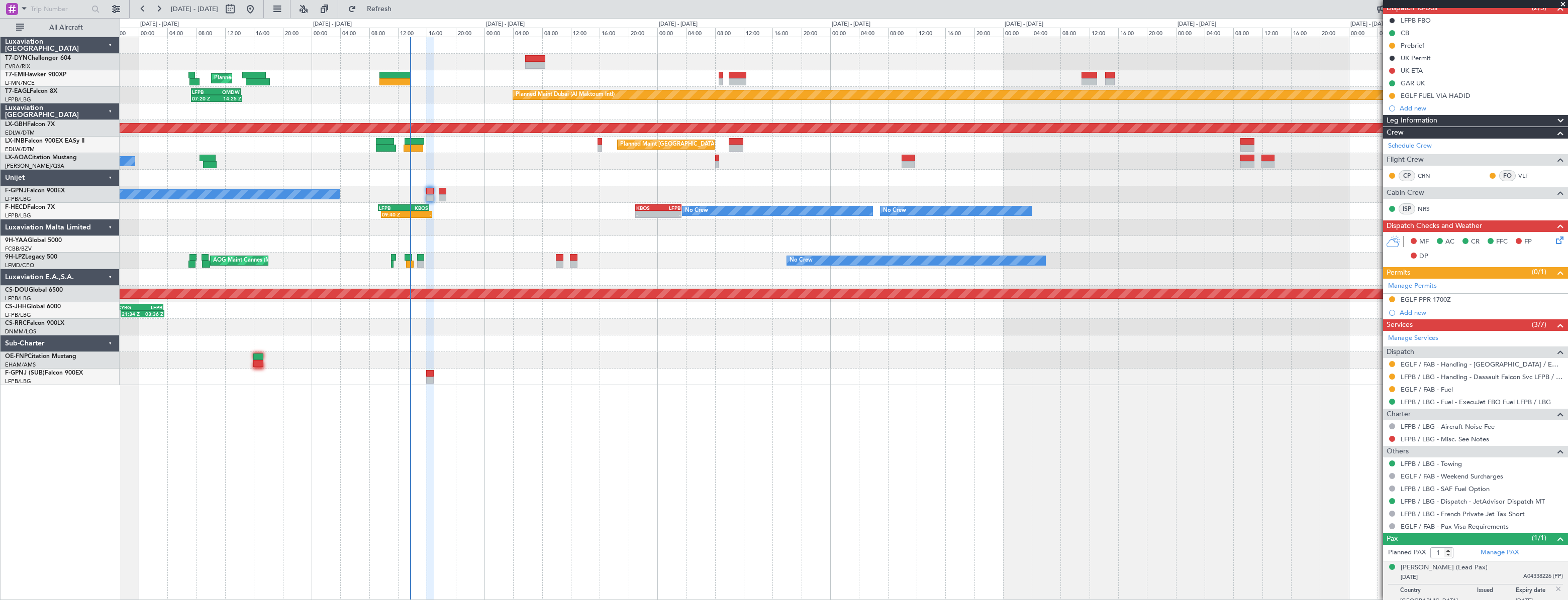
scroll to position [103, 0]
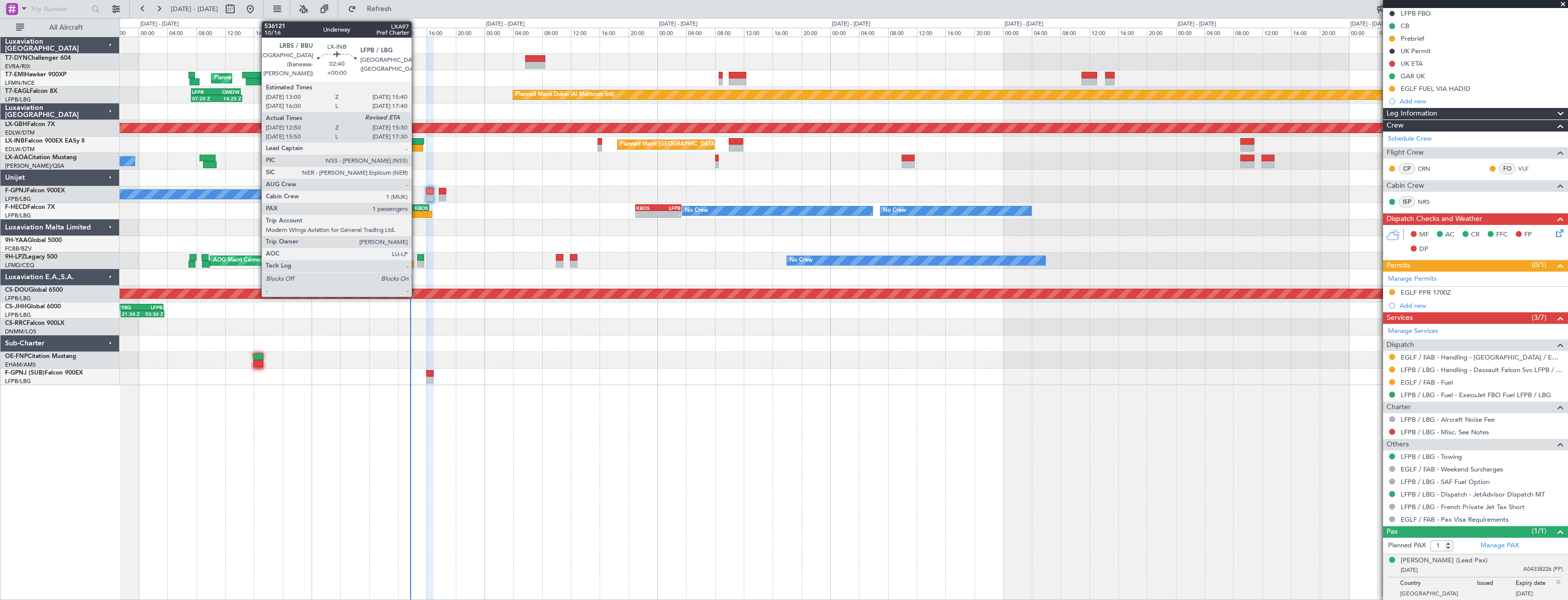
click at [416, 142] on div at bounding box center [414, 141] width 19 height 7
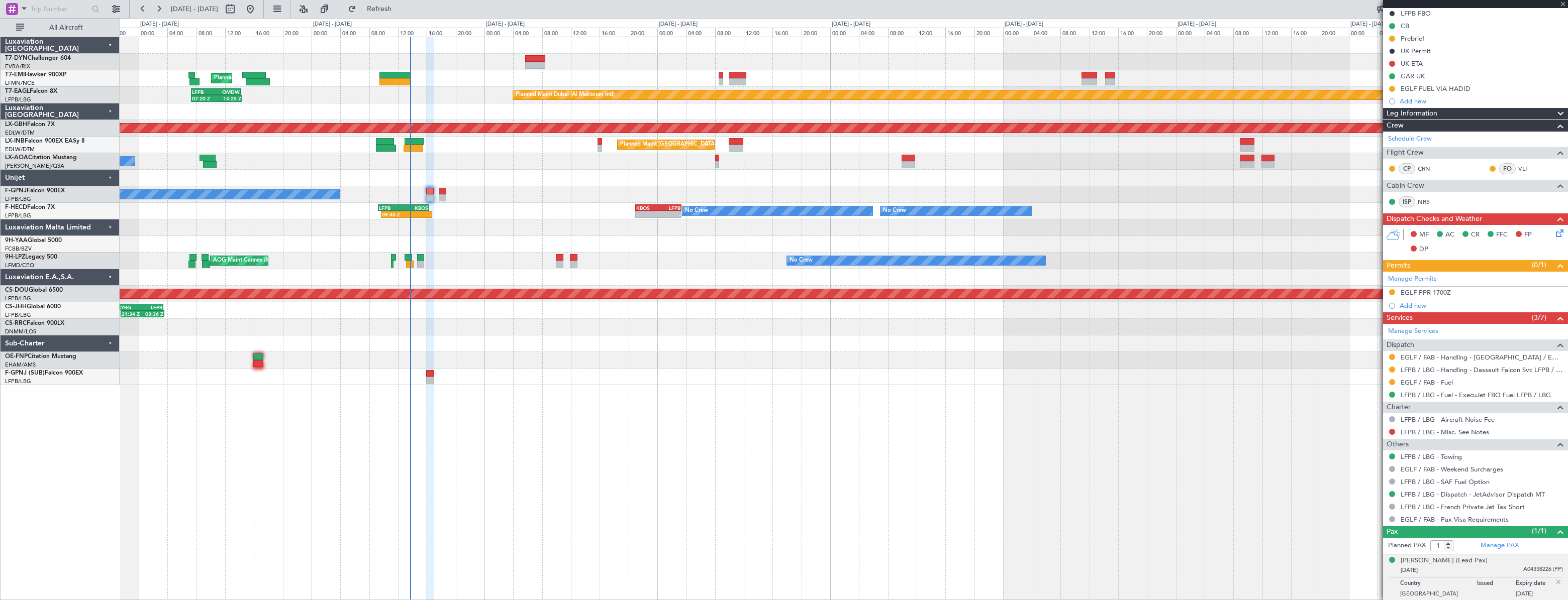
type input "12:50"
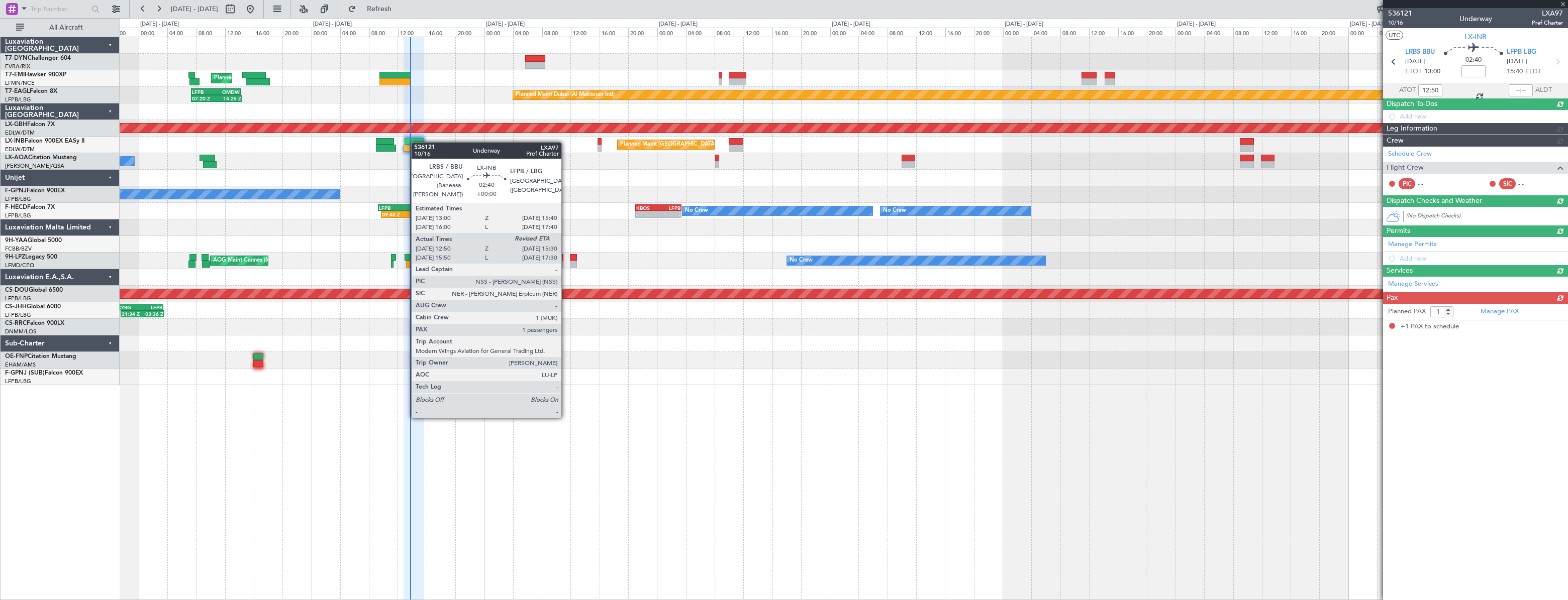
scroll to position [0, 0]
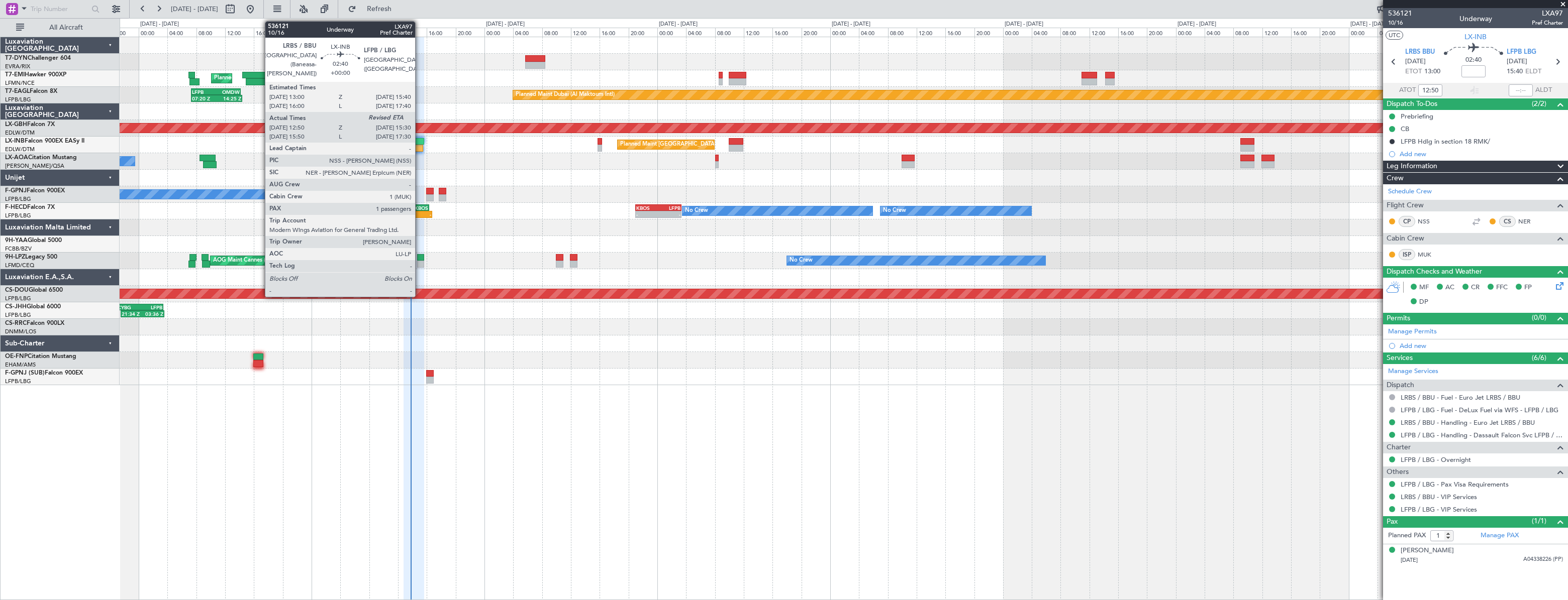
click at [420, 143] on div at bounding box center [414, 141] width 19 height 7
click at [429, 191] on div at bounding box center [430, 191] width 8 height 7
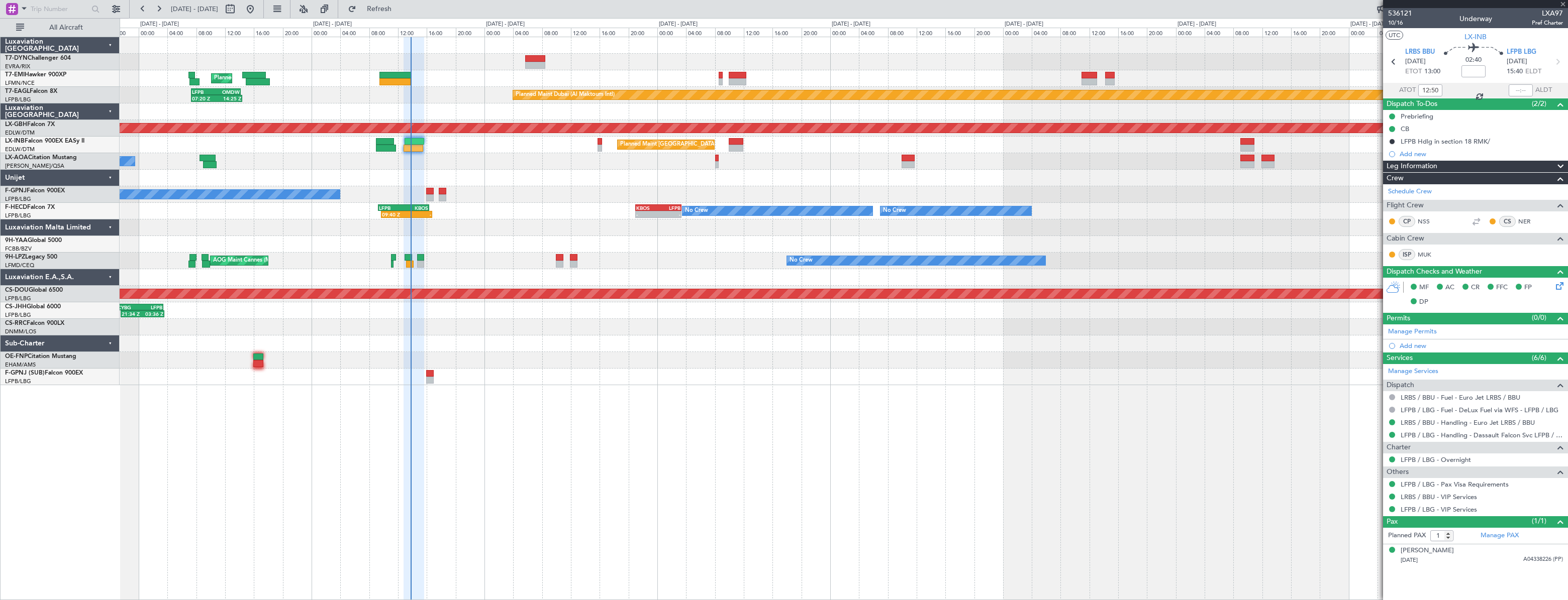
type input "+00:10"
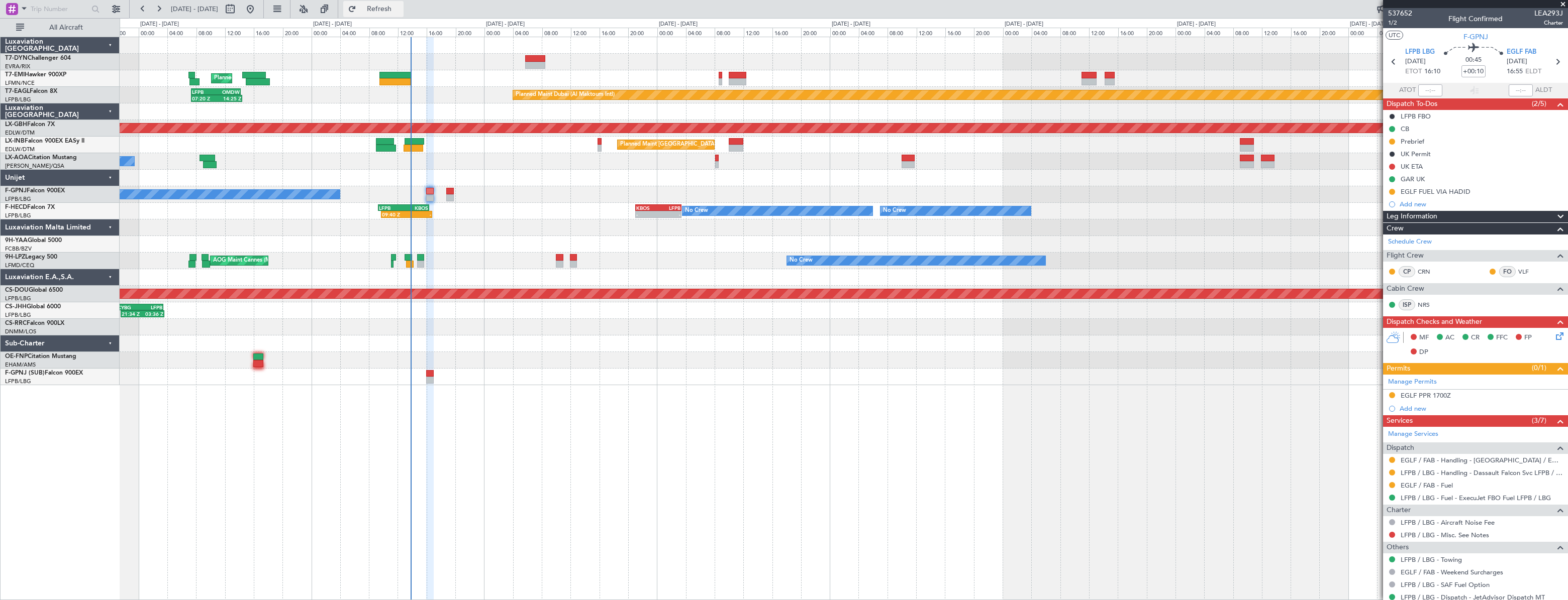
click at [401, 11] on span "Refresh" at bounding box center [380, 9] width 42 height 7
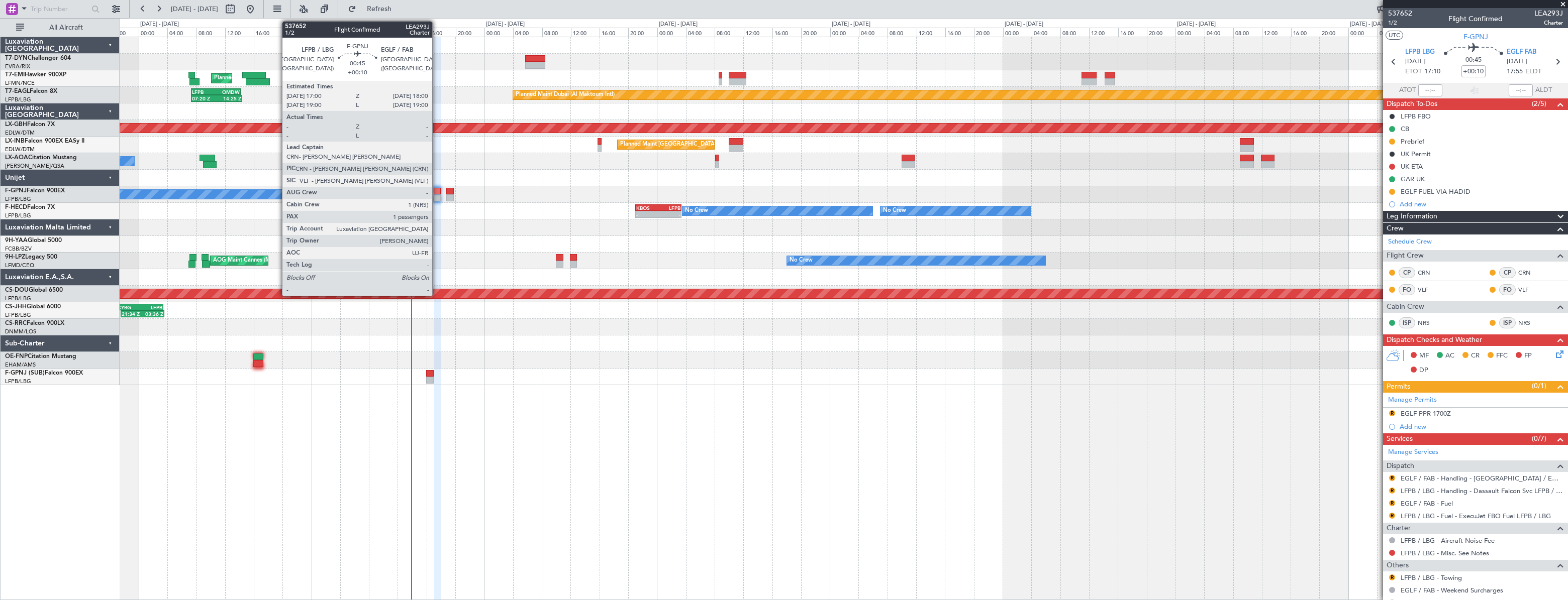
click at [437, 195] on div at bounding box center [438, 197] width 8 height 7
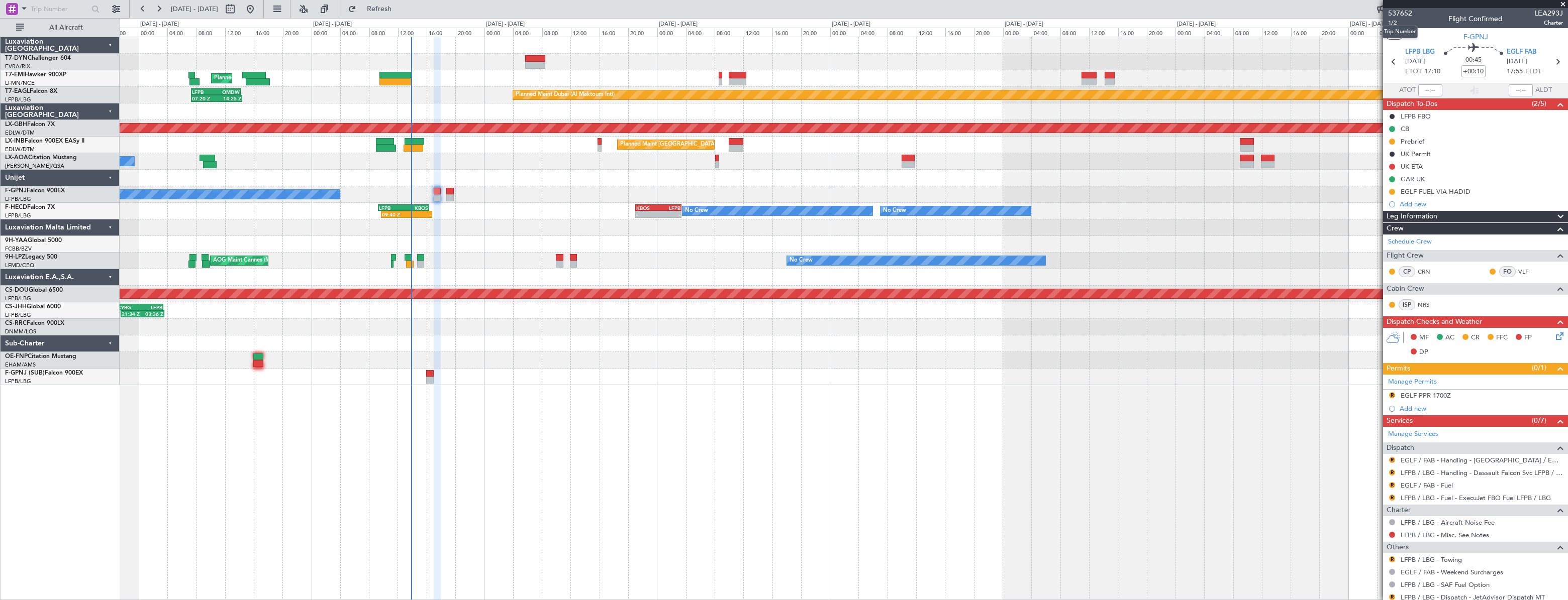
click at [1399, 25] on mat-tooltip-component "Trip Number" at bounding box center [1401, 32] width 50 height 27
click at [1393, 25] on span "1/2" at bounding box center [1400, 22] width 24 height 9
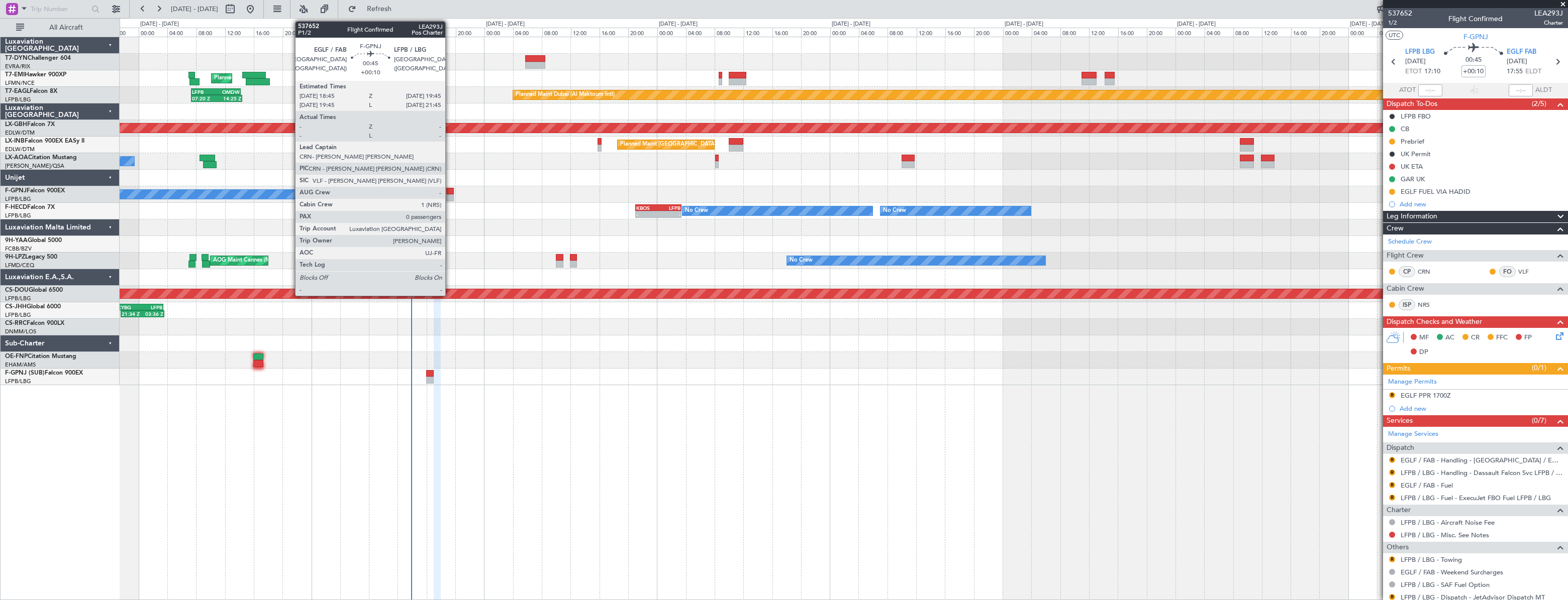
click at [450, 191] on div at bounding box center [451, 191] width 8 height 7
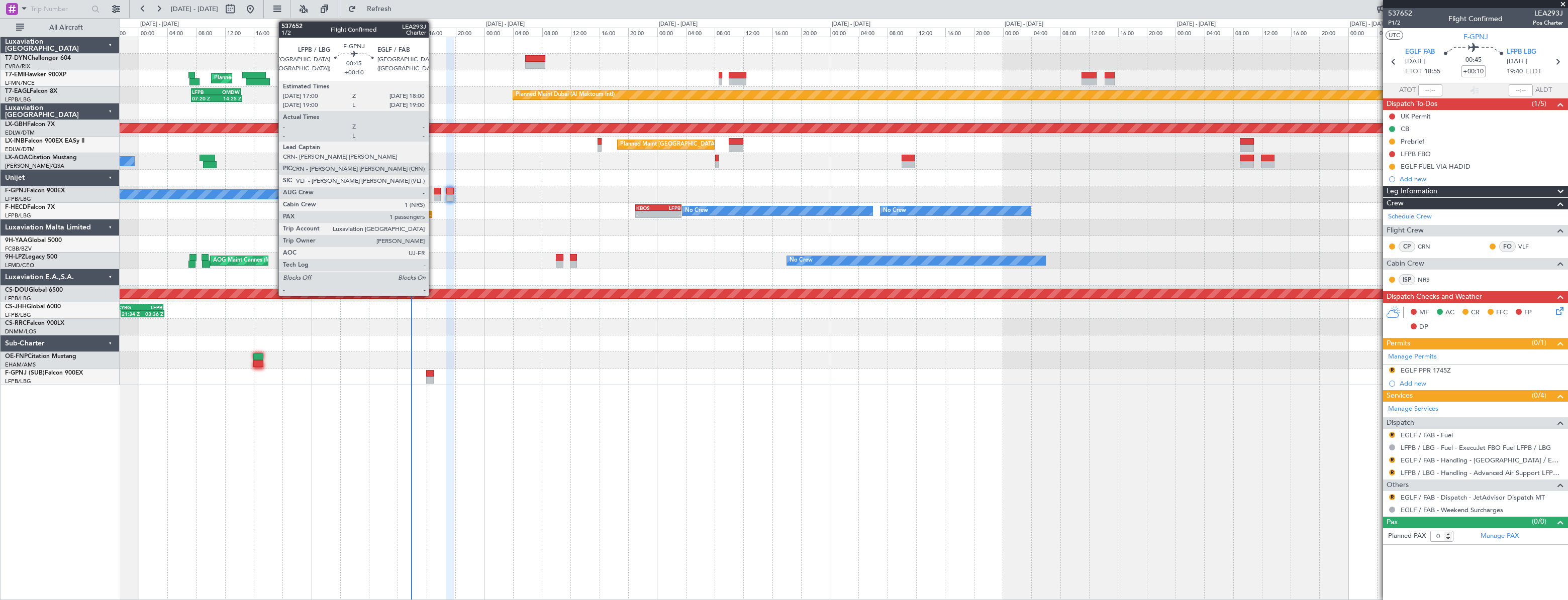
click at [434, 192] on div at bounding box center [438, 191] width 8 height 7
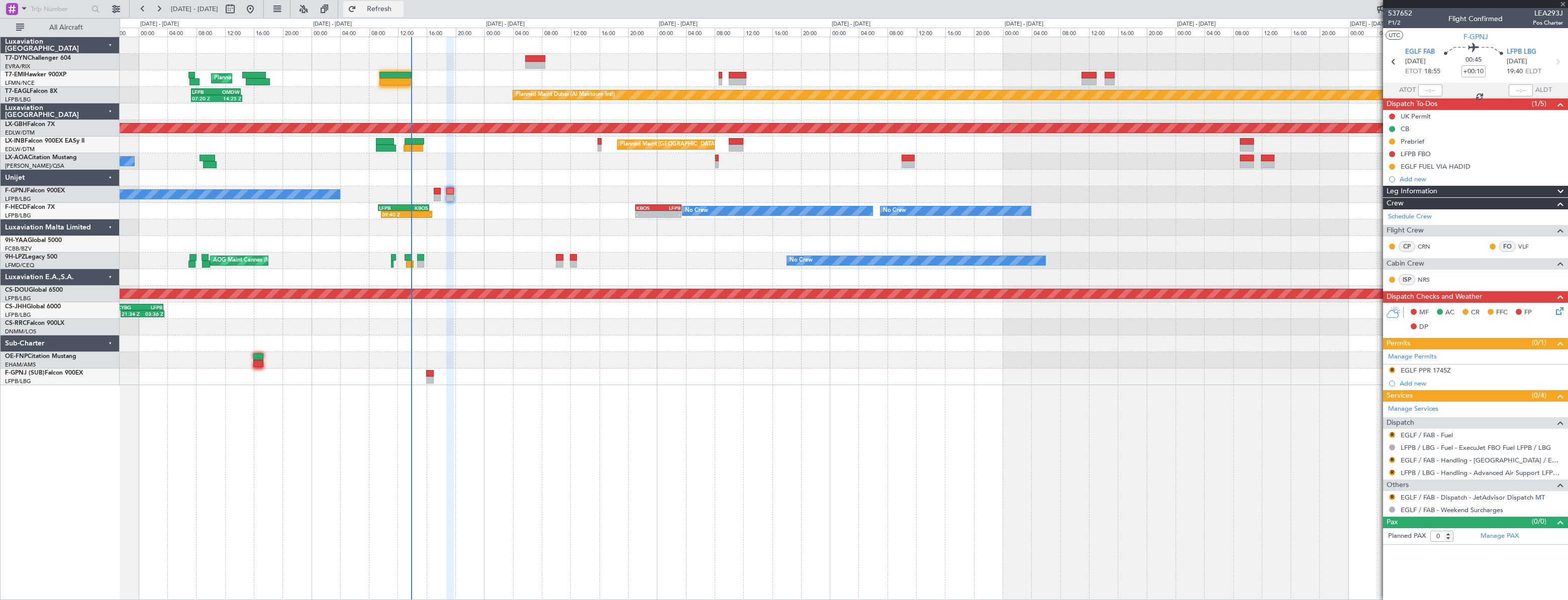
type input "1"
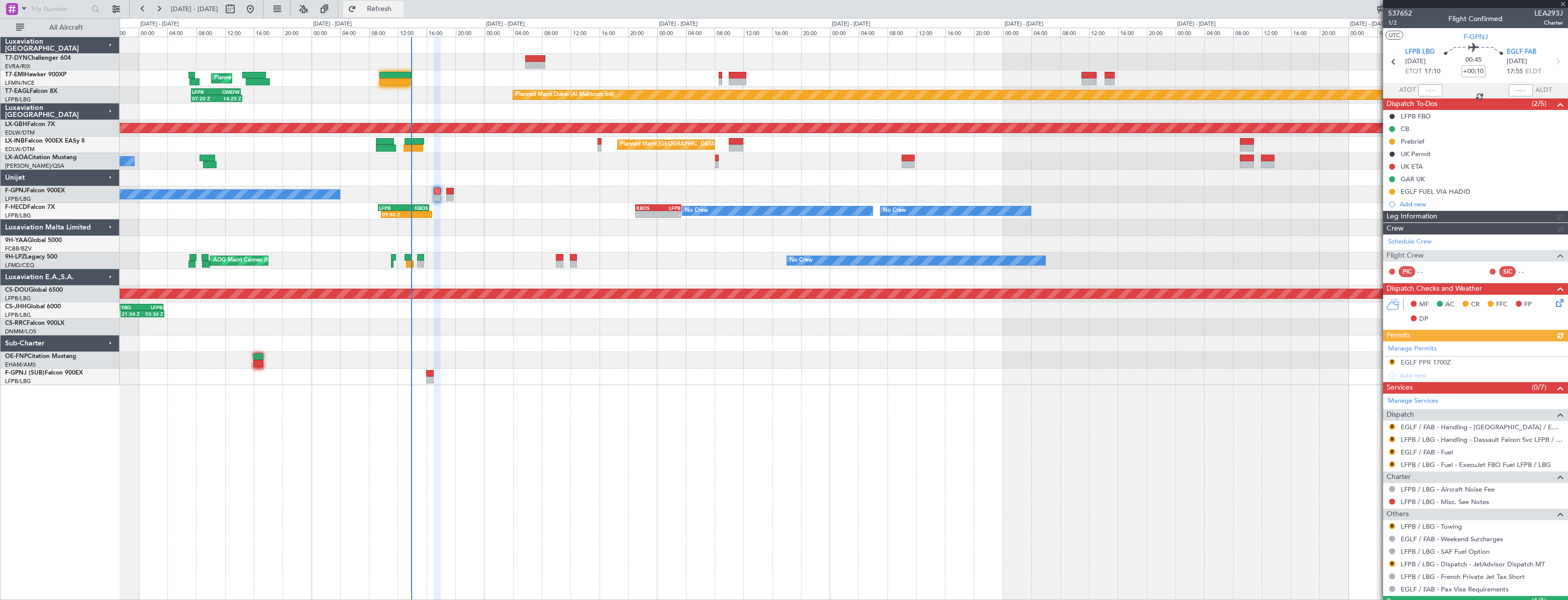
click at [401, 12] on span "Refresh" at bounding box center [380, 9] width 42 height 7
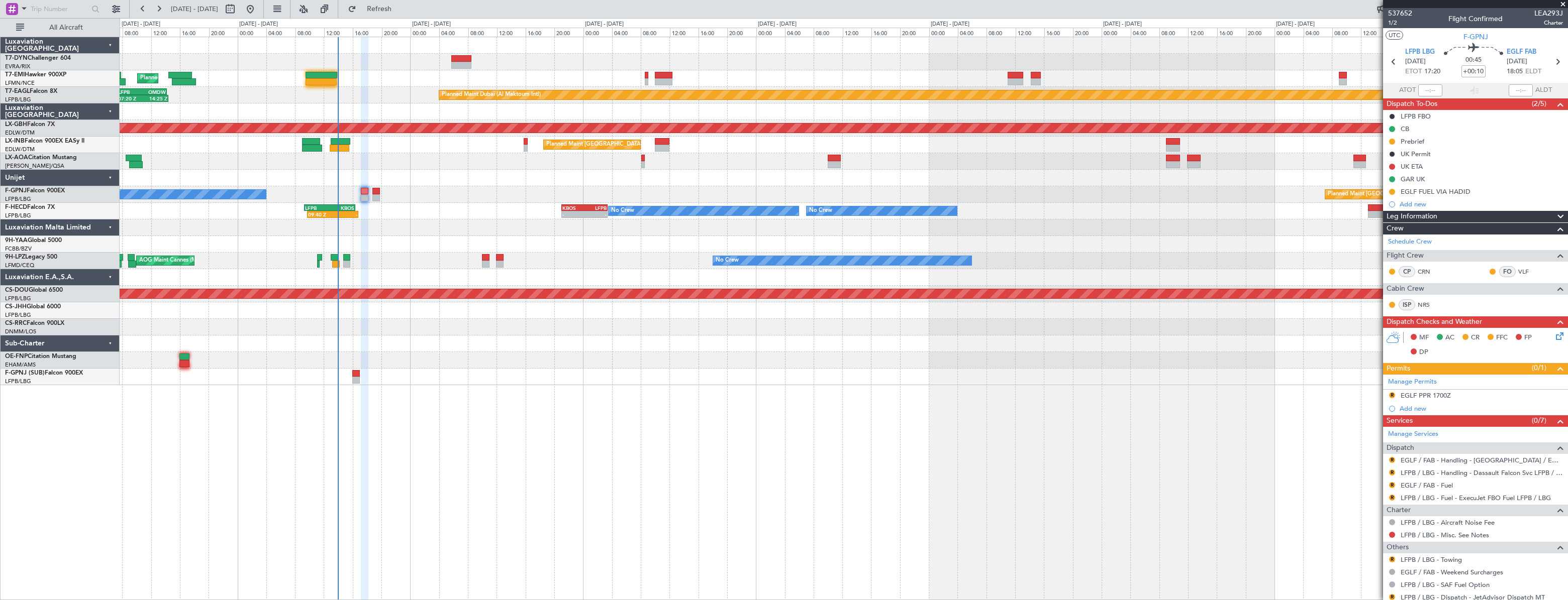
click at [430, 232] on div at bounding box center [844, 228] width 1448 height 16
click at [429, 229] on div at bounding box center [844, 228] width 1448 height 16
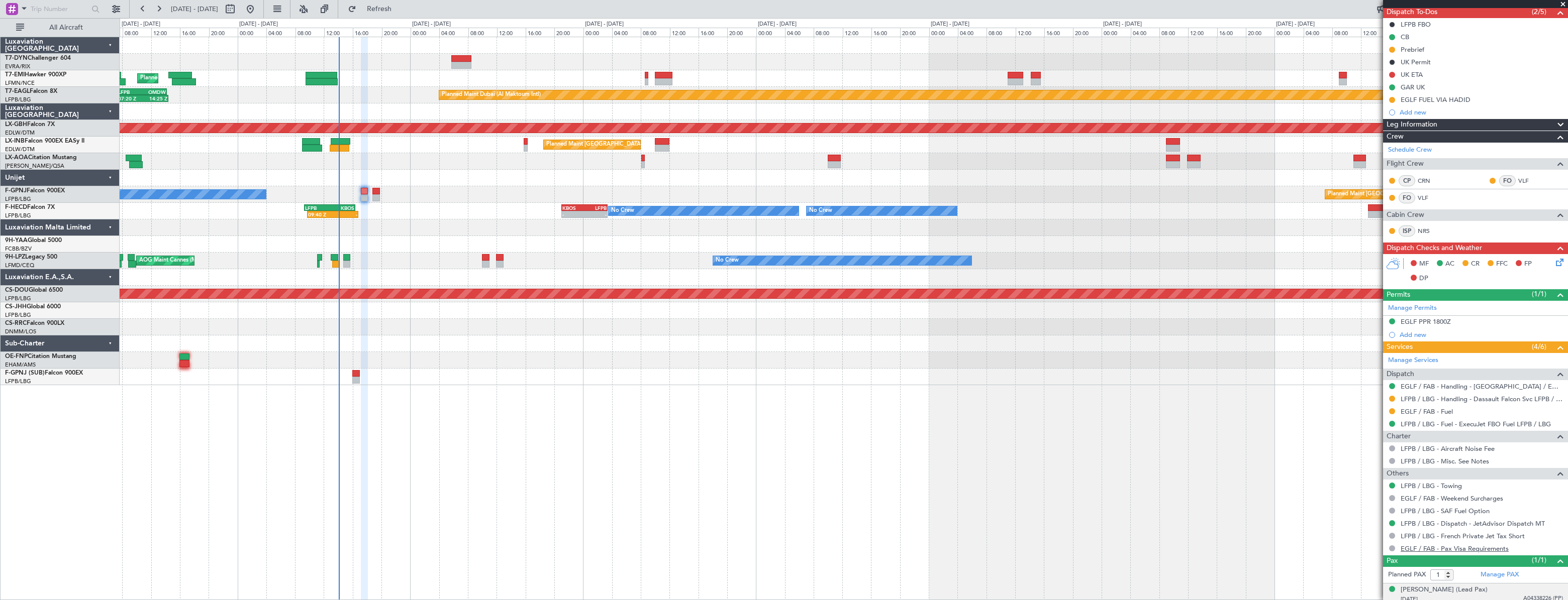
scroll to position [121, 0]
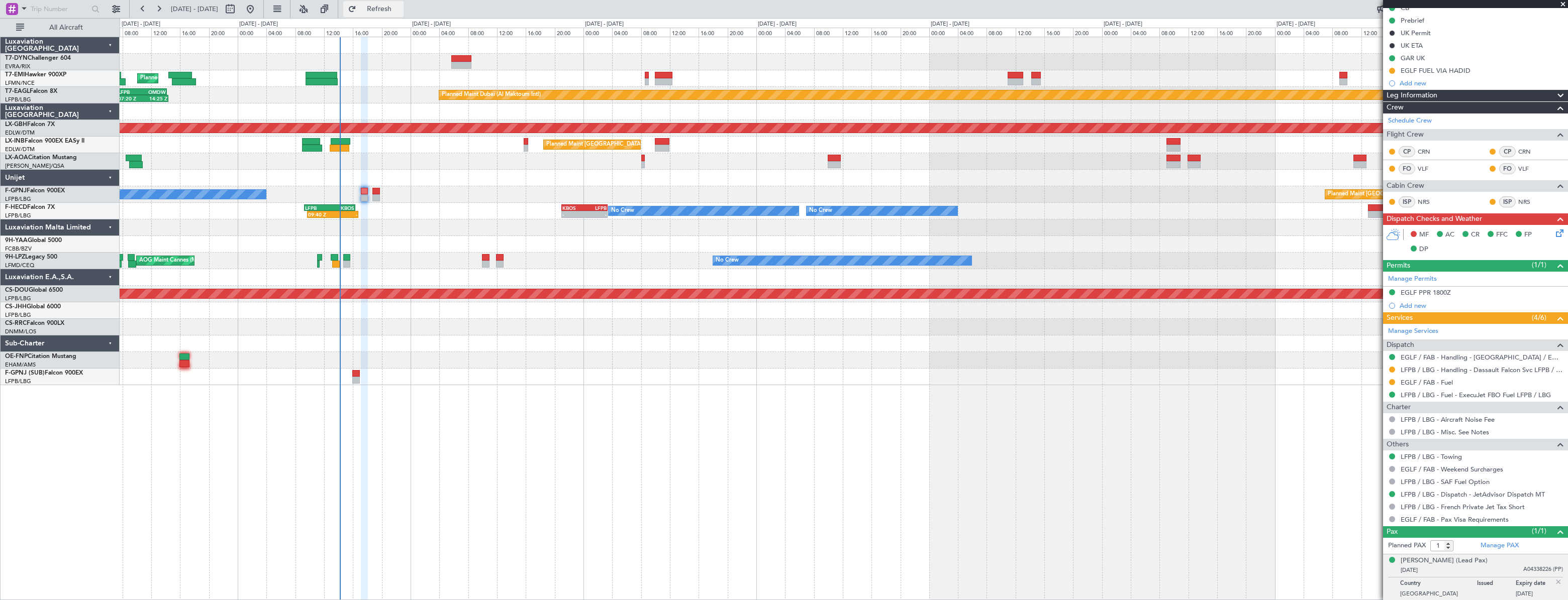
click at [391, 14] on button "Refresh" at bounding box center [373, 9] width 61 height 16
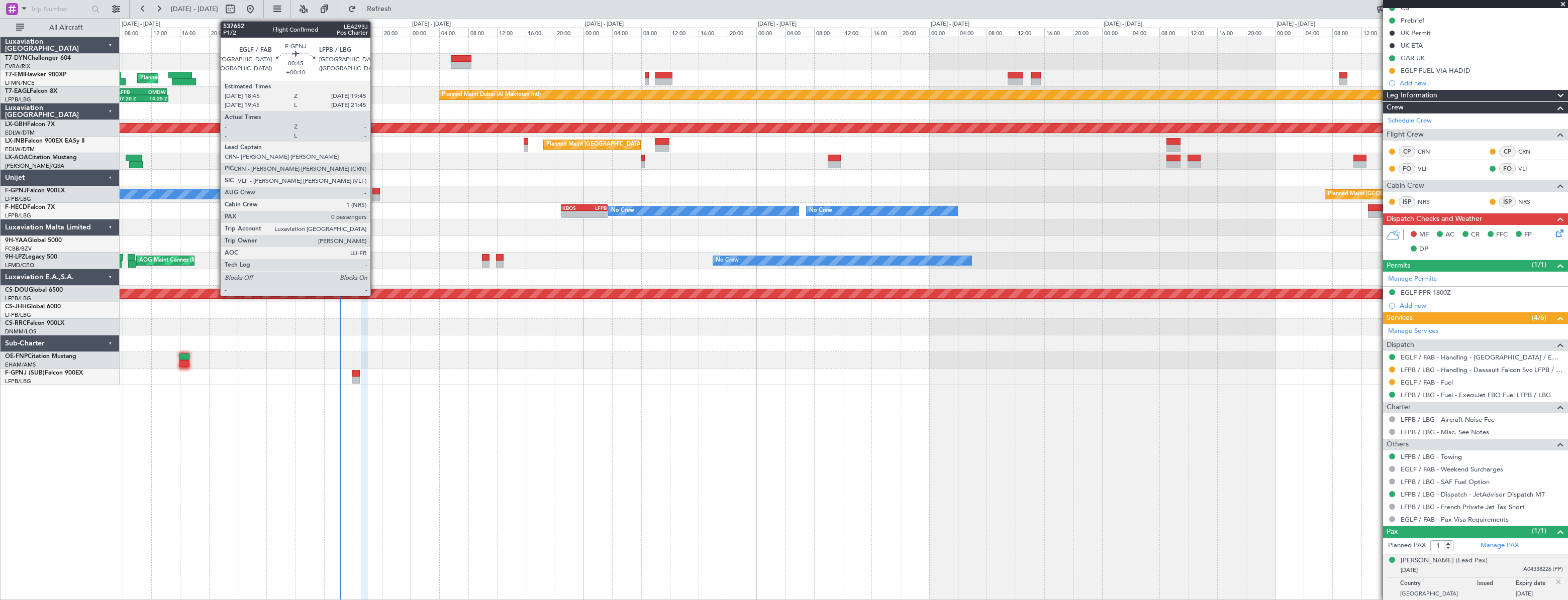
click at [375, 191] on div at bounding box center [377, 191] width 8 height 7
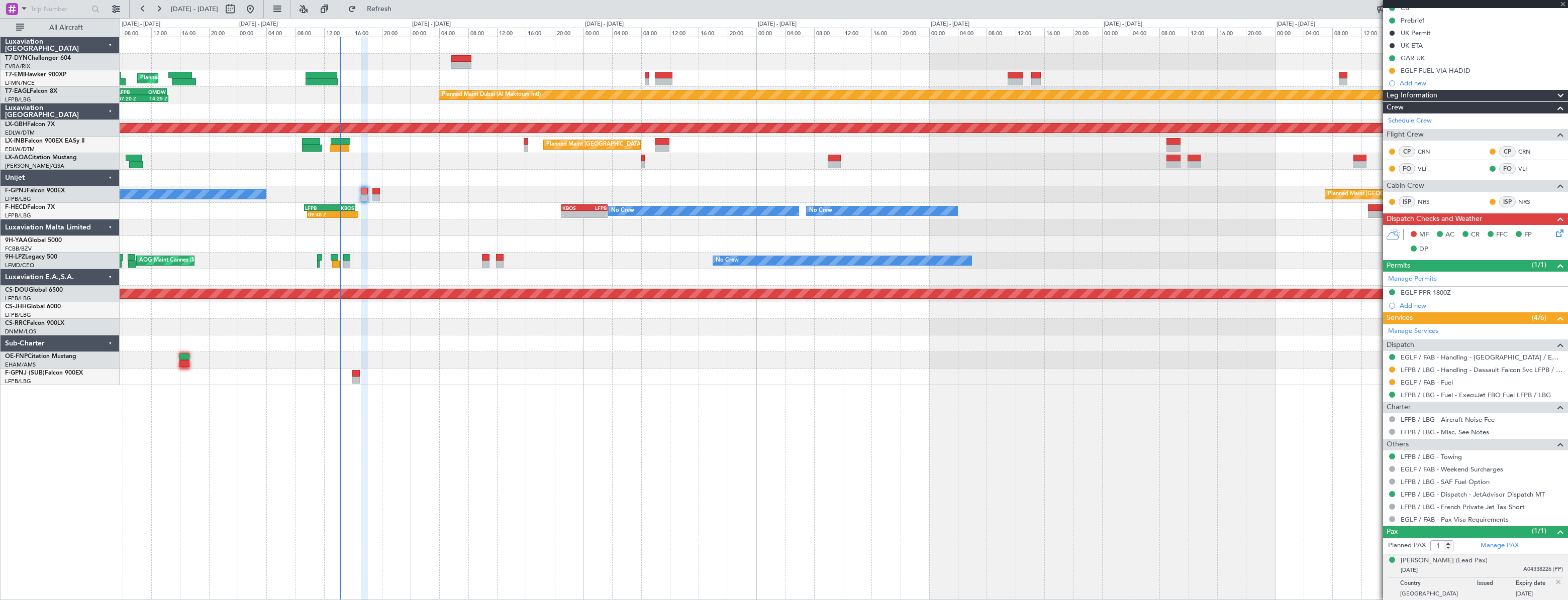
type input "+00:10"
type input "0"
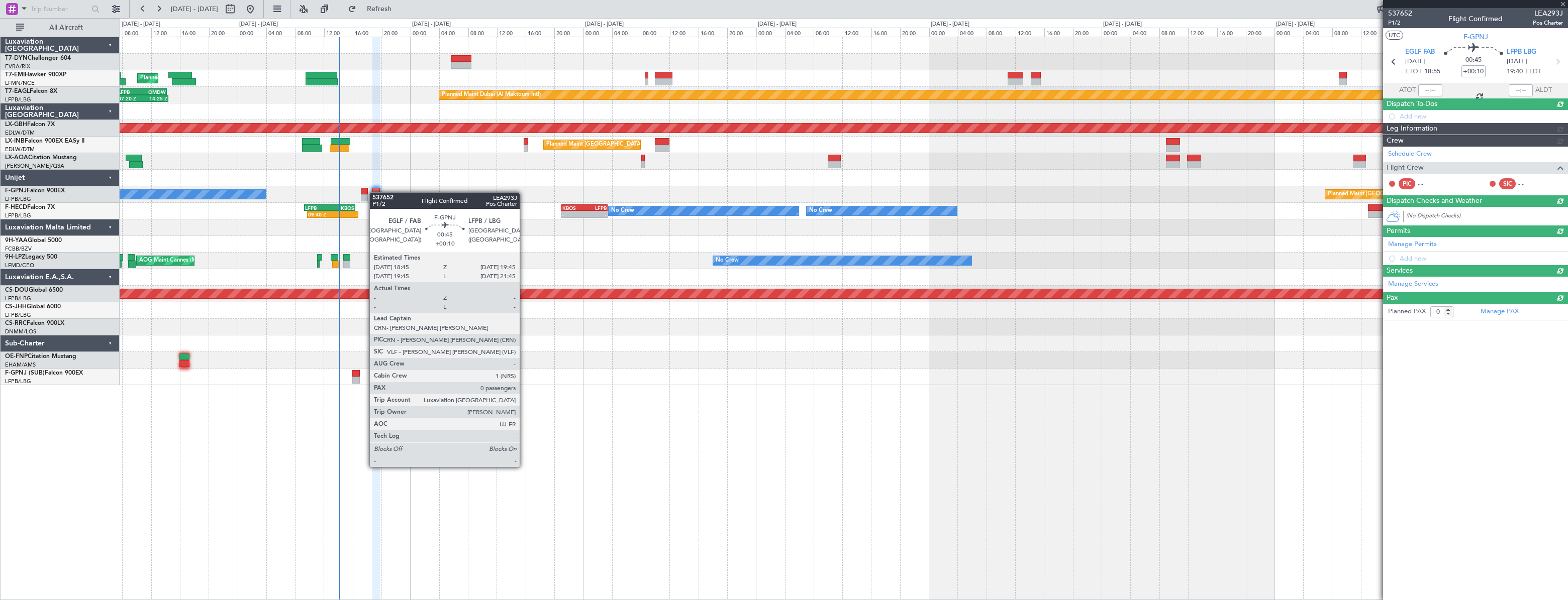
scroll to position [0, 0]
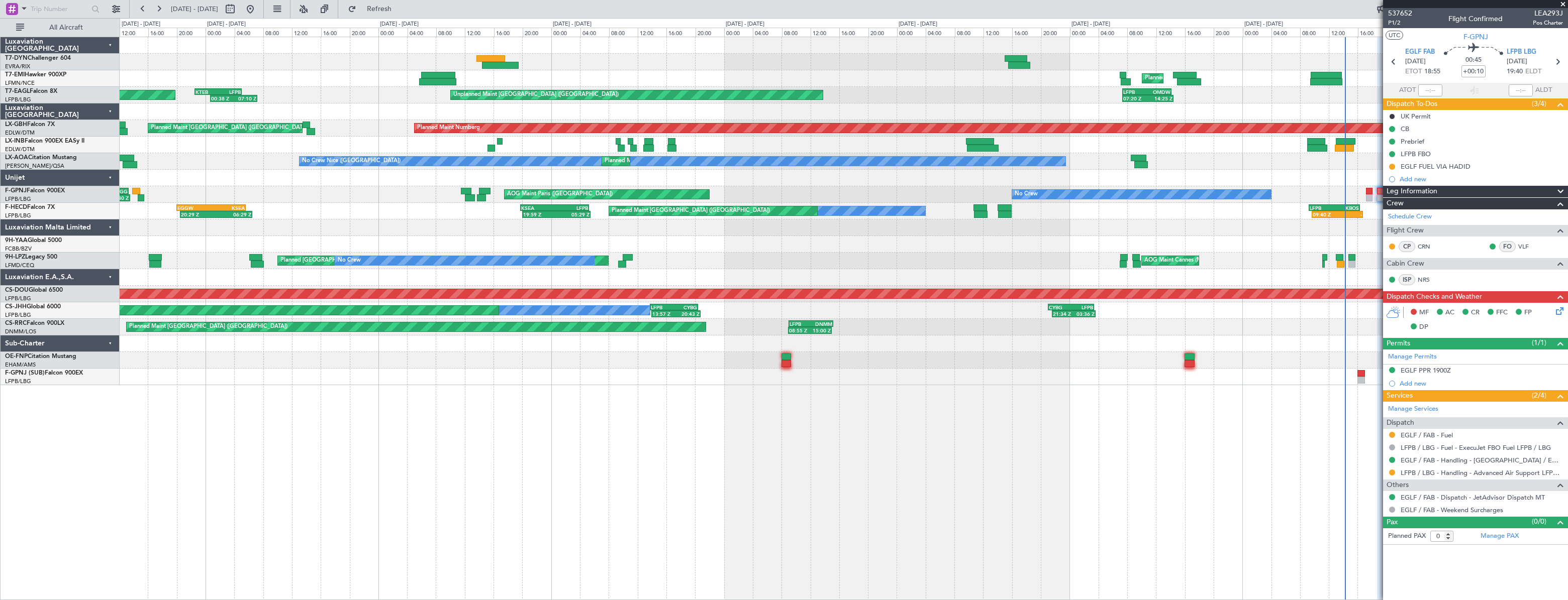
click at [1326, 143] on div "Unplanned Maint [GEOGRAPHIC_DATA] (Riga Intl) Planned Maint [GEOGRAPHIC_DATA] P…" at bounding box center [844, 211] width 1448 height 348
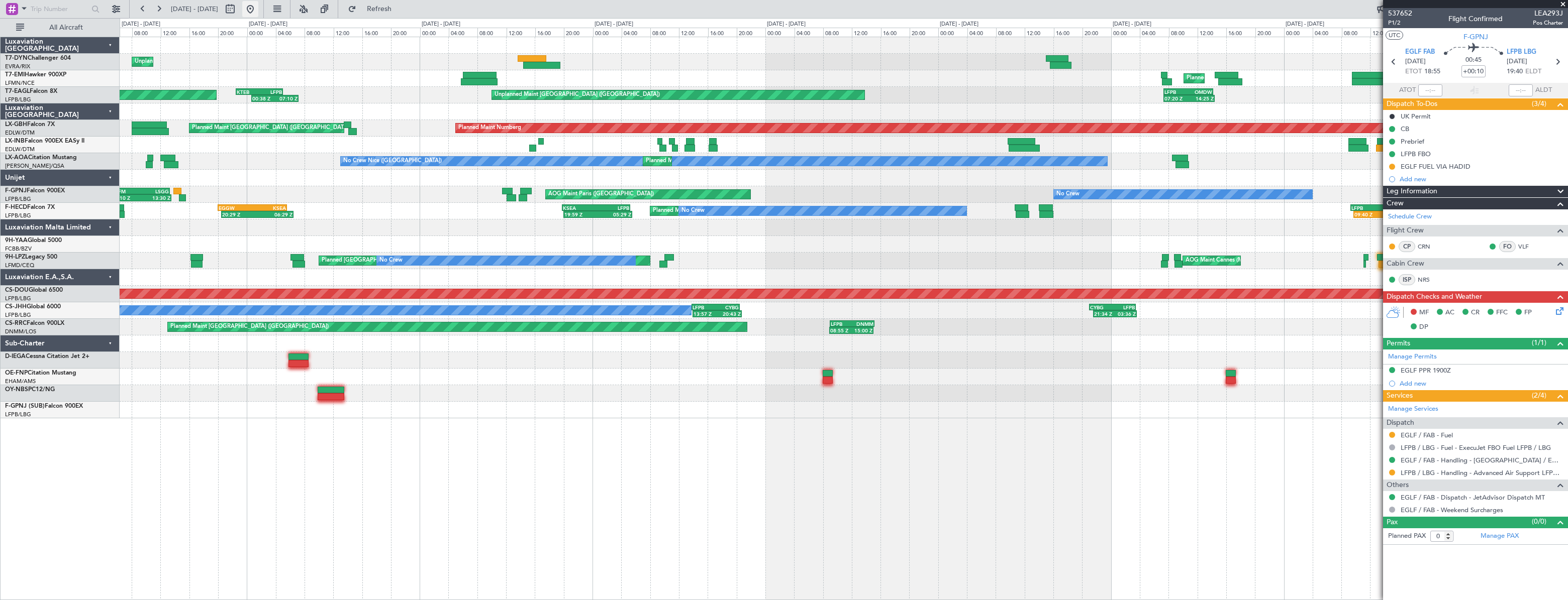
click at [258, 11] on button at bounding box center [250, 9] width 16 height 16
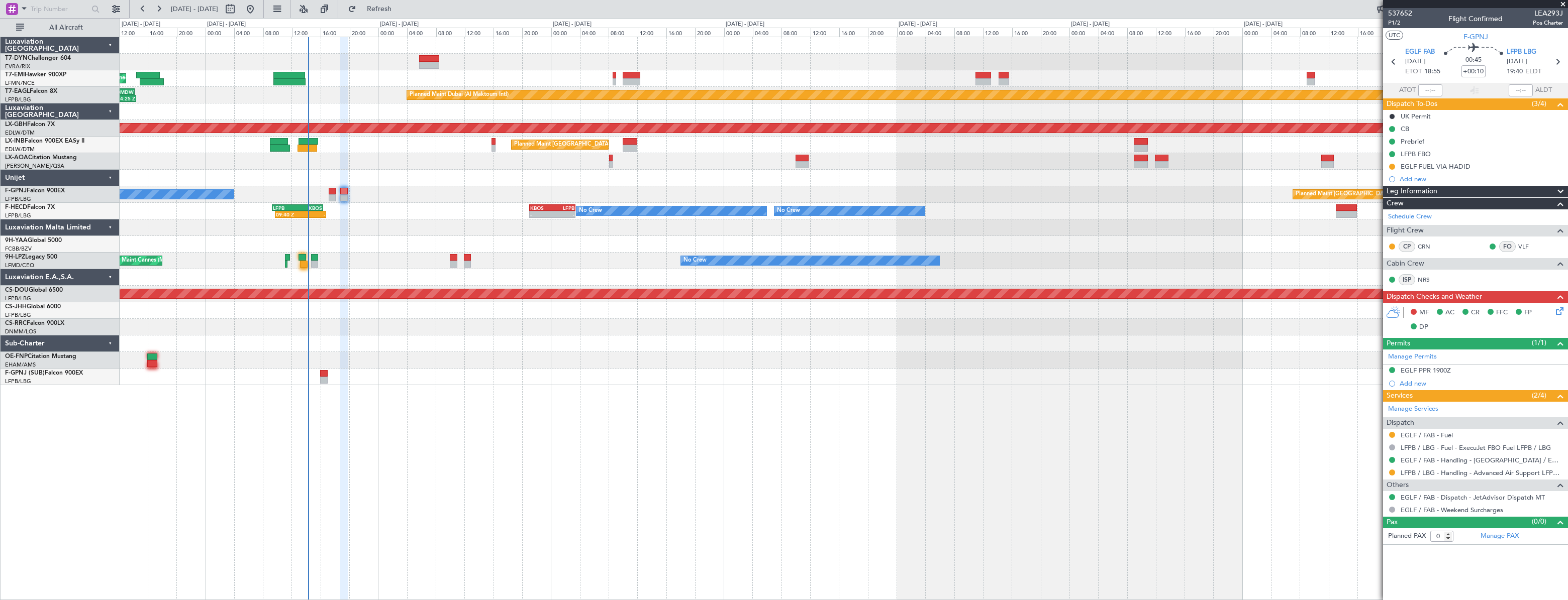
click at [560, 322] on div "08:55 Z 15:00 Z LFPB 09:00 Z DNMM 15:10 Z" at bounding box center [844, 326] width 1448 height 16
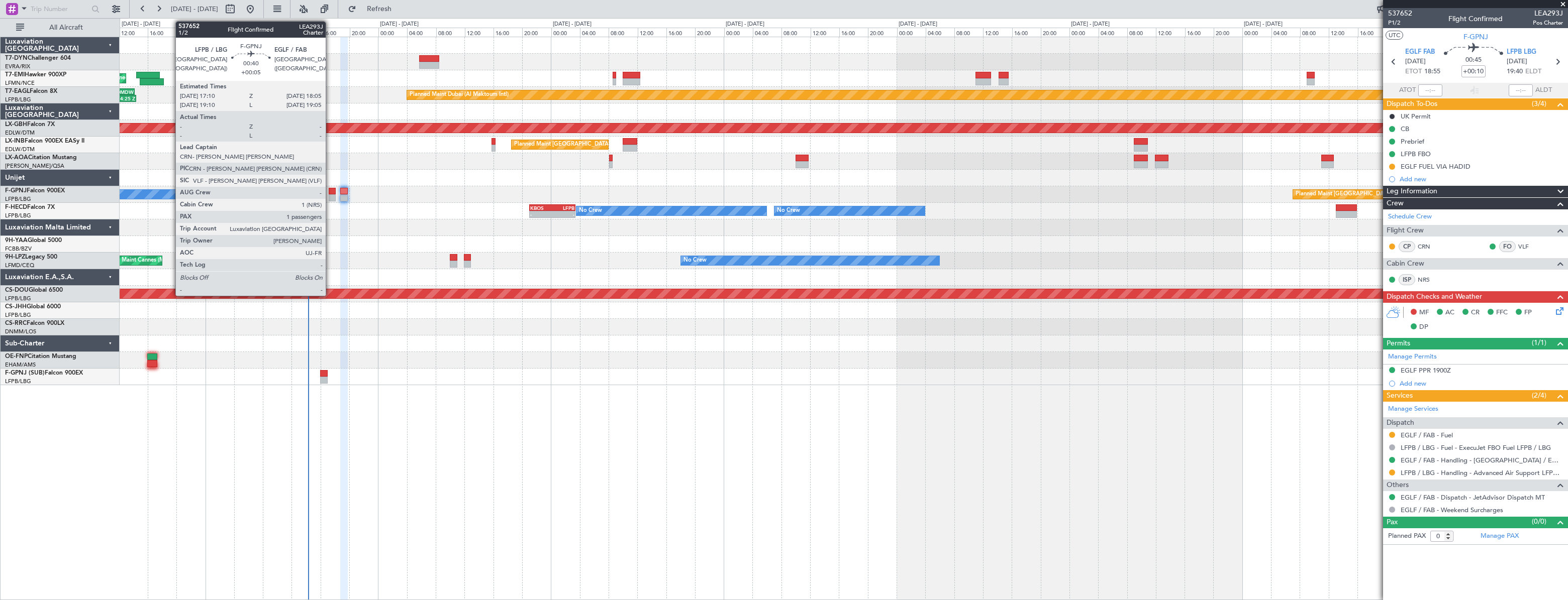
click at [331, 189] on div at bounding box center [331, 191] width 7 height 7
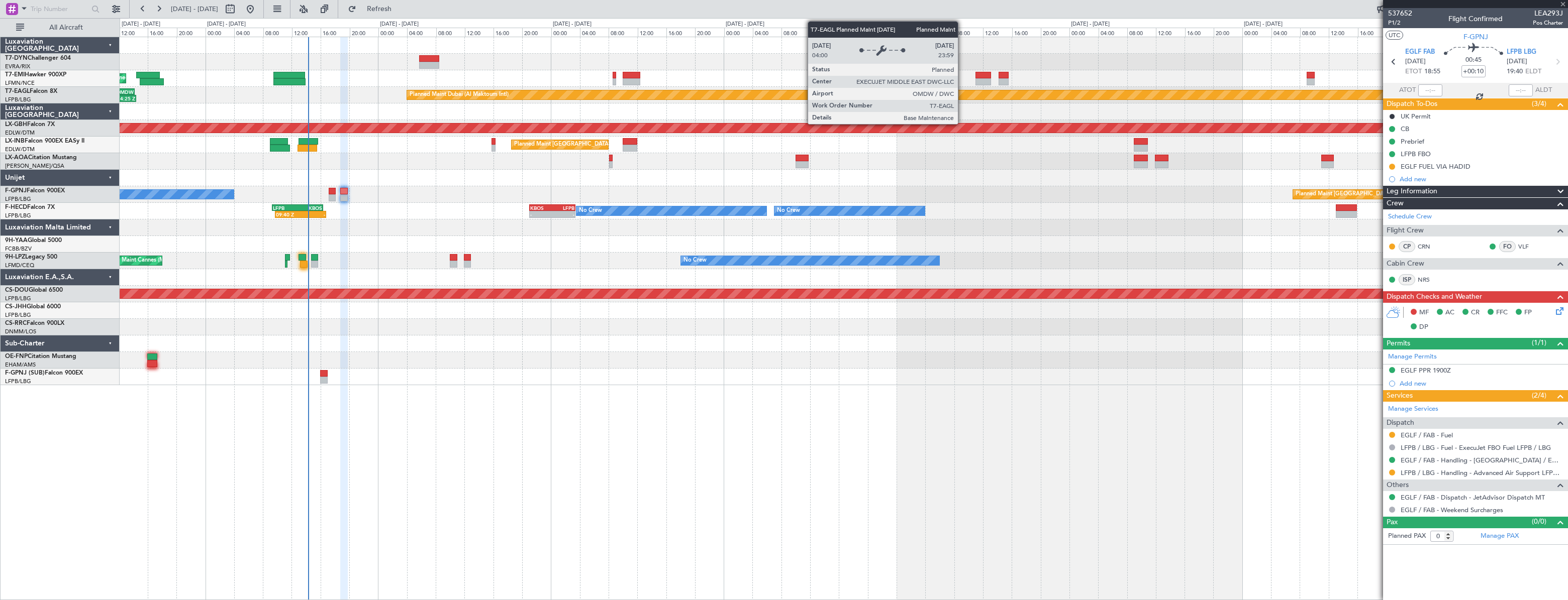
type input "+00:05"
type input "1"
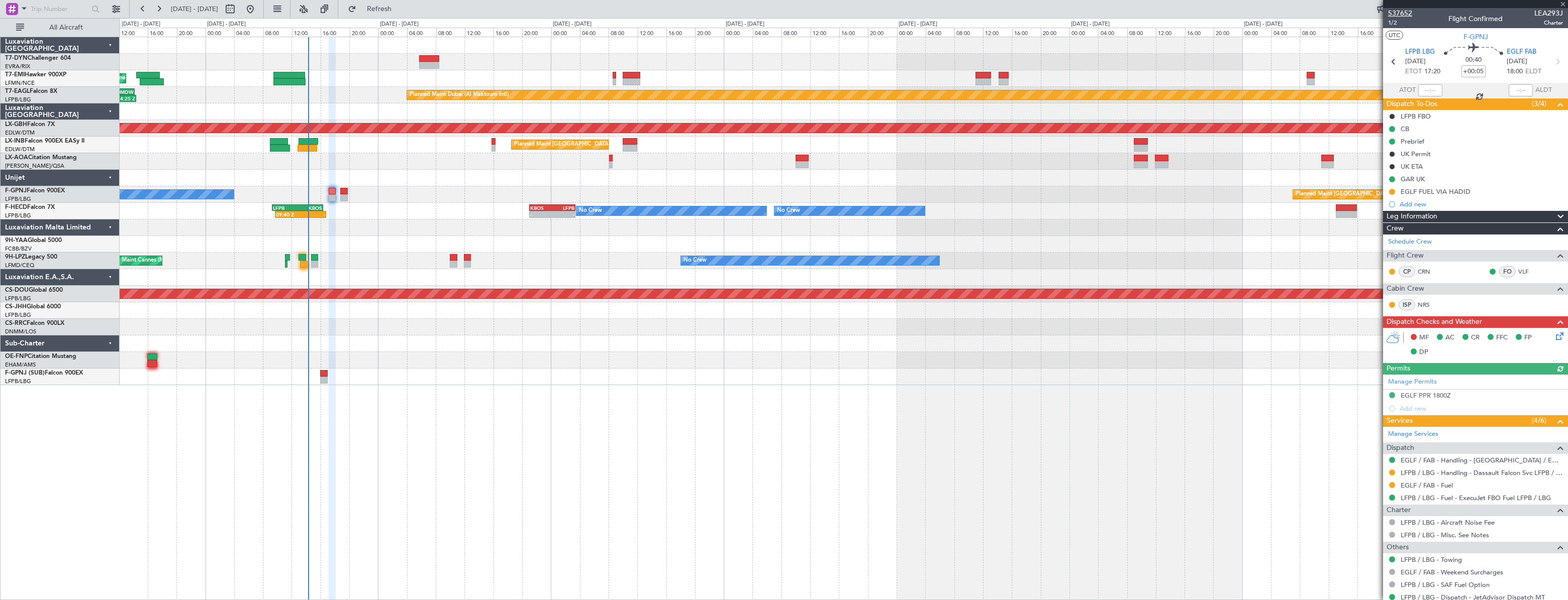
click at [1406, 12] on span "537652" at bounding box center [1400, 12] width 24 height 11
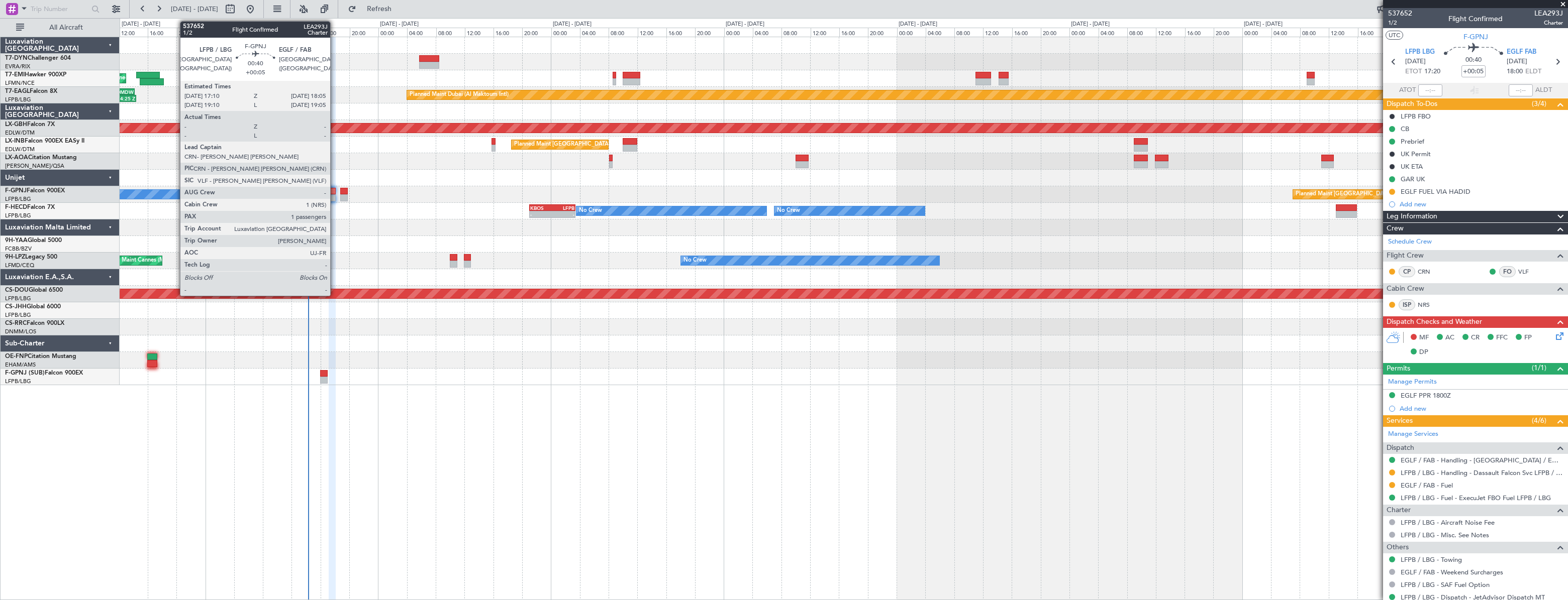
click at [334, 192] on div at bounding box center [331, 191] width 7 height 7
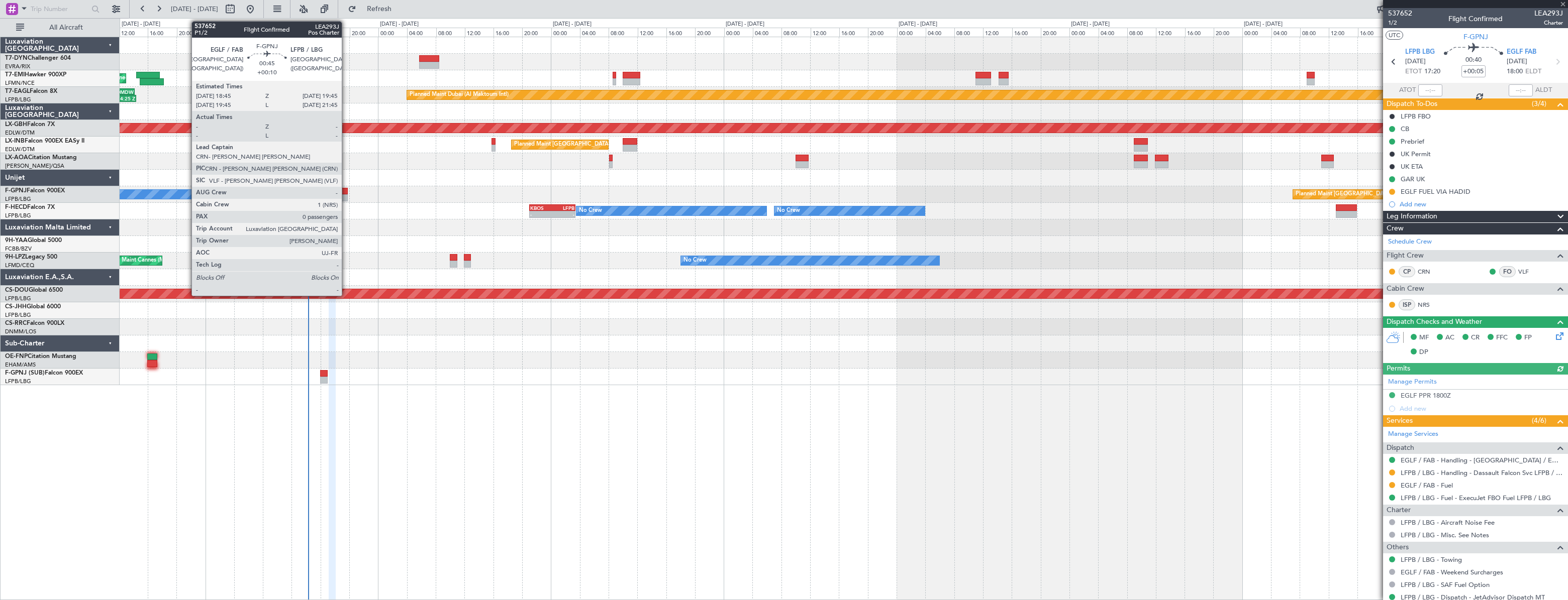
click at [346, 190] on div at bounding box center [344, 191] width 8 height 7
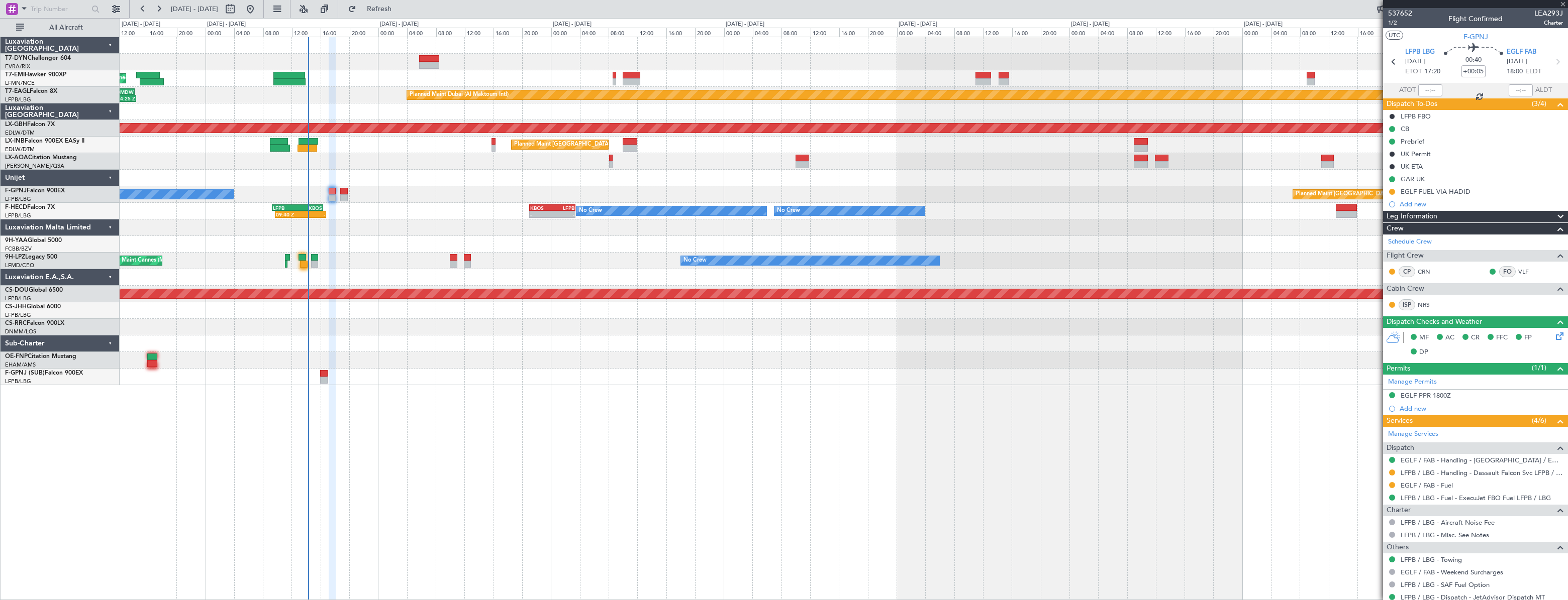
type input "+00:10"
type input "0"
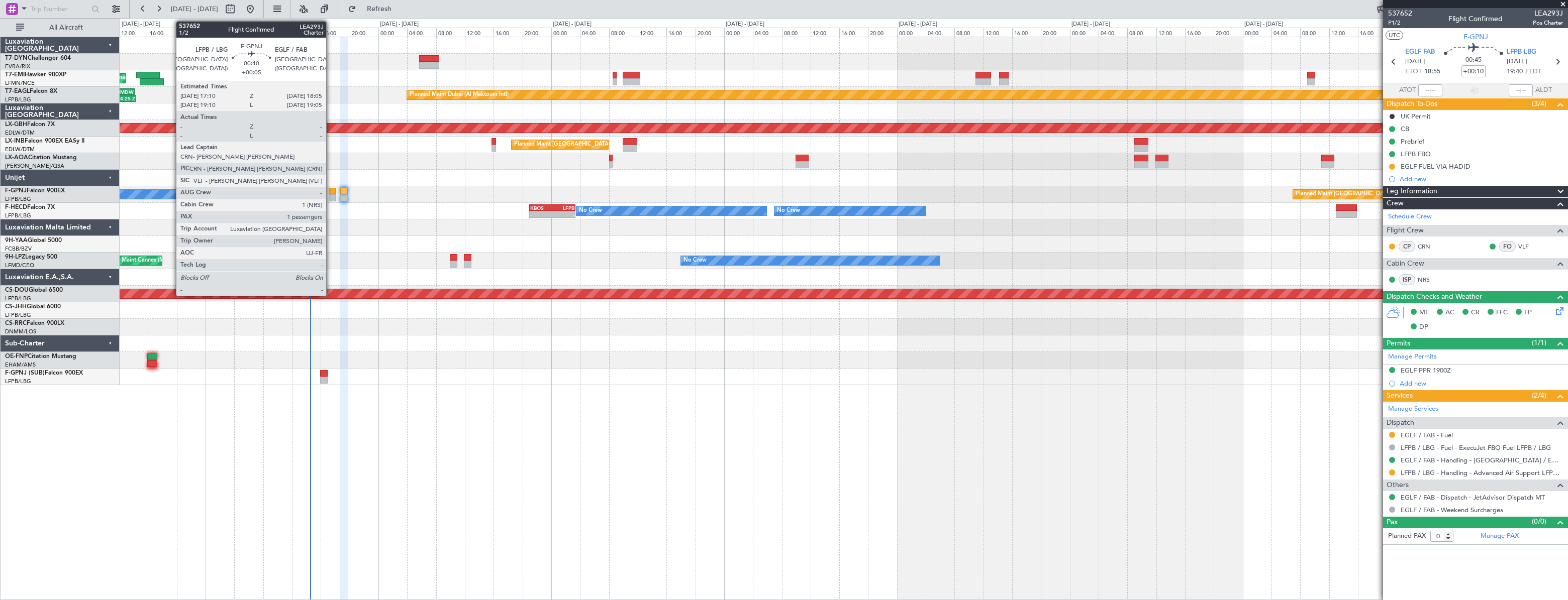
click at [331, 191] on div at bounding box center [331, 191] width 7 height 7
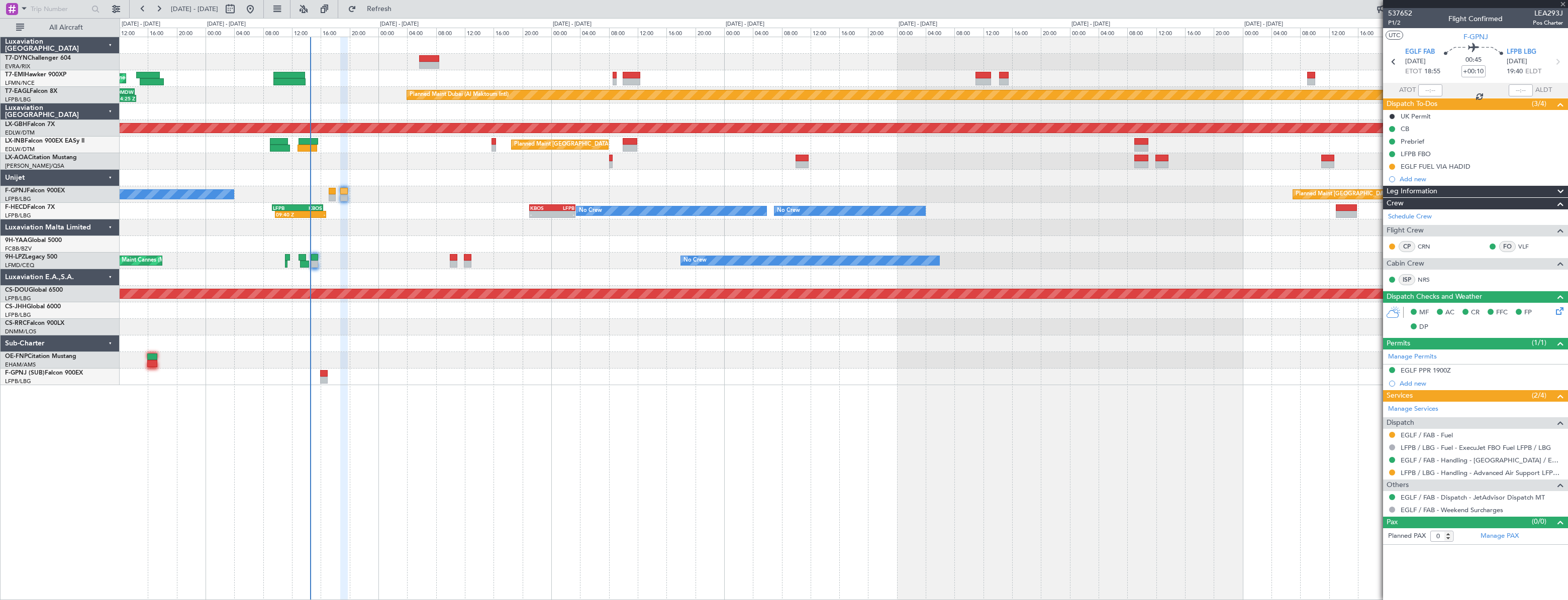
type input "+00:05"
type input "1"
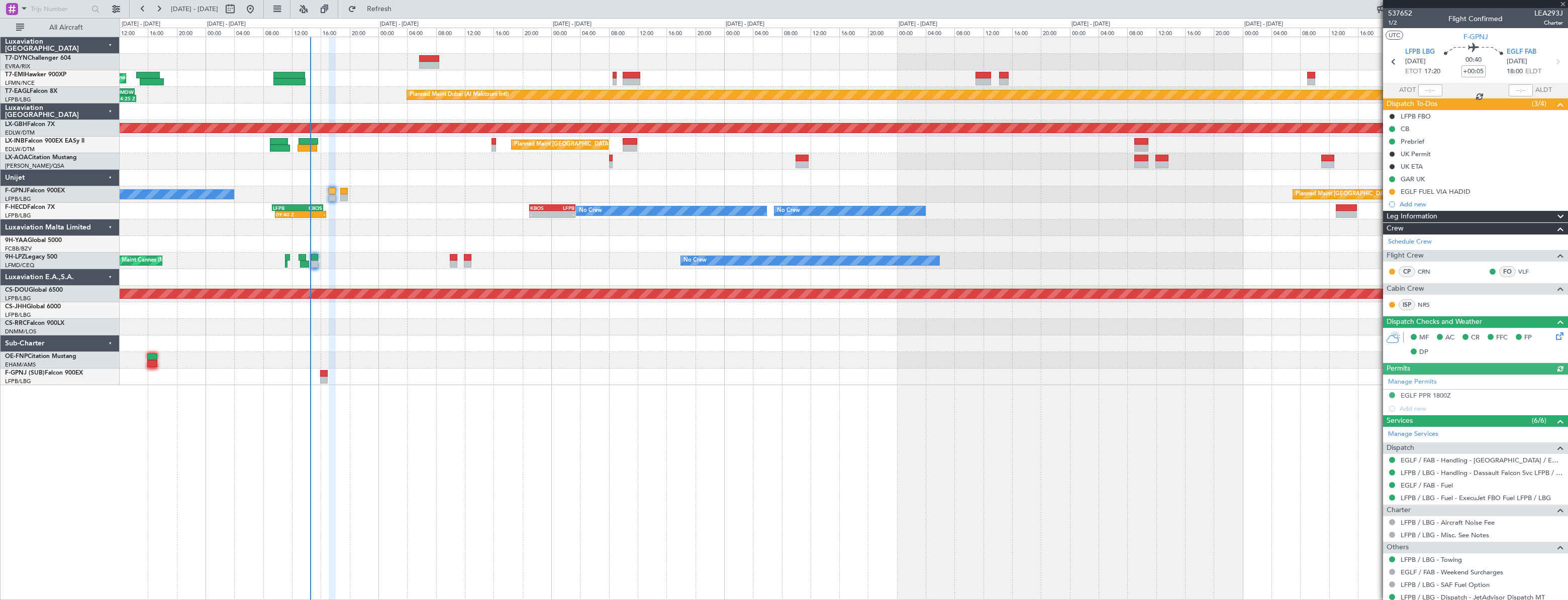
click at [1407, 389] on div "Manage Permits EGLF PPR 1800Z Add new" at bounding box center [1476, 395] width 185 height 40
click at [1417, 393] on div "EGLF PPR 1800Z" at bounding box center [1426, 396] width 50 height 9
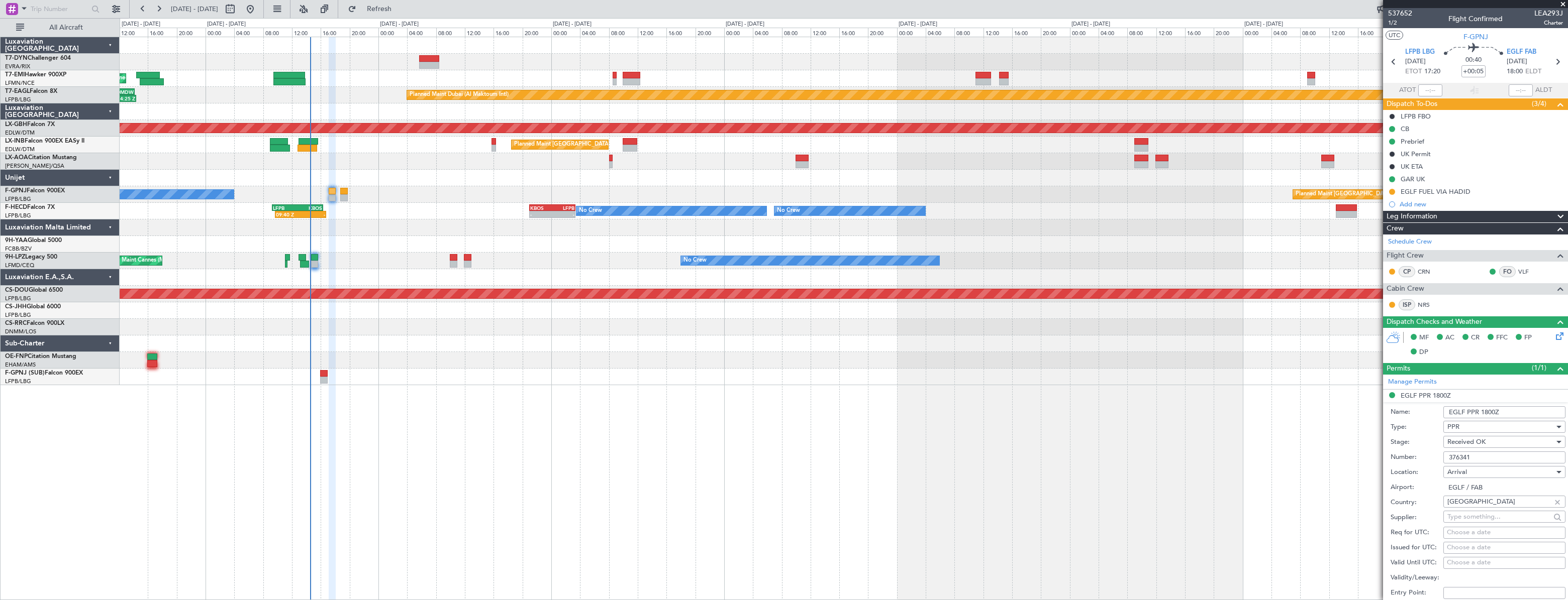
click at [1474, 457] on input "376341" at bounding box center [1505, 457] width 122 height 12
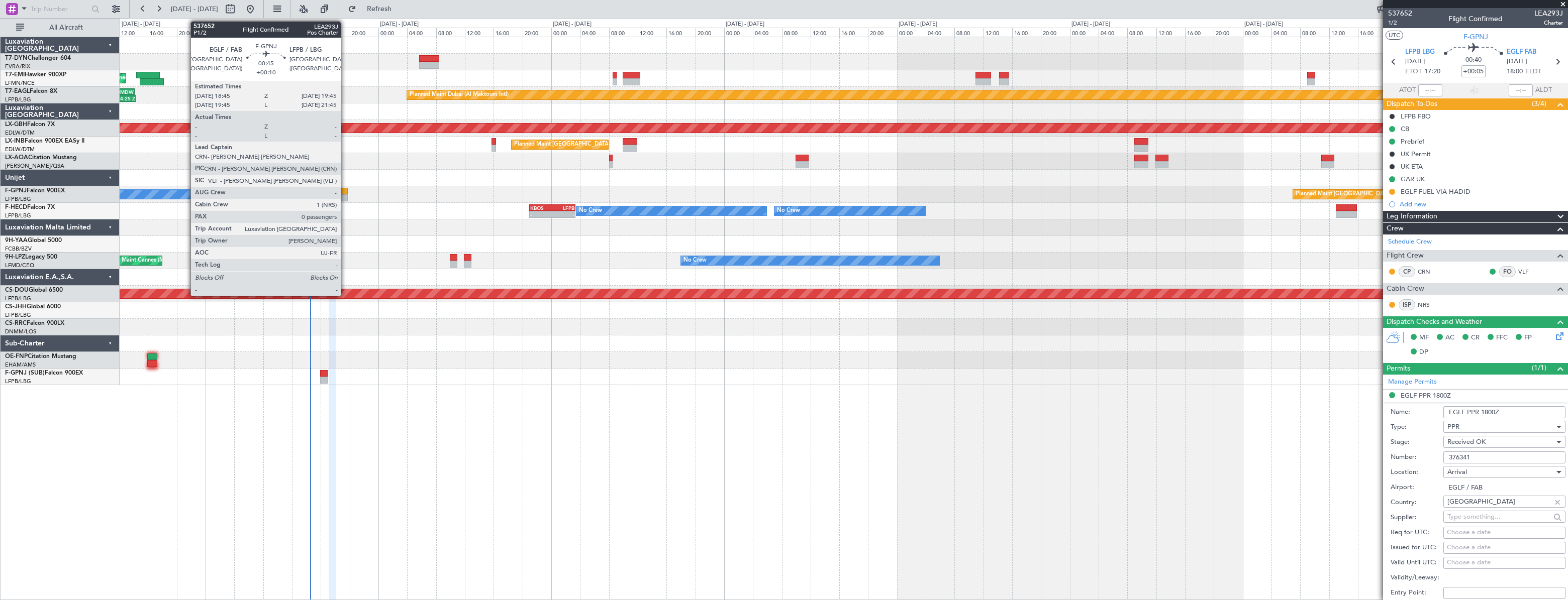
click at [345, 190] on div at bounding box center [344, 191] width 8 height 7
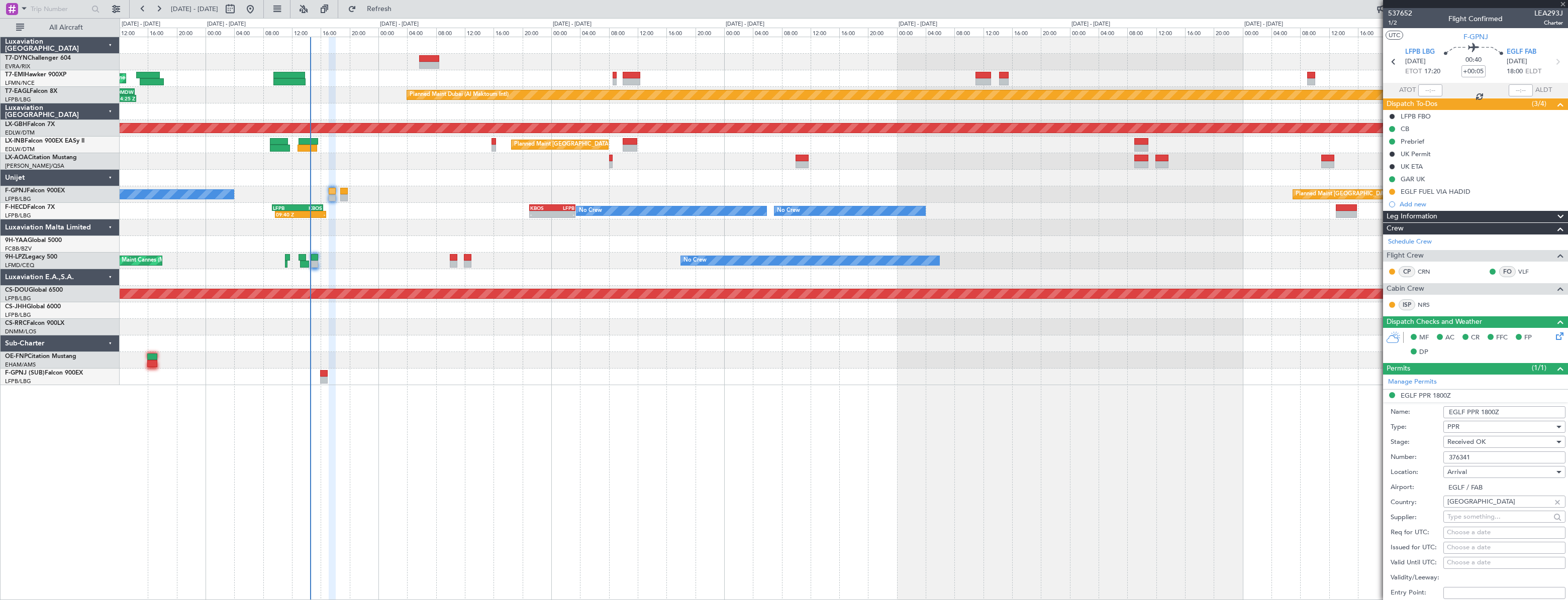
type input "+00:10"
type input "0"
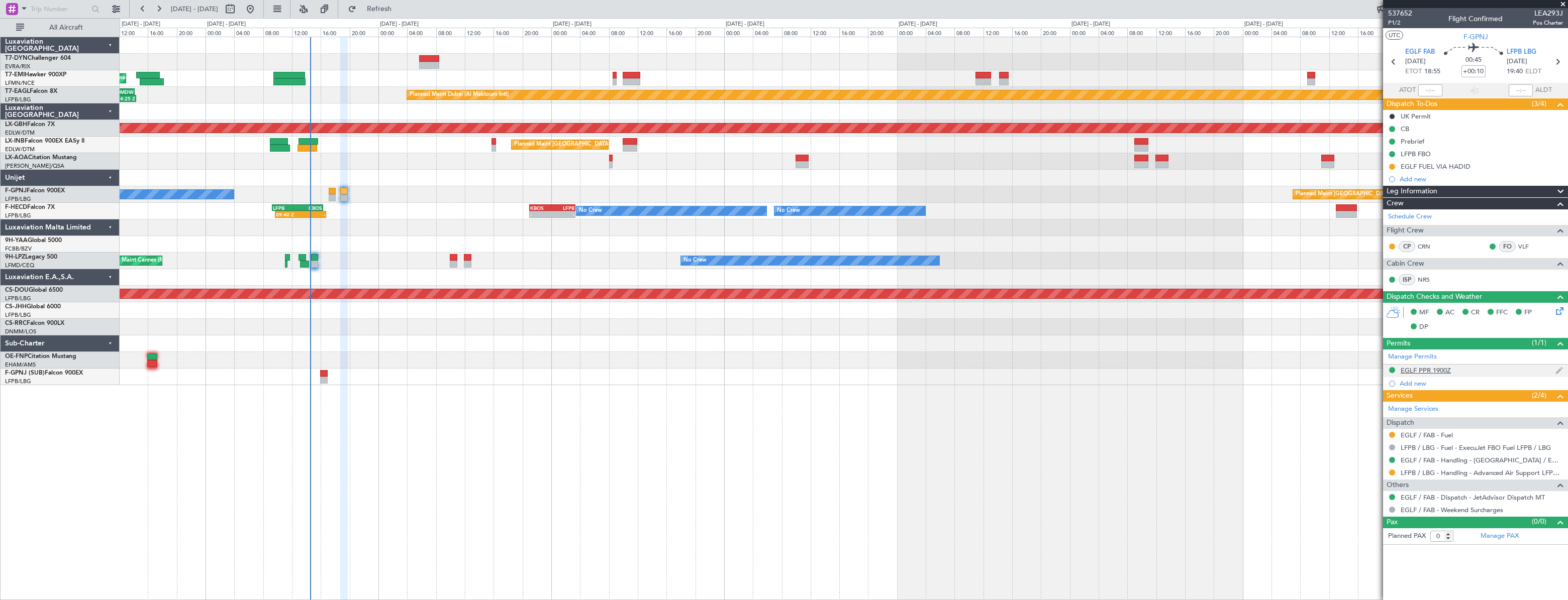
click at [1416, 366] on div "EGLF PPR 1900Z" at bounding box center [1426, 370] width 50 height 9
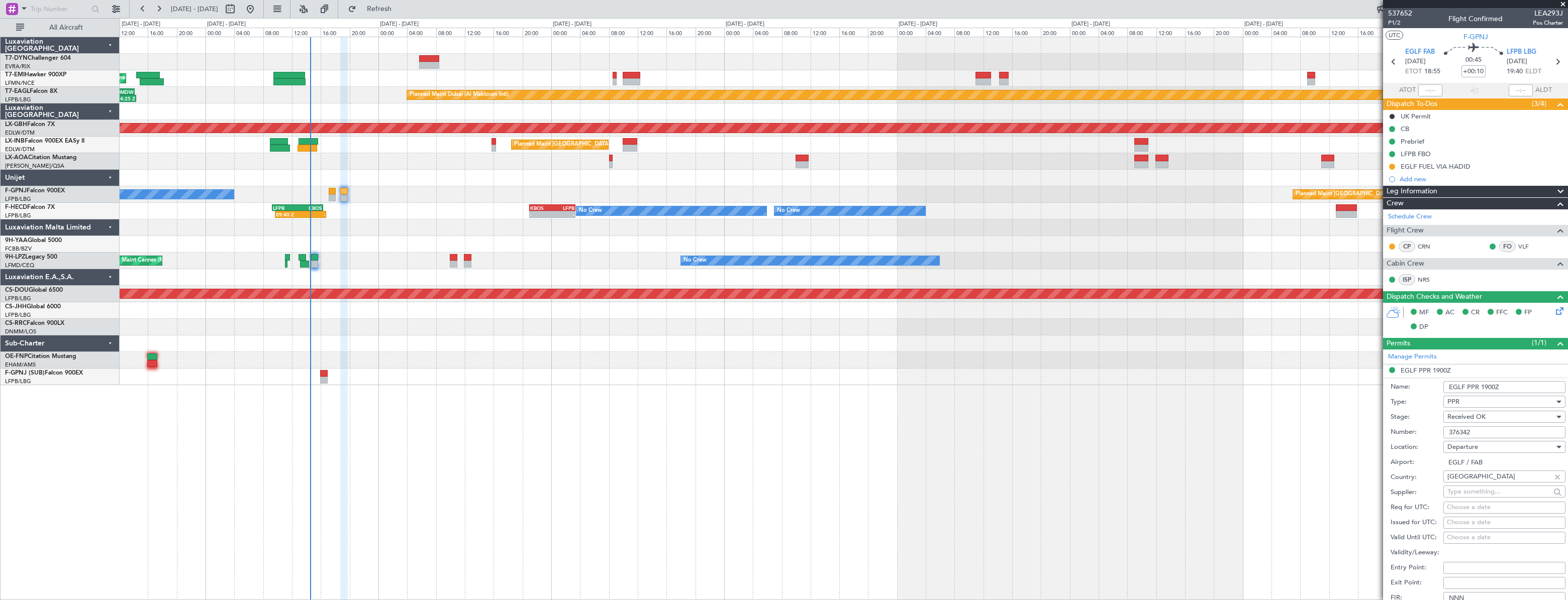
click at [1477, 425] on div "Number: 376342" at bounding box center [1479, 433] width 175 height 15
click at [1476, 427] on input "376342" at bounding box center [1505, 432] width 122 height 12
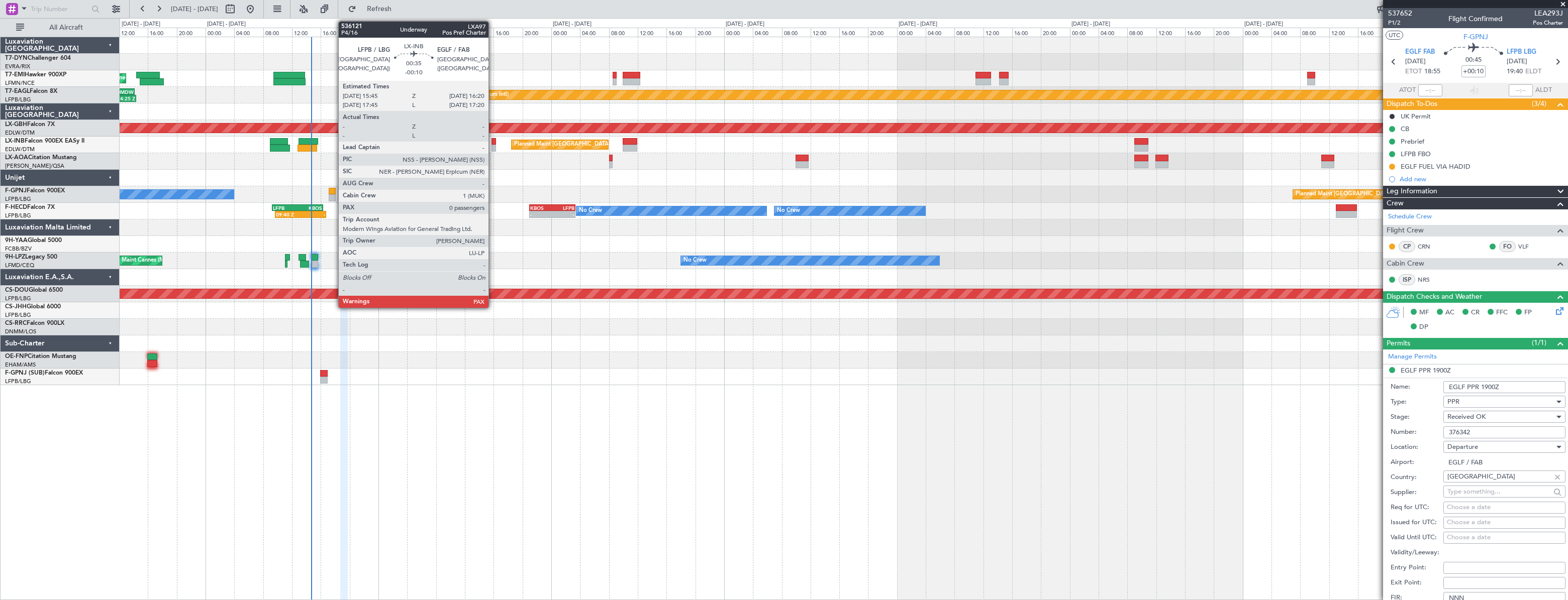
click at [493, 140] on div at bounding box center [494, 141] width 5 height 7
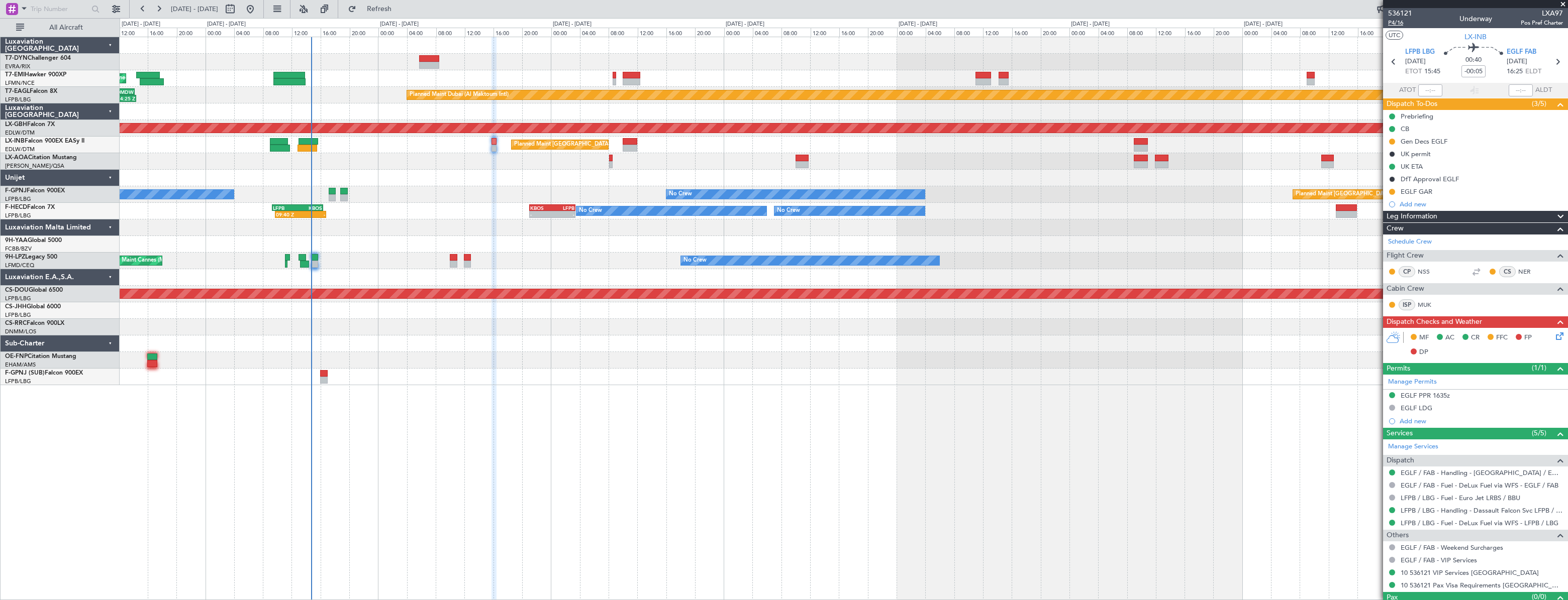
click at [1397, 21] on span "P4/16" at bounding box center [1400, 22] width 24 height 9
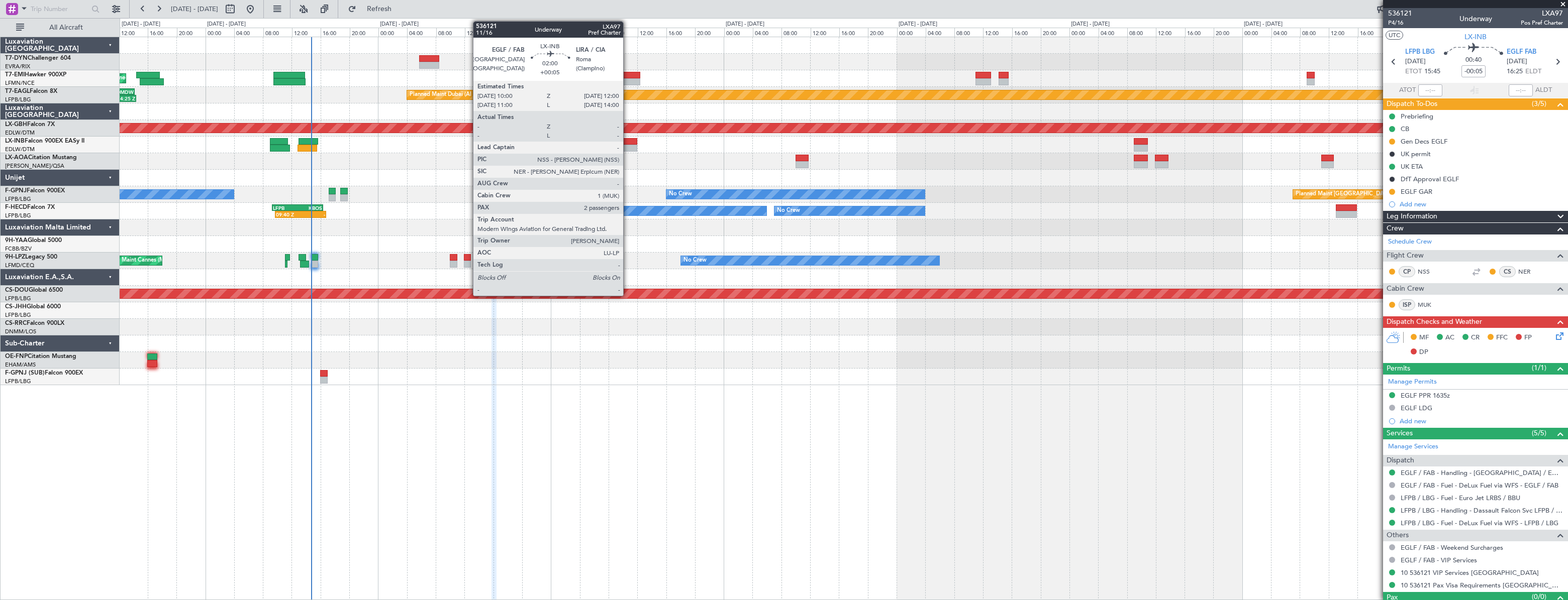
click at [627, 143] on div at bounding box center [629, 141] width 14 height 7
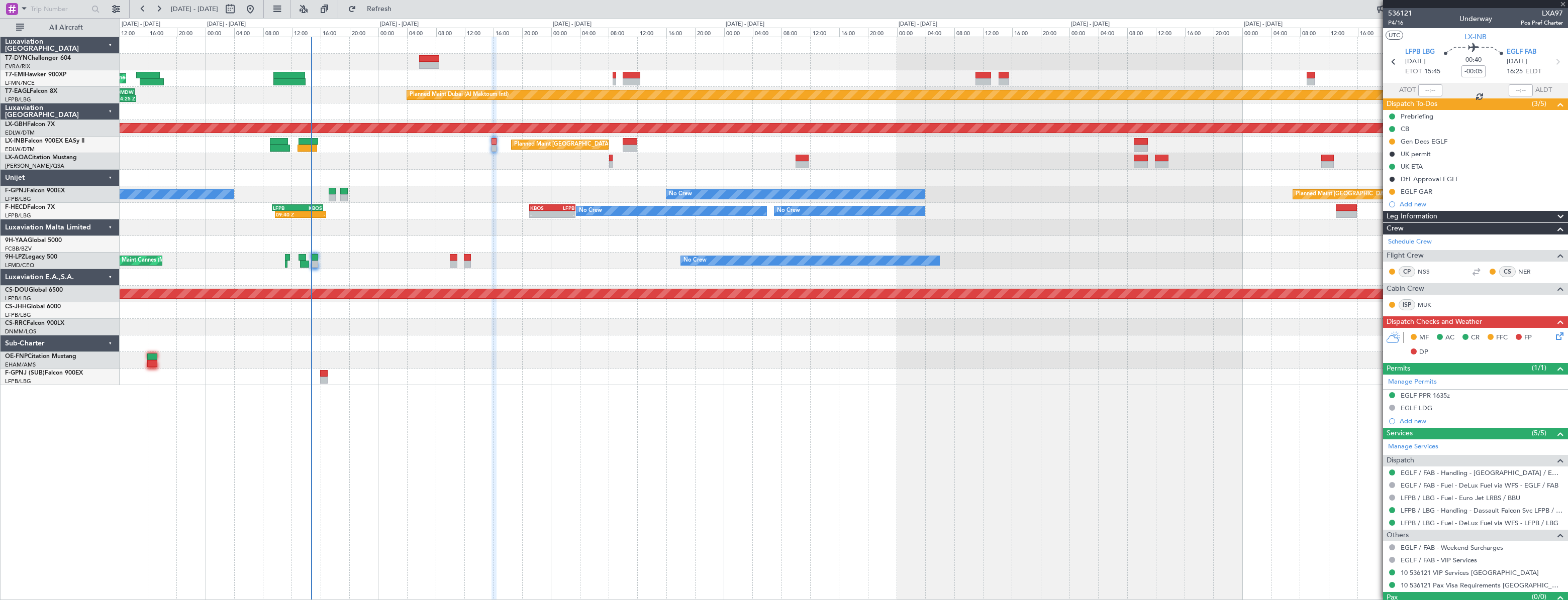
type input "+00:05"
type input "2"
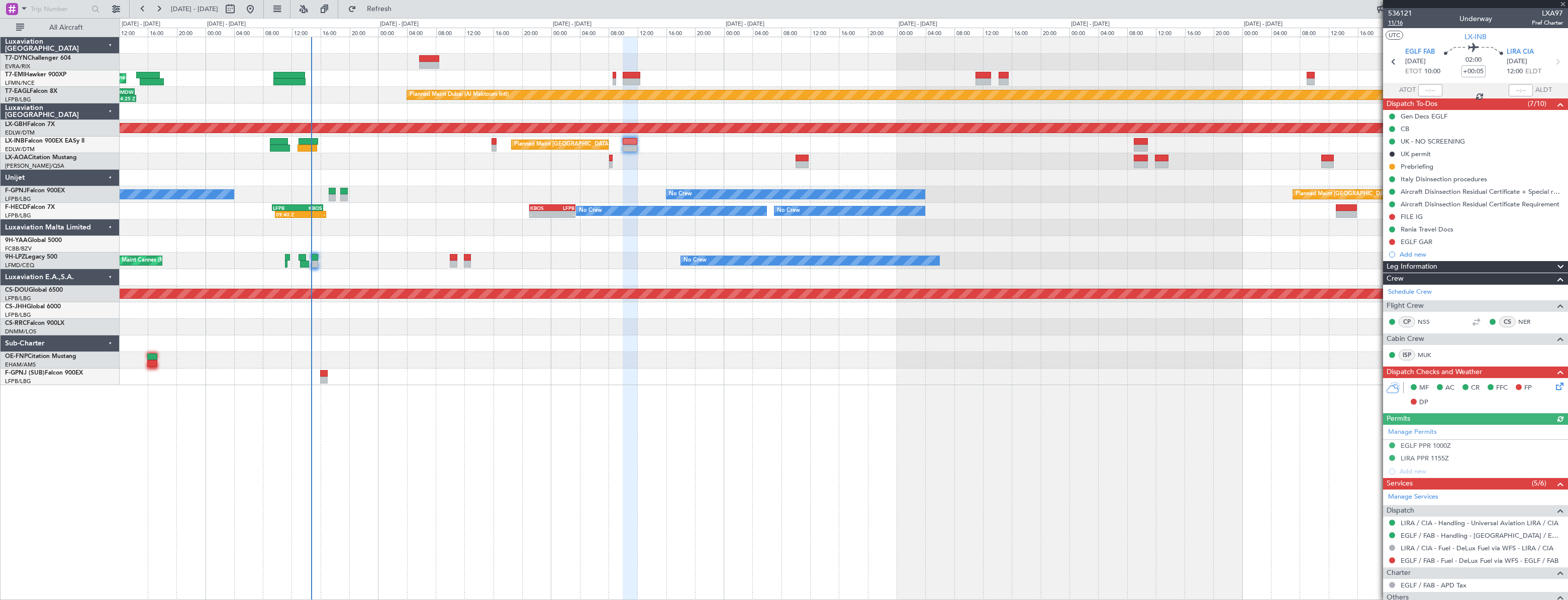
click at [1400, 24] on span "11/16" at bounding box center [1400, 22] width 24 height 9
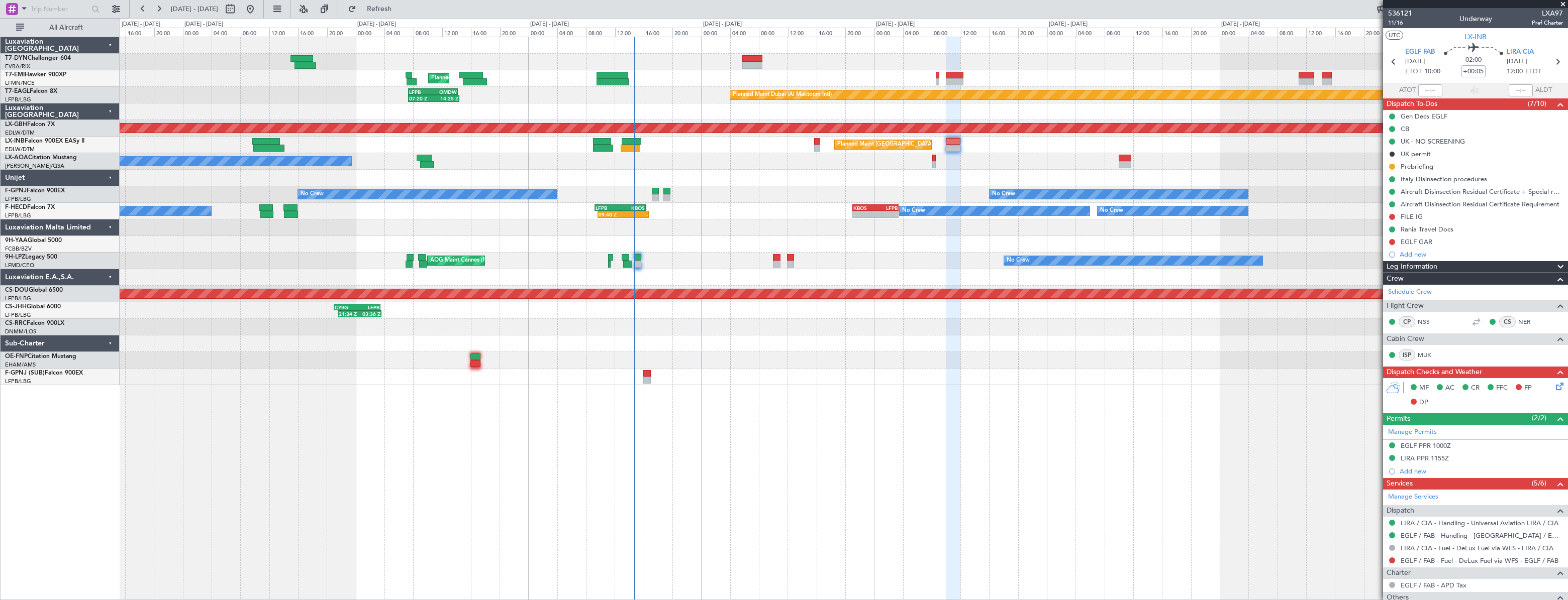
click at [982, 155] on div "No Crew Nice ([GEOGRAPHIC_DATA]) [GEOGRAPHIC_DATA] ([GEOGRAPHIC_DATA])" at bounding box center [844, 161] width 1448 height 16
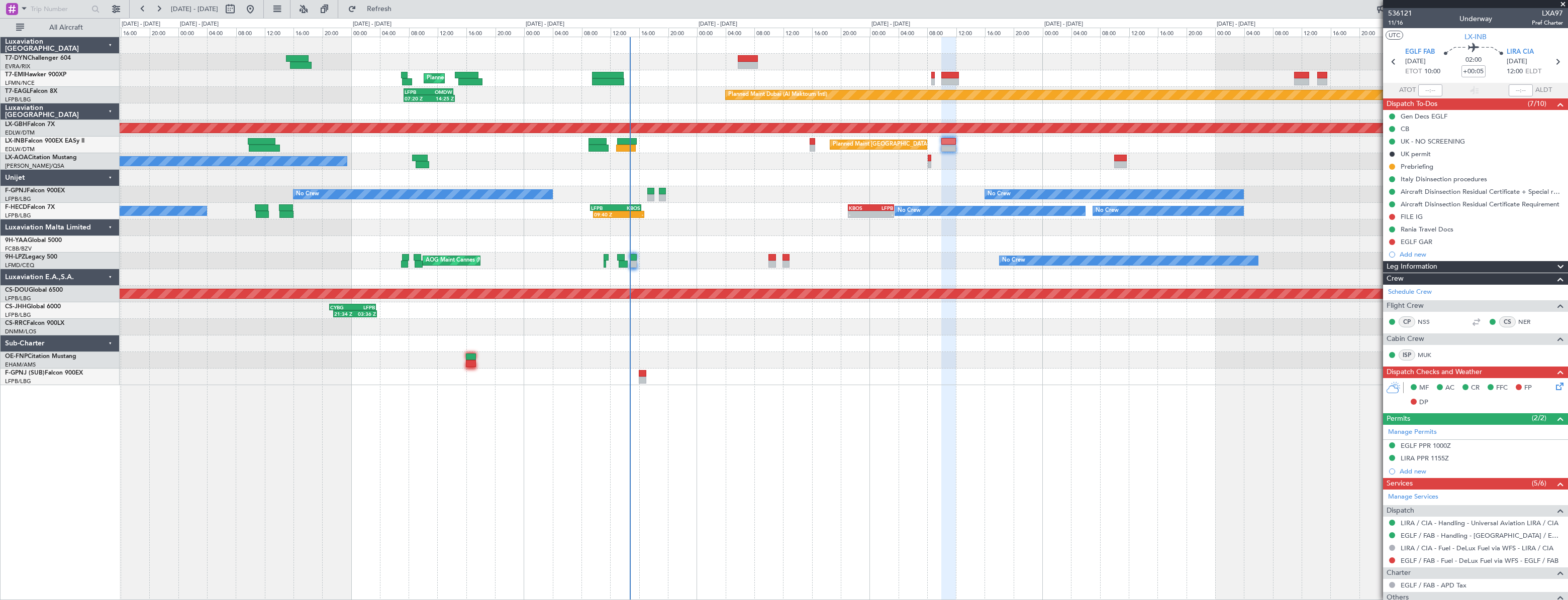
click at [1090, 132] on div "Planned Maint [GEOGRAPHIC_DATA] Planned Maint [GEOGRAPHIC_DATA] (Al Maktoum Int…" at bounding box center [844, 211] width 1448 height 348
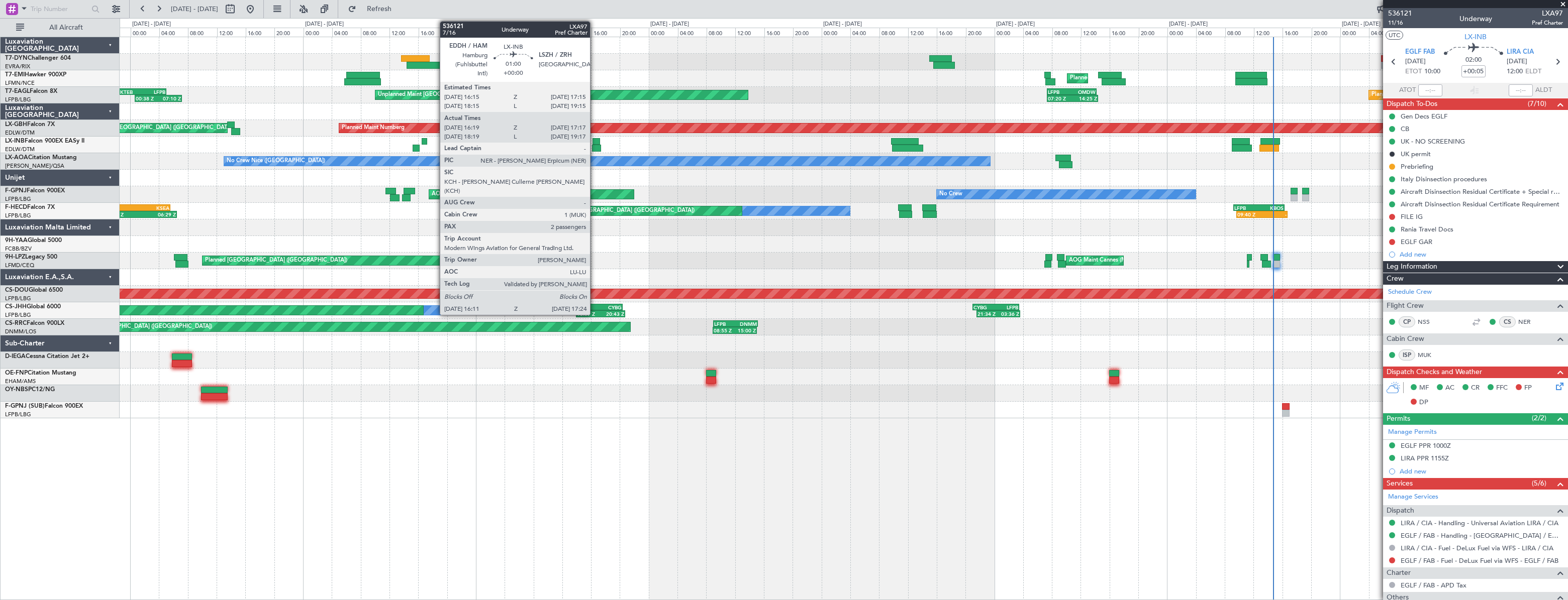
click at [595, 141] on div at bounding box center [597, 141] width 8 height 7
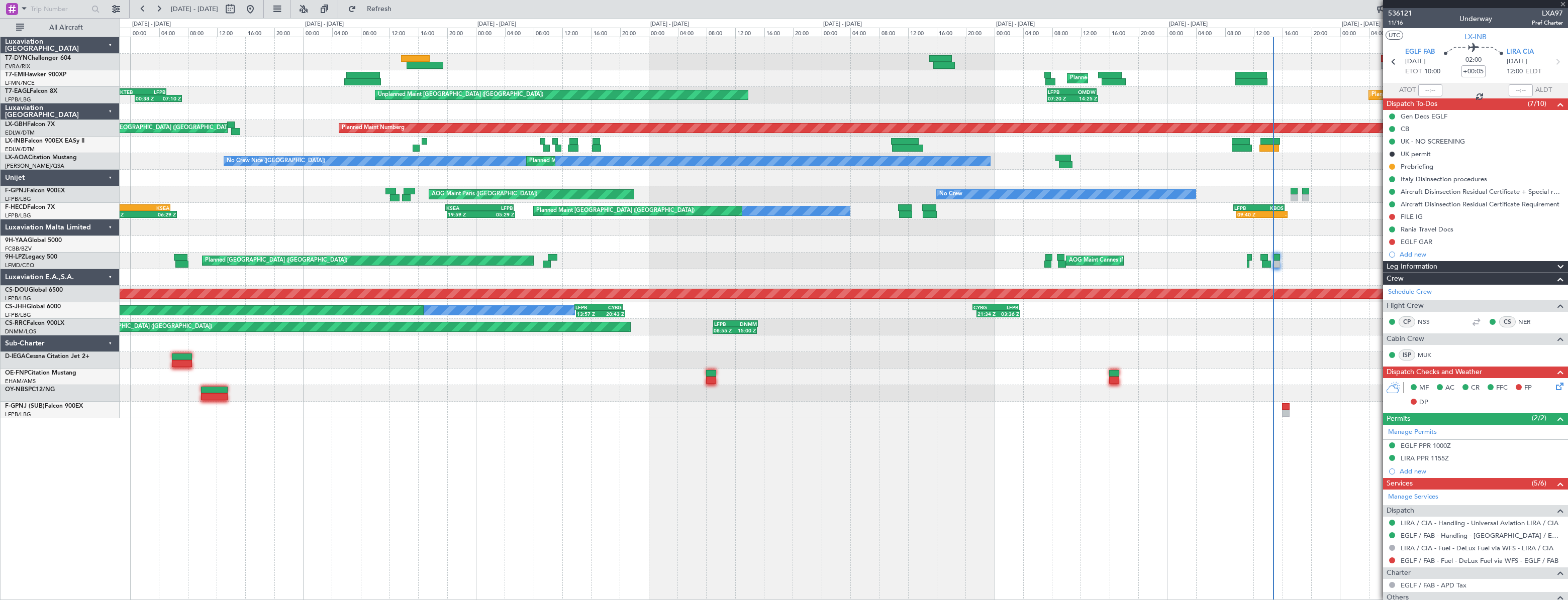
type input "16:19"
type input "17:17"
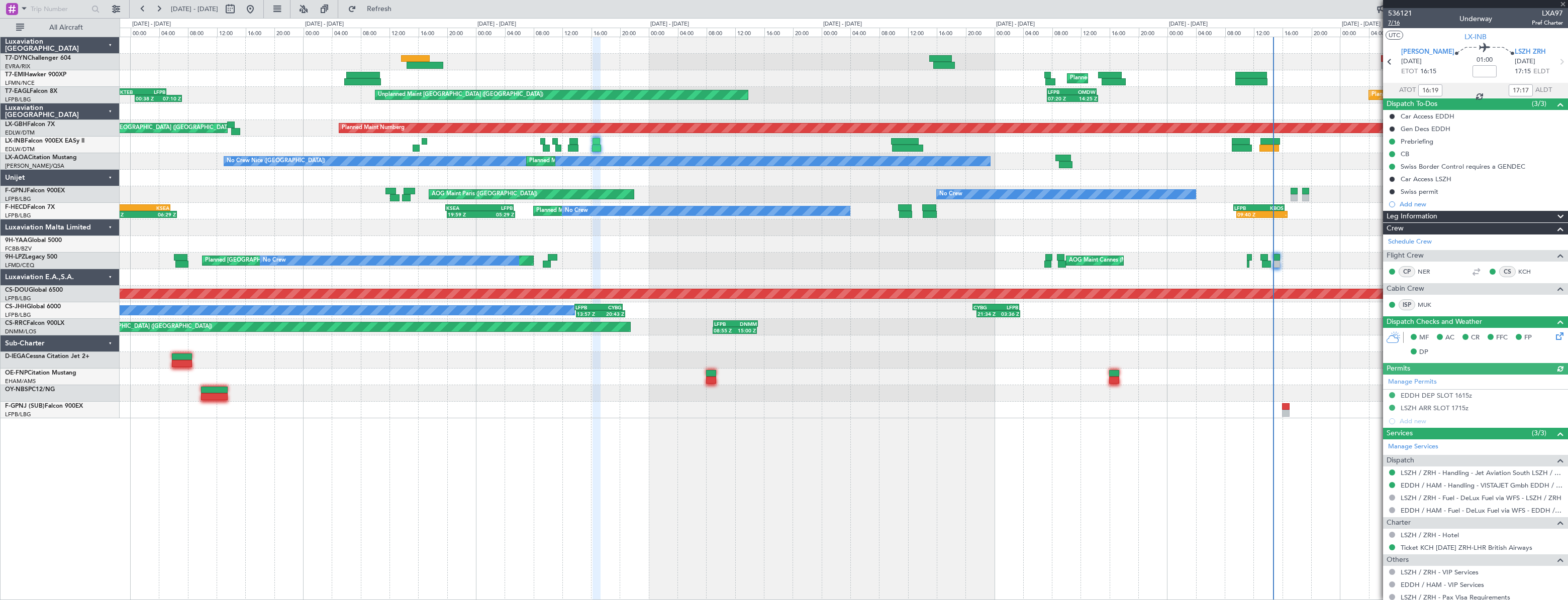
click at [1391, 21] on span "7/16" at bounding box center [1400, 22] width 24 height 9
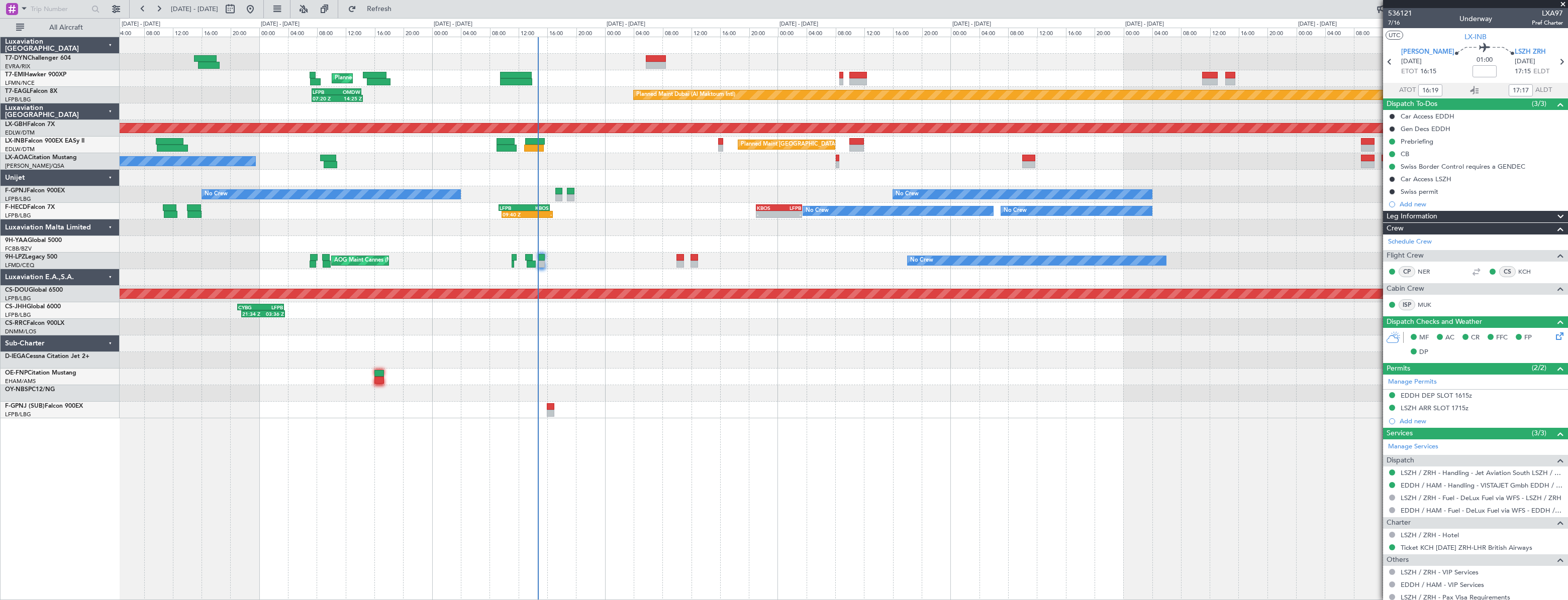
click at [254, 139] on div "Planned Maint [GEOGRAPHIC_DATA] Planned Maint [GEOGRAPHIC_DATA] (Al Maktoum Int…" at bounding box center [844, 228] width 1448 height 381
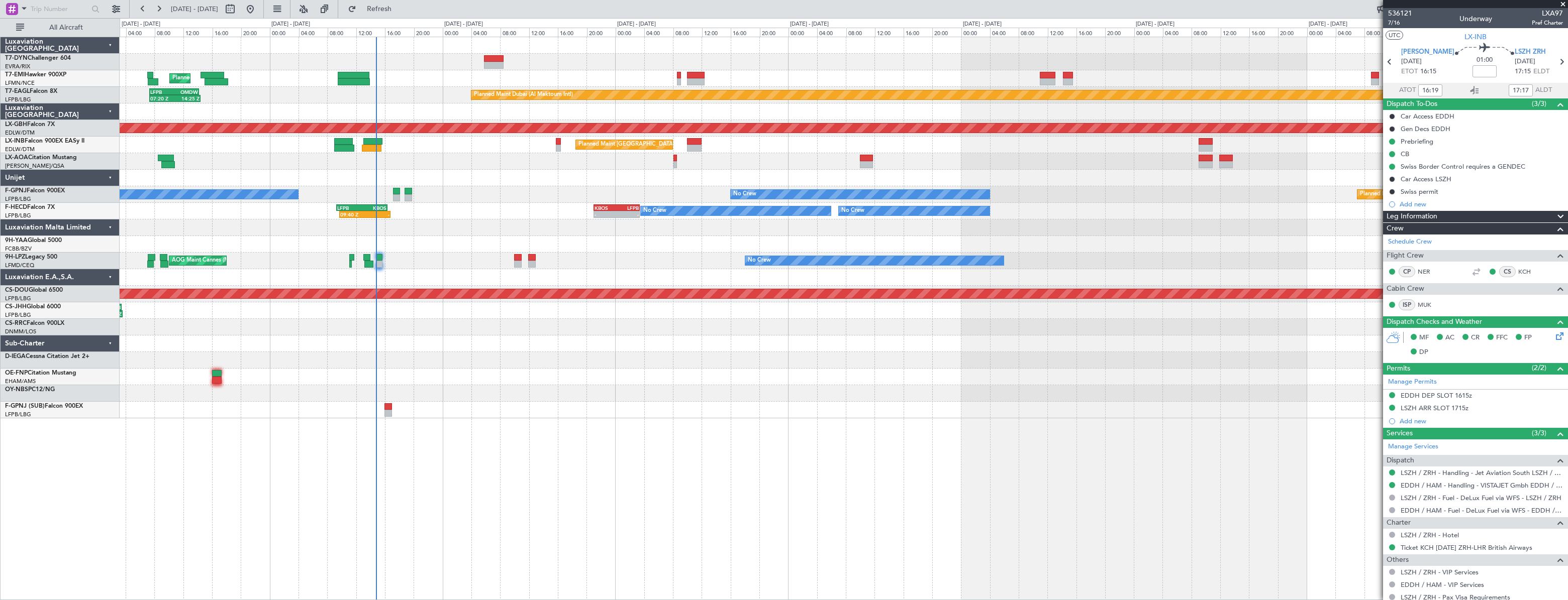
click at [762, 146] on div "Planned Maint [GEOGRAPHIC_DATA] ([GEOGRAPHIC_DATA])" at bounding box center [844, 144] width 1448 height 16
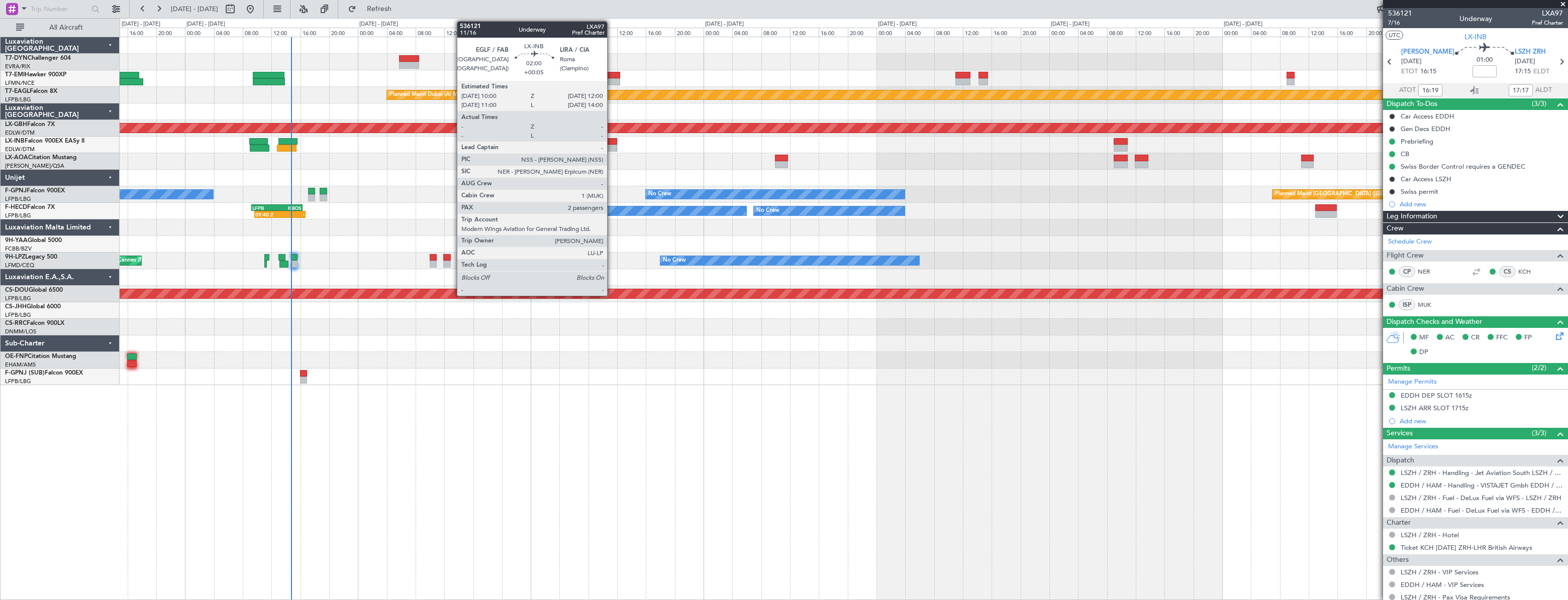
click at [612, 145] on div at bounding box center [609, 148] width 14 height 7
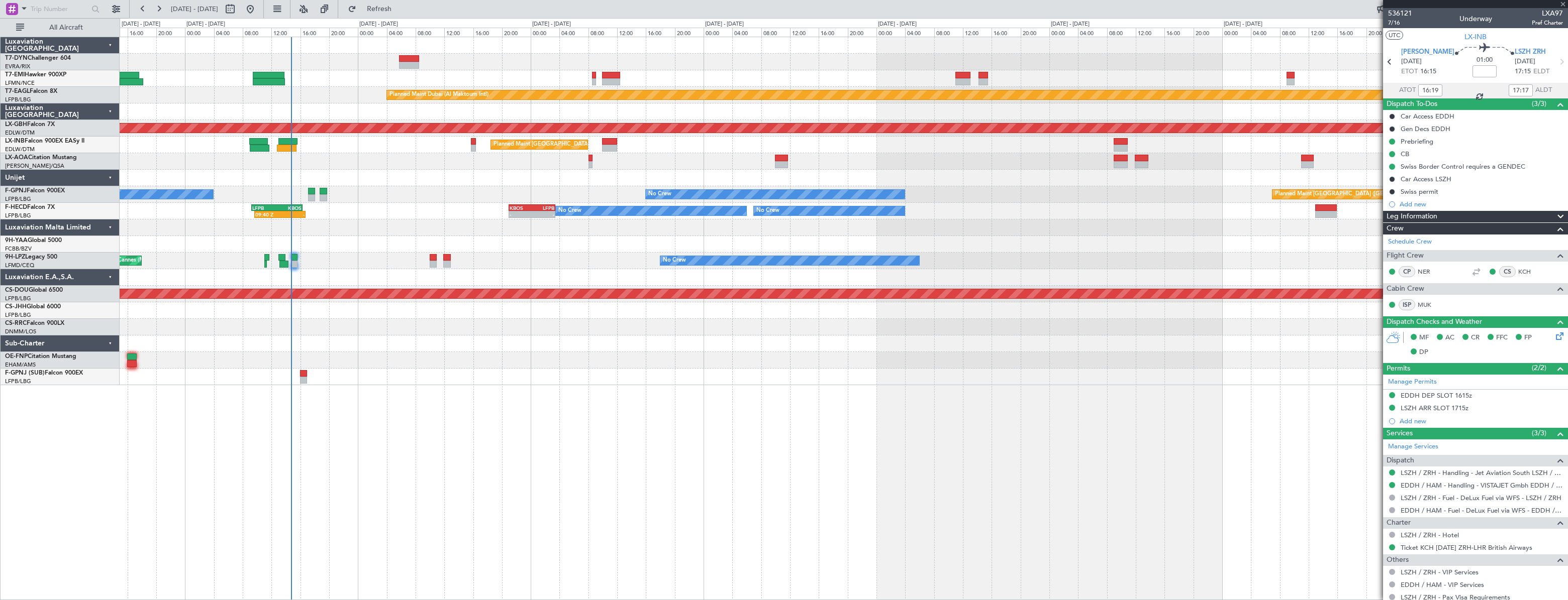
type input "+00:05"
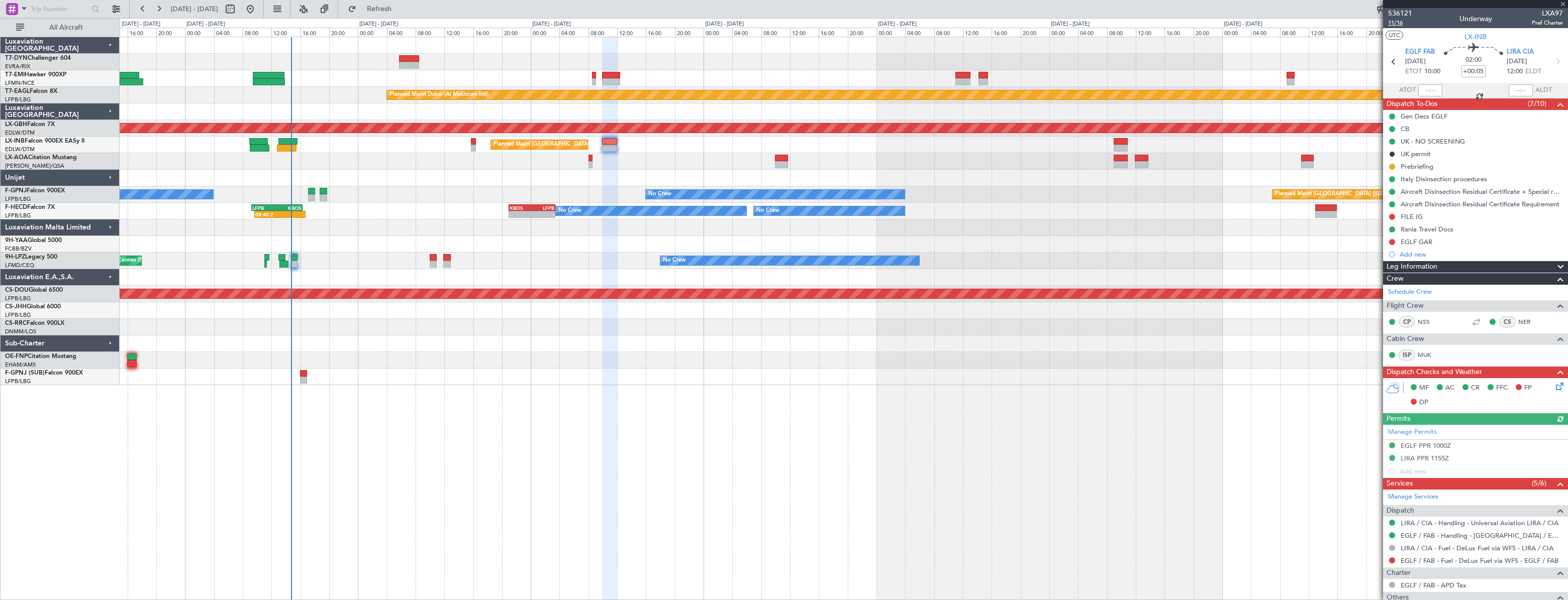
click at [1405, 21] on span "11/16" at bounding box center [1400, 22] width 24 height 9
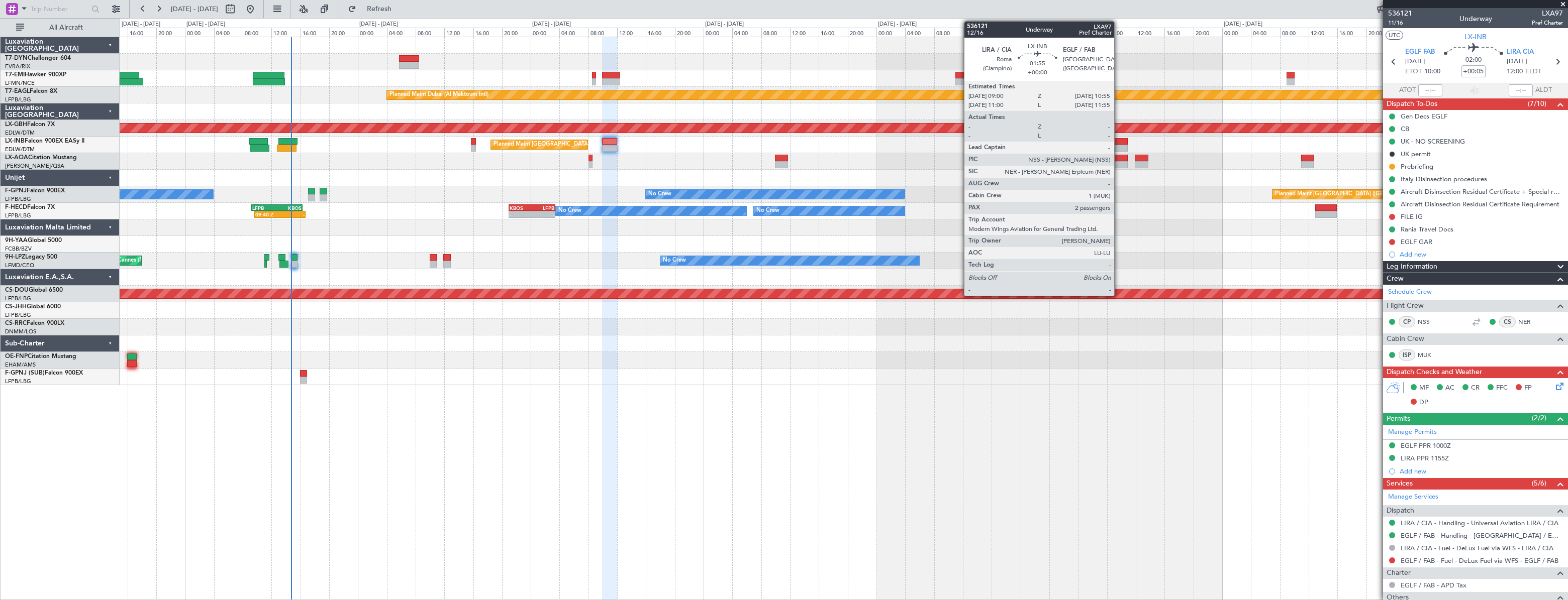
click at [1119, 141] on div at bounding box center [1120, 141] width 14 height 7
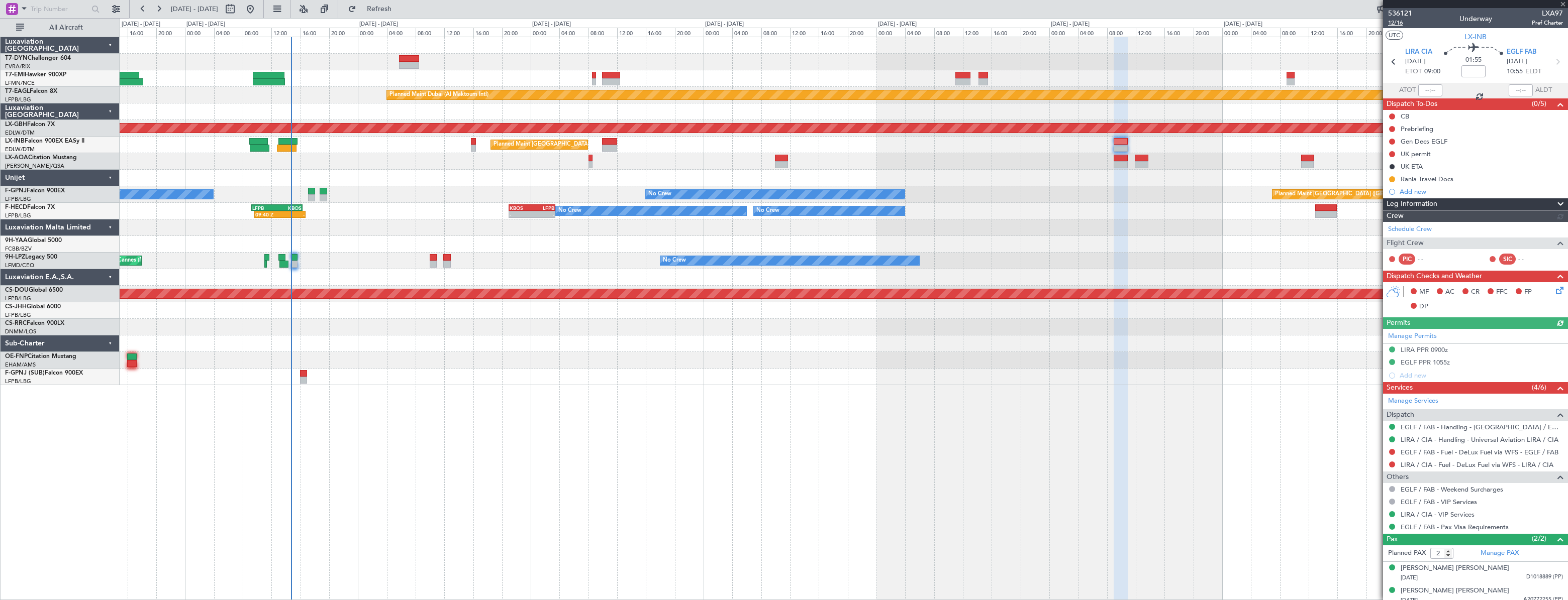
click at [1396, 25] on span "12/16" at bounding box center [1400, 22] width 24 height 9
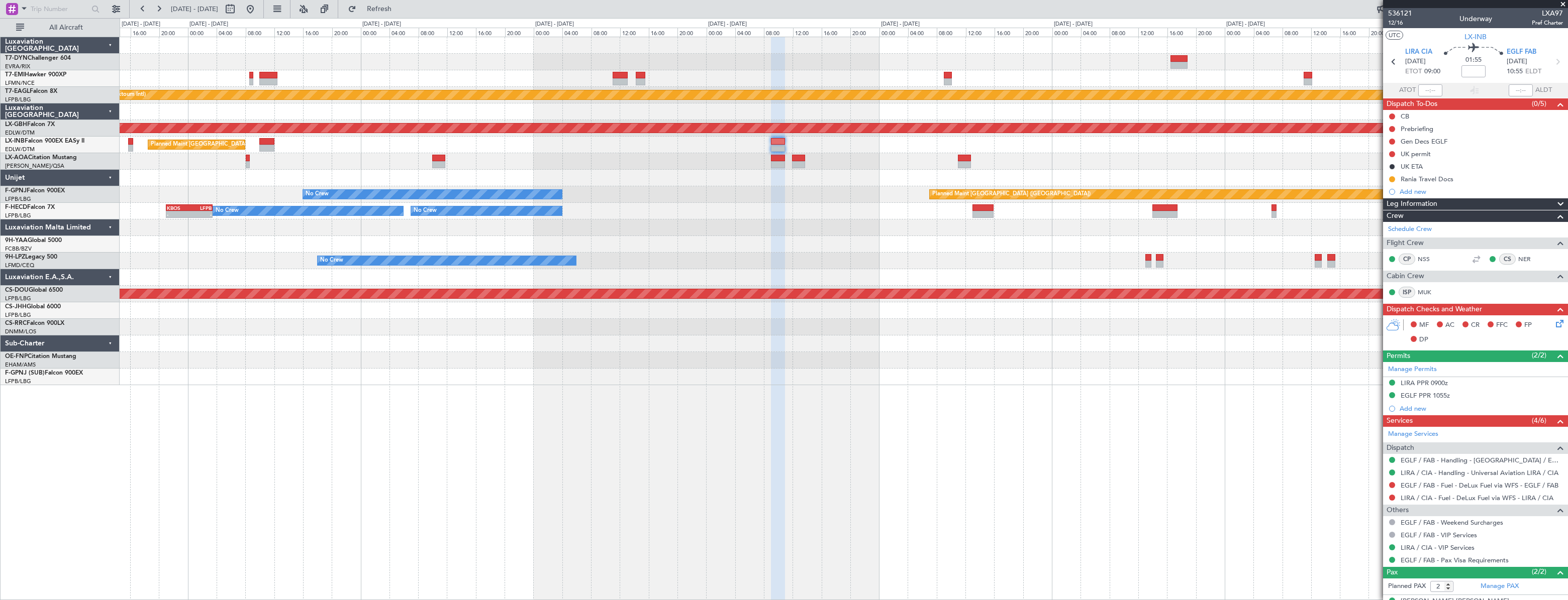
click at [624, 146] on div "Planned Maint [GEOGRAPHIC_DATA] ([GEOGRAPHIC_DATA])" at bounding box center [844, 144] width 1448 height 16
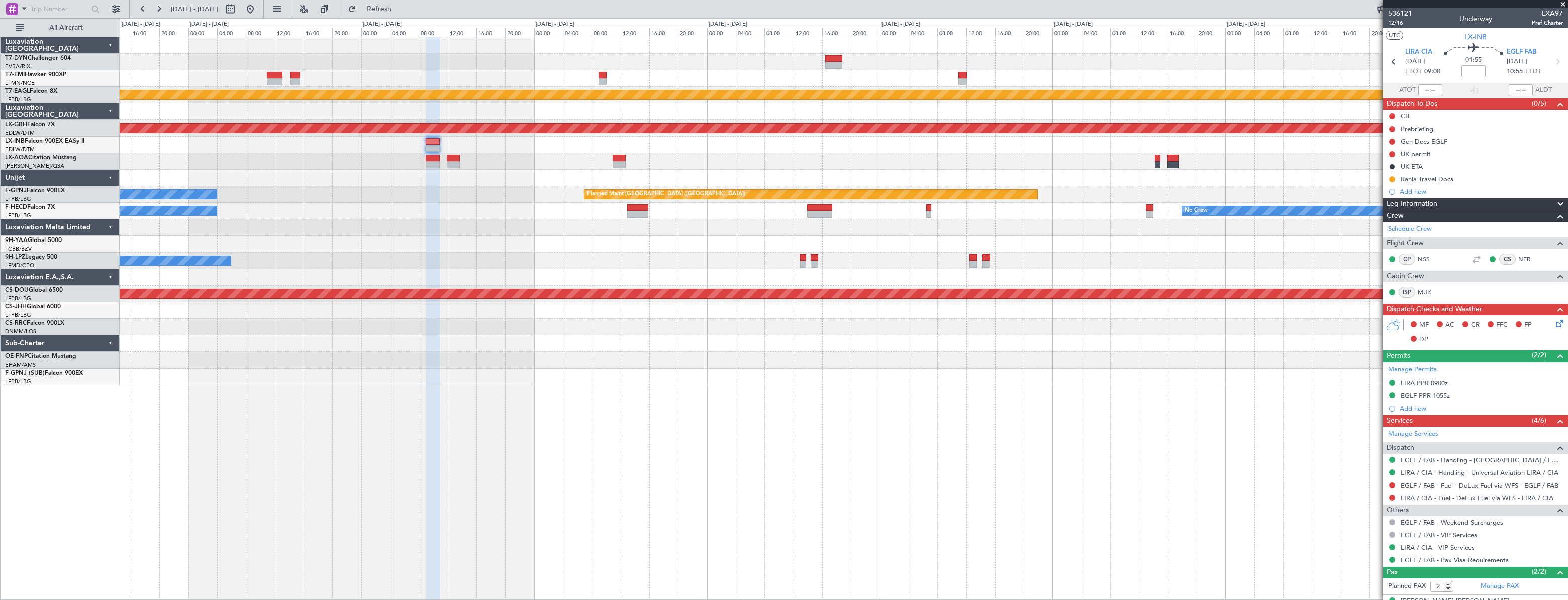
click at [551, 150] on div "Planned Maint Dubai (Al Maktoum Intl) Planned Maint Nurnberg Planned Maint [GEO…" at bounding box center [844, 211] width 1448 height 348
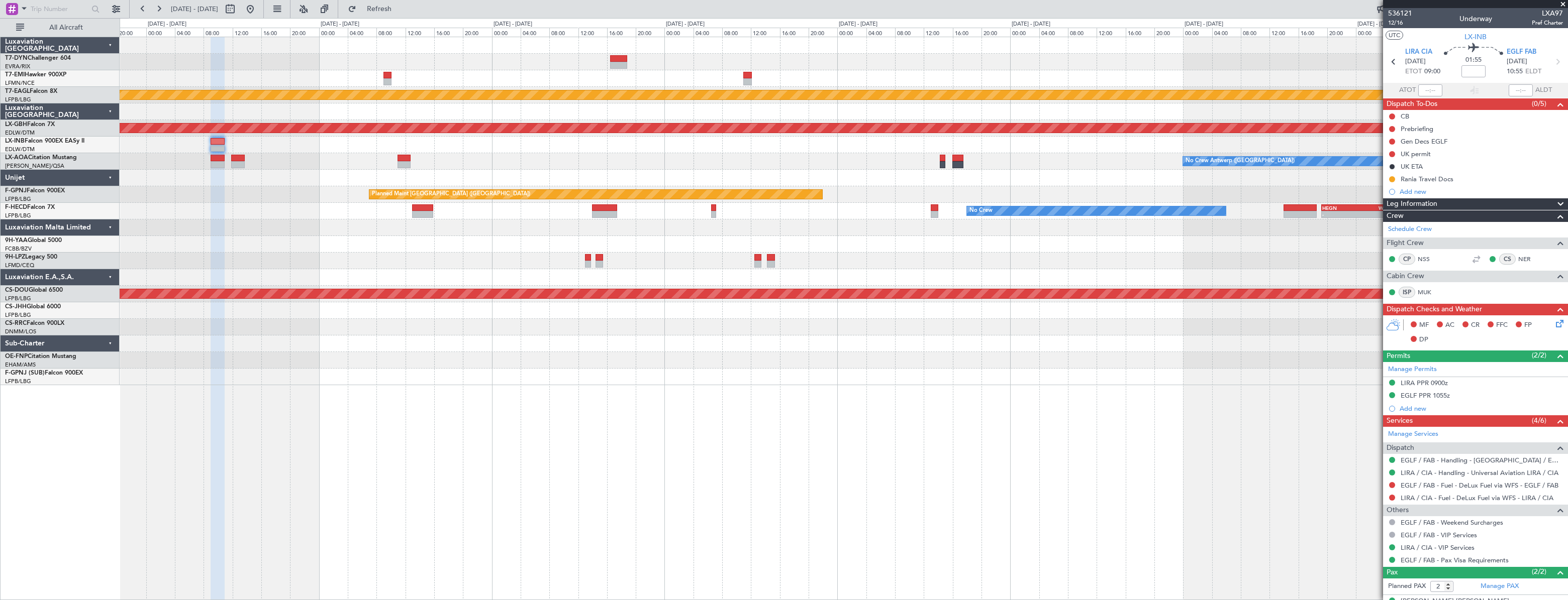
click at [612, 144] on div at bounding box center [844, 144] width 1448 height 16
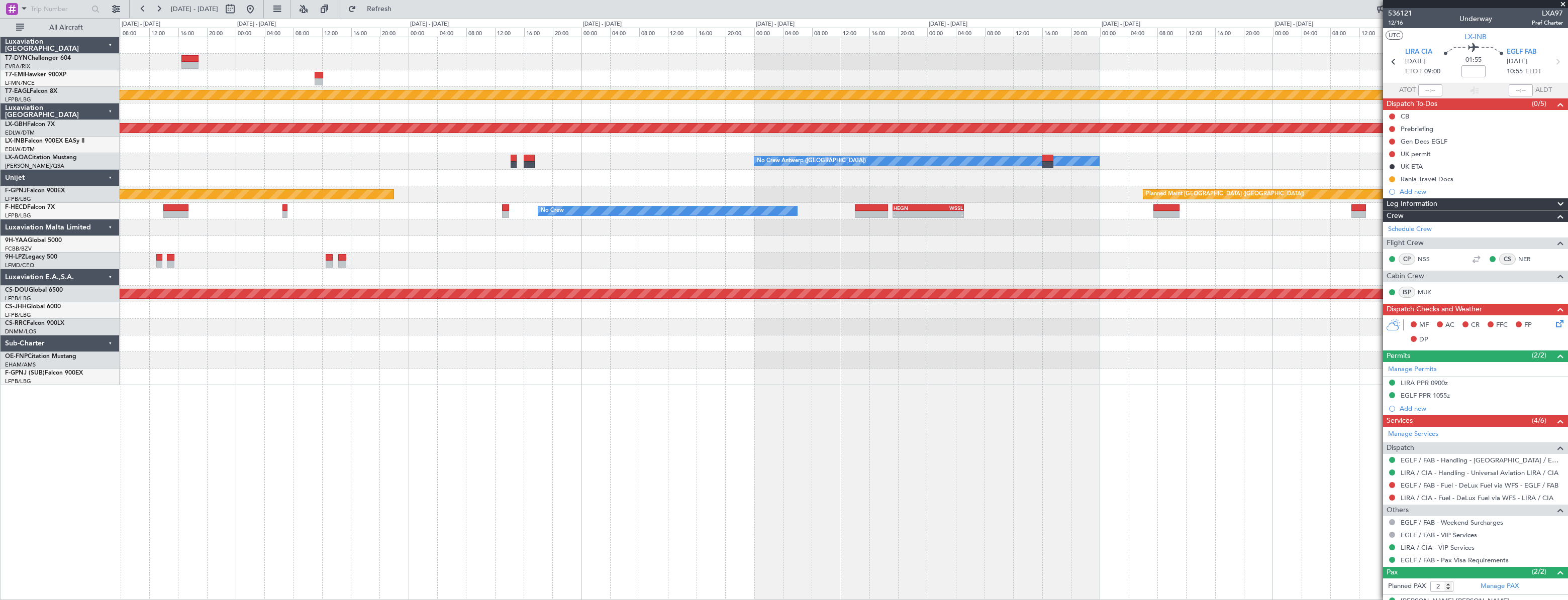
click at [552, 148] on div at bounding box center [844, 144] width 1448 height 16
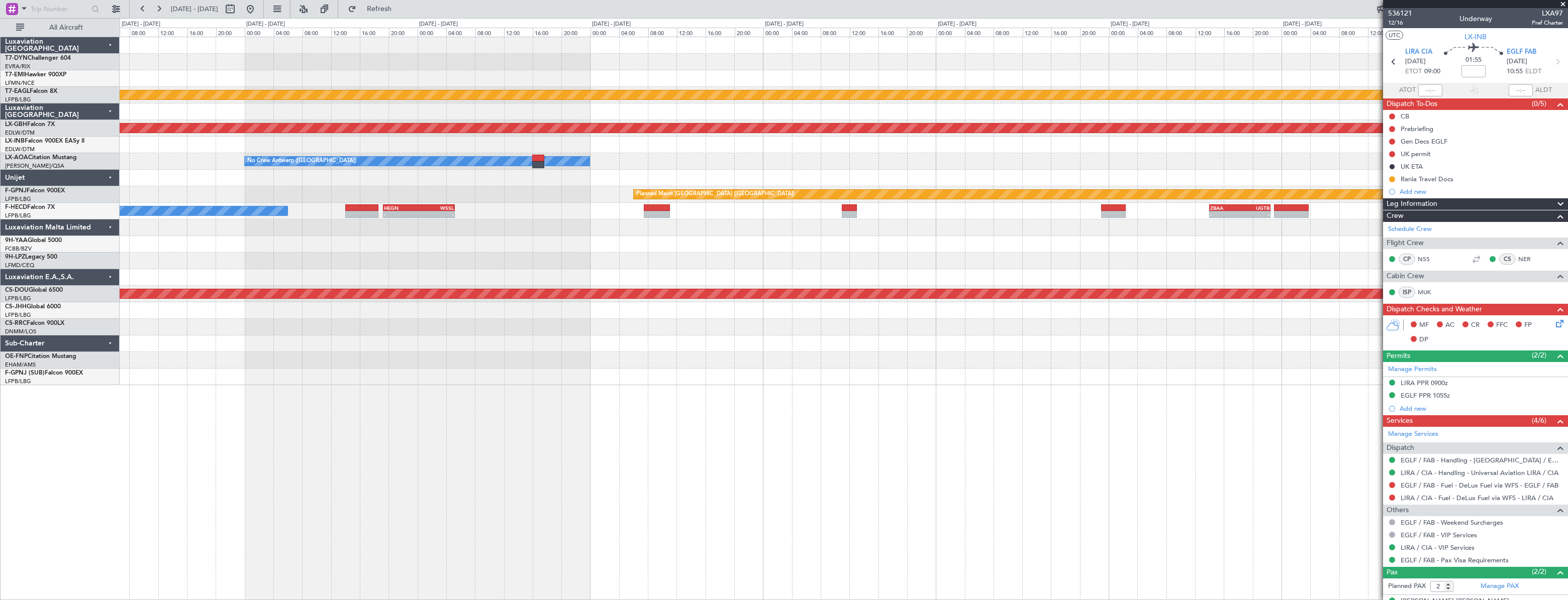
click at [1245, 136] on div at bounding box center [844, 144] width 1448 height 16
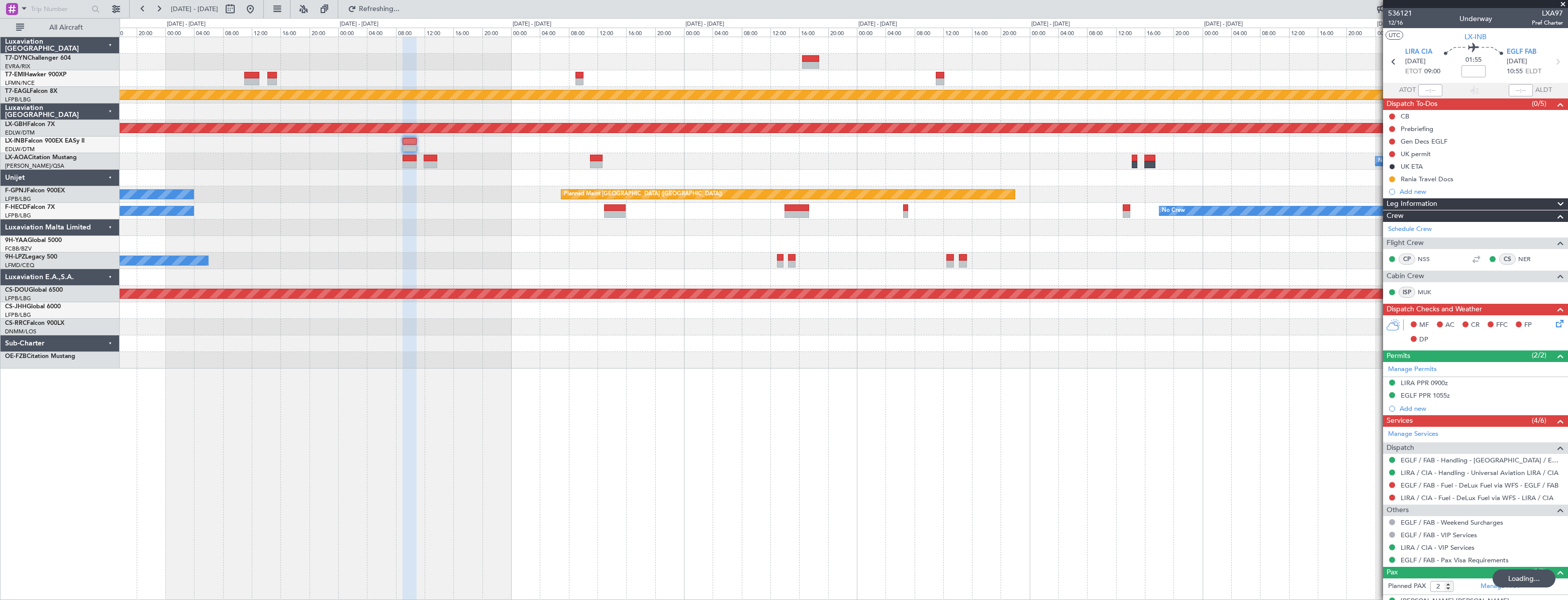
click at [1117, 141] on div "Planned Maint [GEOGRAPHIC_DATA] ([GEOGRAPHIC_DATA])" at bounding box center [844, 144] width 1448 height 16
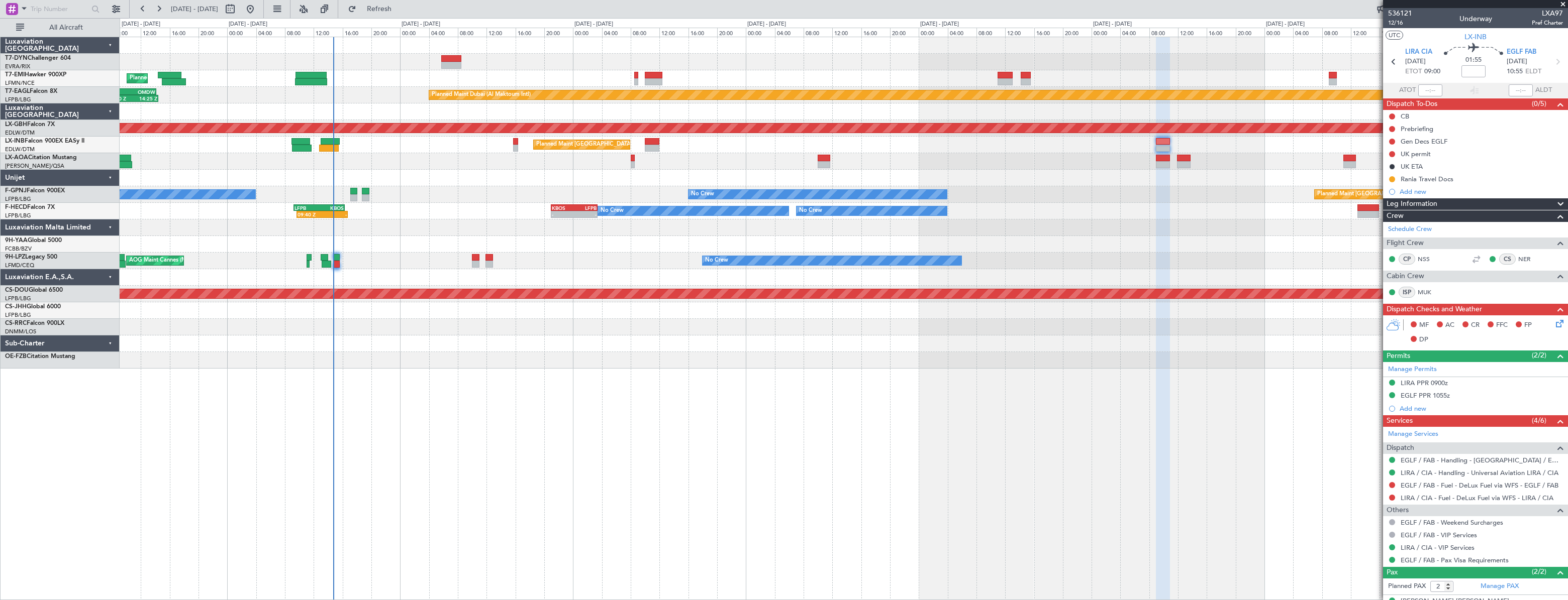
click at [1027, 142] on div "Planned Maint [GEOGRAPHIC_DATA] ([GEOGRAPHIC_DATA])" at bounding box center [844, 144] width 1448 height 16
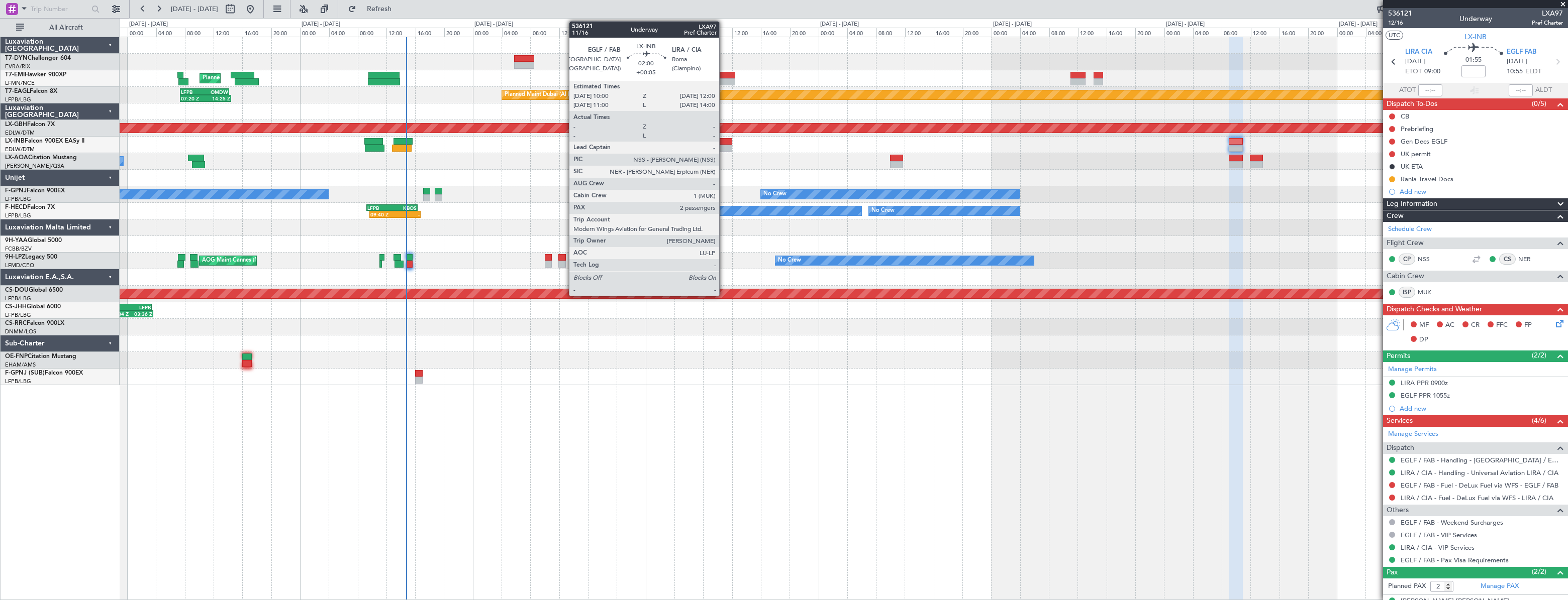
click at [723, 143] on div at bounding box center [724, 141] width 14 height 7
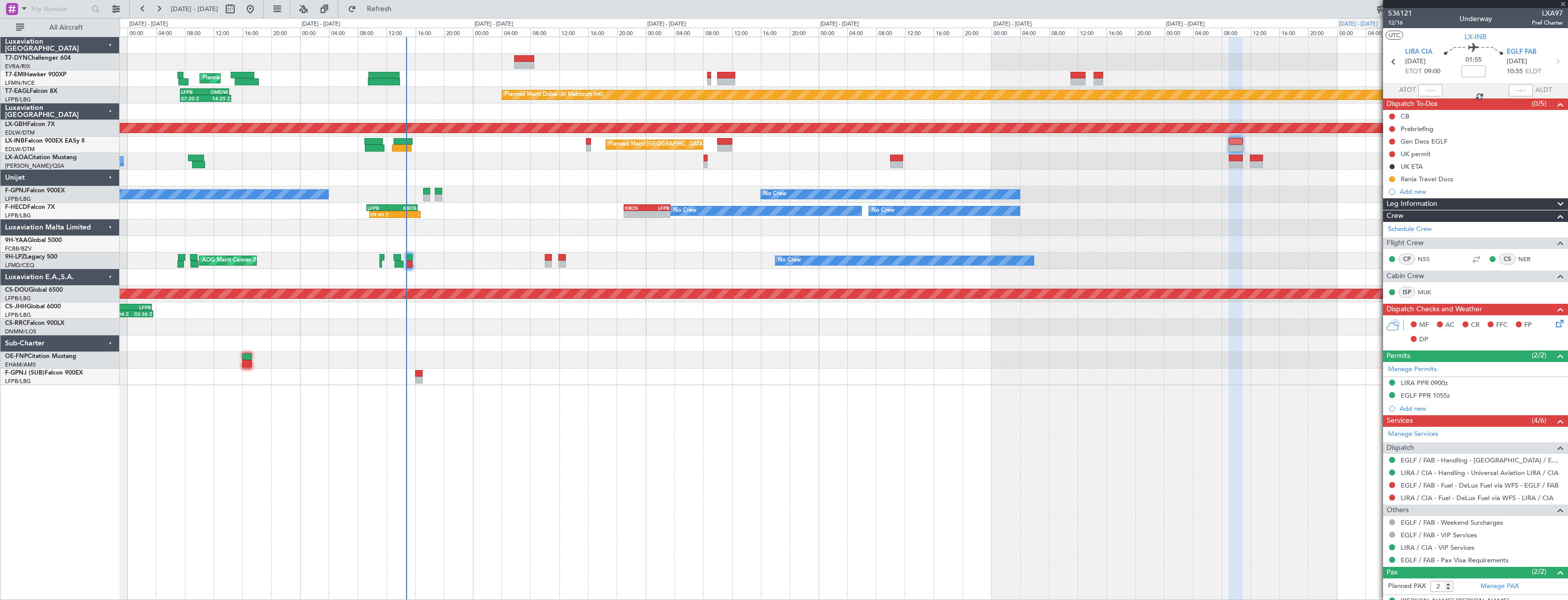
type input "+00:05"
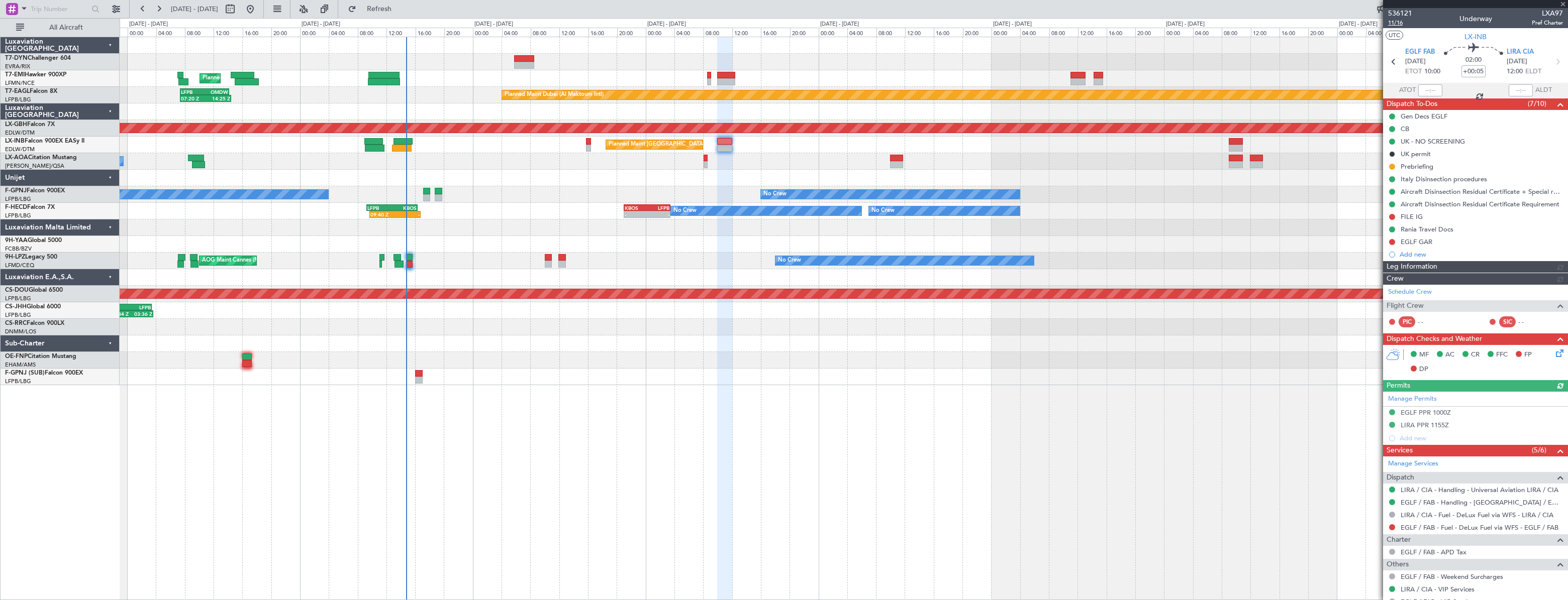
click at [1401, 23] on span "11/16" at bounding box center [1400, 22] width 24 height 9
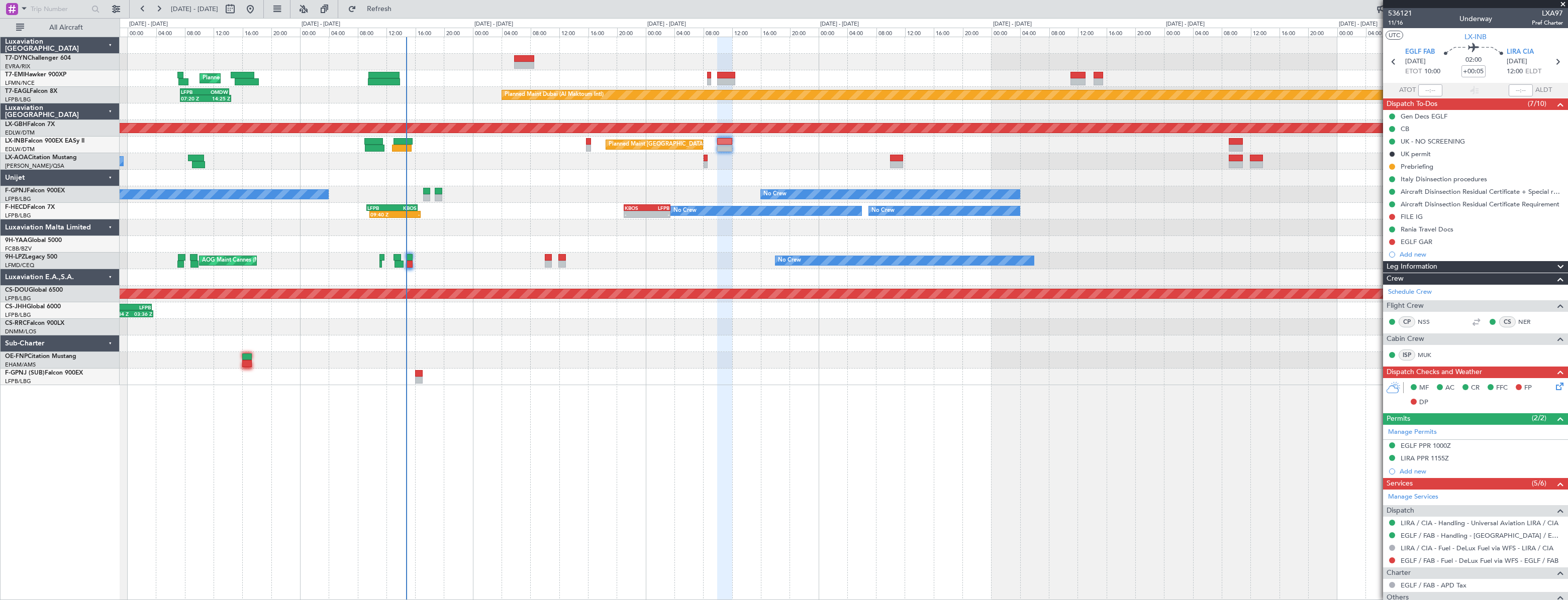
click at [641, 161] on div "No Crew Nice ([GEOGRAPHIC_DATA])" at bounding box center [844, 161] width 1448 height 16
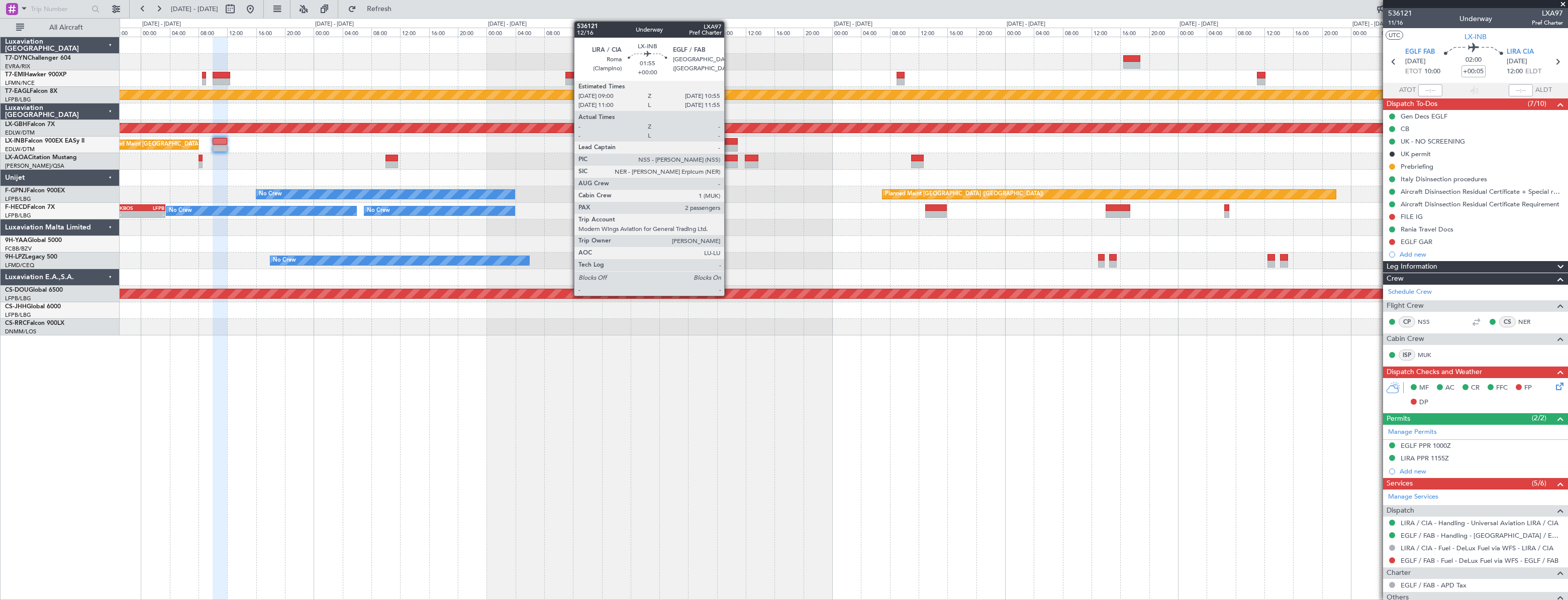
click at [729, 142] on div at bounding box center [730, 141] width 14 height 7
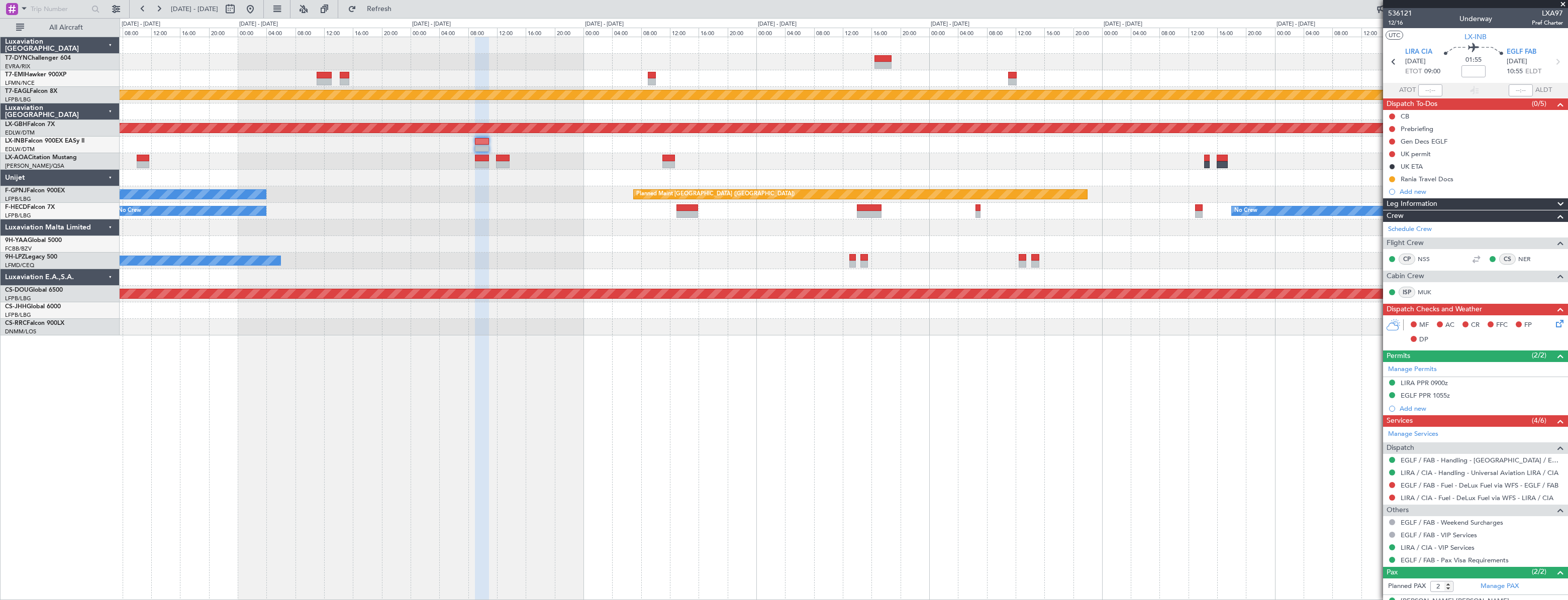
click at [565, 154] on div "Planned Maint Dubai (Al Maktoum Intl) Planned Maint Nurnberg Planned Maint [GEO…" at bounding box center [844, 186] width 1448 height 299
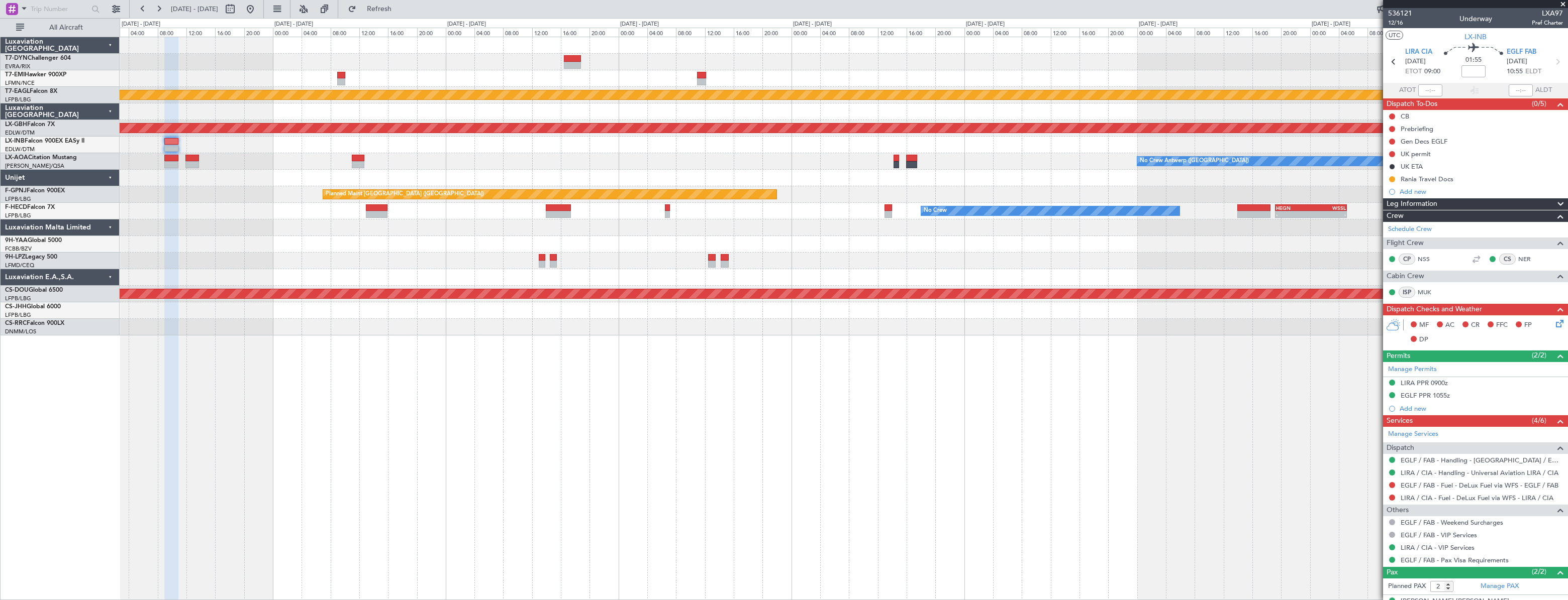
click at [523, 154] on div "No Crew Antwerp ([GEOGRAPHIC_DATA])" at bounding box center [844, 161] width 1448 height 16
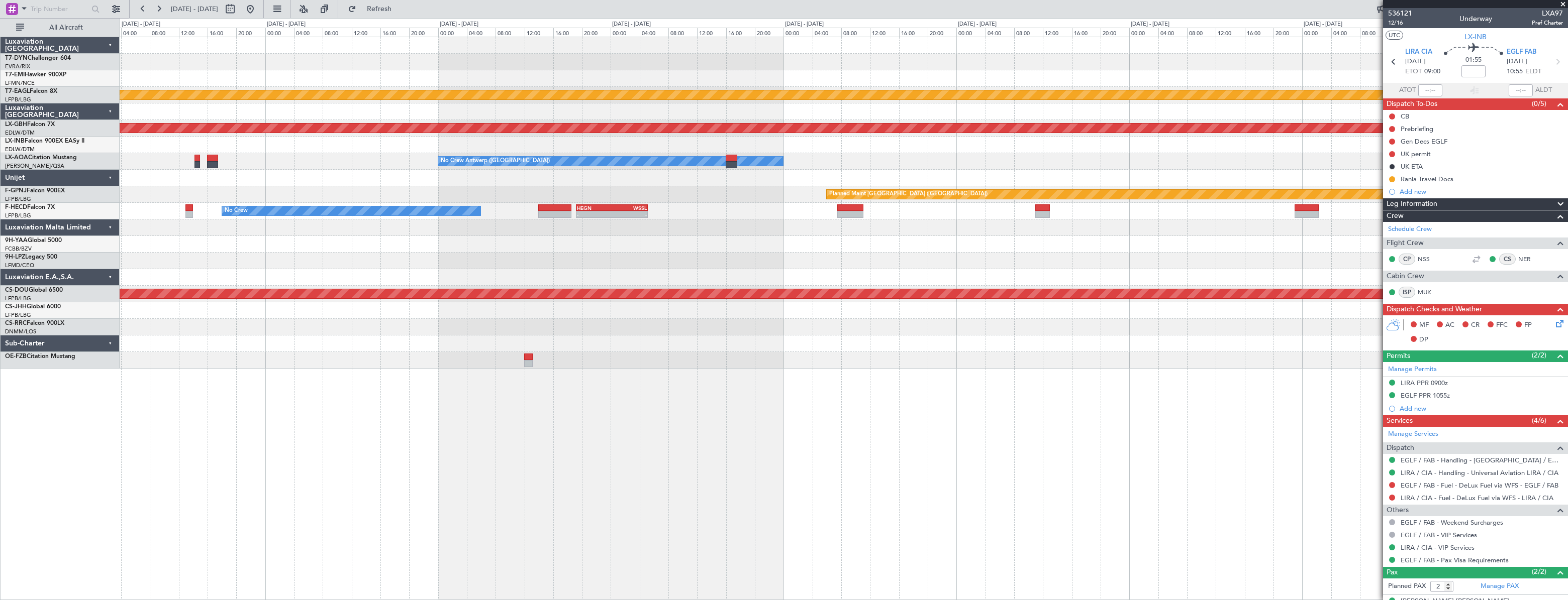
click at [395, 164] on div "Planned Maint Dubai (Al Maktoum Intl) Planned Maint Nurnberg No Crew [GEOGRAPHI…" at bounding box center [844, 203] width 1448 height 331
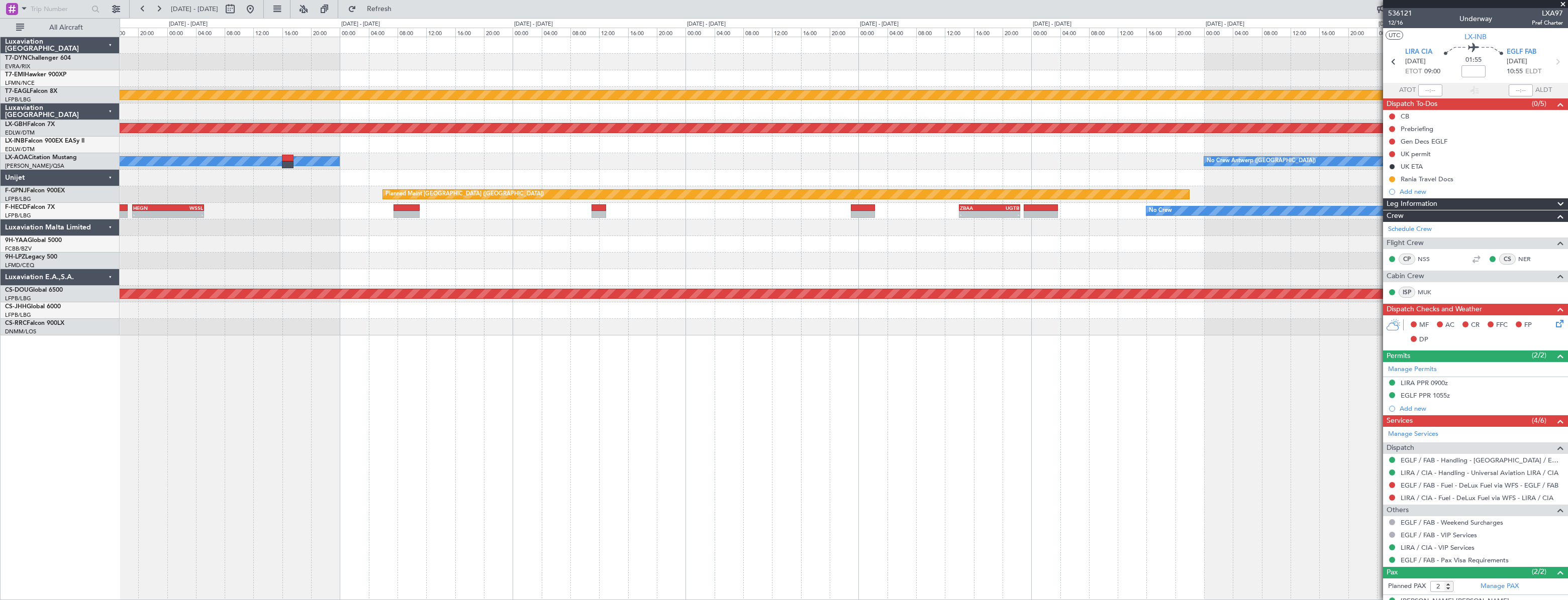
click at [337, 152] on div at bounding box center [844, 144] width 1448 height 16
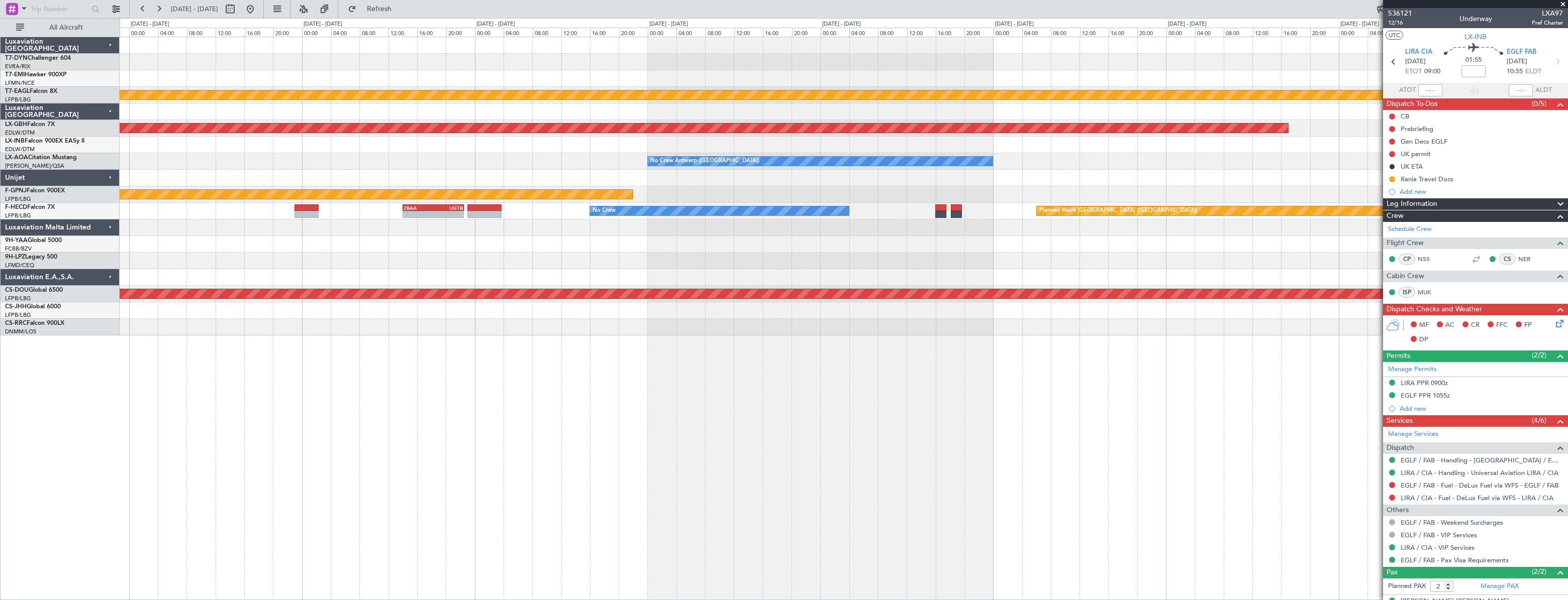
drag, startPoint x: 282, startPoint y: 10, endPoint x: 284, endPoint y: 18, distance: 8.2
click at [258, 10] on button at bounding box center [250, 9] width 16 height 16
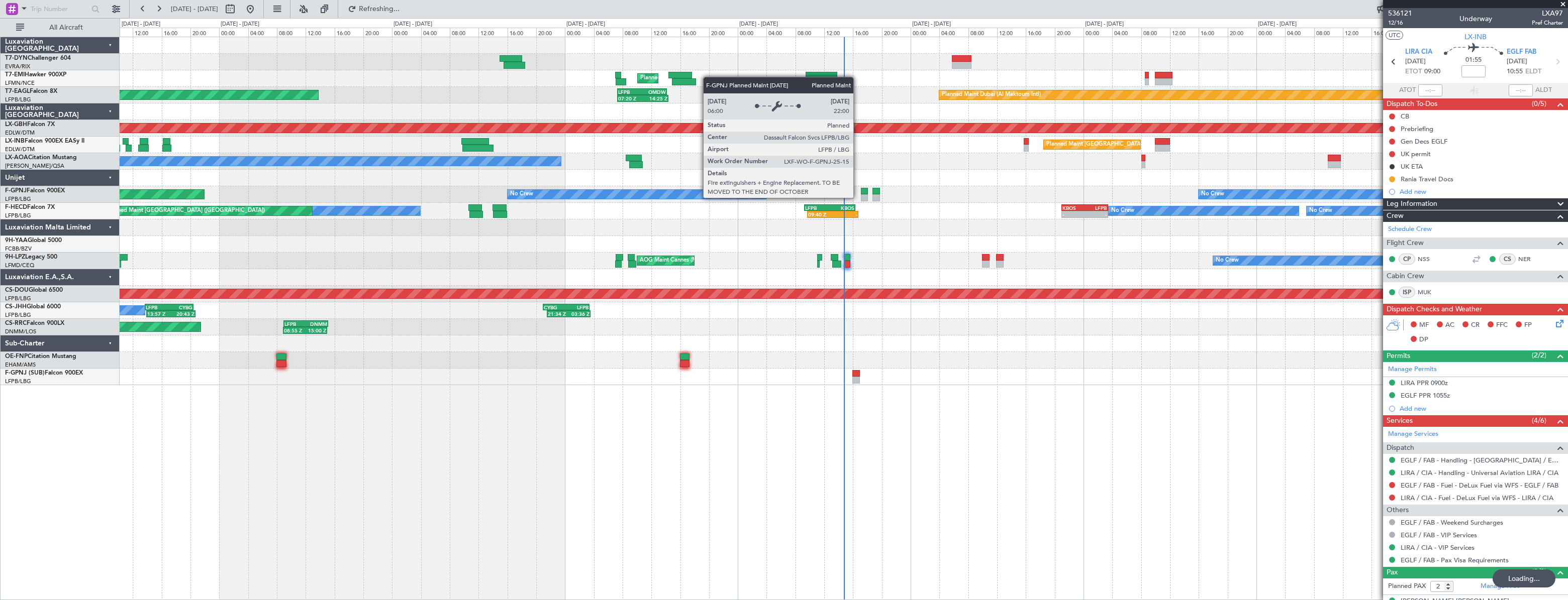
click at [446, 180] on div "Planned Maint [GEOGRAPHIC_DATA] Planned Maint [GEOGRAPHIC_DATA] (Al Maktoum Int…" at bounding box center [844, 211] width 1448 height 348
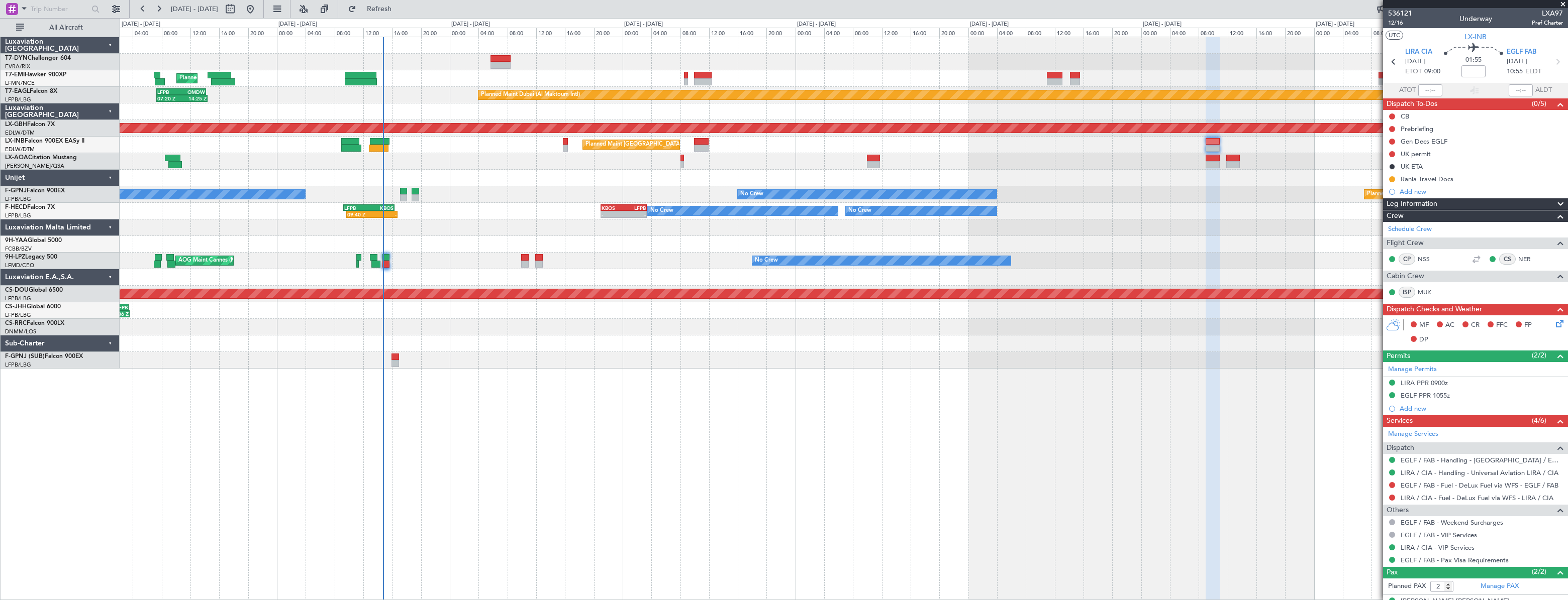
click at [502, 194] on div "No Crew Planned Maint [GEOGRAPHIC_DATA] ([GEOGRAPHIC_DATA]) No Crew" at bounding box center [844, 194] width 1448 height 16
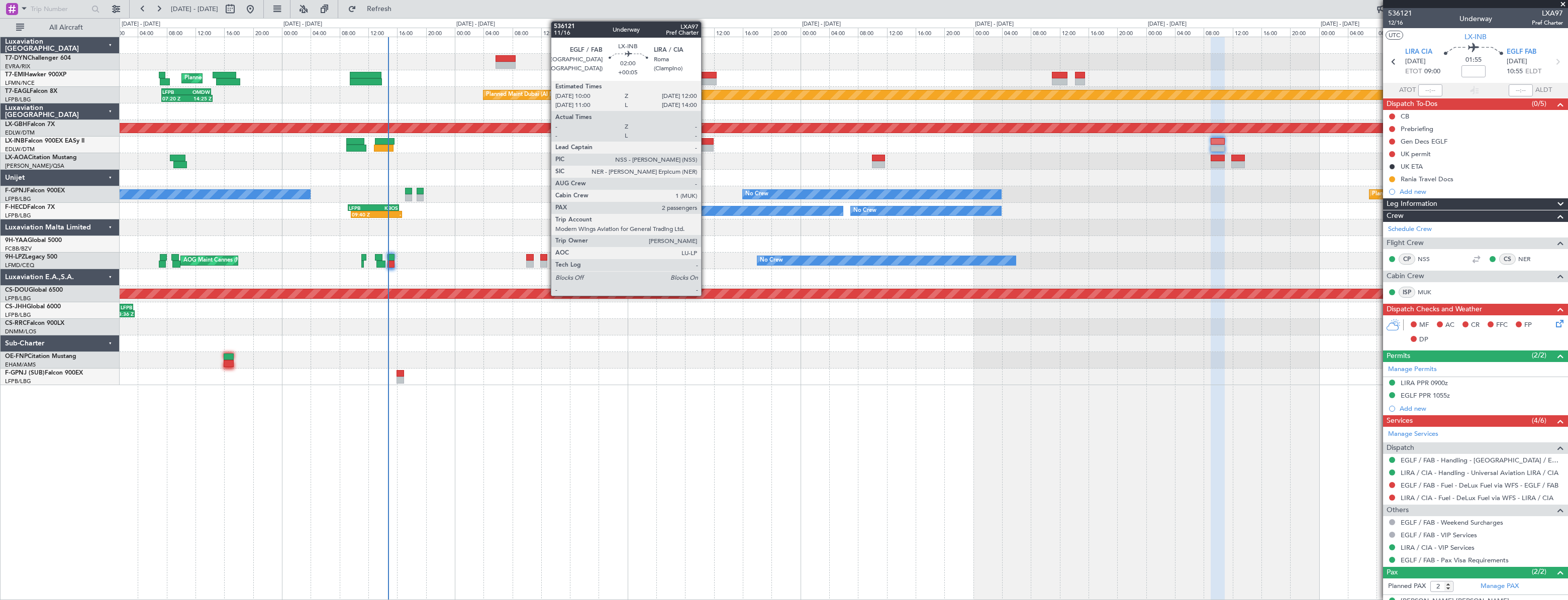
click at [706, 143] on div at bounding box center [706, 141] width 14 height 7
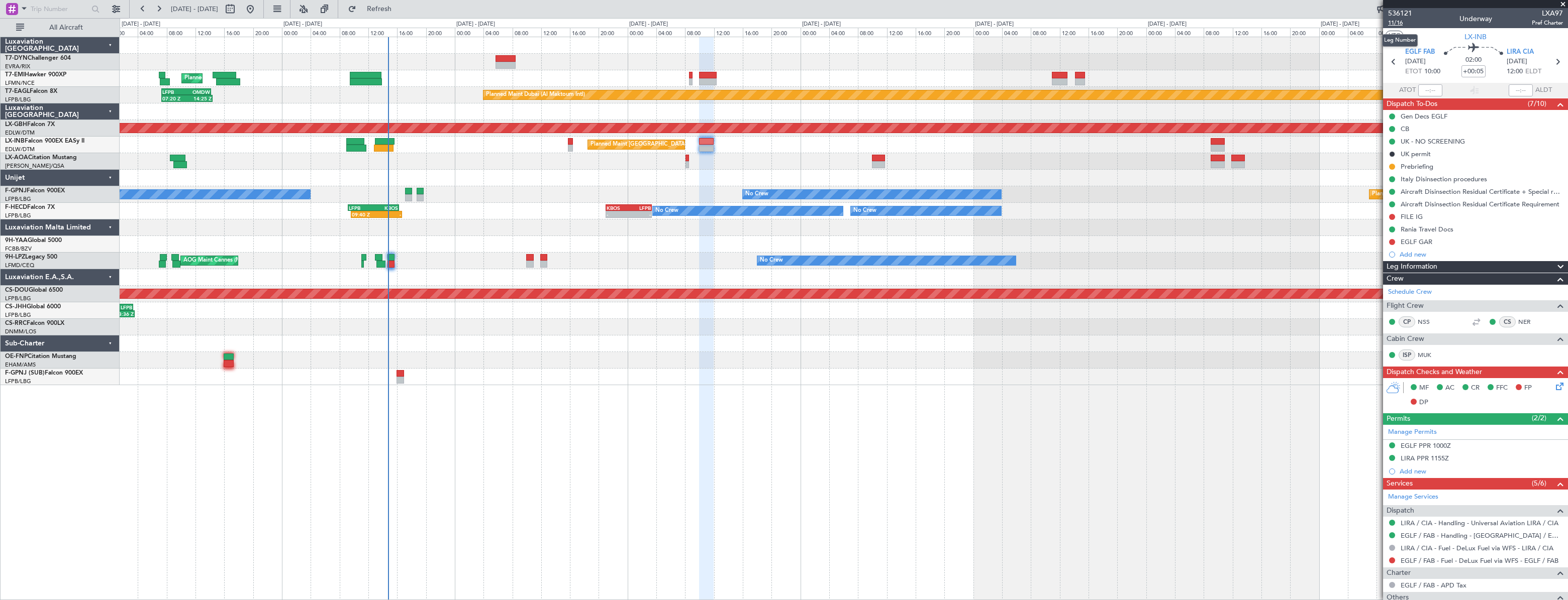
click at [1395, 26] on span "11/16" at bounding box center [1400, 22] width 24 height 9
click at [1404, 26] on span "11/16" at bounding box center [1400, 22] width 24 height 9
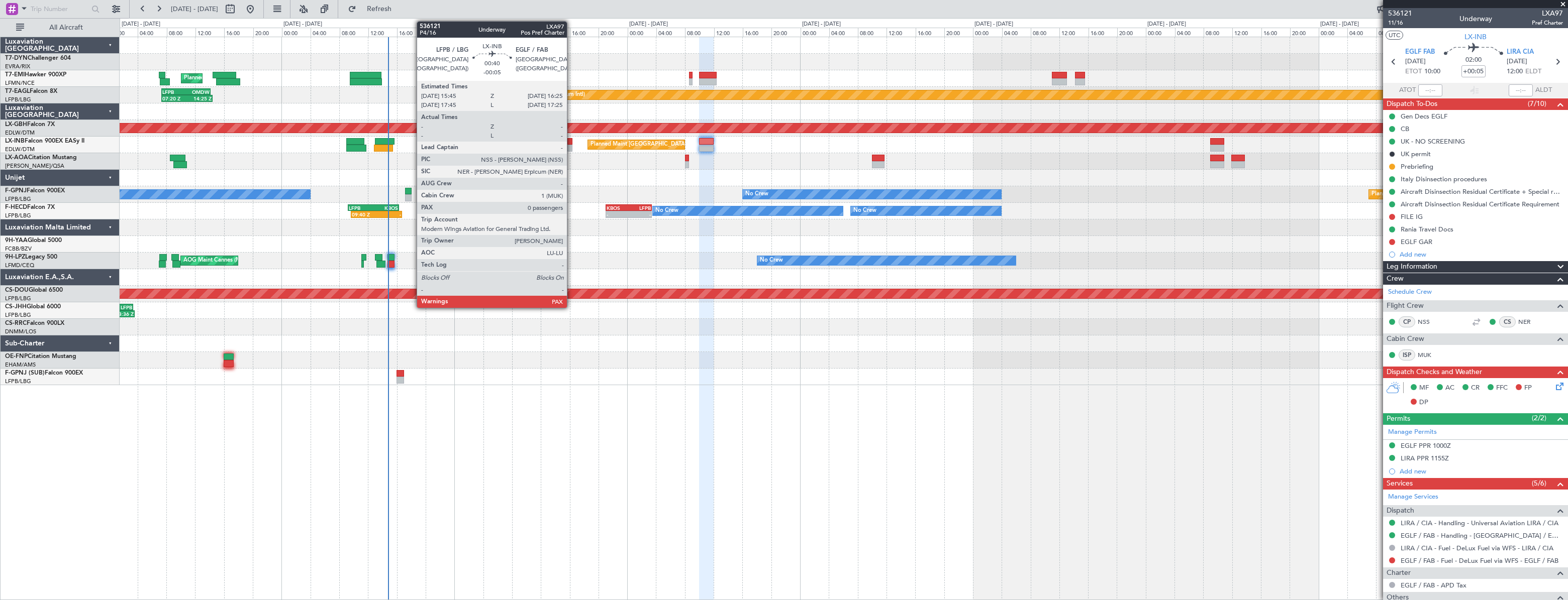
click at [572, 141] on div at bounding box center [570, 141] width 5 height 7
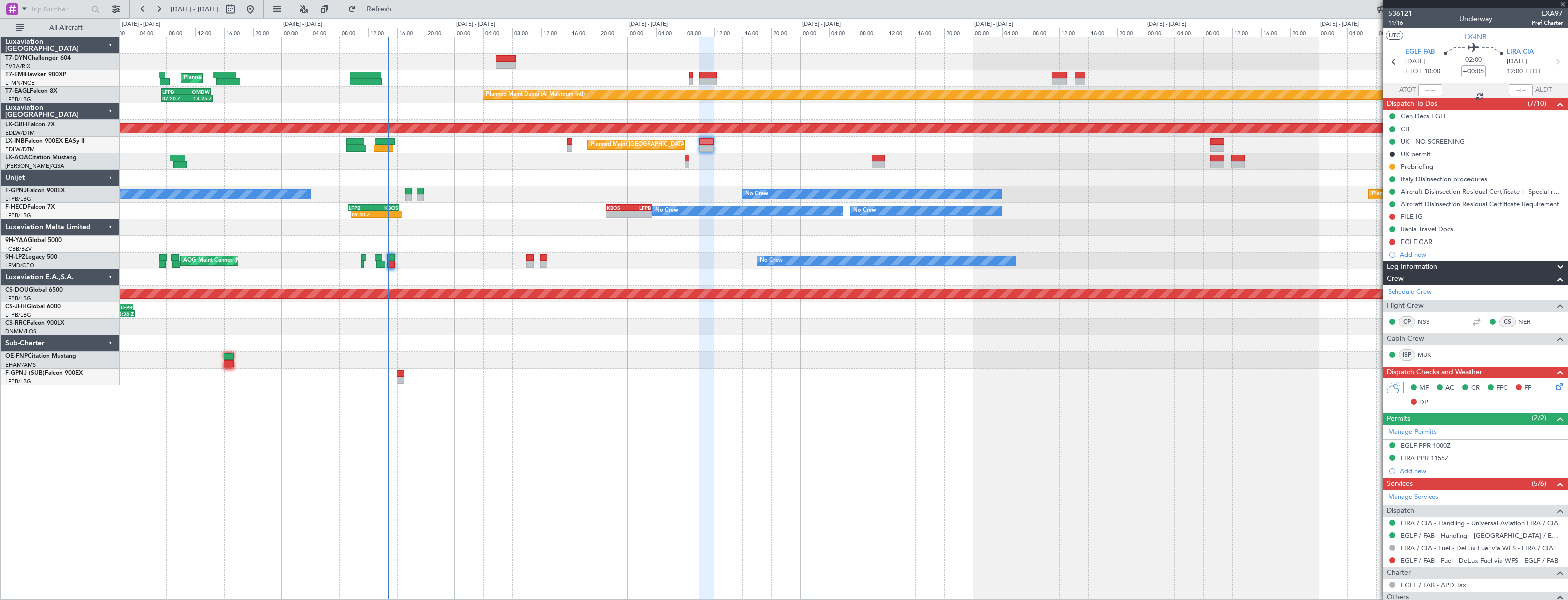
type input "-00:05"
type input "0"
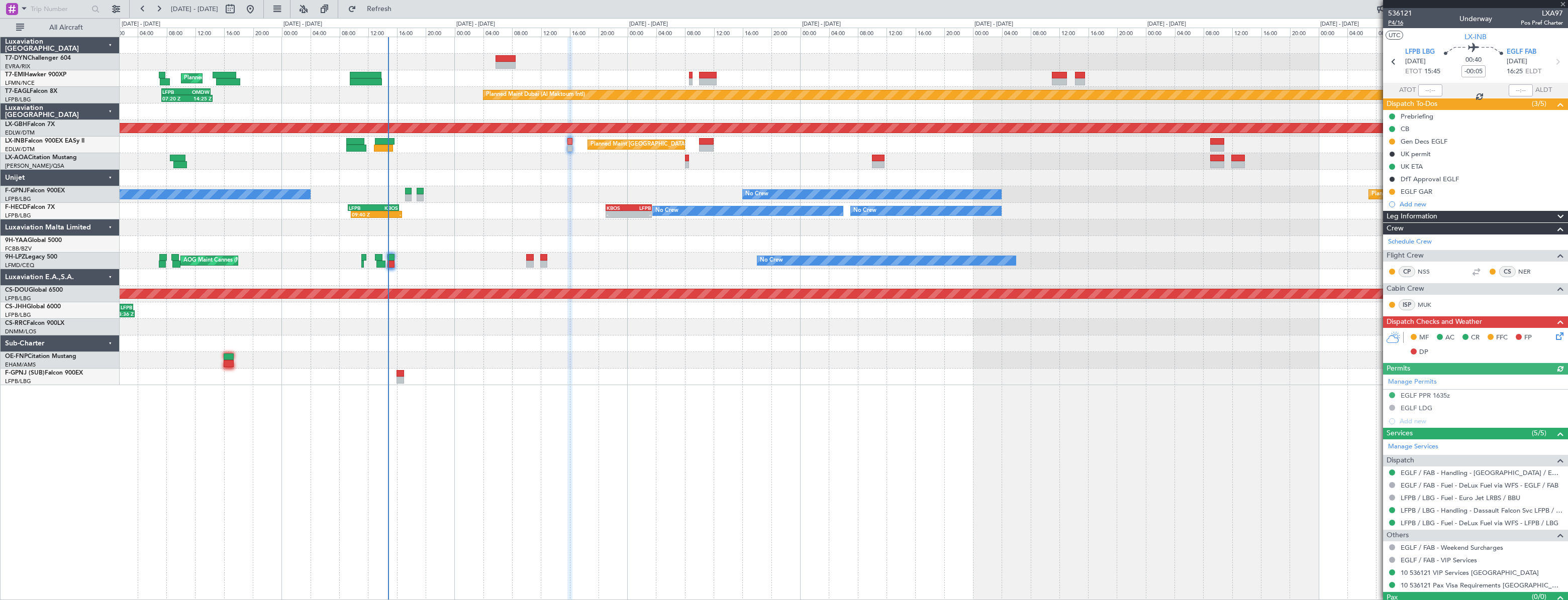
click at [1391, 21] on span "P4/16" at bounding box center [1400, 22] width 24 height 9
drag, startPoint x: 398, startPoint y: 15, endPoint x: 400, endPoint y: 21, distance: 6.3
click at [399, 15] on button "Refresh" at bounding box center [373, 9] width 61 height 16
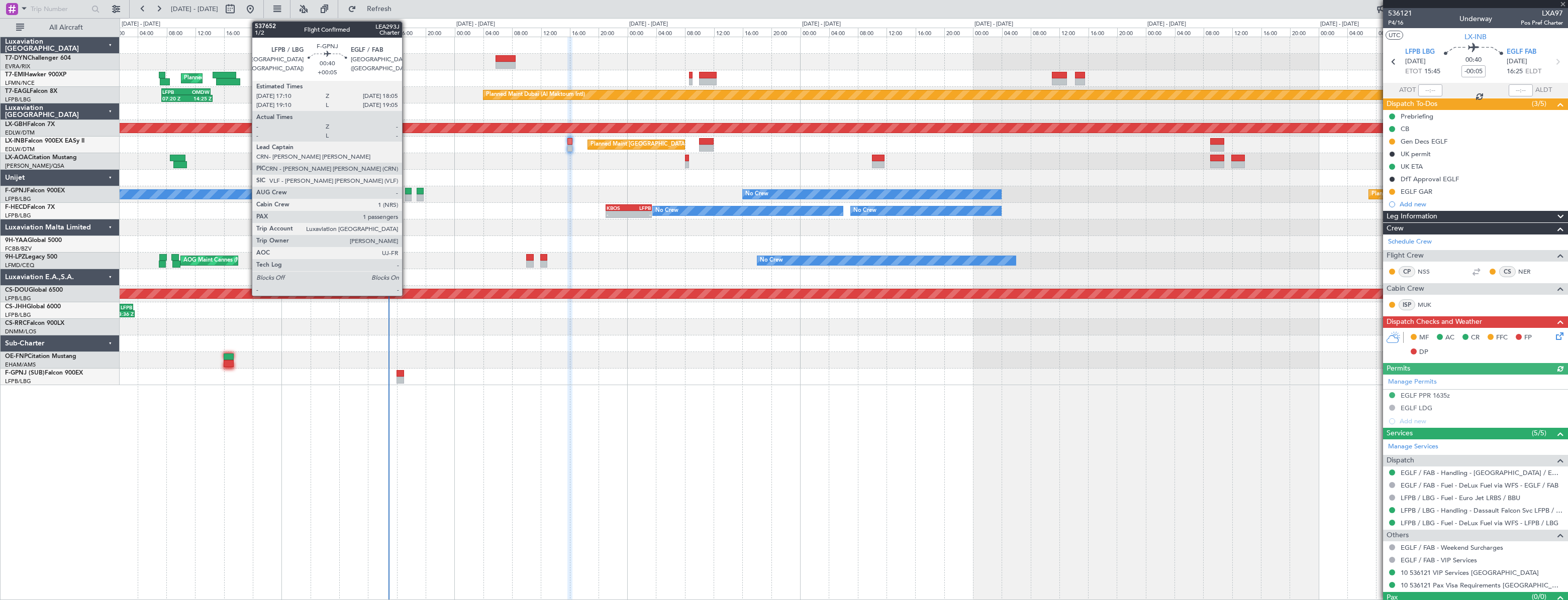
click at [406, 192] on div at bounding box center [408, 191] width 7 height 7
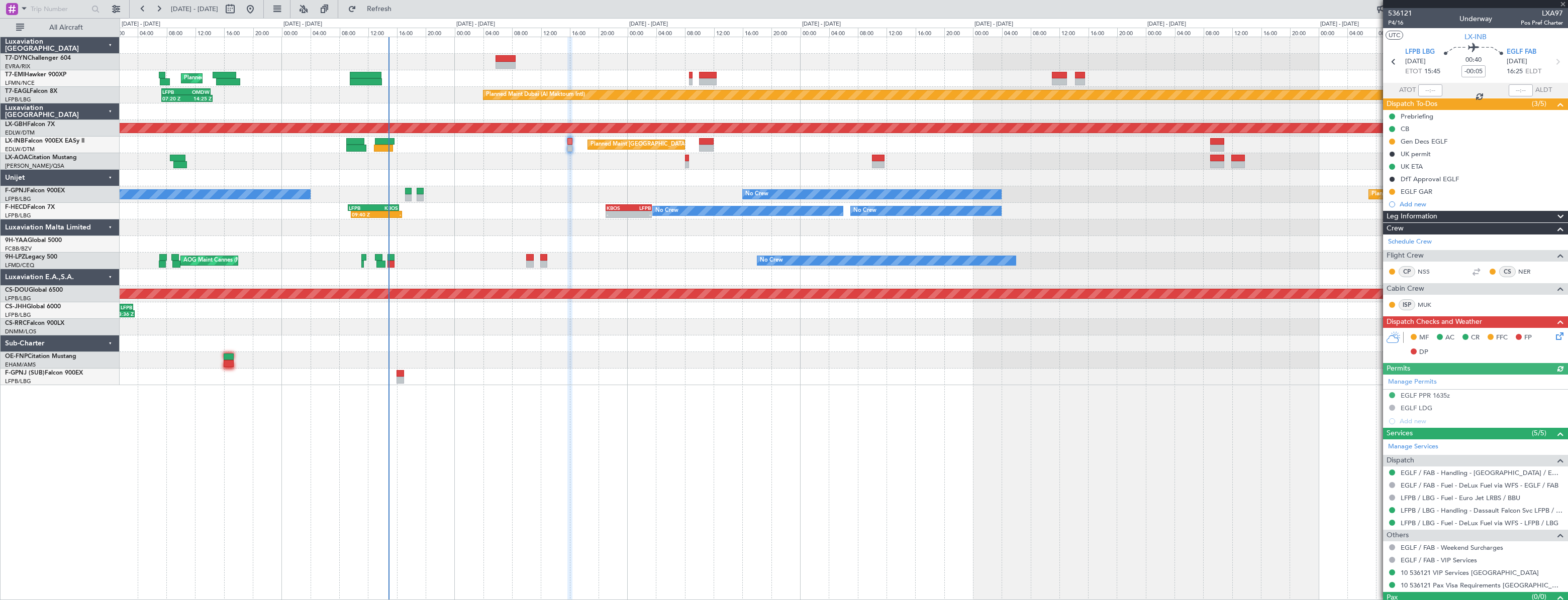
type input "+00:05"
type input "1"
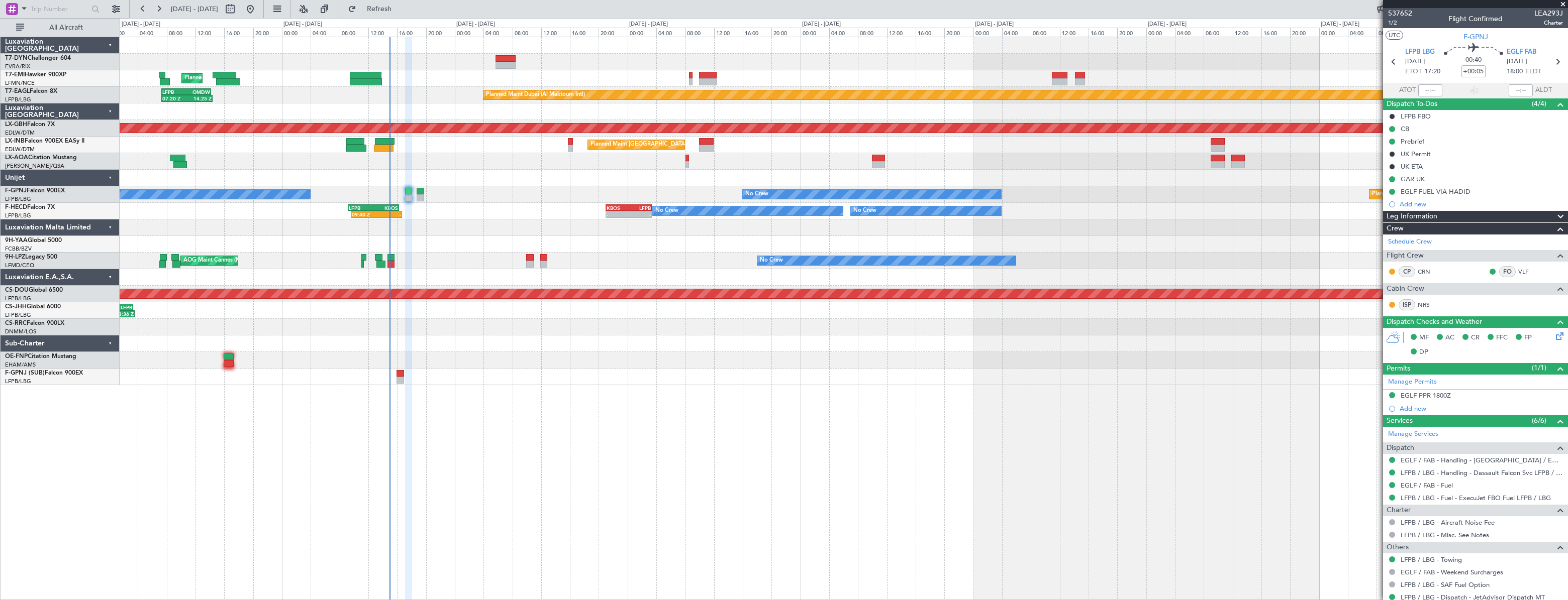
click at [638, 350] on div "Planned Maint [GEOGRAPHIC_DATA] Planned Maint [GEOGRAPHIC_DATA] (Al Maktoum Int…" at bounding box center [844, 211] width 1448 height 348
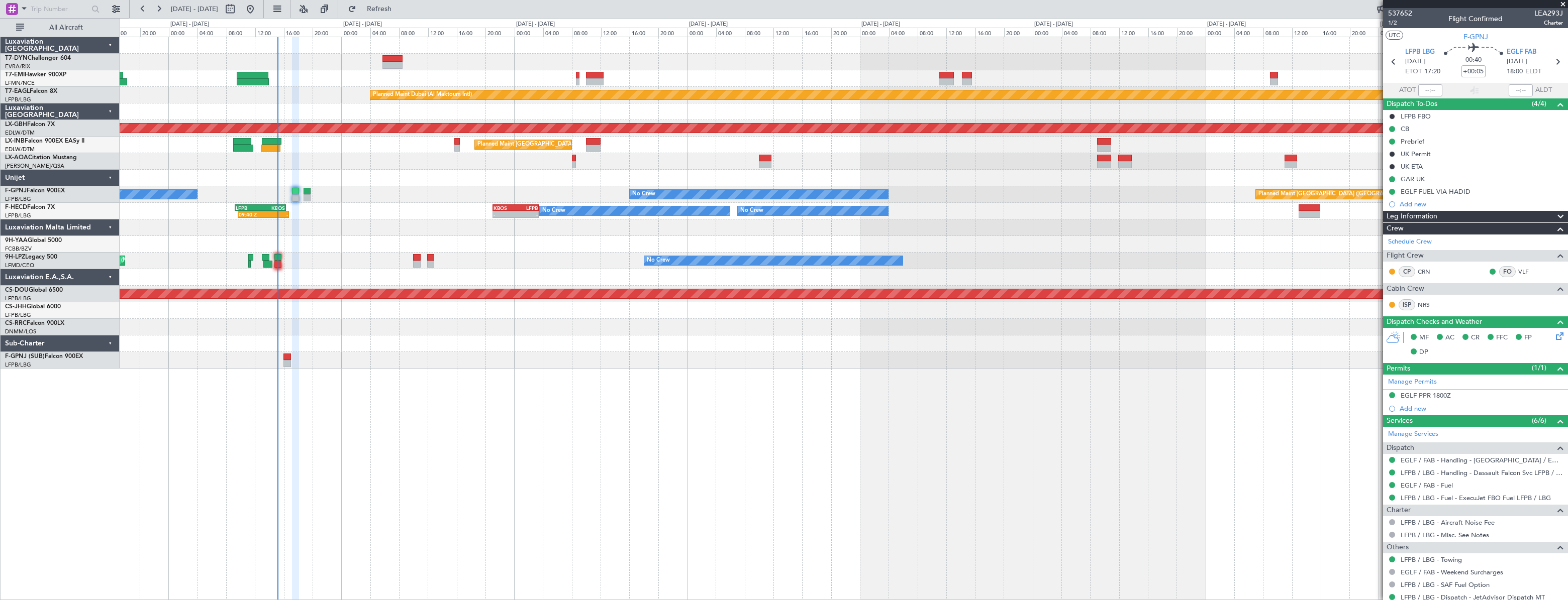
click at [423, 224] on div at bounding box center [844, 228] width 1448 height 16
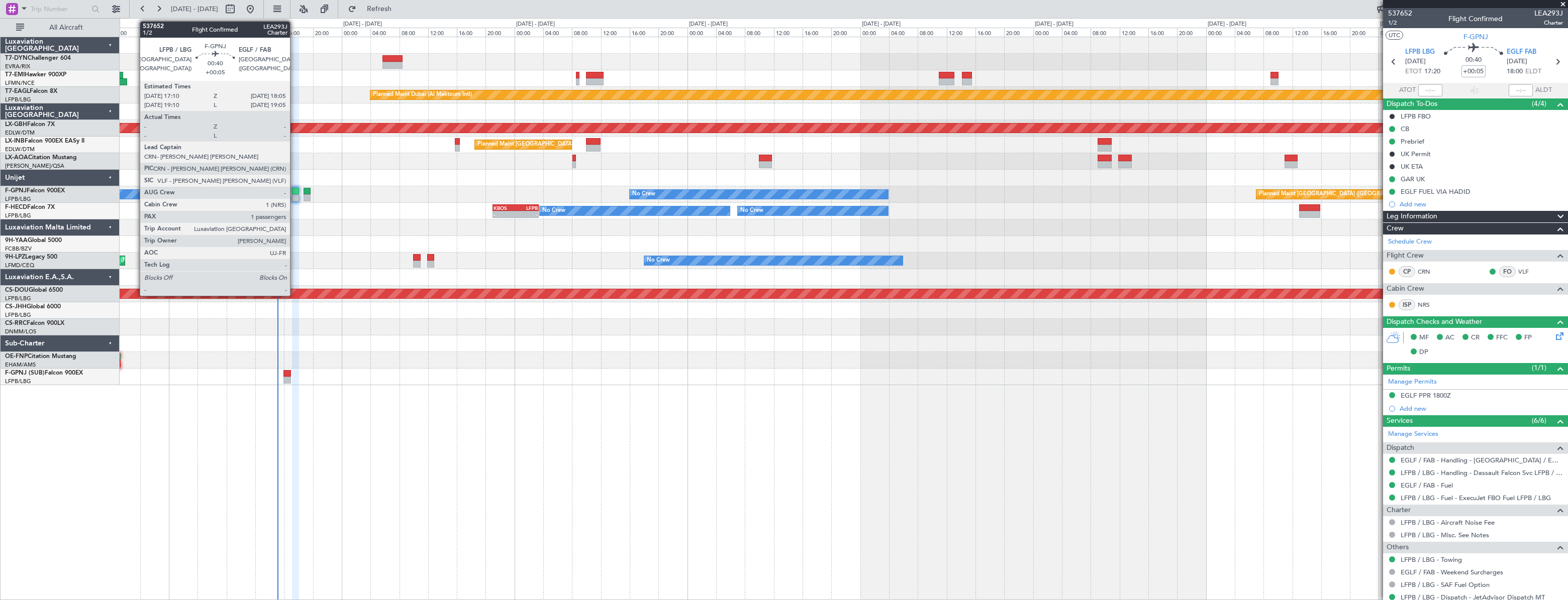
click at [295, 189] on div at bounding box center [295, 191] width 7 height 7
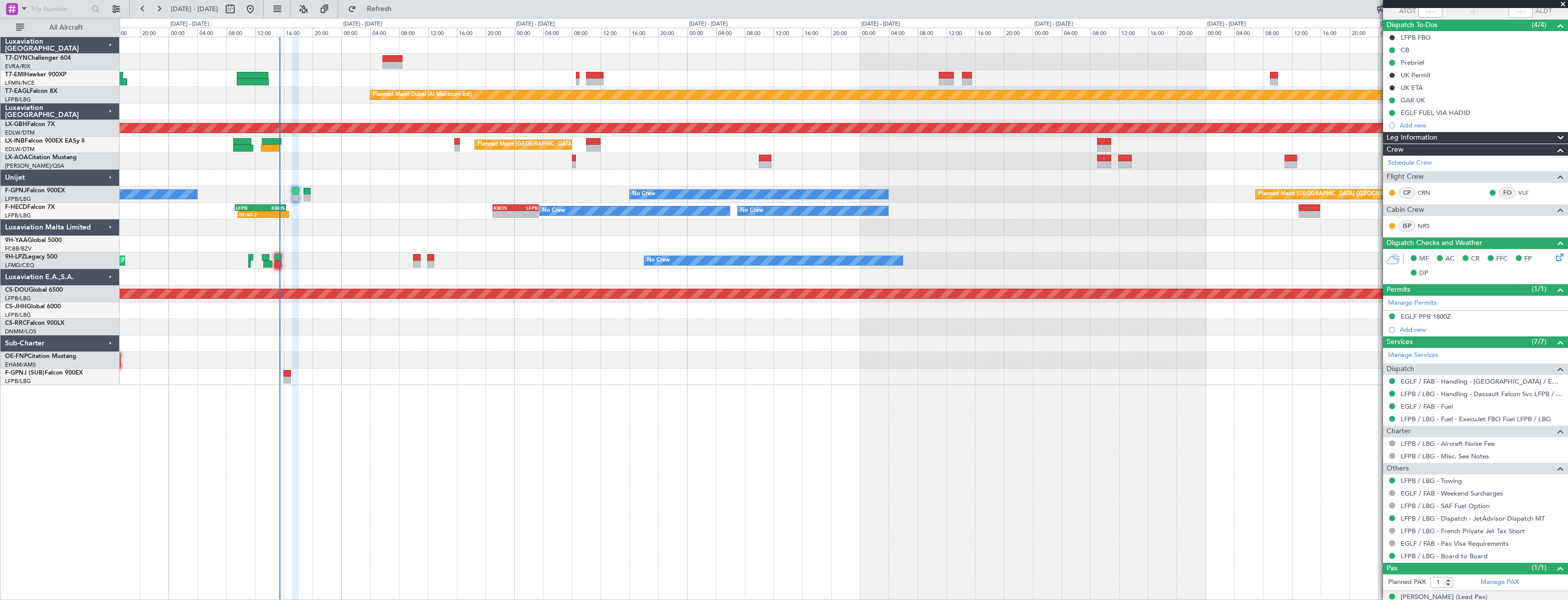
scroll to position [115, 0]
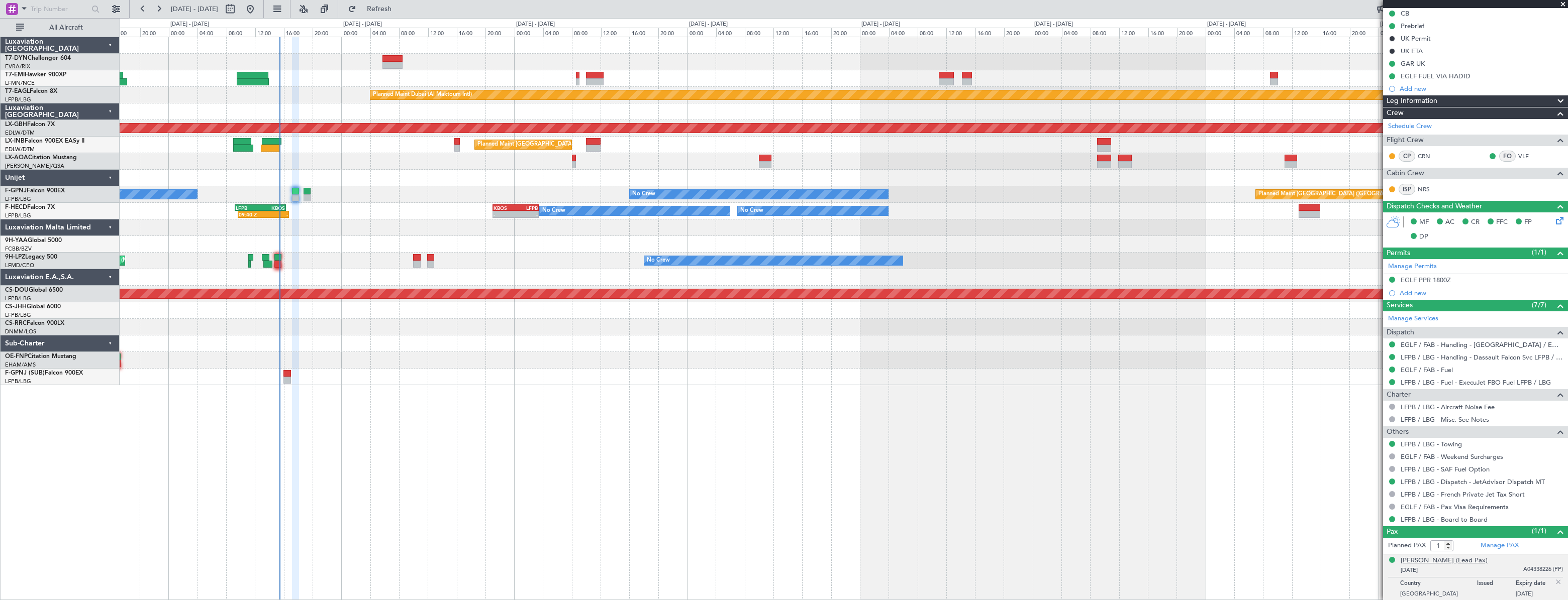
click at [1432, 562] on div "[PERSON_NAME] (Lead Pax)" at bounding box center [1444, 561] width 87 height 10
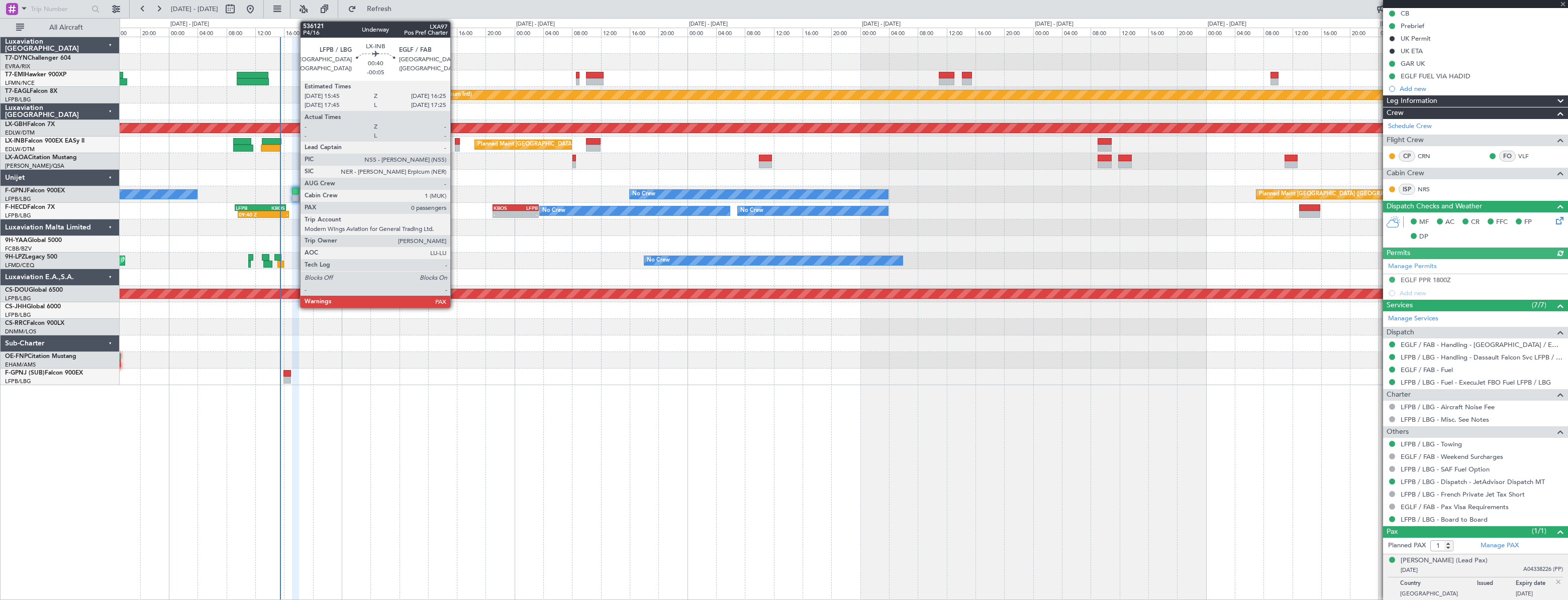
click at [455, 142] on div at bounding box center [457, 141] width 5 height 7
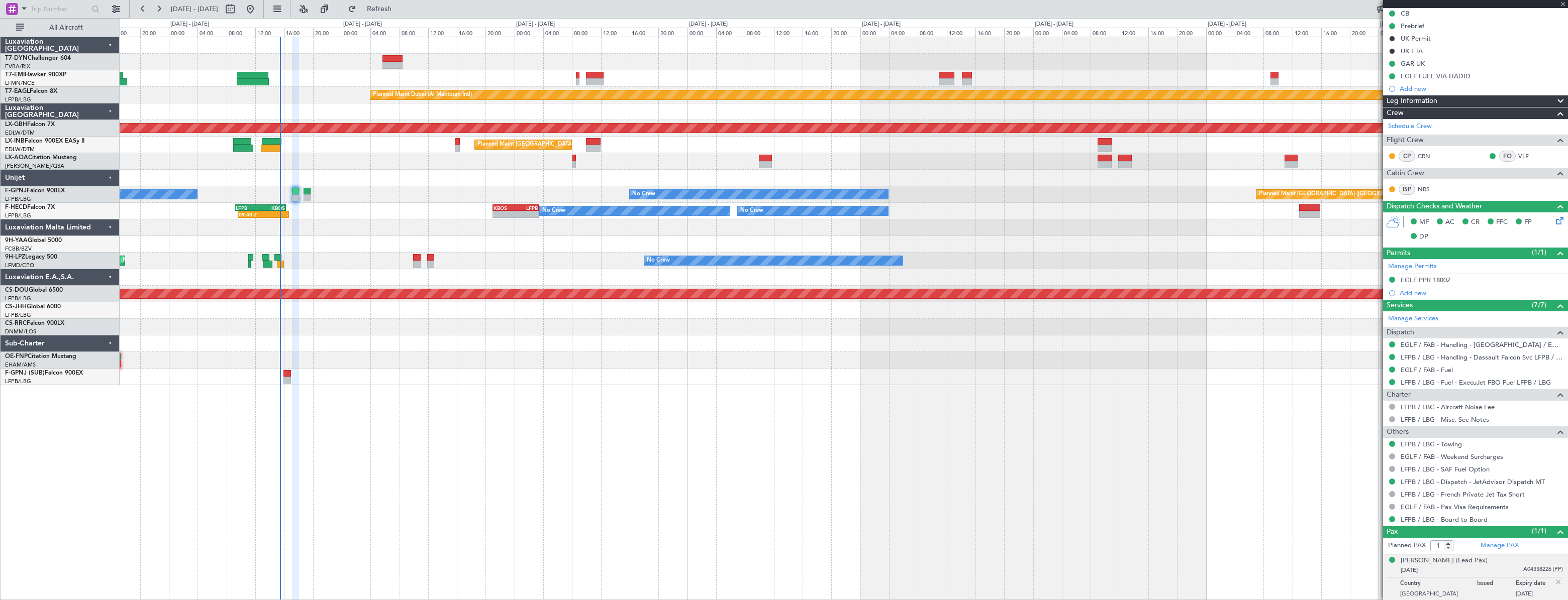
type input "-00:05"
type input "0"
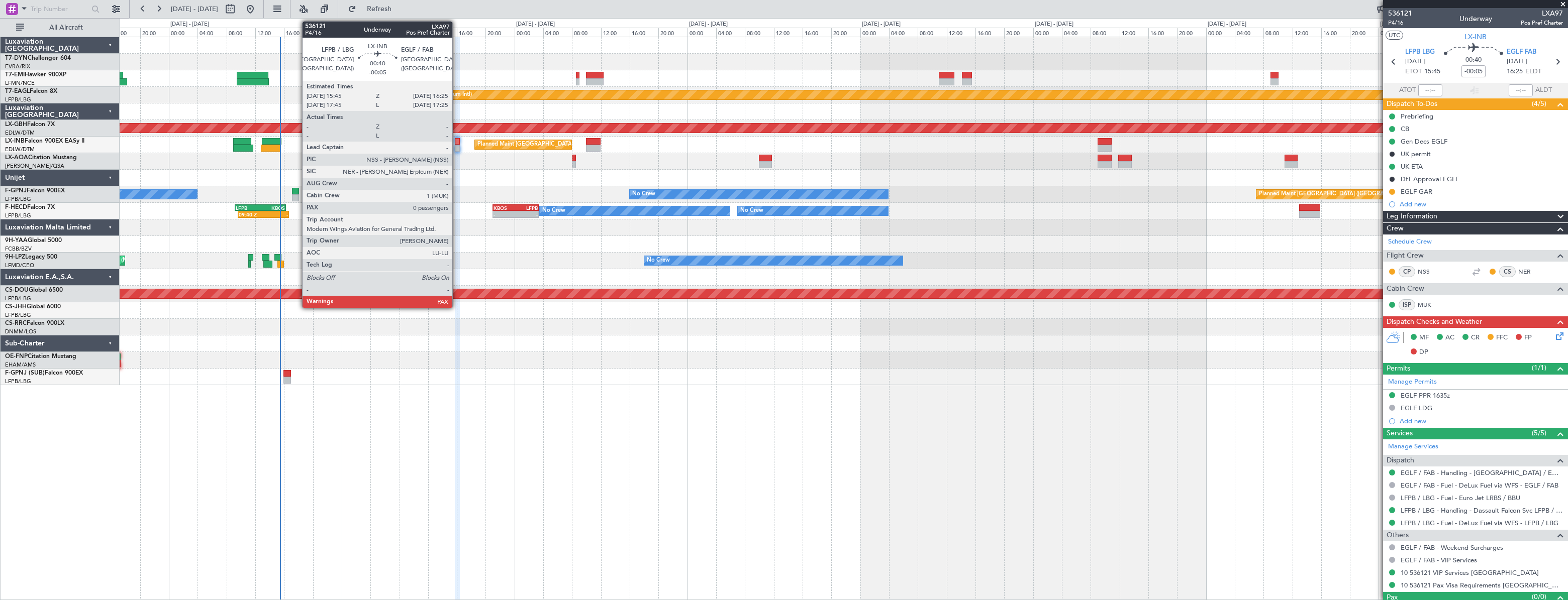
click at [457, 145] on div at bounding box center [457, 148] width 5 height 7
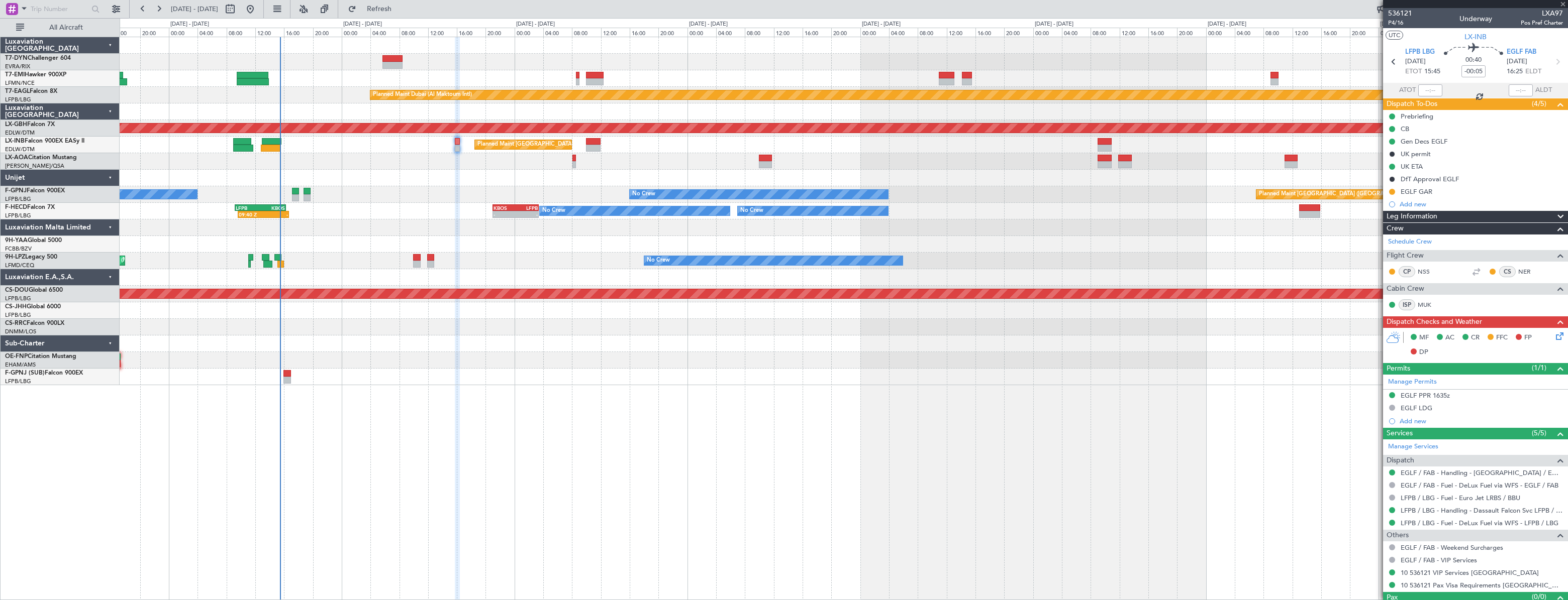
click at [1418, 189] on mat-tooltip-component "DfT Approval EGLF" at bounding box center [1430, 196] width 68 height 27
click at [1412, 191] on div "EGLF GAR" at bounding box center [1416, 191] width 32 height 9
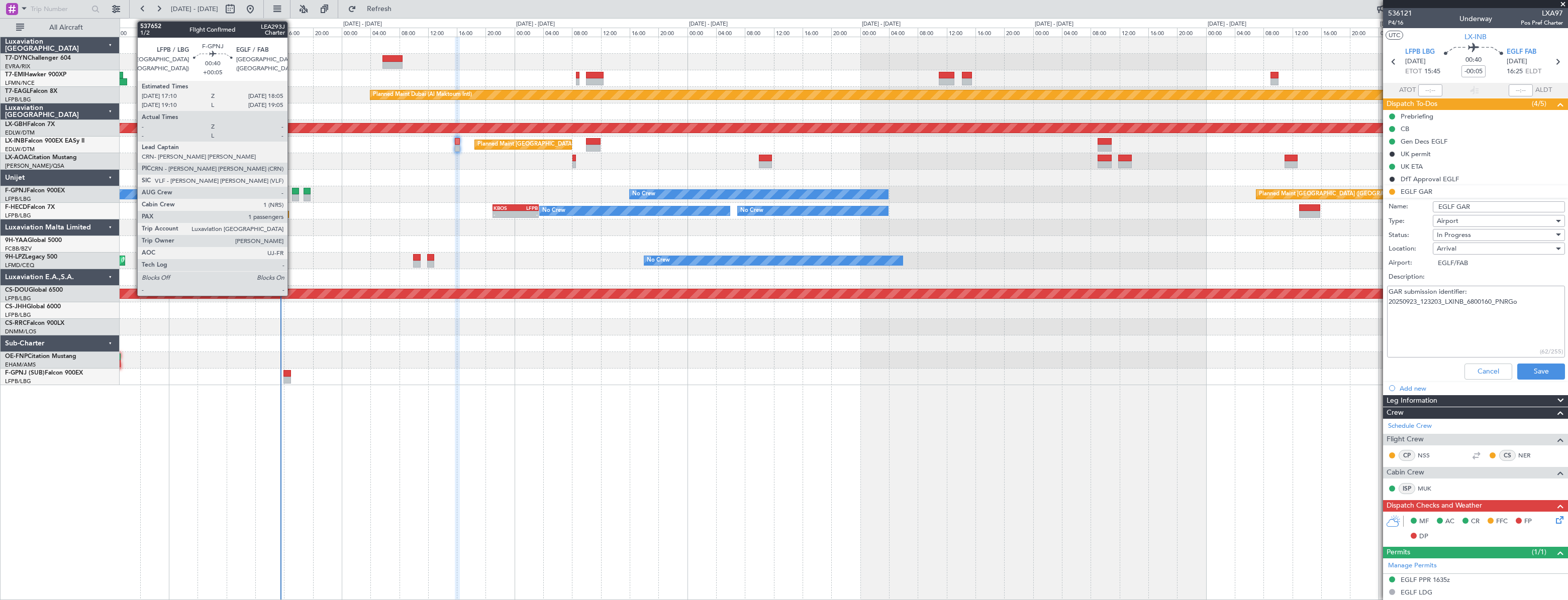
click at [292, 192] on div at bounding box center [295, 191] width 7 height 7
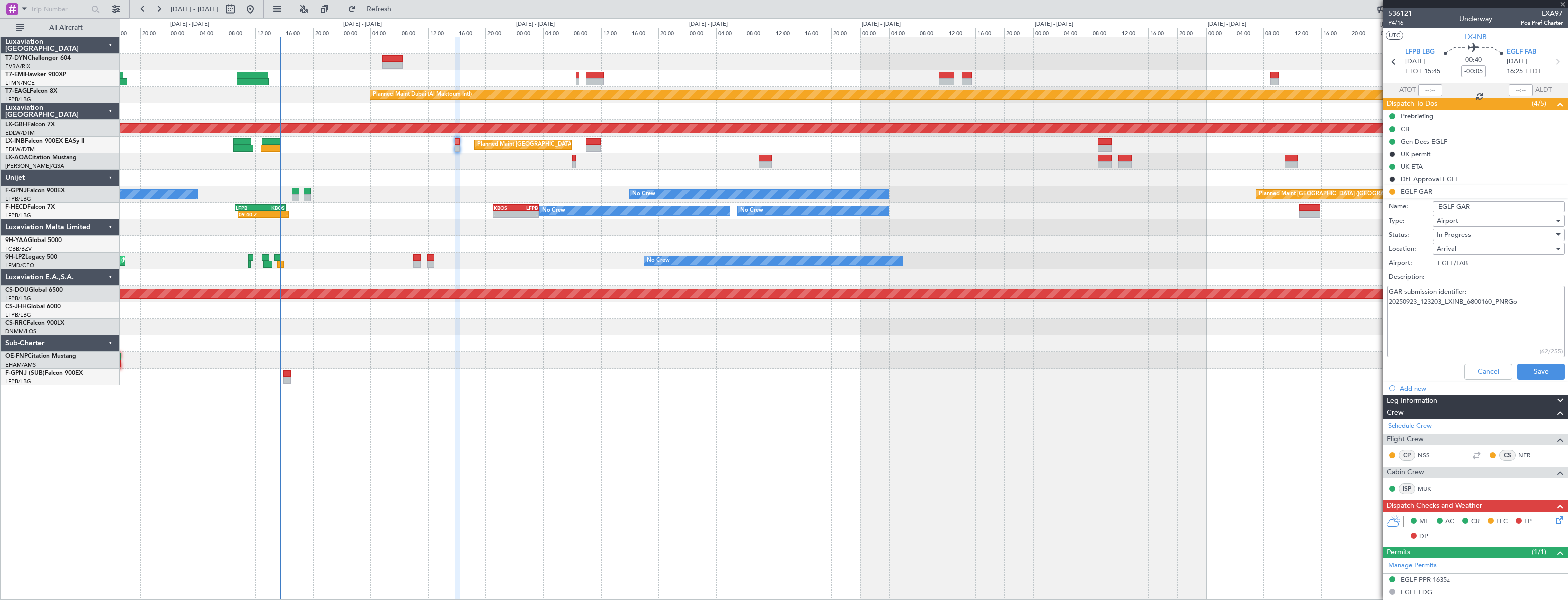
type input "+00:05"
type input "1"
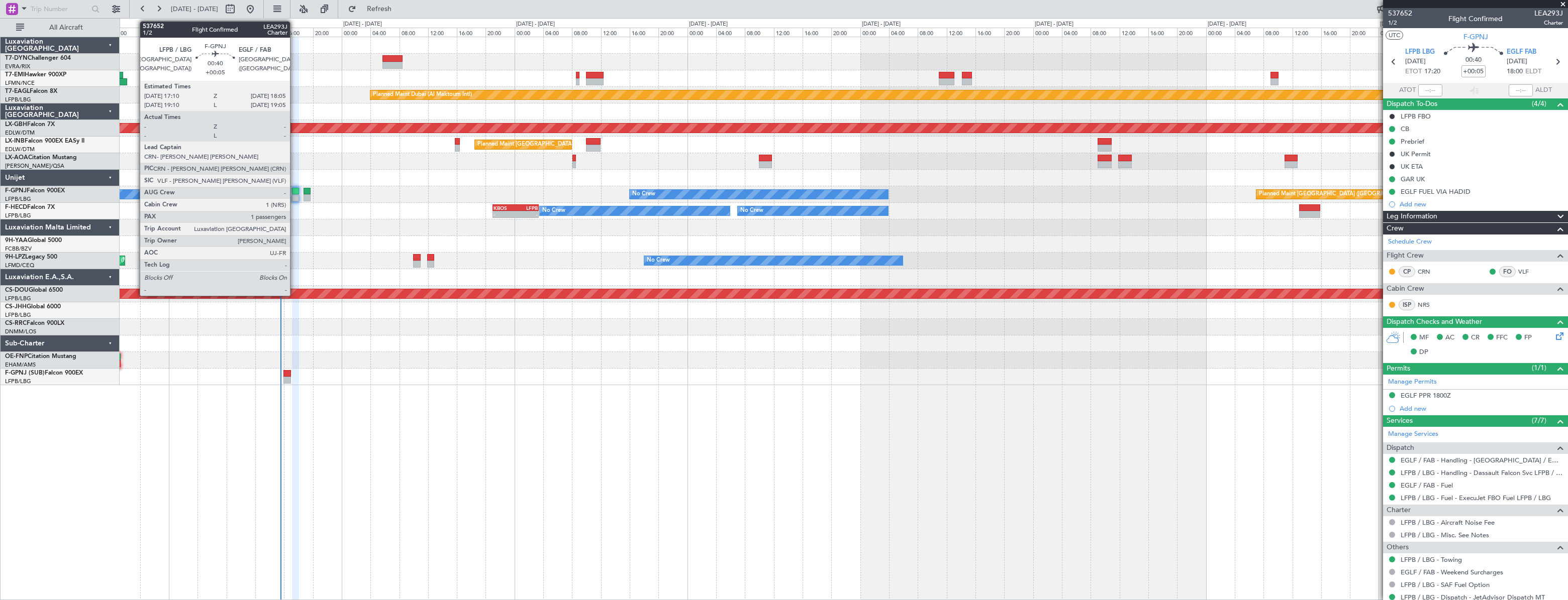
click at [295, 192] on div at bounding box center [295, 191] width 7 height 7
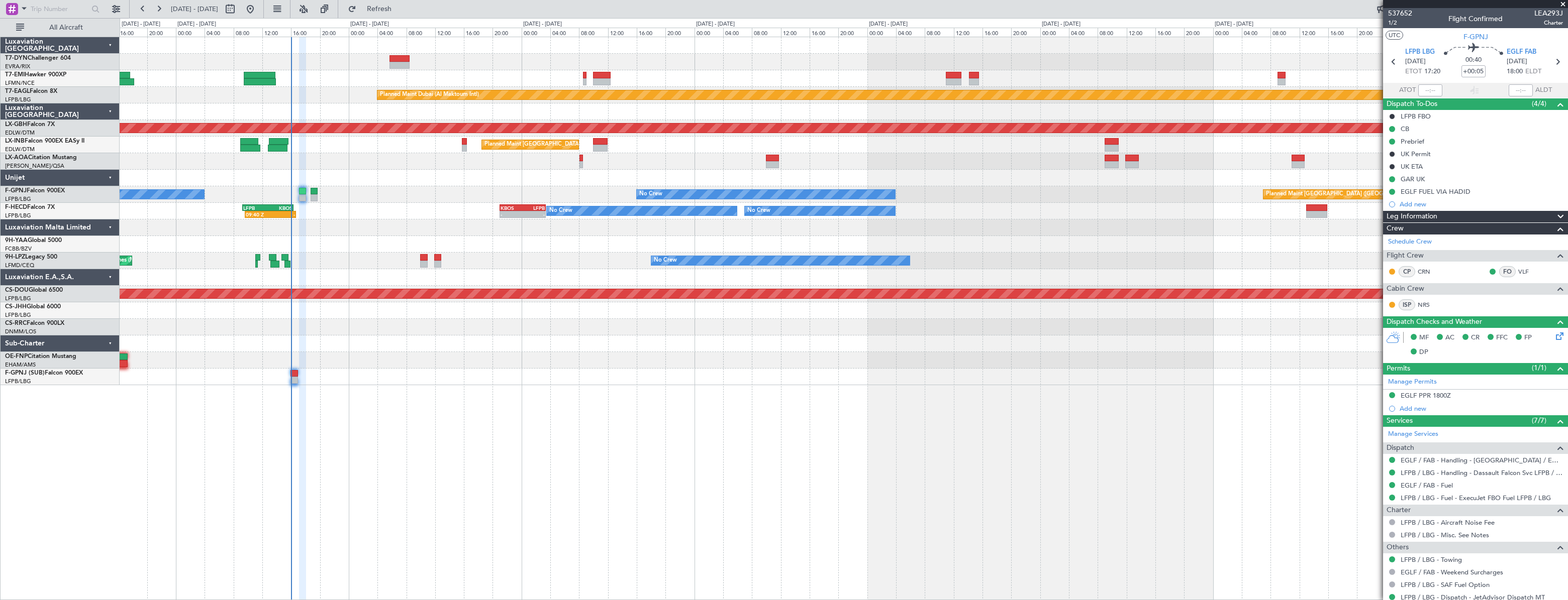
click at [333, 186] on div "Planned Maint [GEOGRAPHIC_DATA] ([GEOGRAPHIC_DATA]) No Crew No Crew" at bounding box center [844, 194] width 1448 height 16
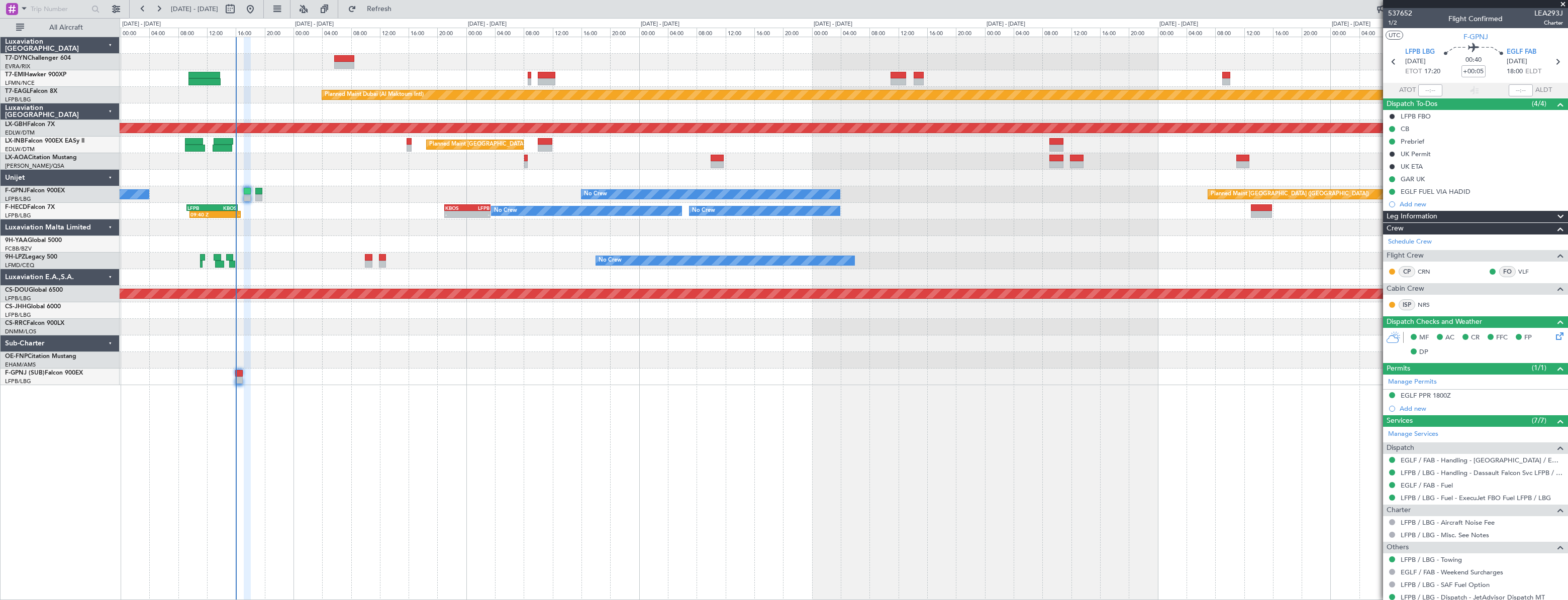
click at [340, 169] on div "Planned Maint [GEOGRAPHIC_DATA] Planned Maint [GEOGRAPHIC_DATA] (Al Maktoum Int…" at bounding box center [844, 211] width 1448 height 348
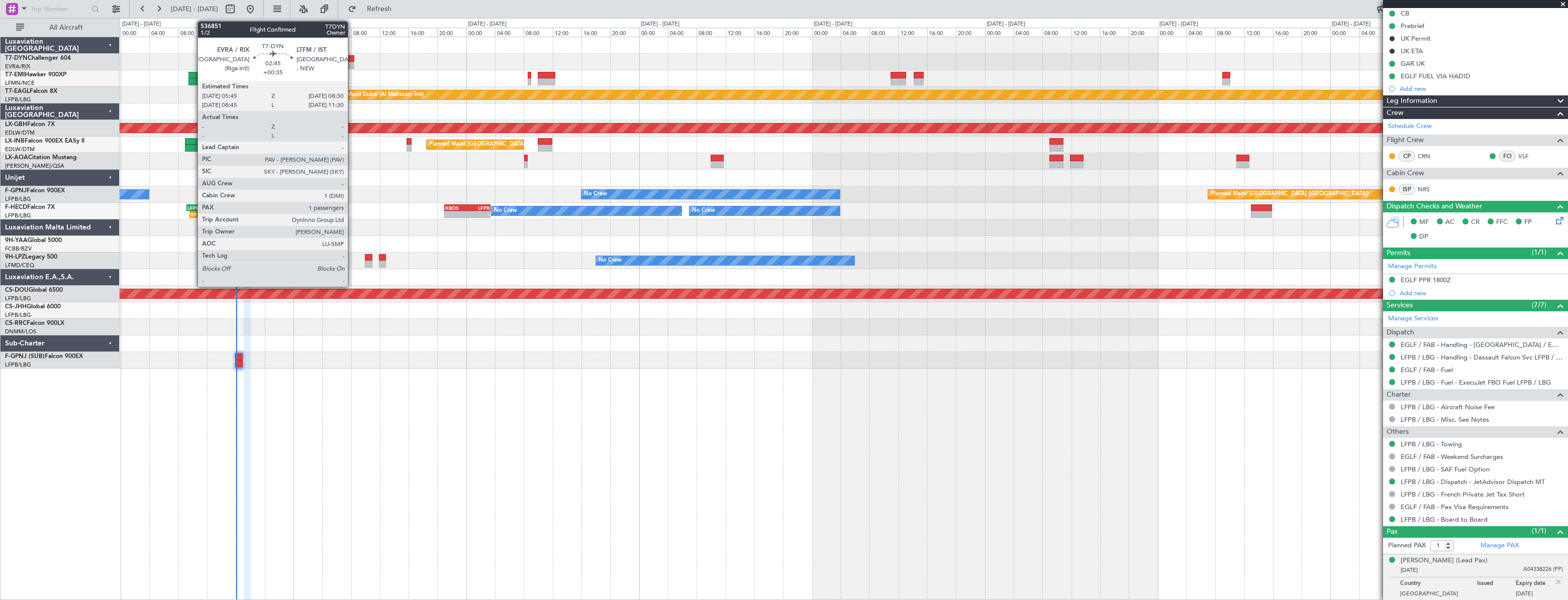
click at [353, 59] on div at bounding box center [344, 59] width 20 height 7
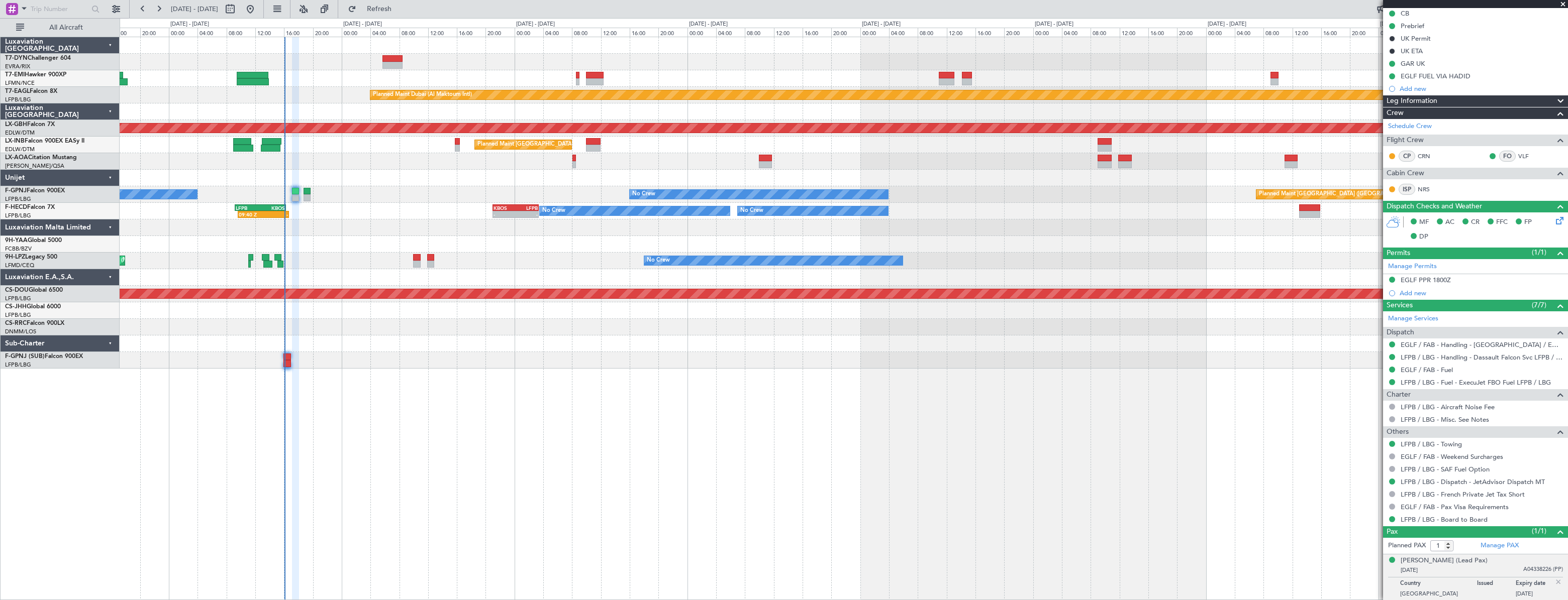
click at [362, 150] on div "Planned Maint [GEOGRAPHIC_DATA] ([GEOGRAPHIC_DATA])" at bounding box center [844, 144] width 1448 height 16
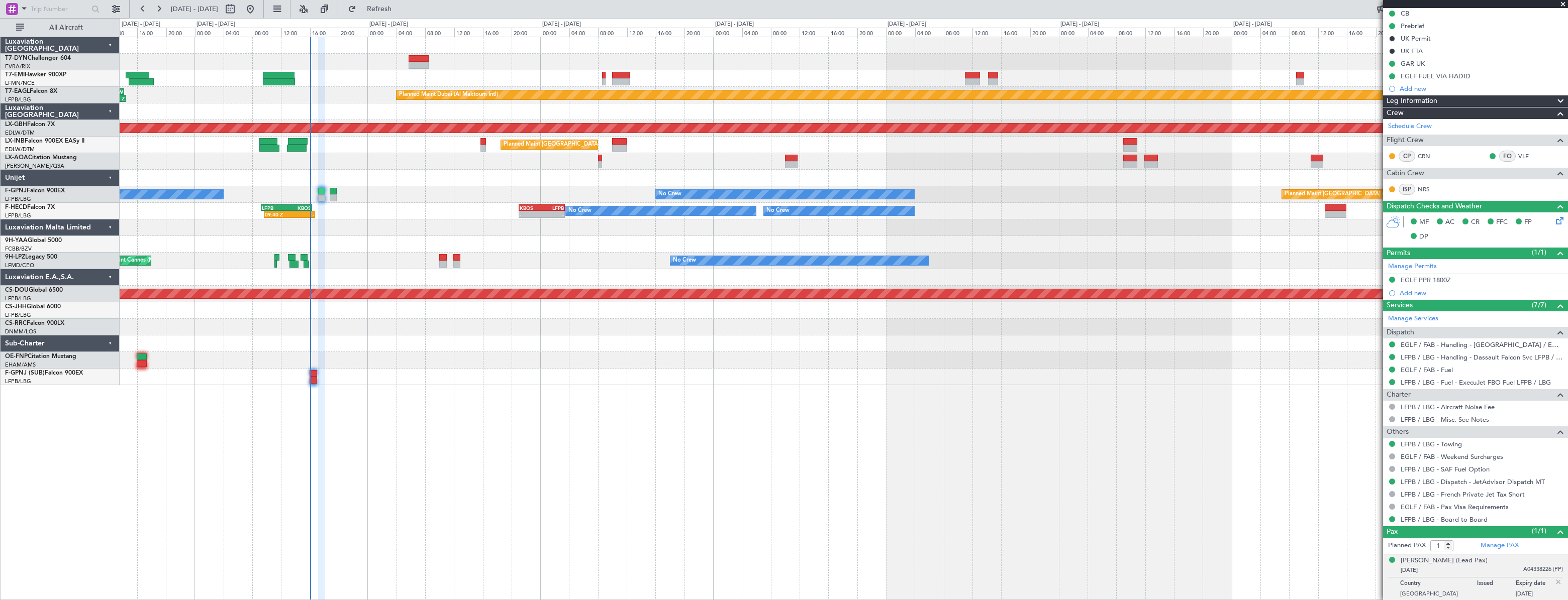
click at [371, 148] on div "Planned Maint [GEOGRAPHIC_DATA] ([GEOGRAPHIC_DATA])" at bounding box center [844, 144] width 1448 height 16
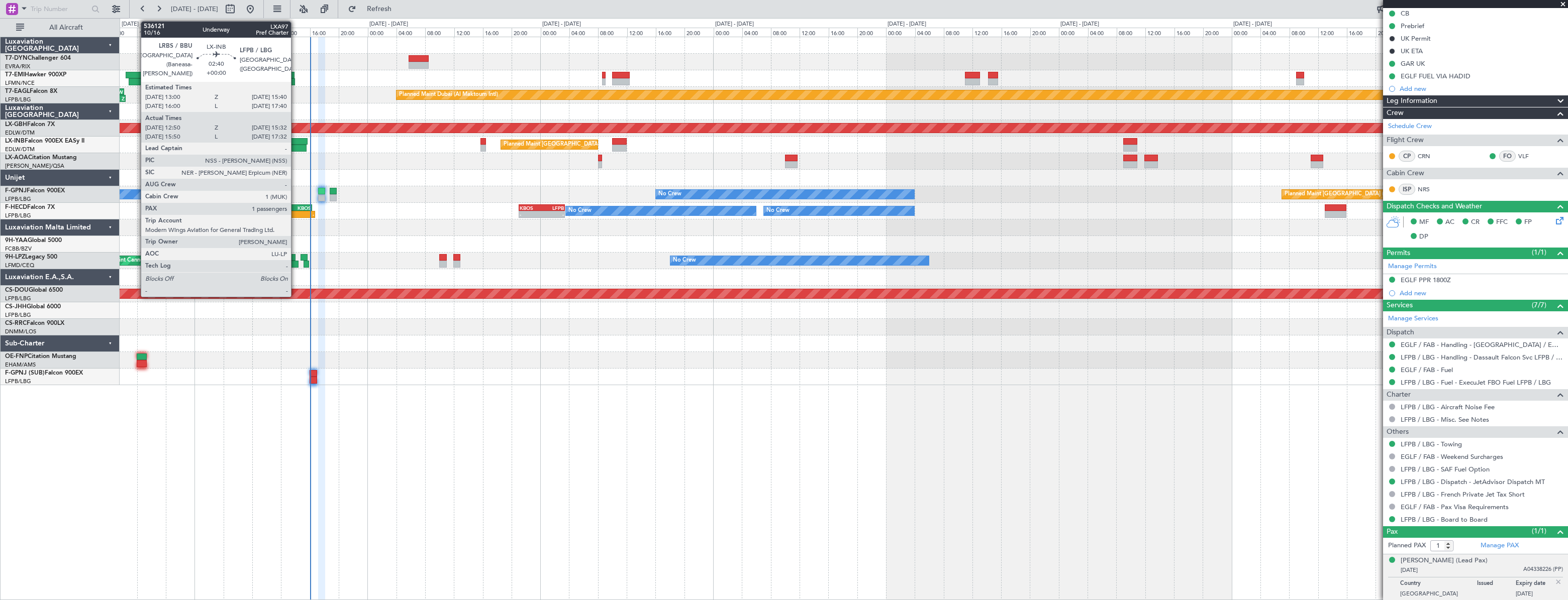
click at [296, 143] on div at bounding box center [298, 141] width 19 height 7
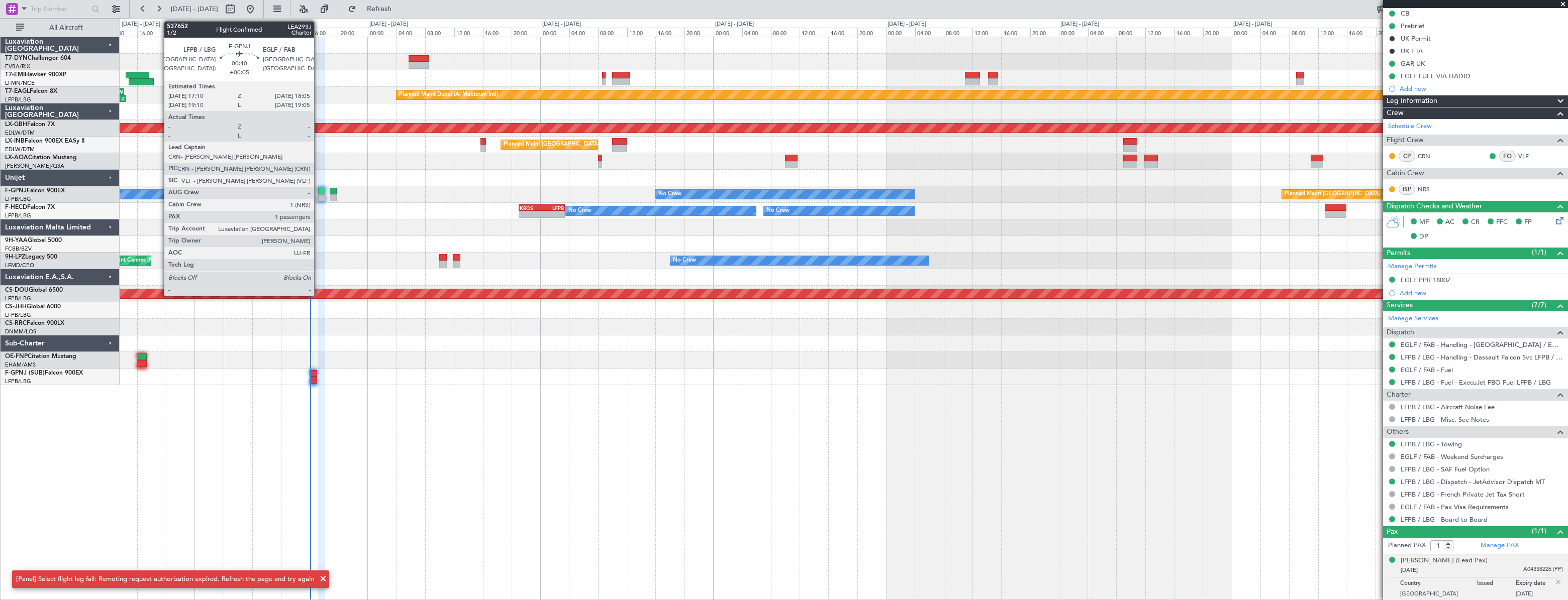
click at [319, 192] on div at bounding box center [321, 191] width 7 height 7
click at [321, 191] on div at bounding box center [321, 191] width 7 height 7
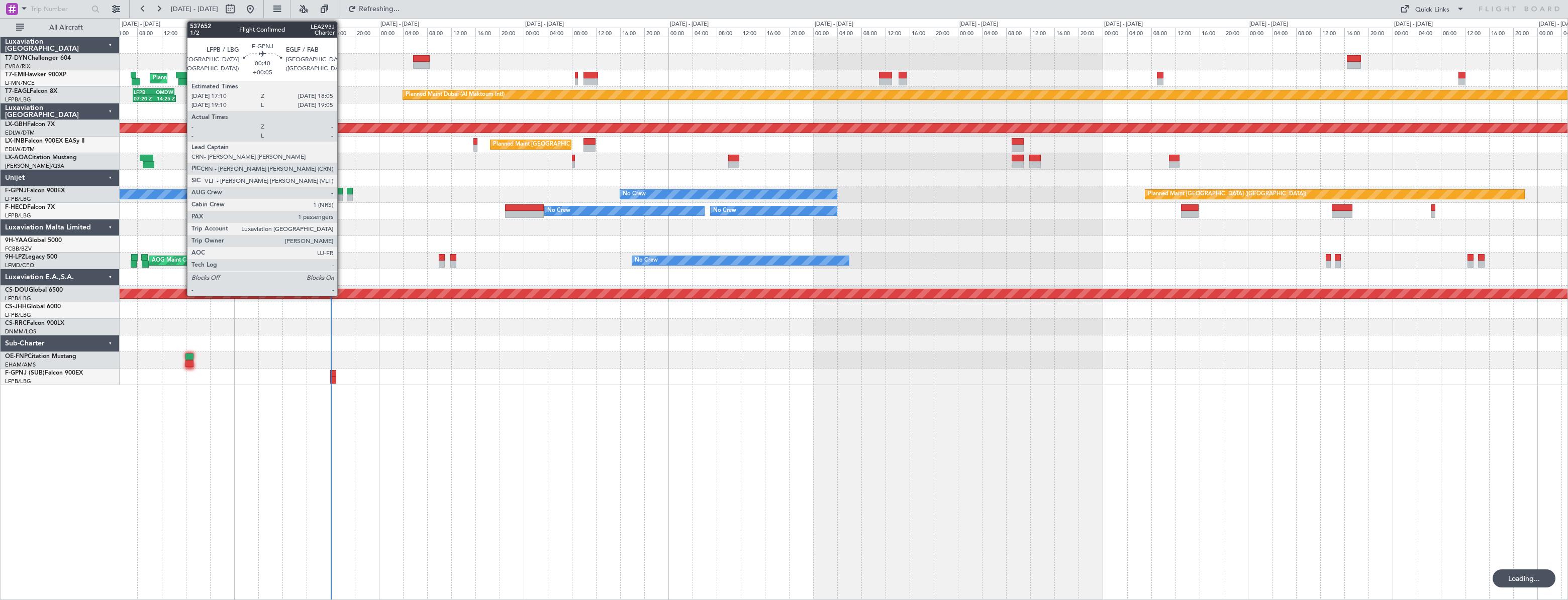
click at [341, 190] on div at bounding box center [340, 191] width 6 height 7
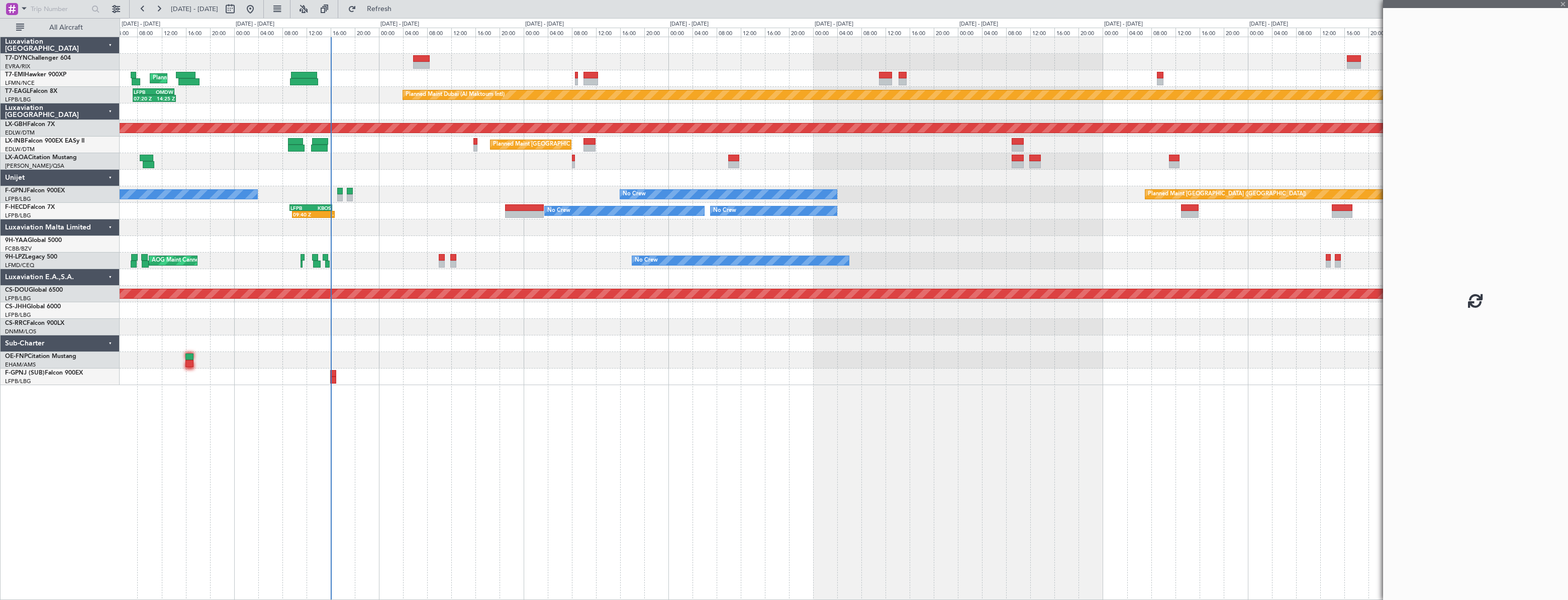
click at [429, 184] on div at bounding box center [844, 178] width 1448 height 16
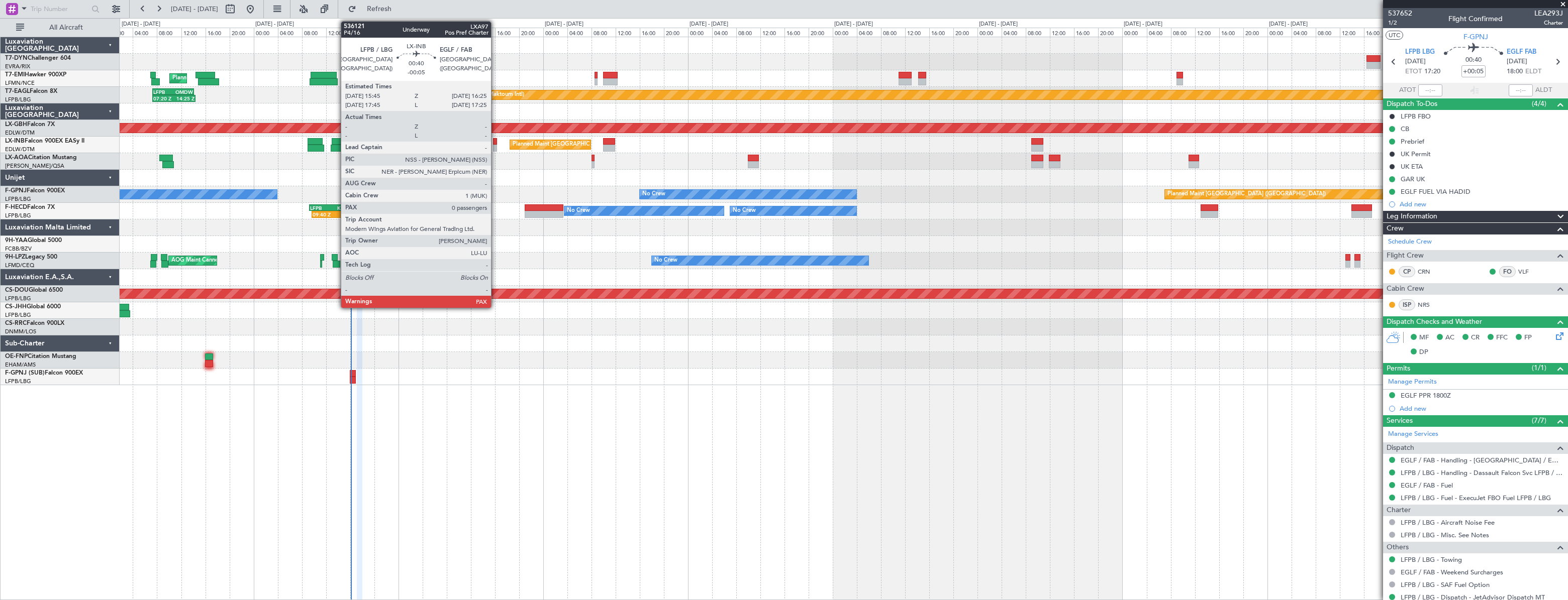
click at [496, 139] on div at bounding box center [495, 141] width 5 height 7
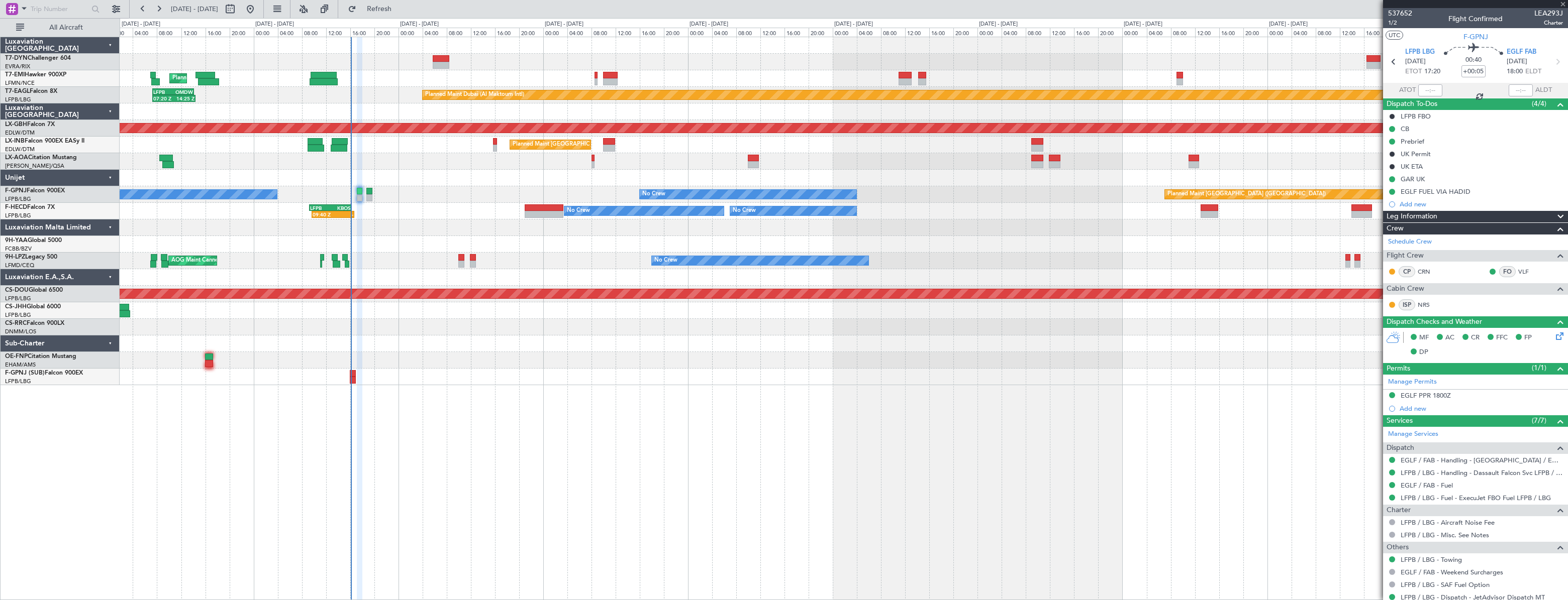
type input "-00:05"
type input "0"
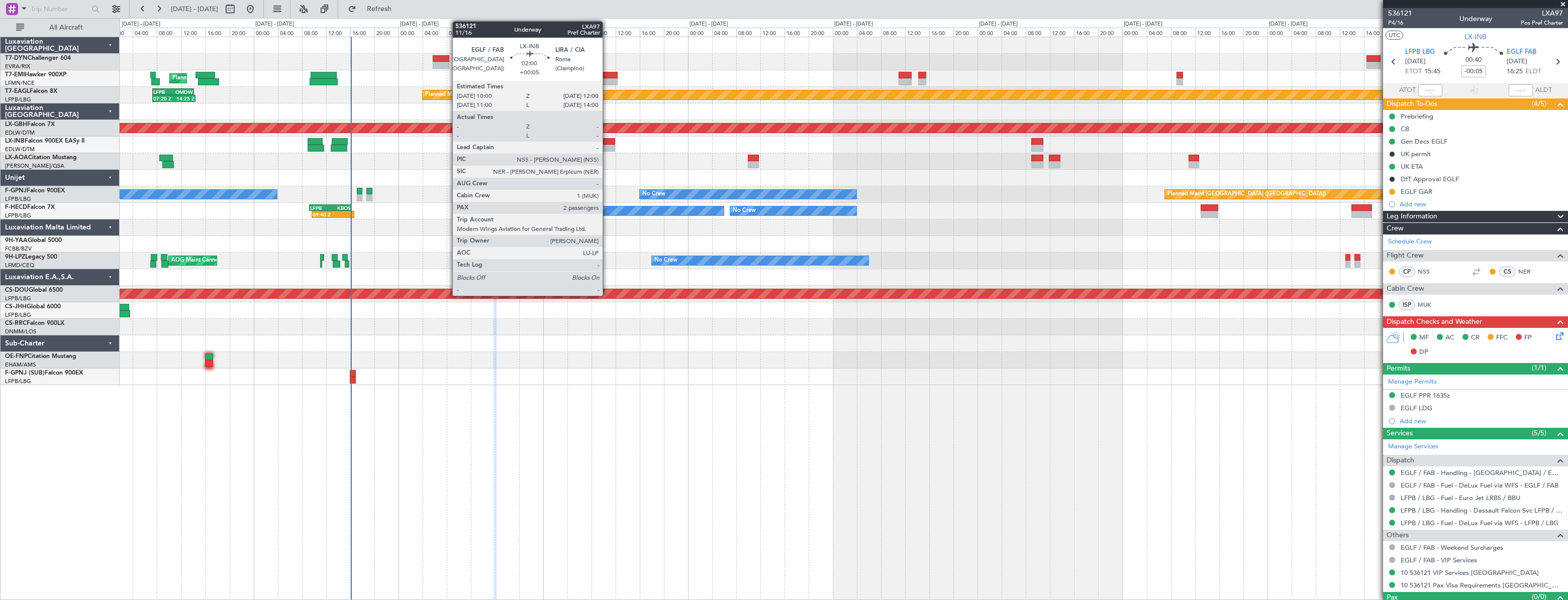
click at [607, 143] on div at bounding box center [609, 141] width 12 height 7
type input "+00:05"
type input "2"
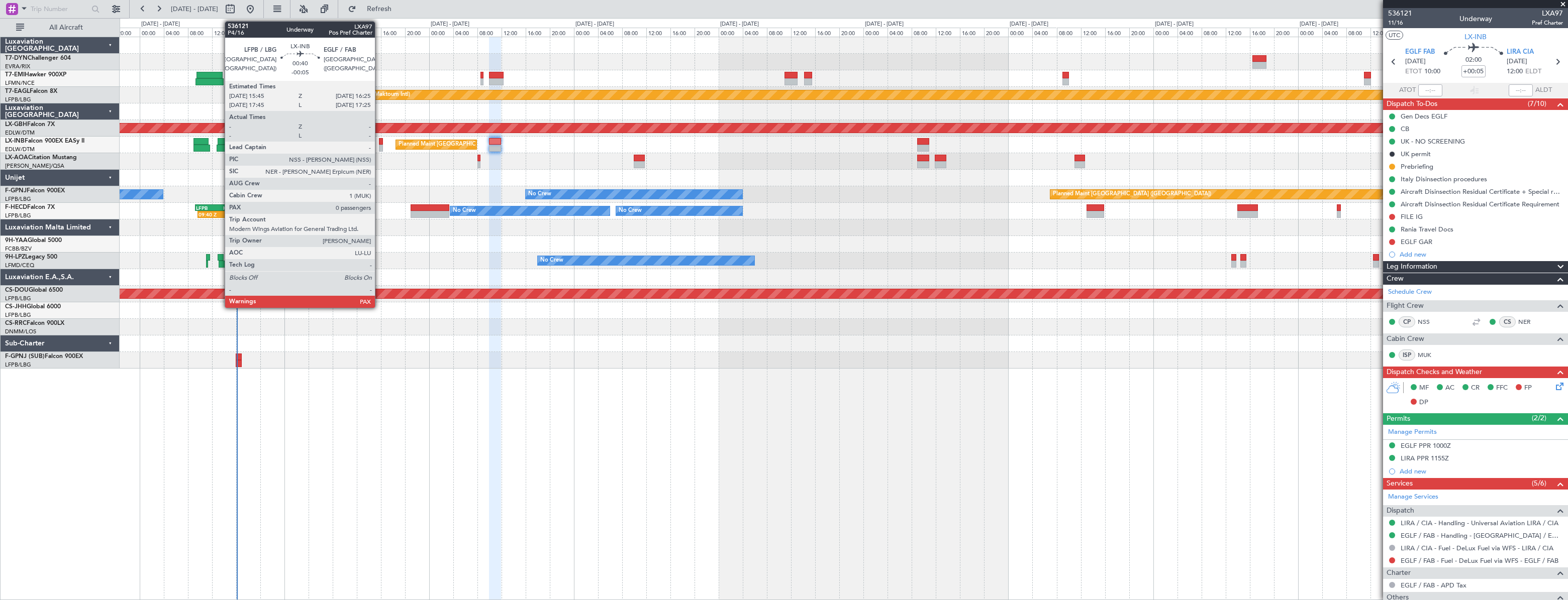
click at [380, 143] on div at bounding box center [381, 141] width 5 height 7
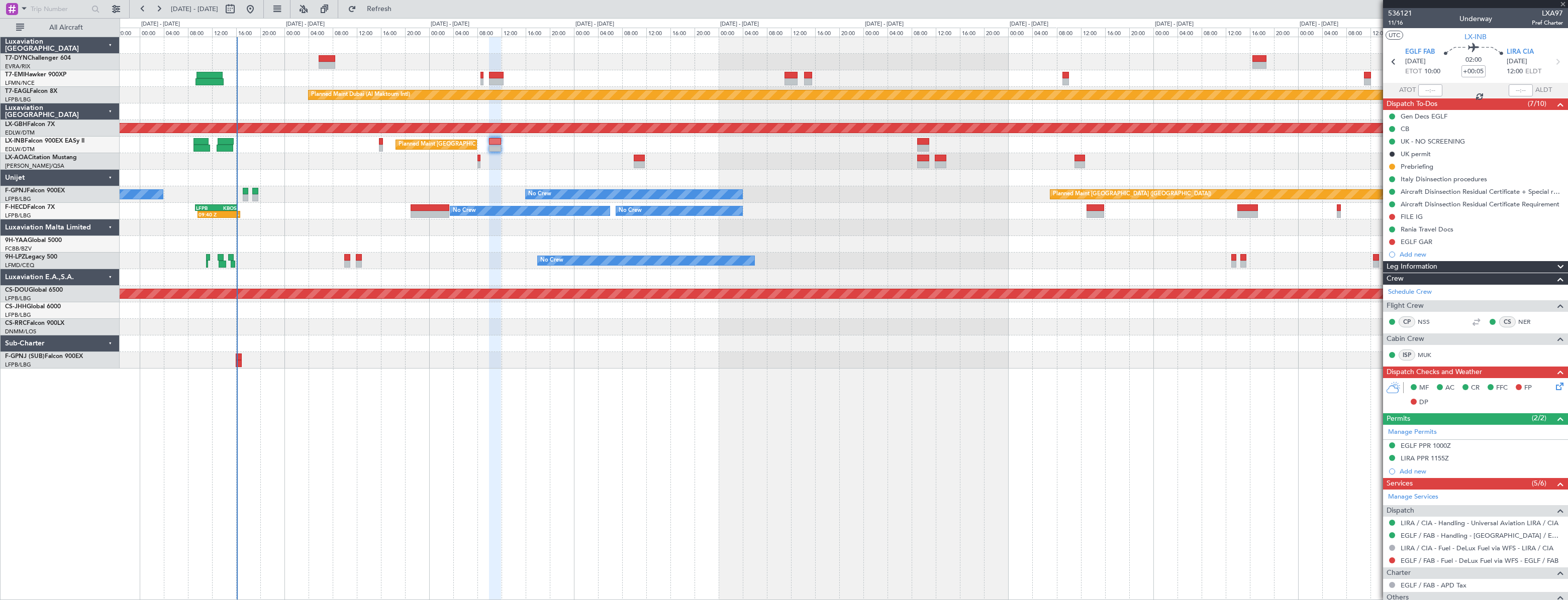
type input "-00:05"
type input "0"
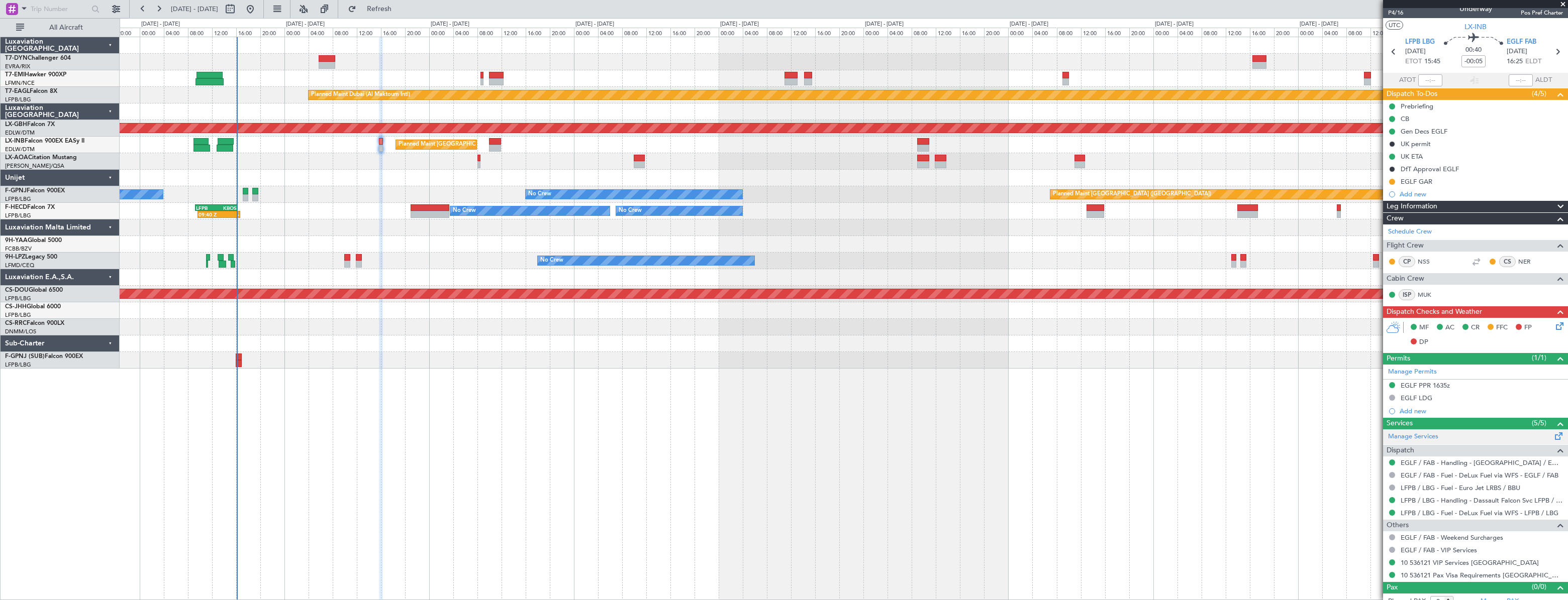
scroll to position [19, 0]
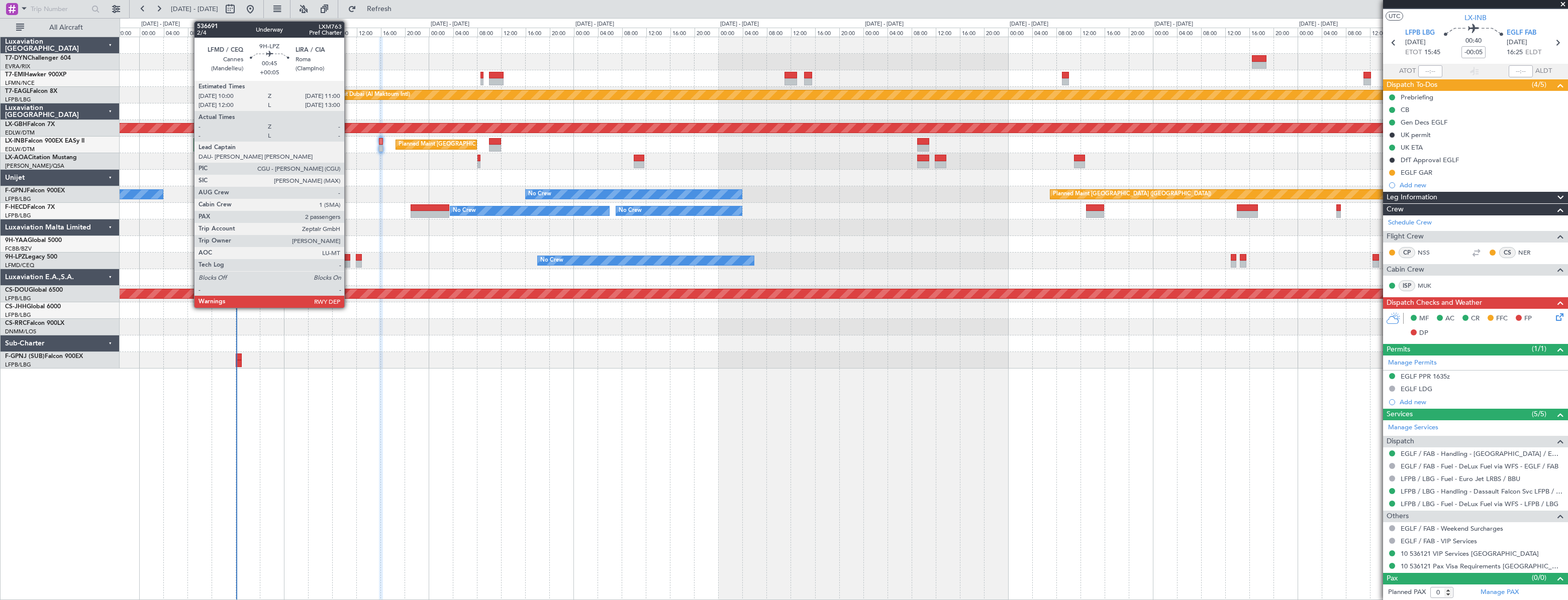
click at [349, 258] on div at bounding box center [347, 257] width 7 height 7
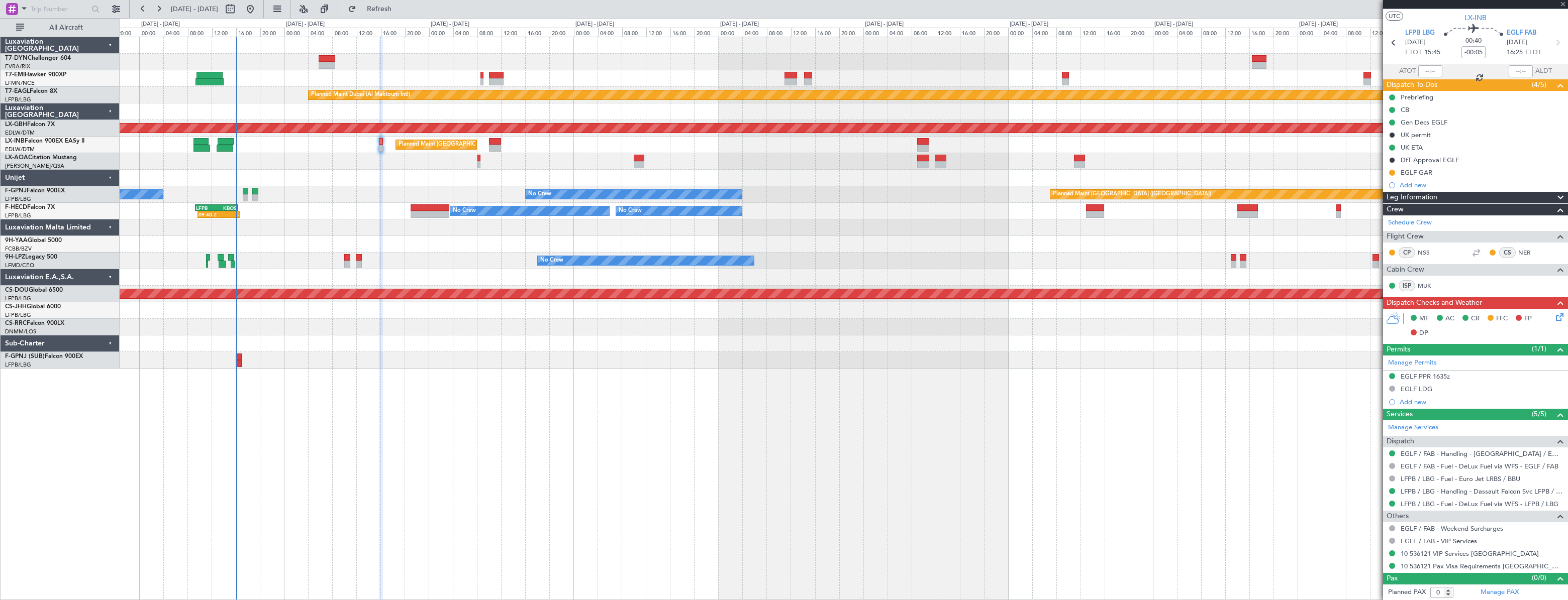
type input "+00:05"
type input "2"
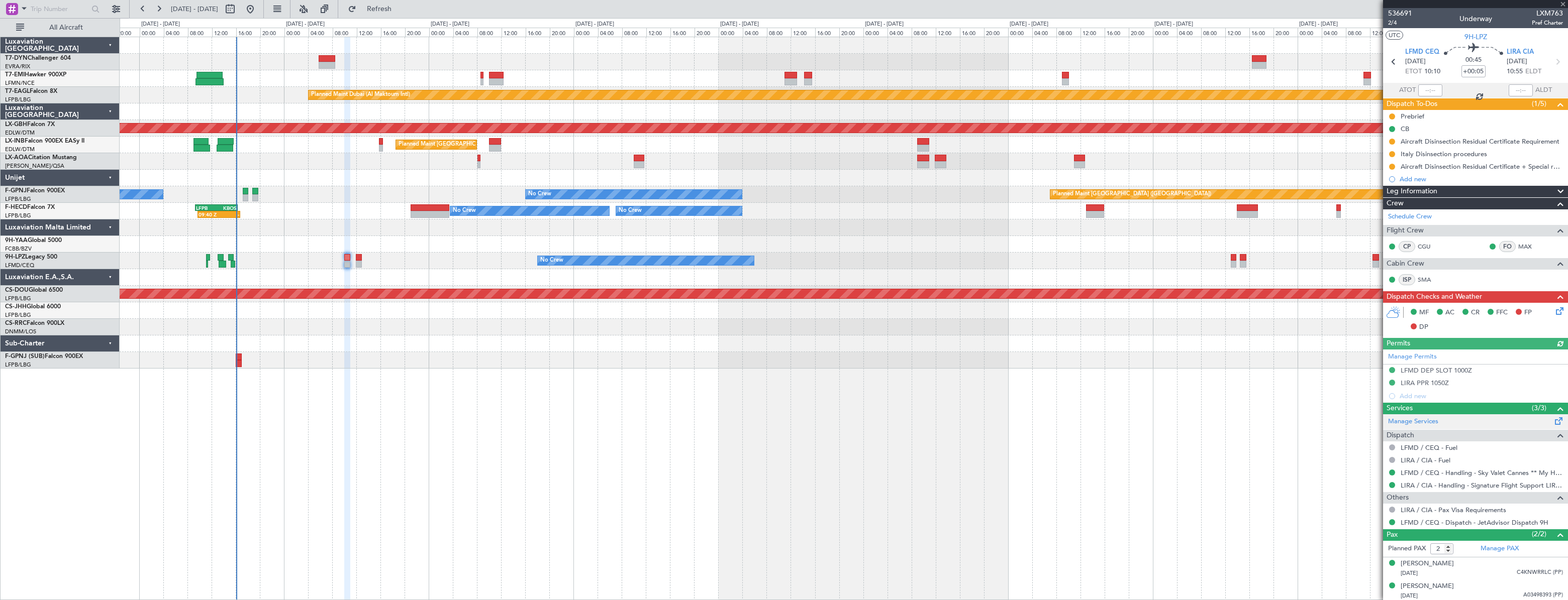
scroll to position [1, 0]
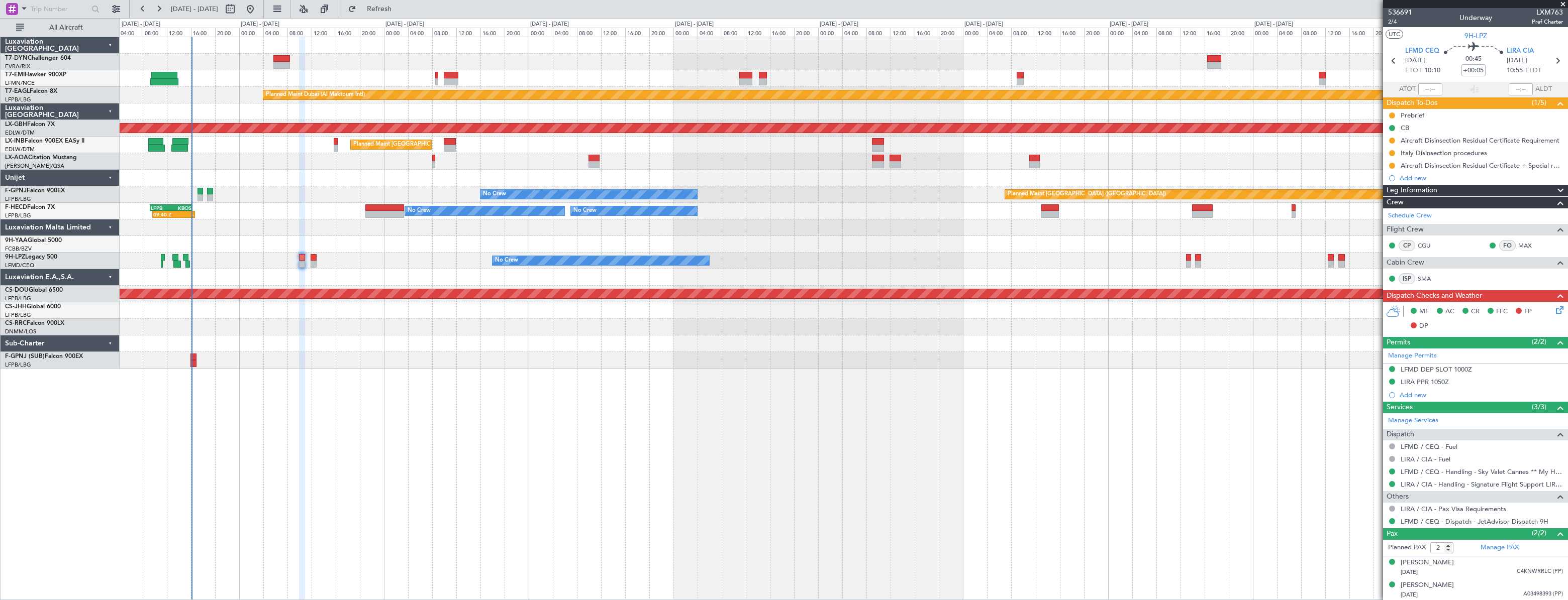
click at [334, 342] on div at bounding box center [844, 344] width 1448 height 16
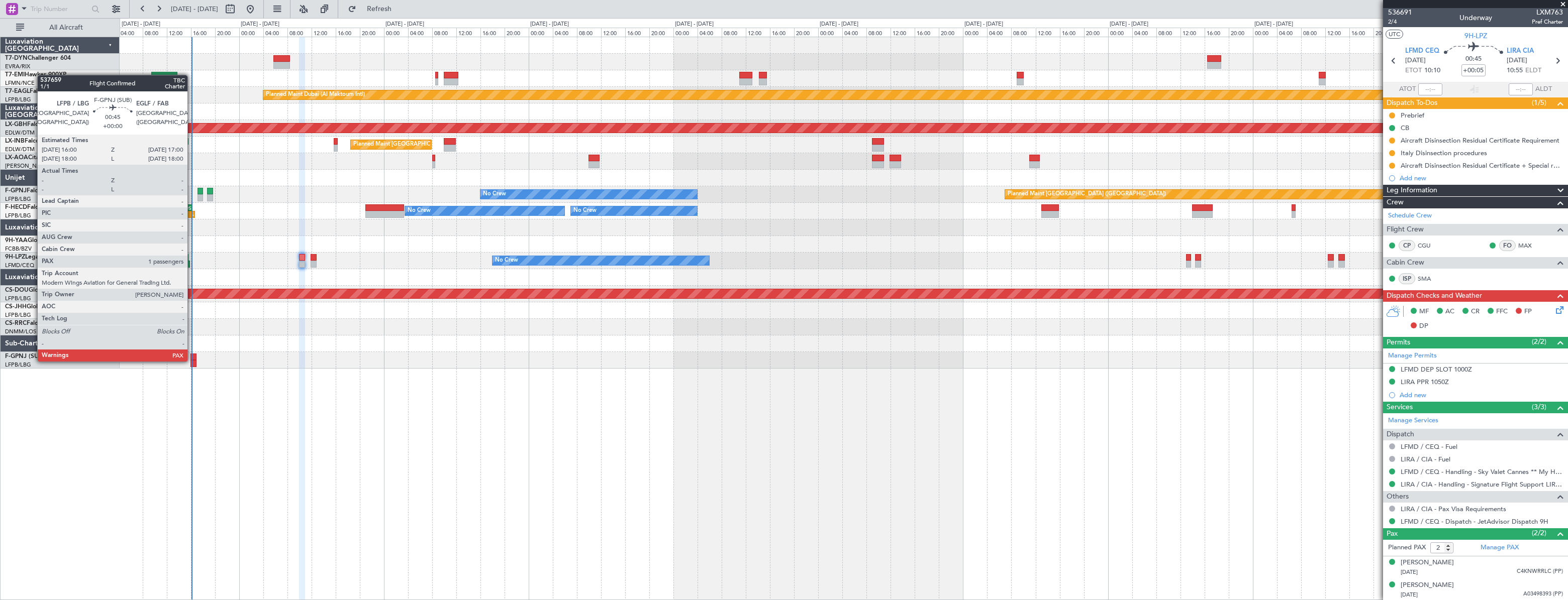
click at [192, 361] on div at bounding box center [193, 363] width 7 height 7
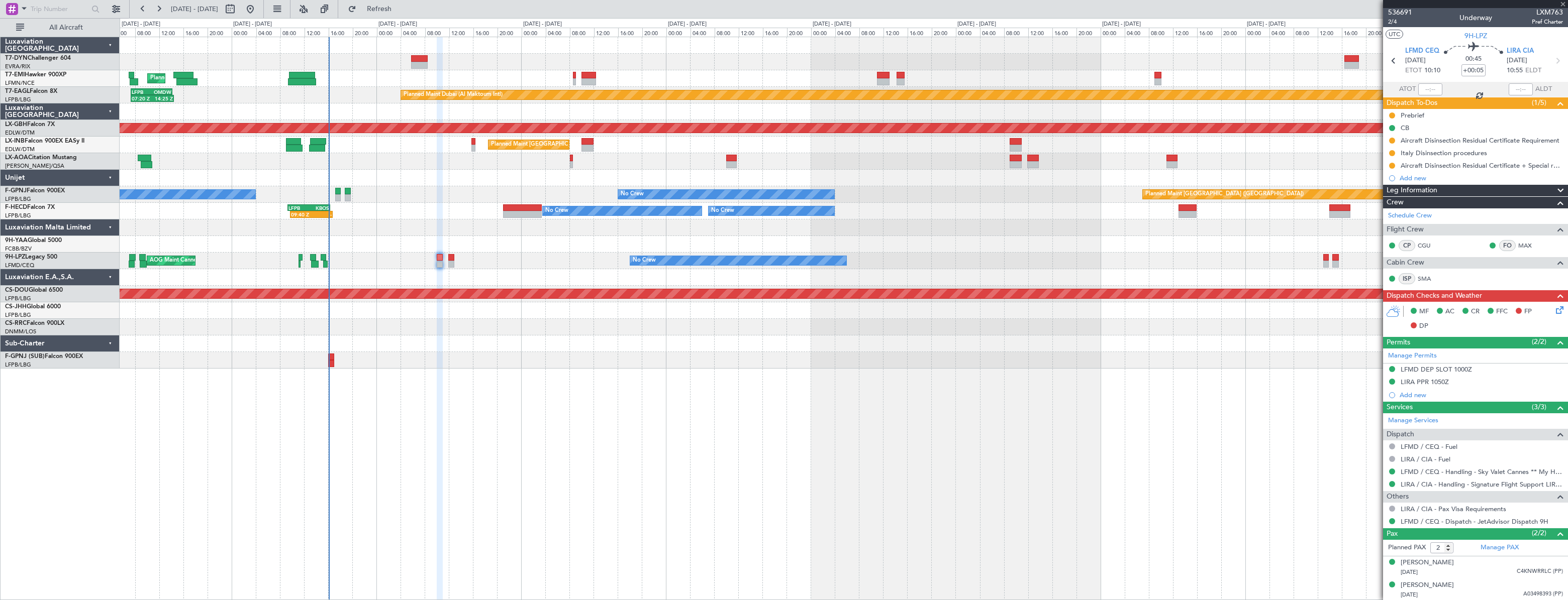
click at [381, 383] on div "Planned Maint Zurich Planned Maint Dubai (Al Maktoum Intl) LFPB 07:20 Z OMDW 14…" at bounding box center [844, 318] width 1448 height 564
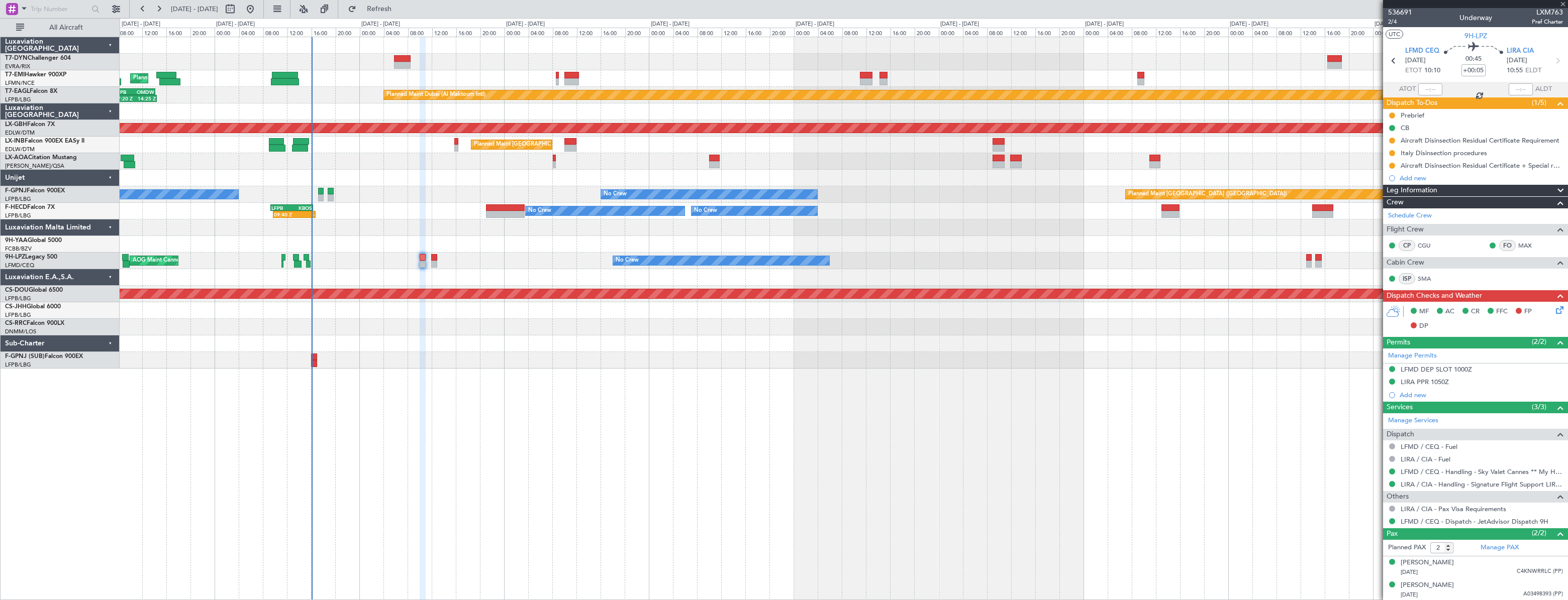
type input "1"
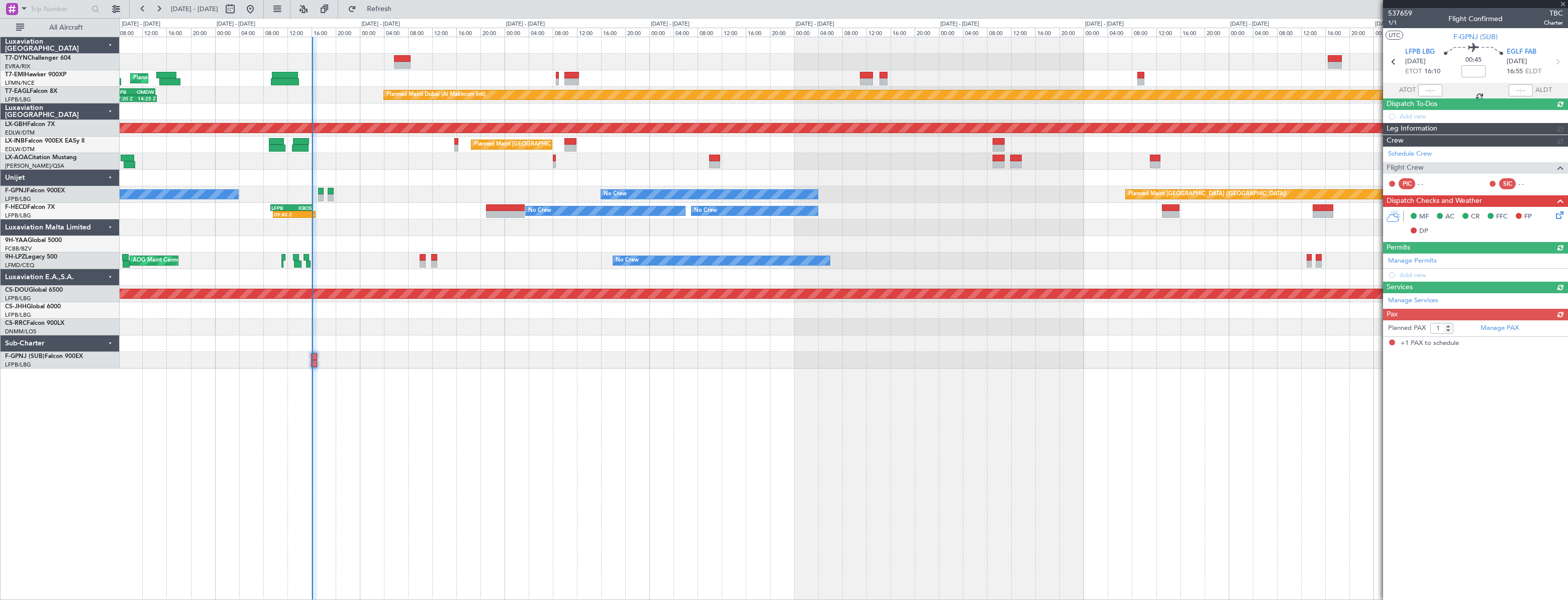
scroll to position [0, 0]
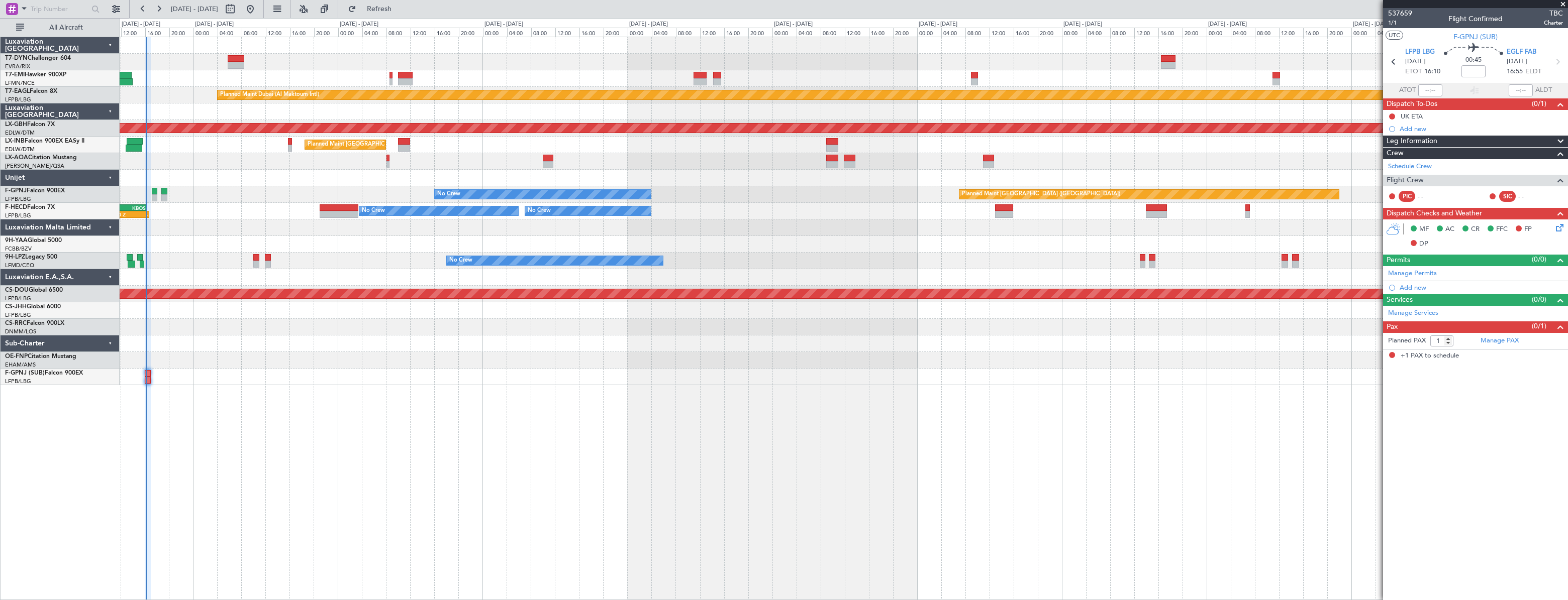
click at [199, 205] on div "Planned Maint Paris (Le Bourget) No Crew No Crew 09:40 Z - LFPB 09:15 Z KBOS 16…" at bounding box center [844, 210] width 1448 height 16
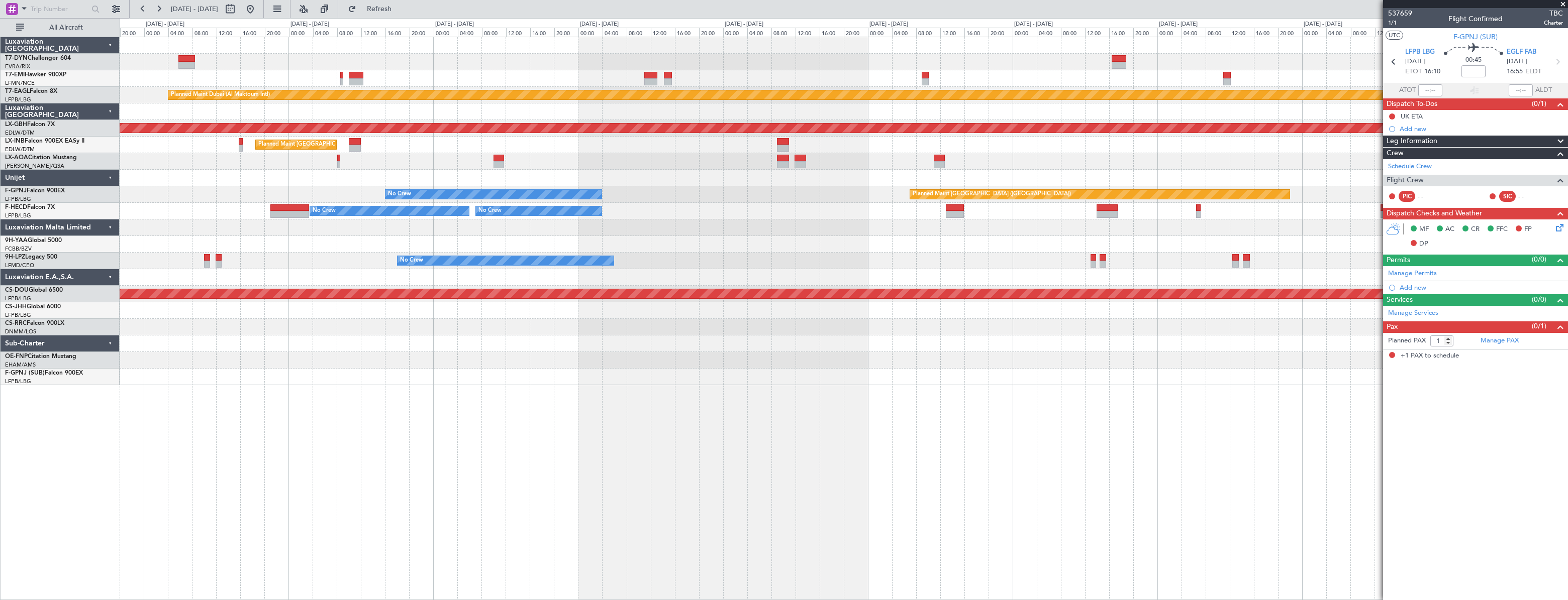
click at [412, 311] on div at bounding box center [844, 310] width 1448 height 16
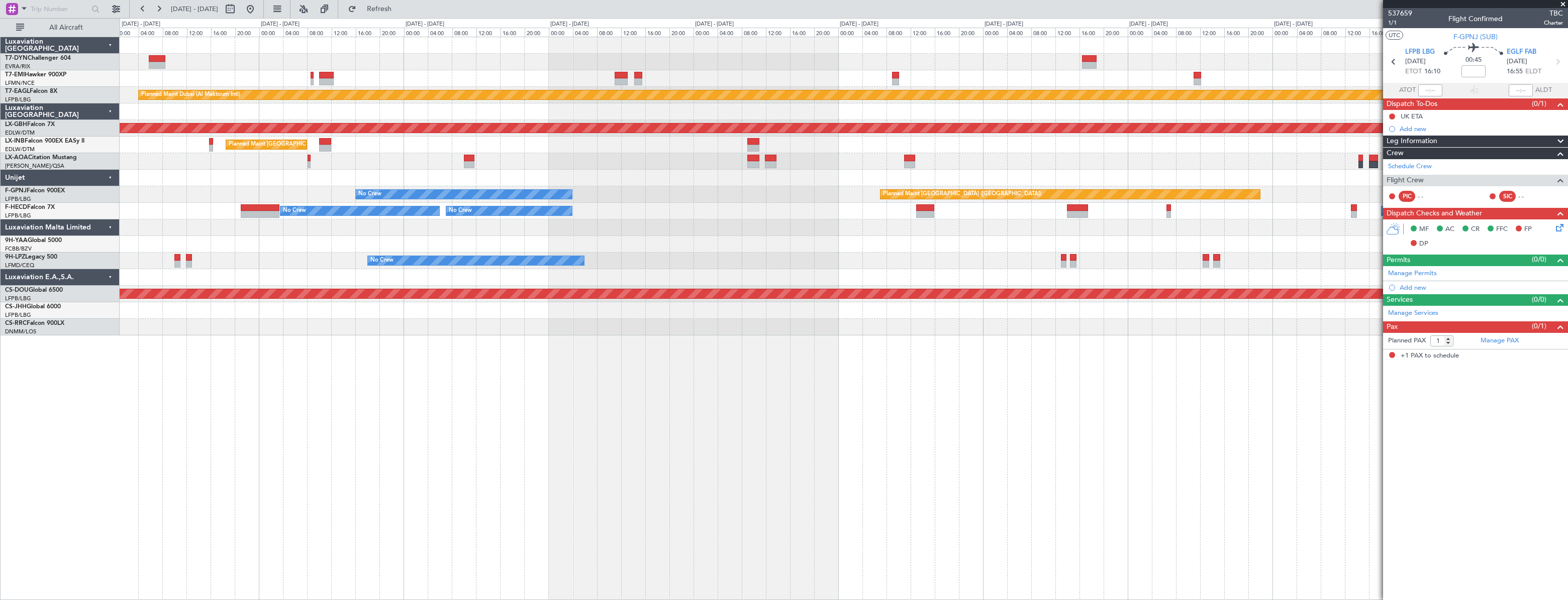
click at [392, 327] on div at bounding box center [844, 326] width 1448 height 16
click at [888, 232] on div at bounding box center [844, 228] width 1448 height 16
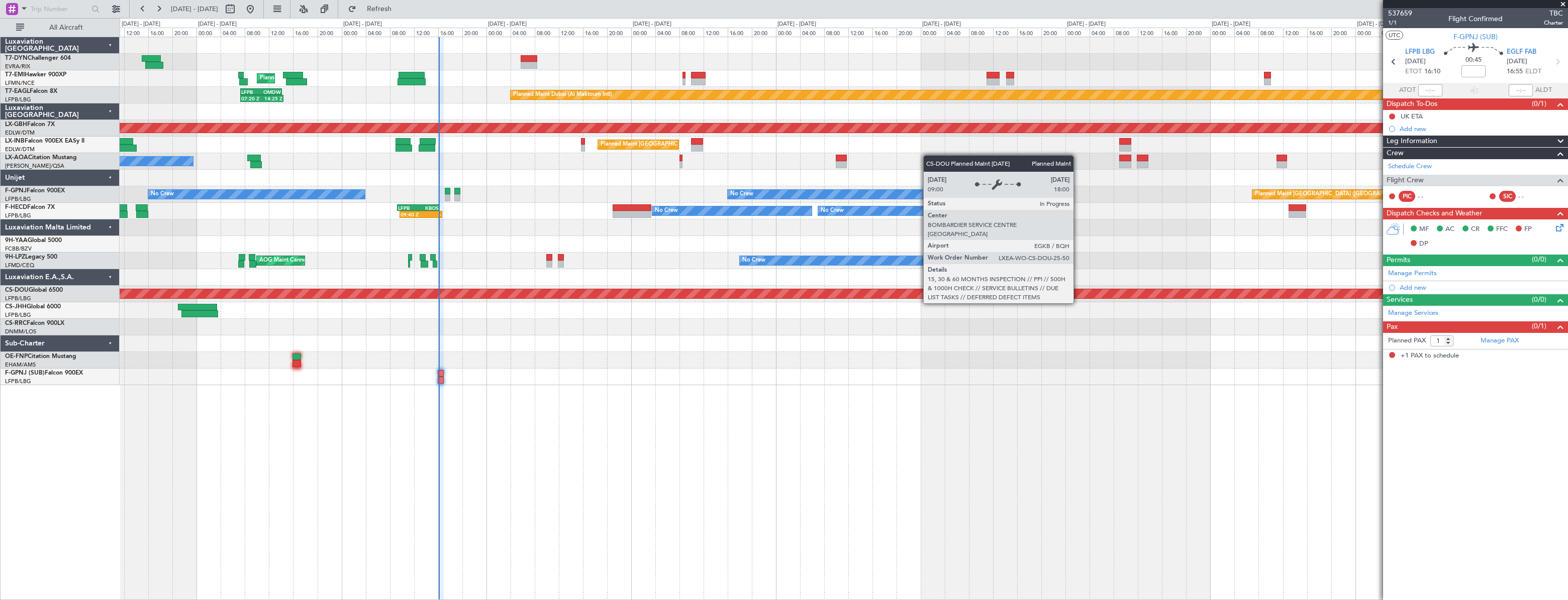
click at [918, 273] on div "Planned Maint Zurich Planned Maint Dubai (Al Maktoum Intl) LFPB 07:20 Z OMDW 14…" at bounding box center [844, 211] width 1448 height 348
